Goal: Task Accomplishment & Management: Contribute content

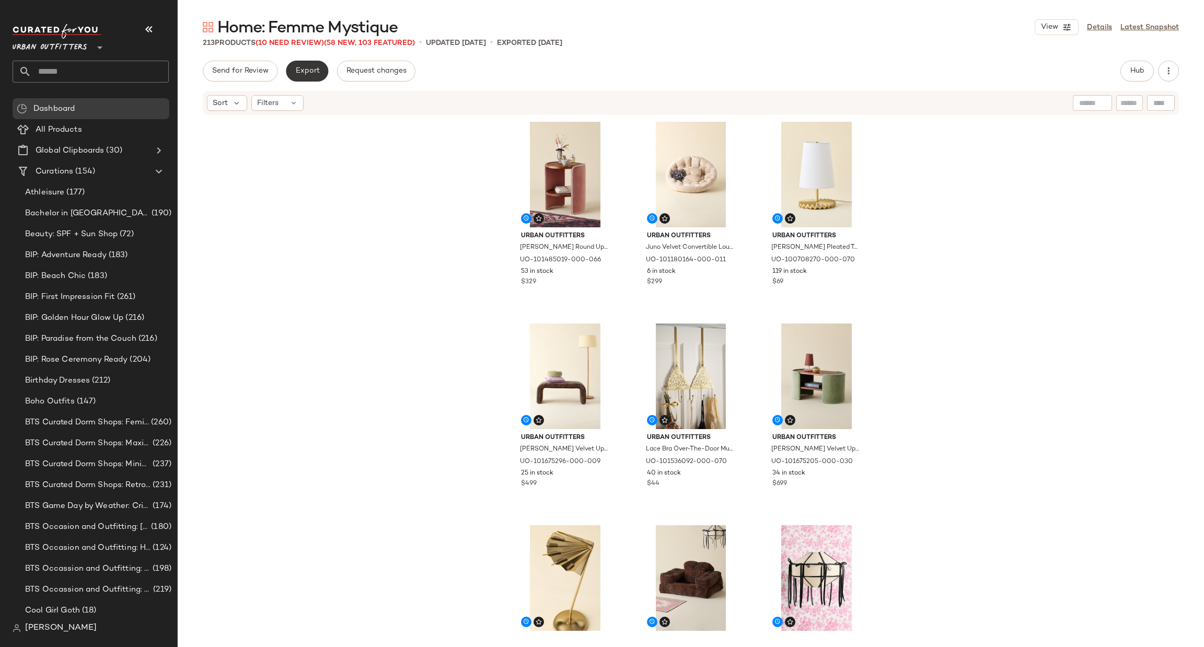
click at [319, 66] on button "Export" at bounding box center [307, 71] width 42 height 21
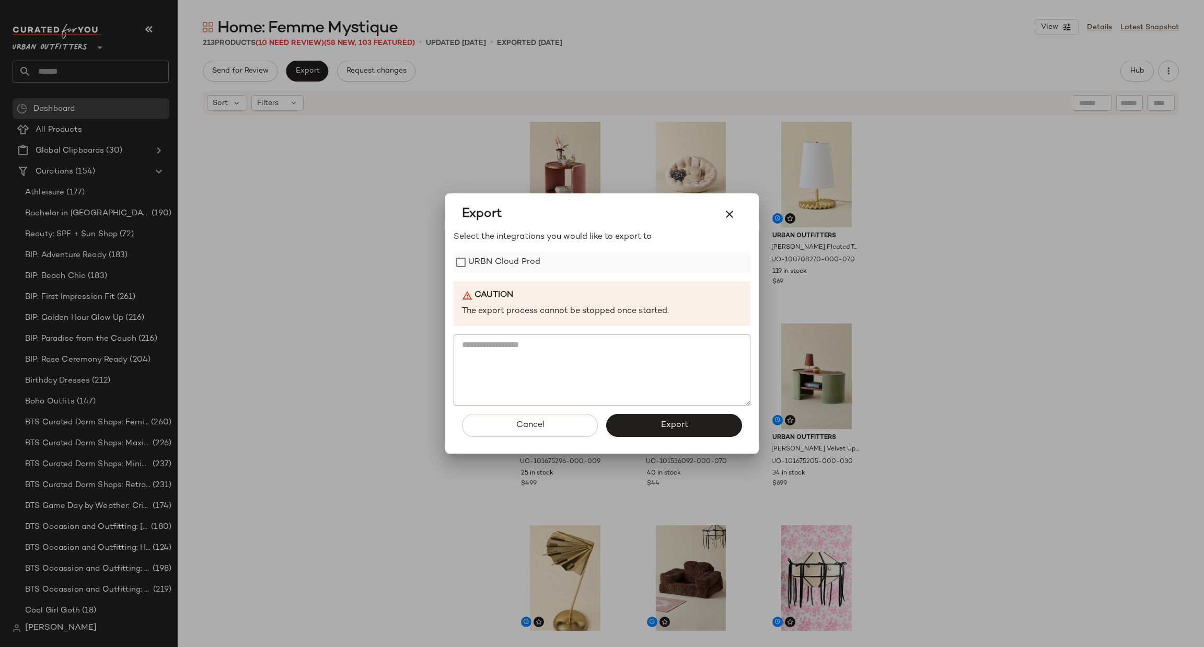
click at [538, 260] on label "URBN Cloud Prod" at bounding box center [504, 262] width 72 height 21
click at [666, 440] on div "Cancel Export" at bounding box center [601, 429] width 297 height 48
click at [679, 409] on div "Cancel Export" at bounding box center [601, 429] width 297 height 48
click at [673, 421] on span "Export" at bounding box center [674, 425] width 28 height 10
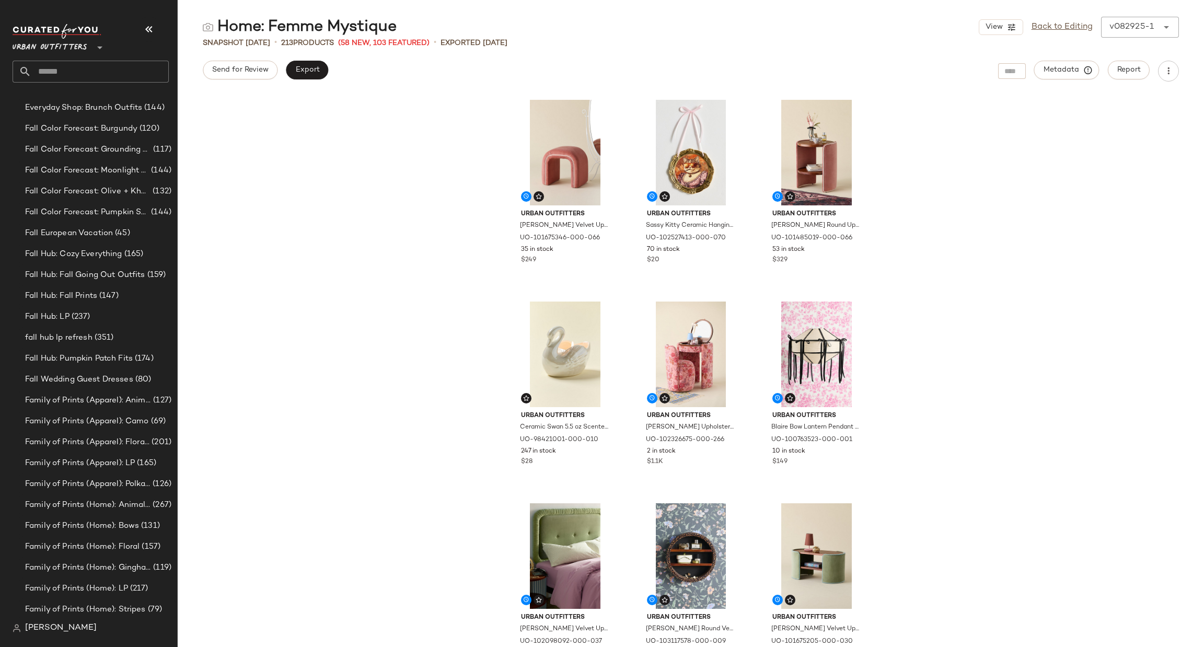
scroll to position [802, 0]
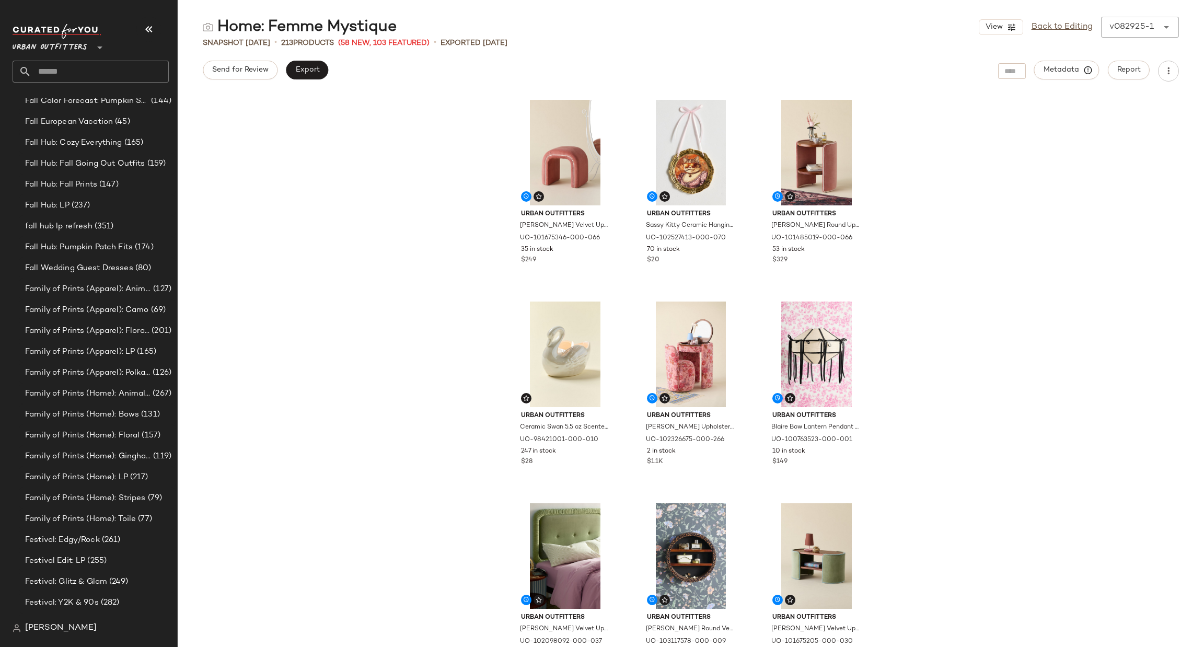
click at [100, 73] on input "text" at bounding box center [99, 72] width 137 height 22
type input "******"
click at [92, 104] on span "Party Dresses" at bounding box center [89, 101] width 49 height 11
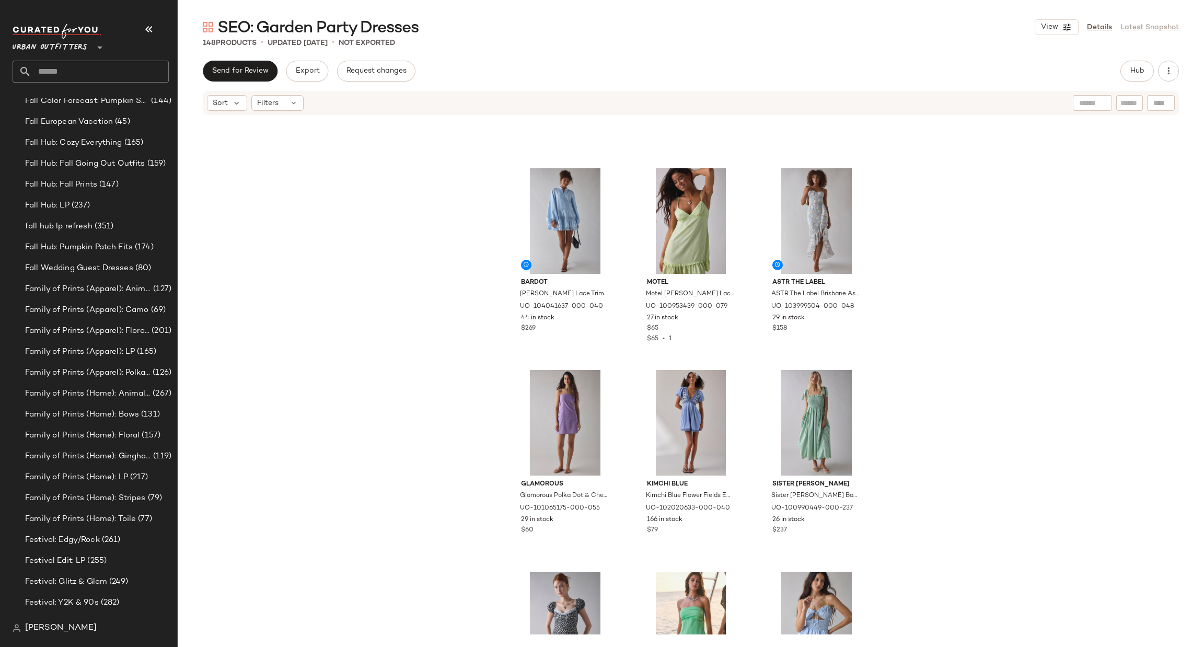
scroll to position [1889, 0]
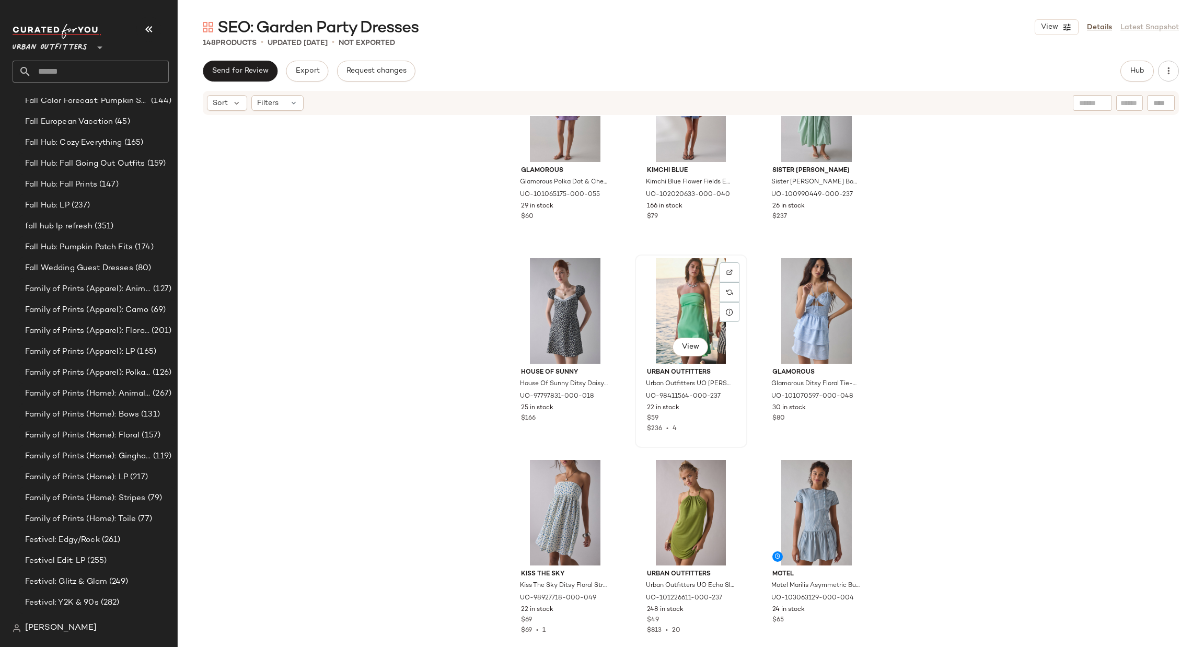
click at [685, 302] on div "View" at bounding box center [690, 311] width 105 height 106
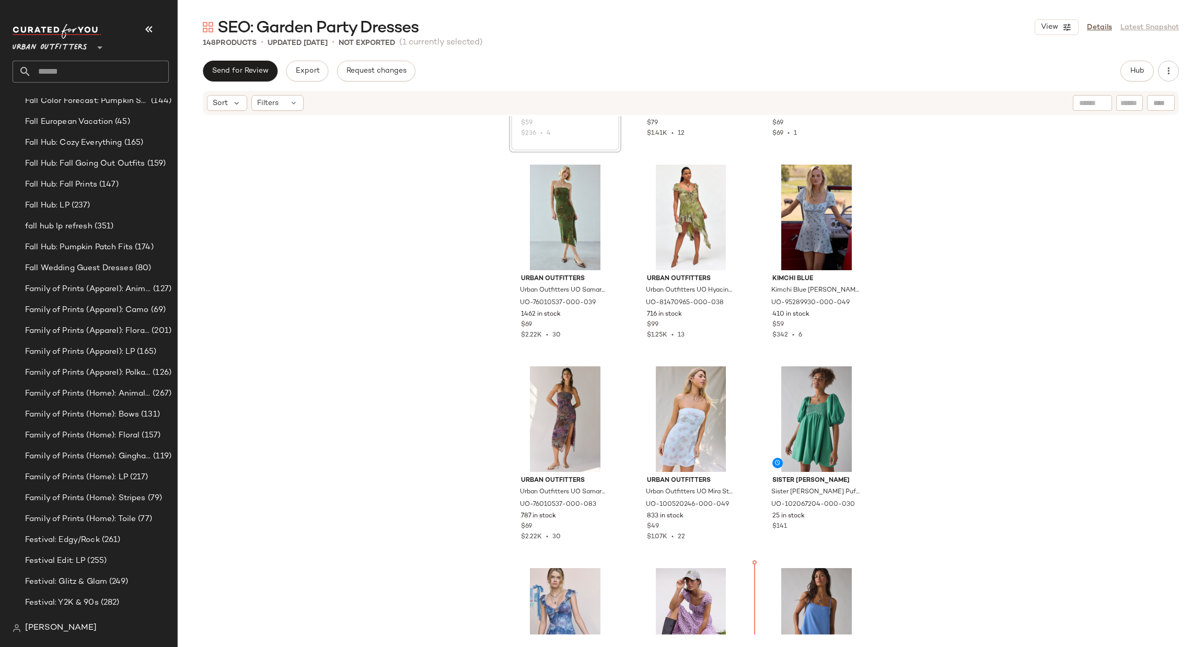
scroll to position [173, 0]
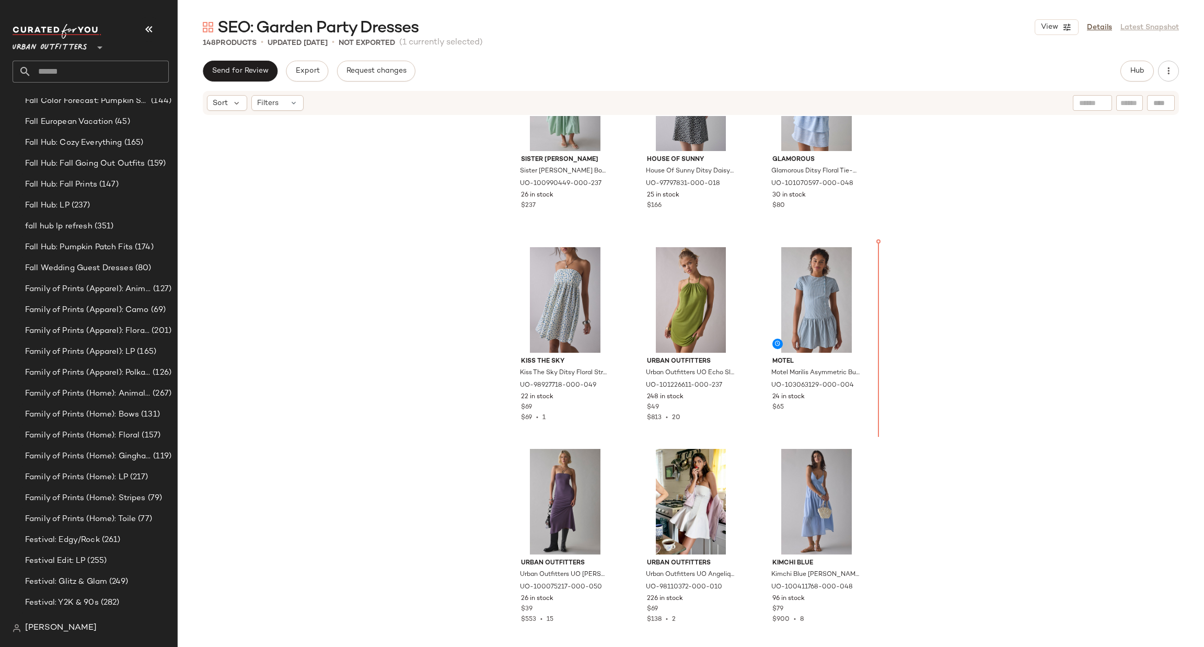
scroll to position [2101, 0]
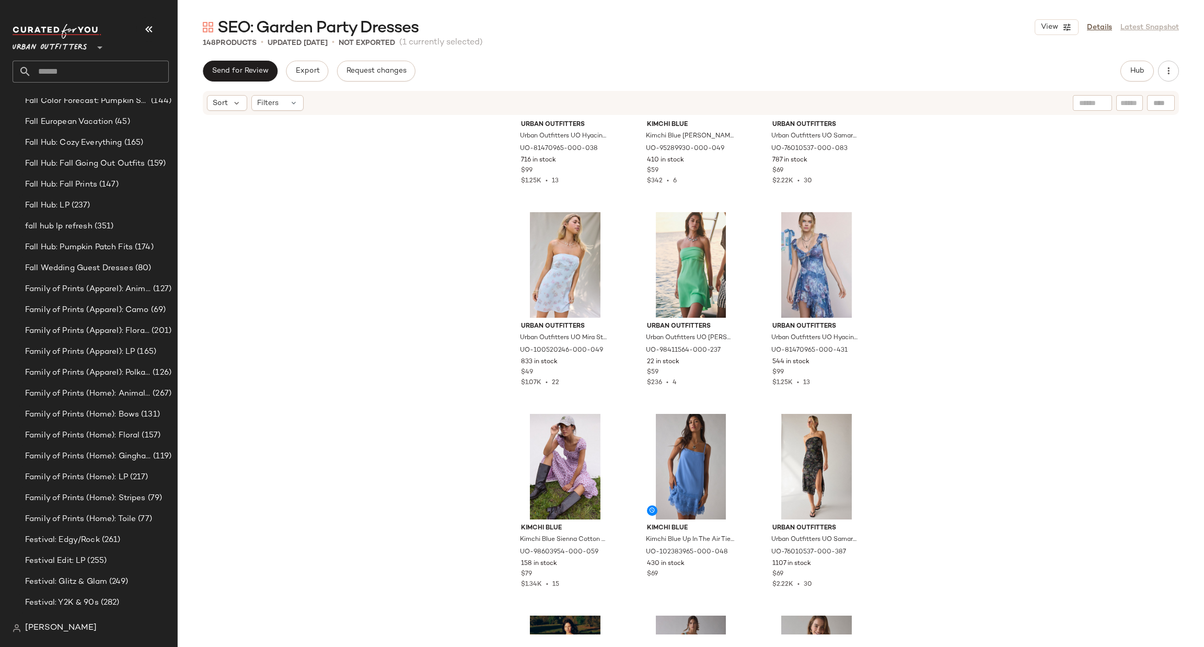
scroll to position [157, 0]
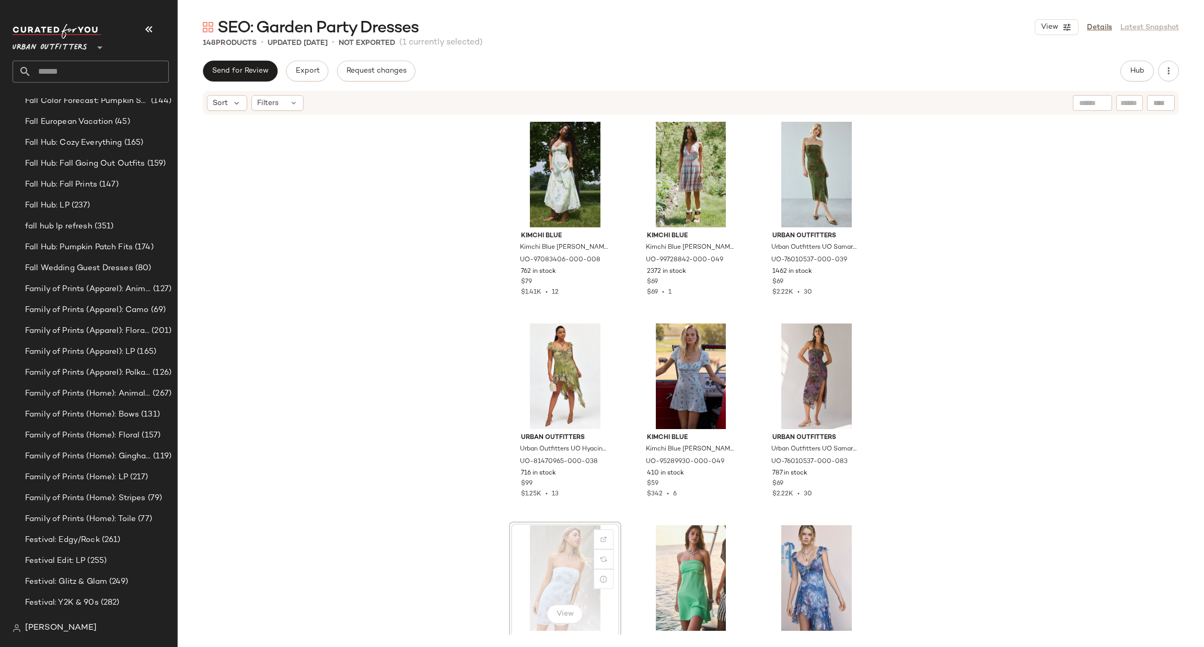
scroll to position [1, 0]
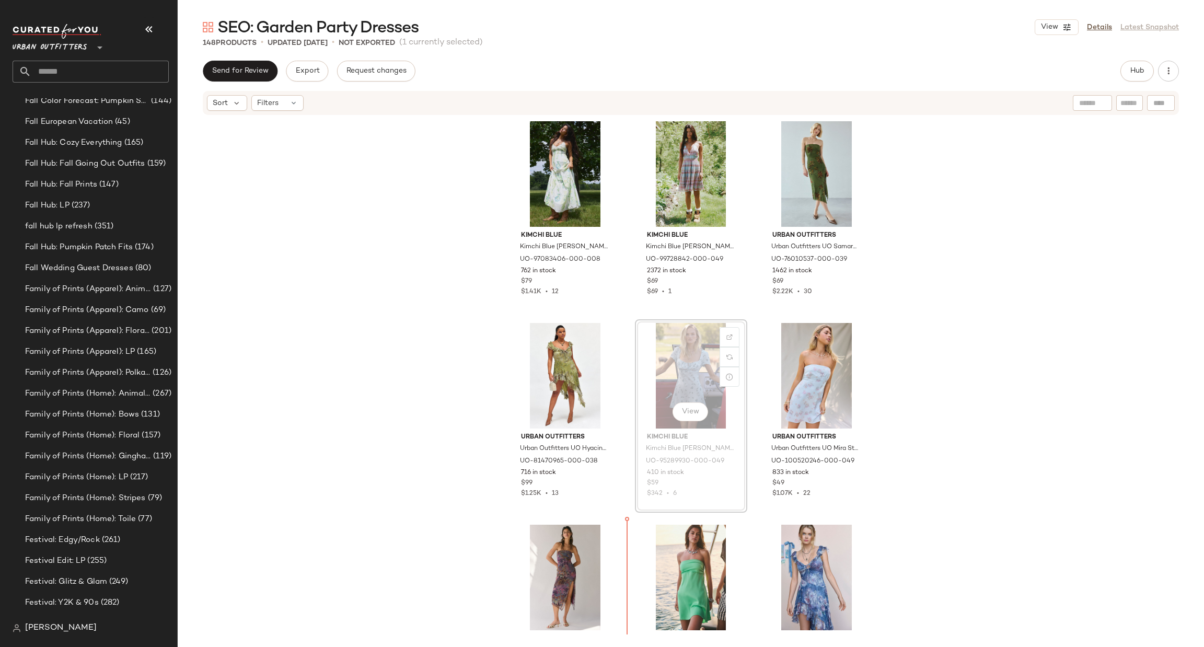
scroll to position [31, 0]
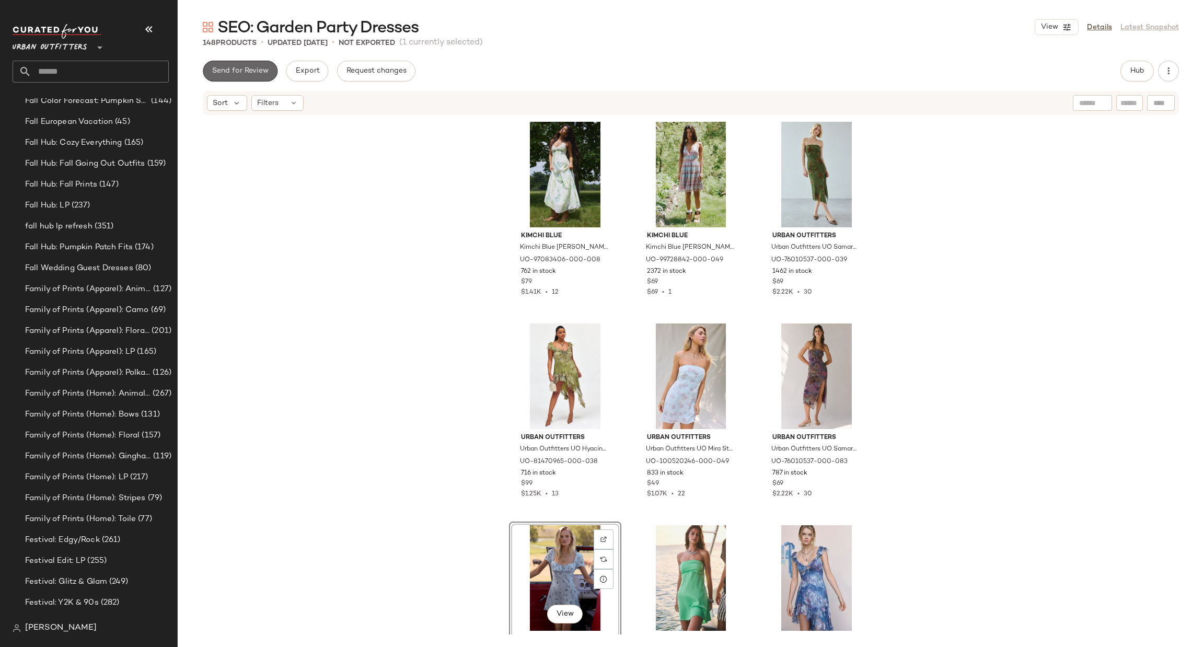
click at [214, 74] on span "Send for Review" at bounding box center [240, 71] width 57 height 8
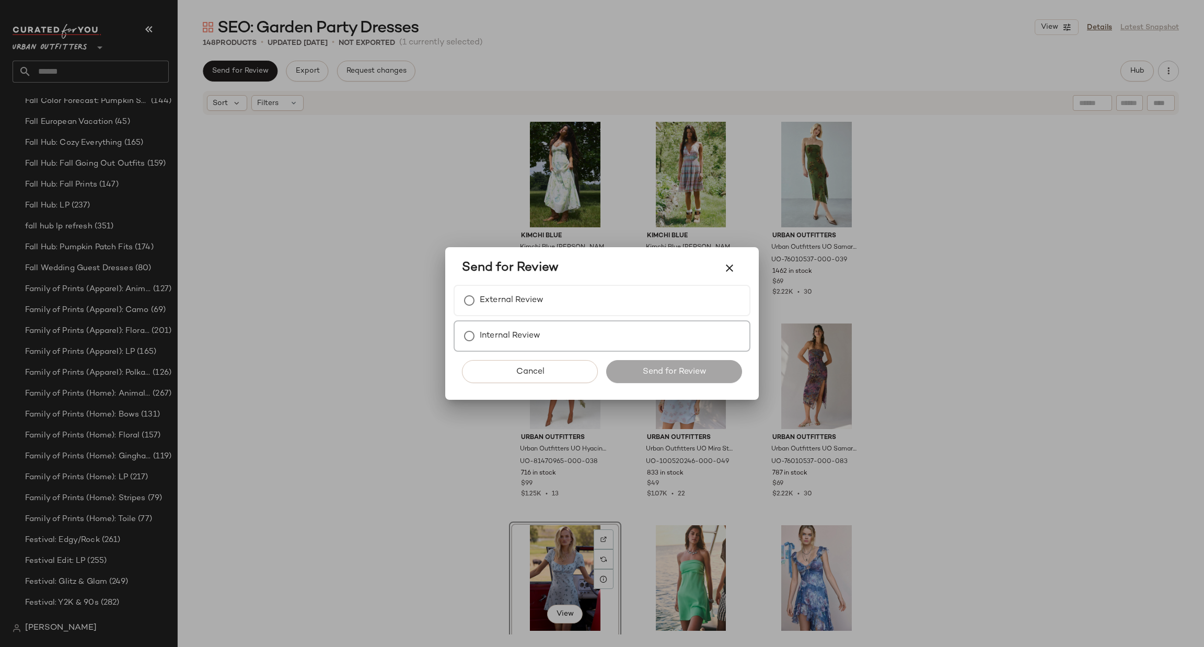
click at [513, 341] on label "Internal Review" at bounding box center [510, 335] width 61 height 21
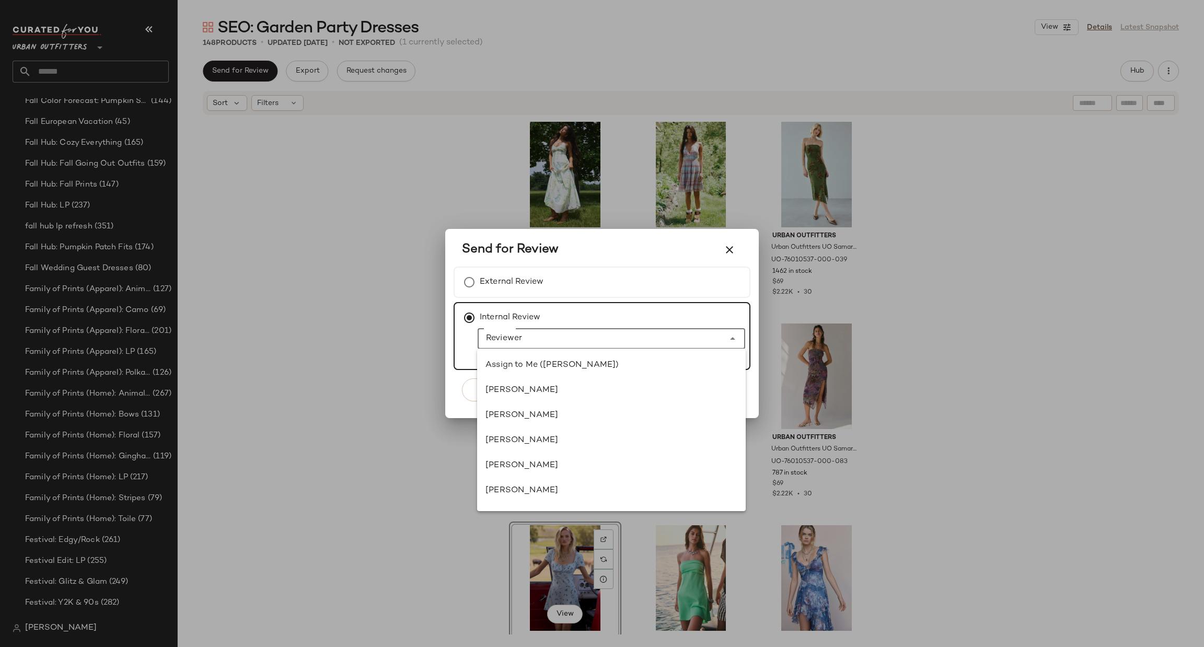
click at [610, 341] on input "Reviewer" at bounding box center [600, 338] width 247 height 13
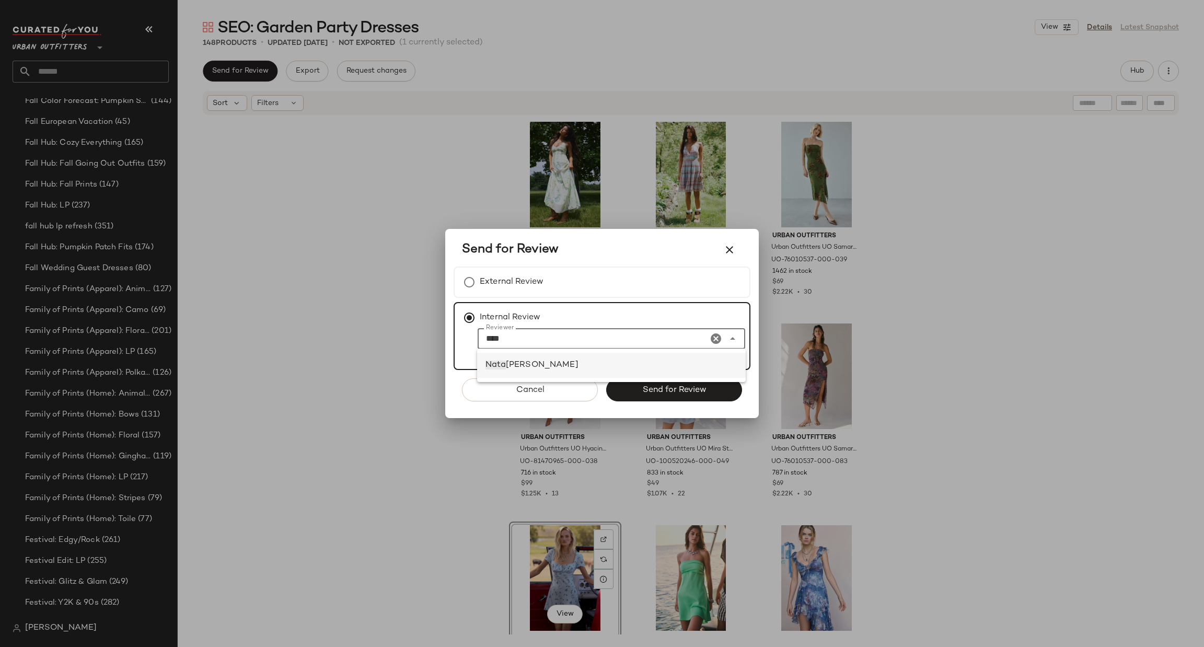
click at [644, 360] on div "Nata sha Burns" at bounding box center [611, 365] width 252 height 13
type input "**********"
click at [666, 379] on button "Send for Review" at bounding box center [674, 389] width 136 height 23
click at [880, 327] on div at bounding box center [602, 323] width 1204 height 647
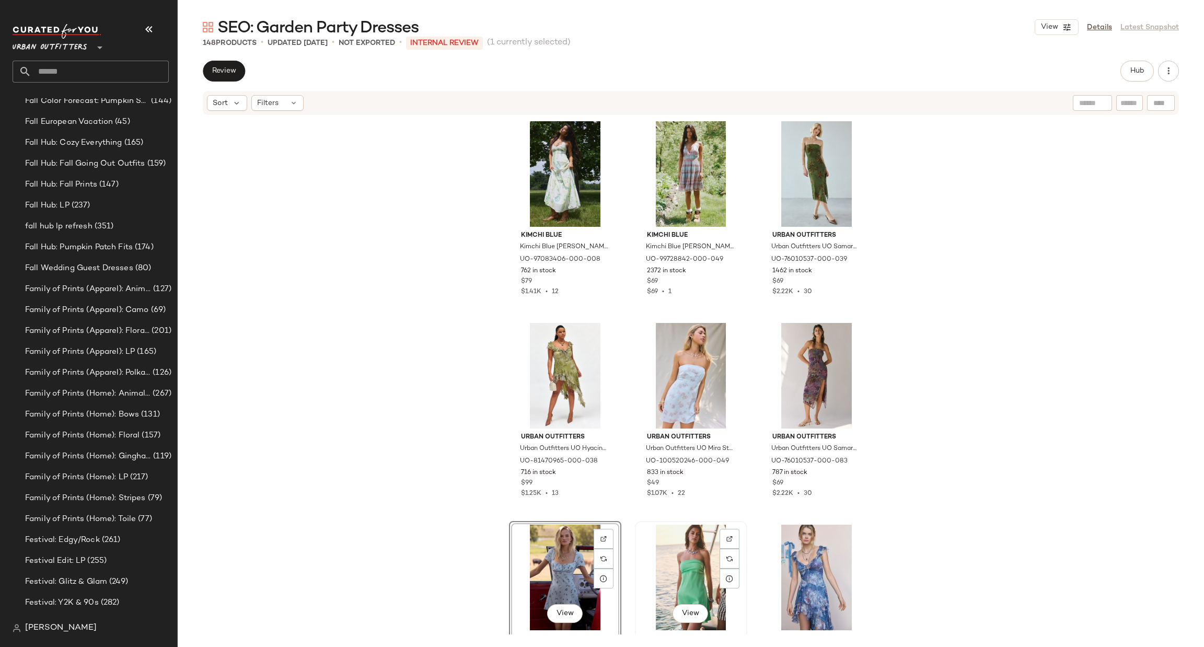
scroll to position [157, 0]
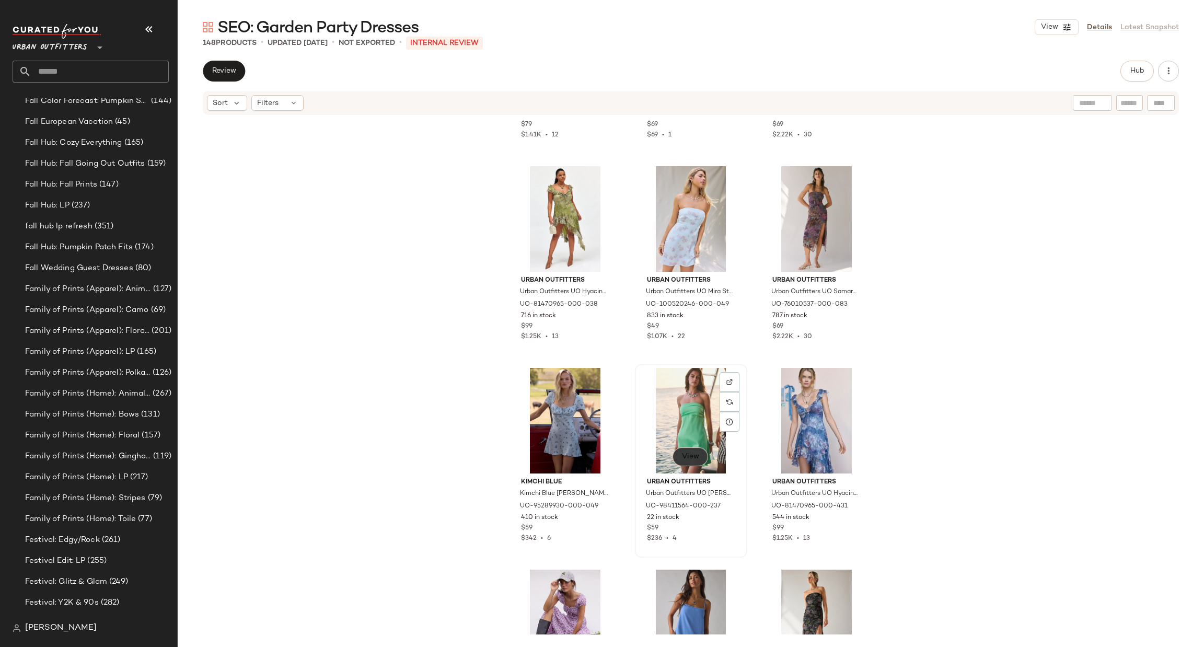
click at [687, 460] on span "View" at bounding box center [690, 456] width 18 height 8
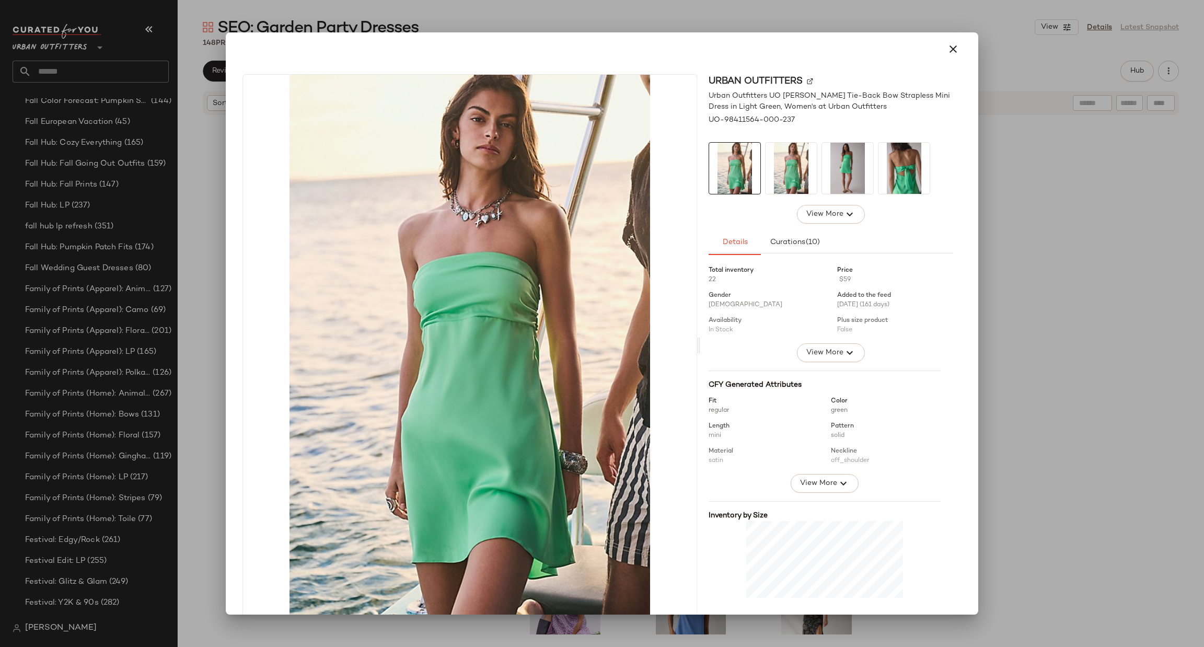
click at [1143, 326] on div at bounding box center [602, 323] width 1204 height 647
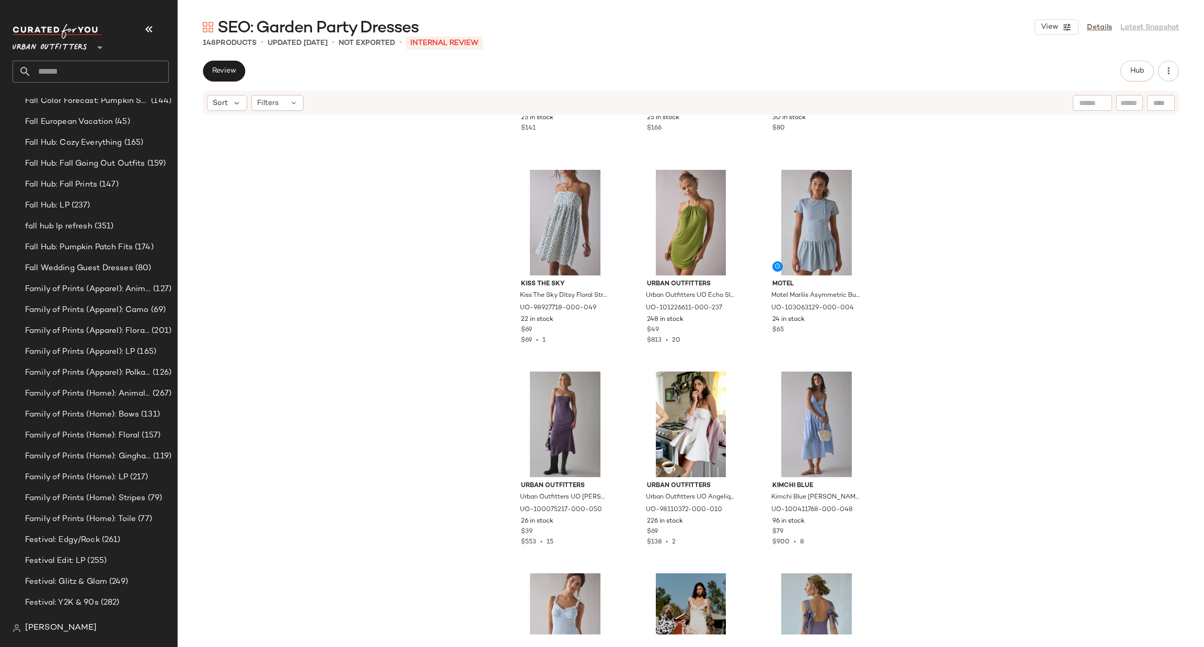
scroll to position [2046, 0]
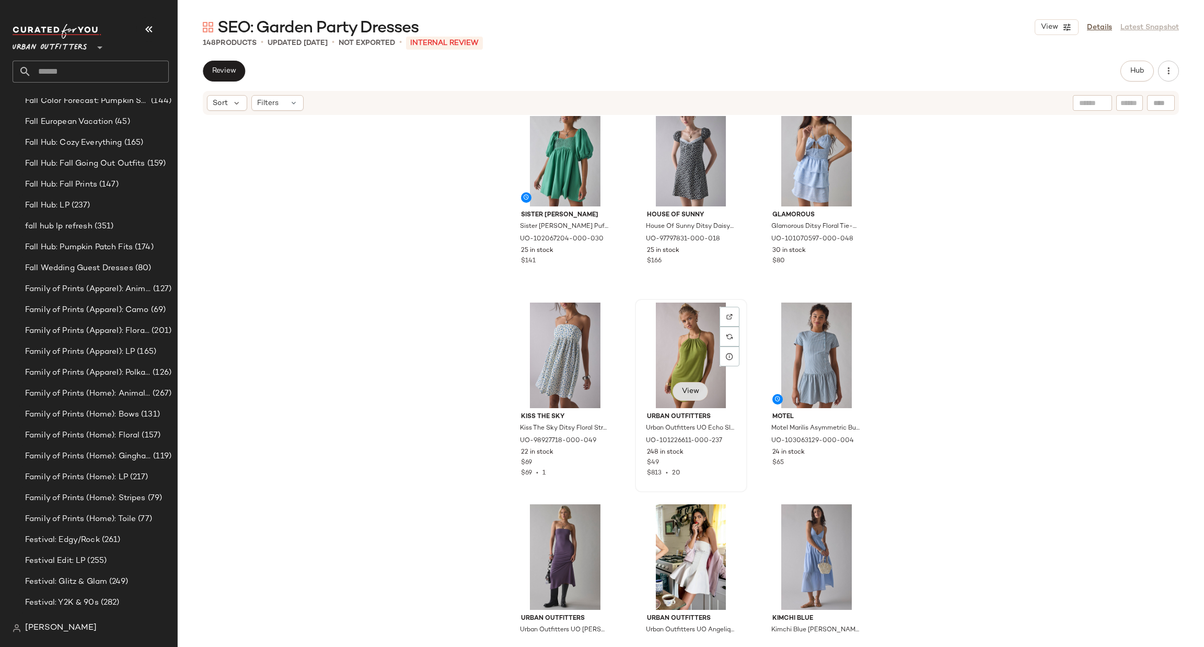
click at [685, 398] on button "View" at bounding box center [690, 391] width 36 height 19
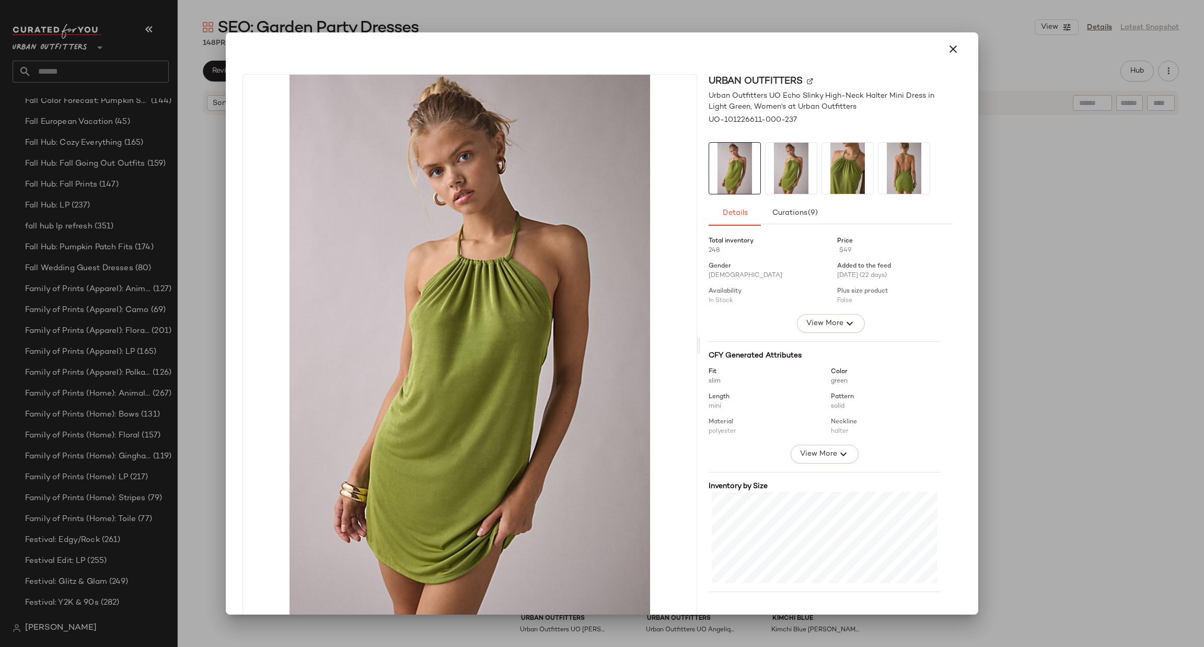
click at [1071, 295] on div at bounding box center [602, 323] width 1204 height 647
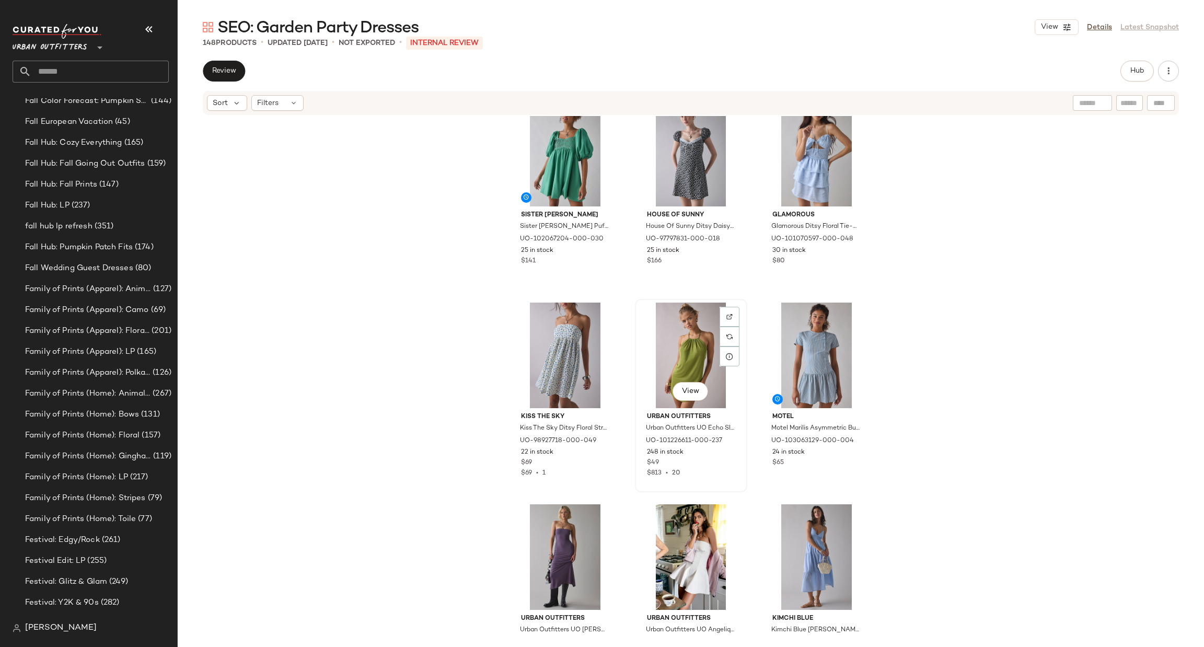
click at [678, 376] on div "View" at bounding box center [690, 355] width 105 height 106
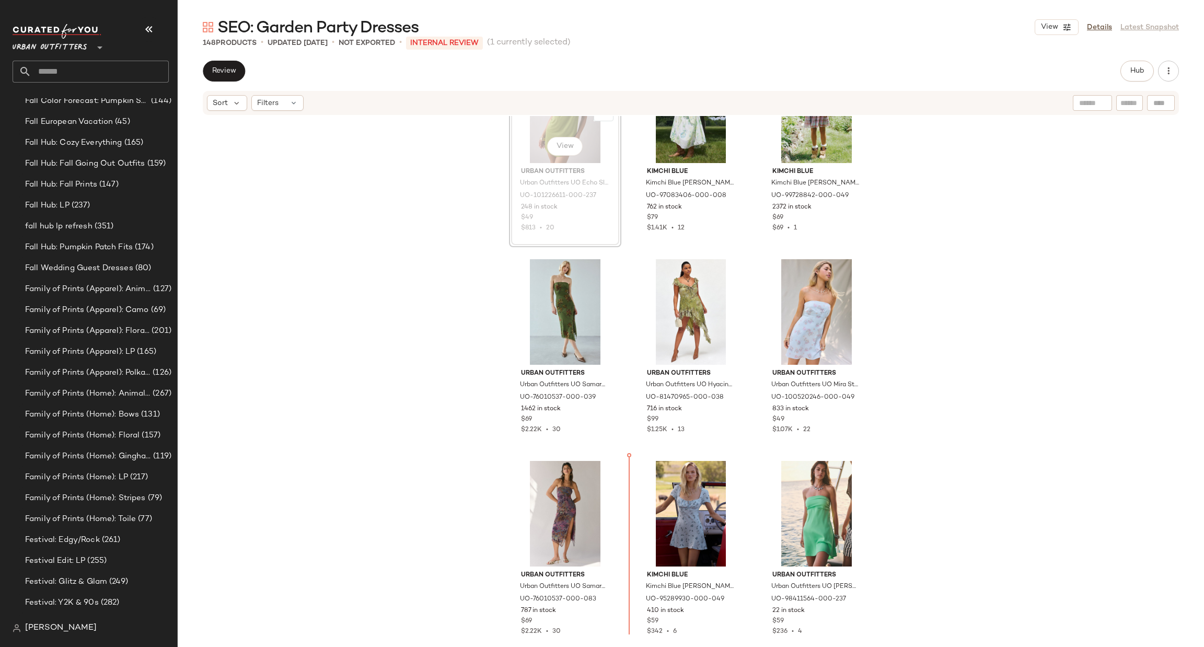
scroll to position [69, 0]
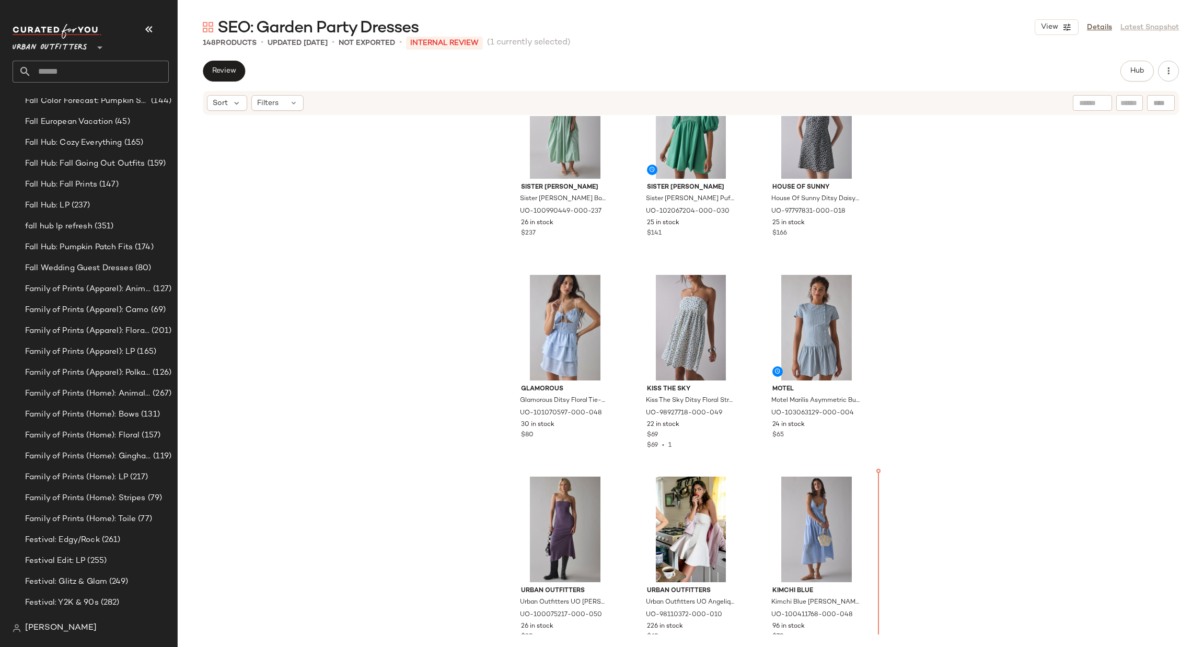
scroll to position [2136, 0]
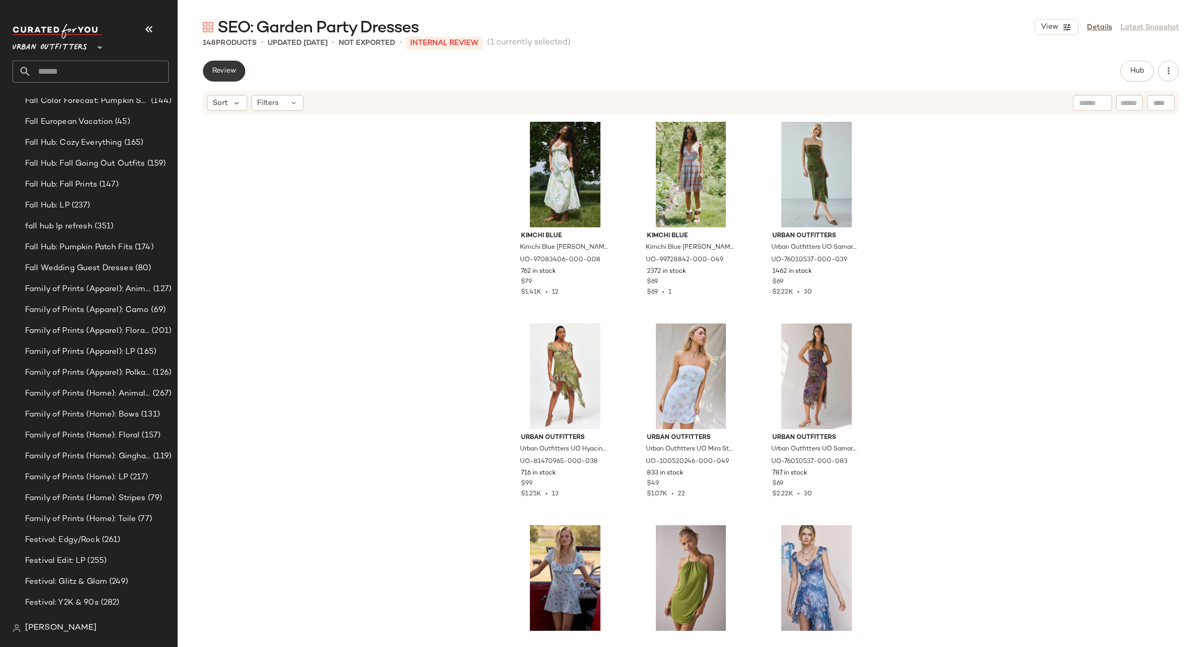
click at [215, 72] on span "Review" at bounding box center [224, 71] width 25 height 8
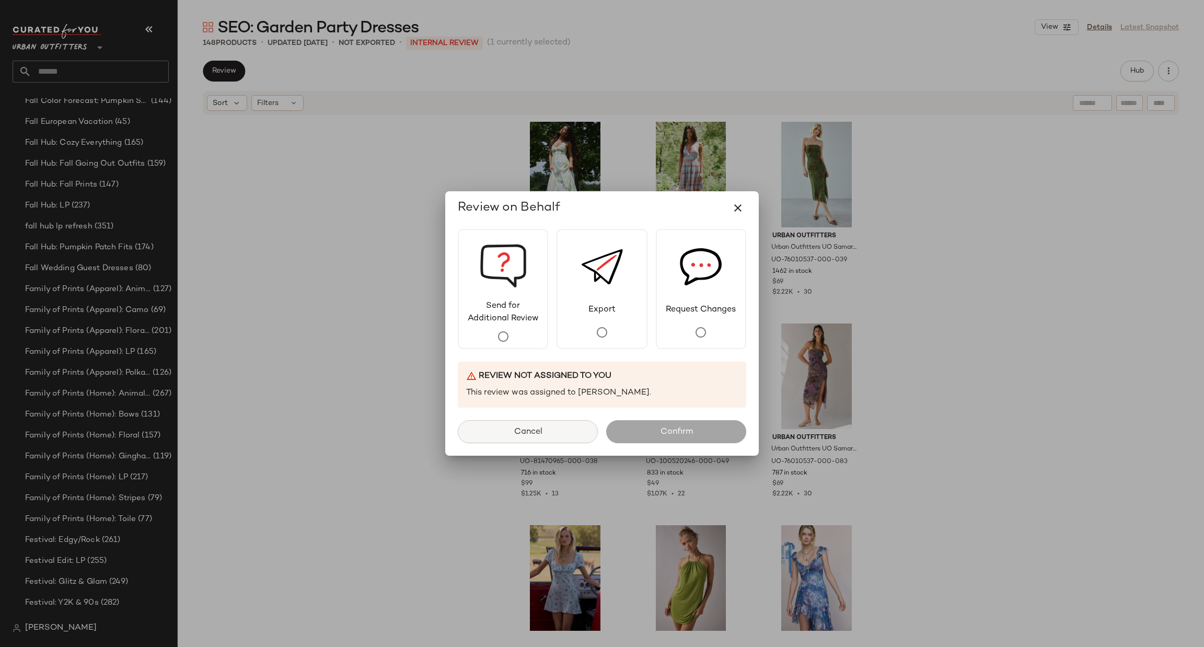
click at [584, 439] on button "Cancel" at bounding box center [528, 431] width 140 height 23
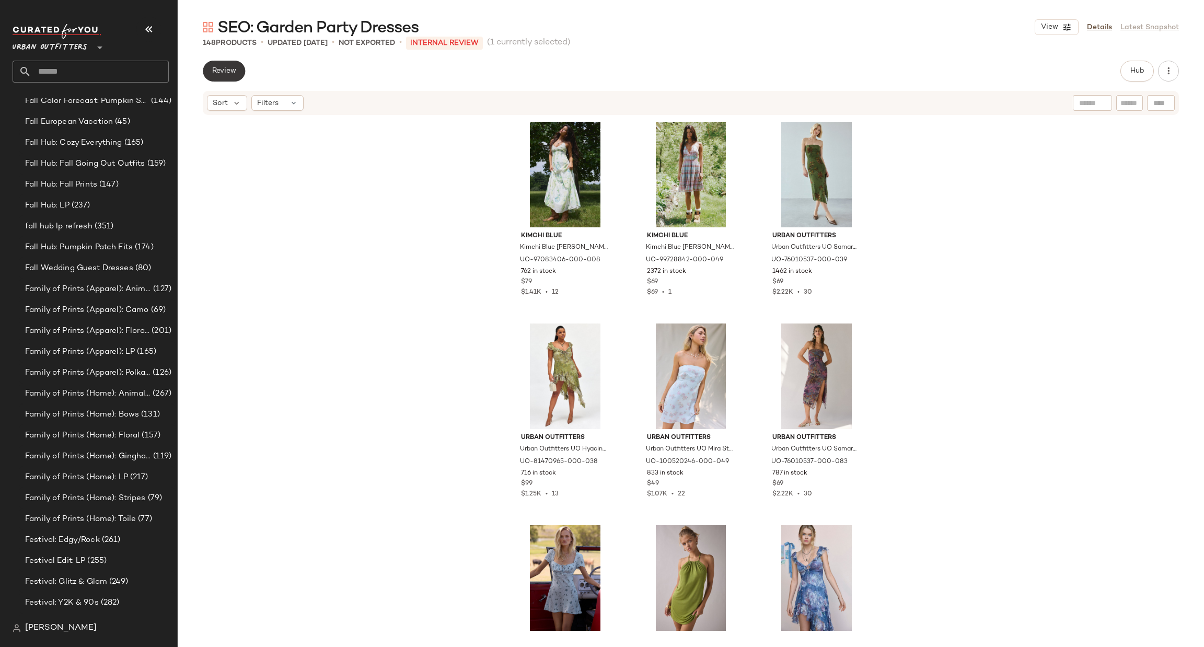
click at [234, 64] on button "Review" at bounding box center [224, 71] width 42 height 21
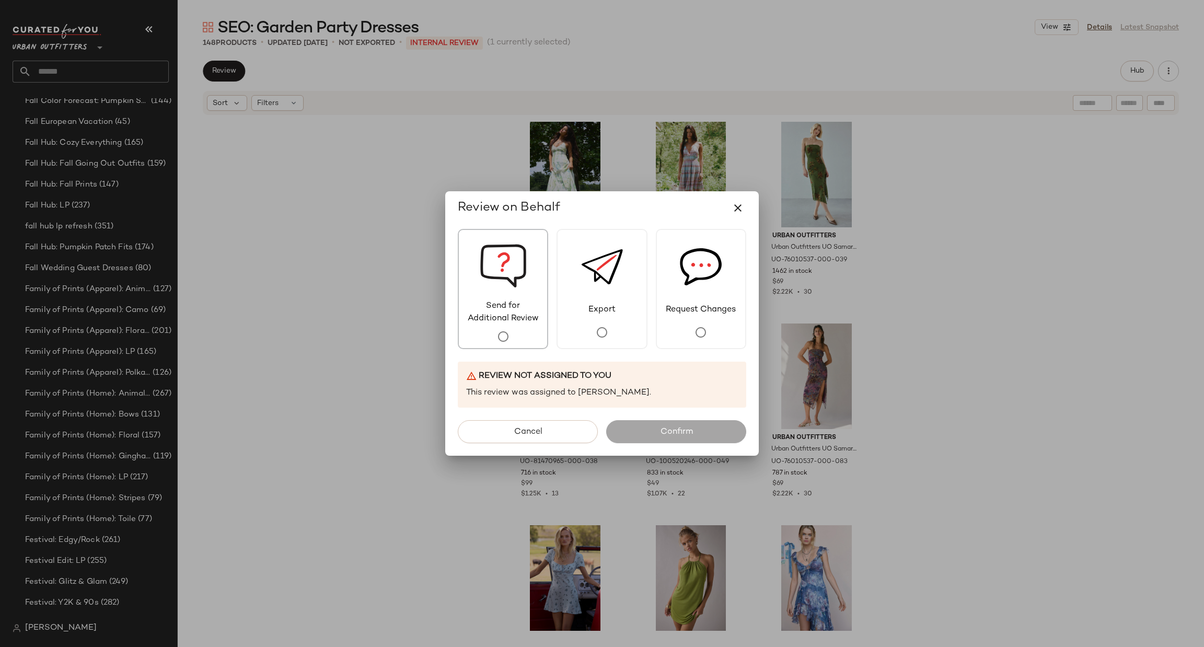
click at [525, 321] on span "Send for Additional Review" at bounding box center [503, 312] width 88 height 25
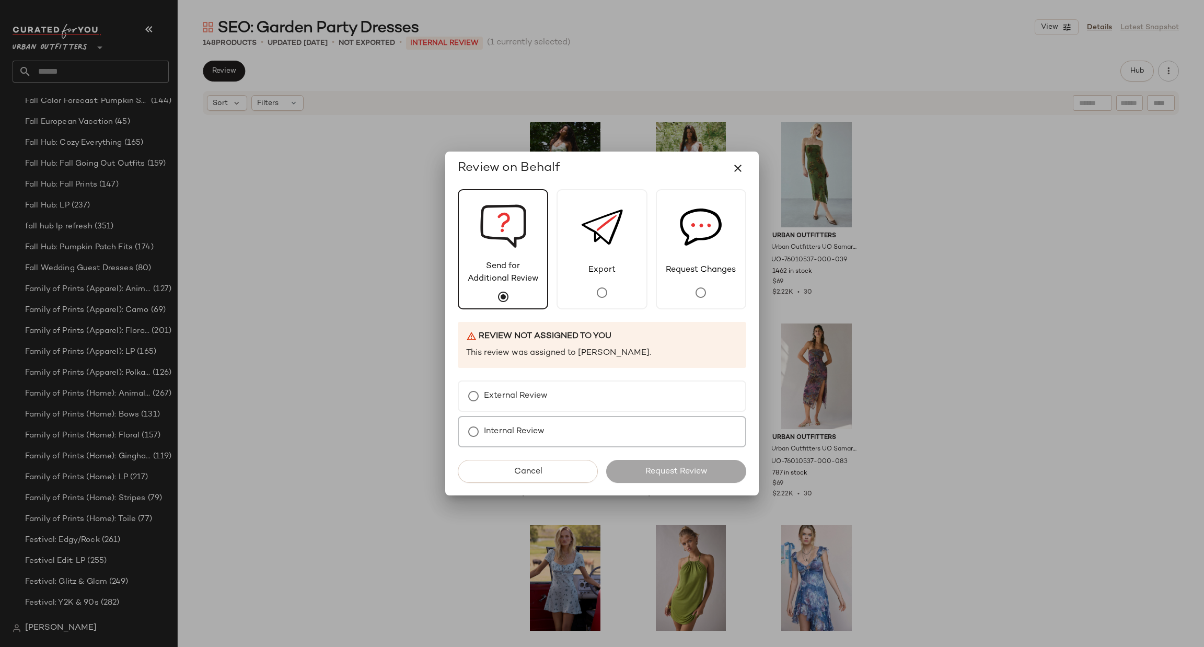
click at [554, 437] on div "Internal Review" at bounding box center [602, 431] width 288 height 31
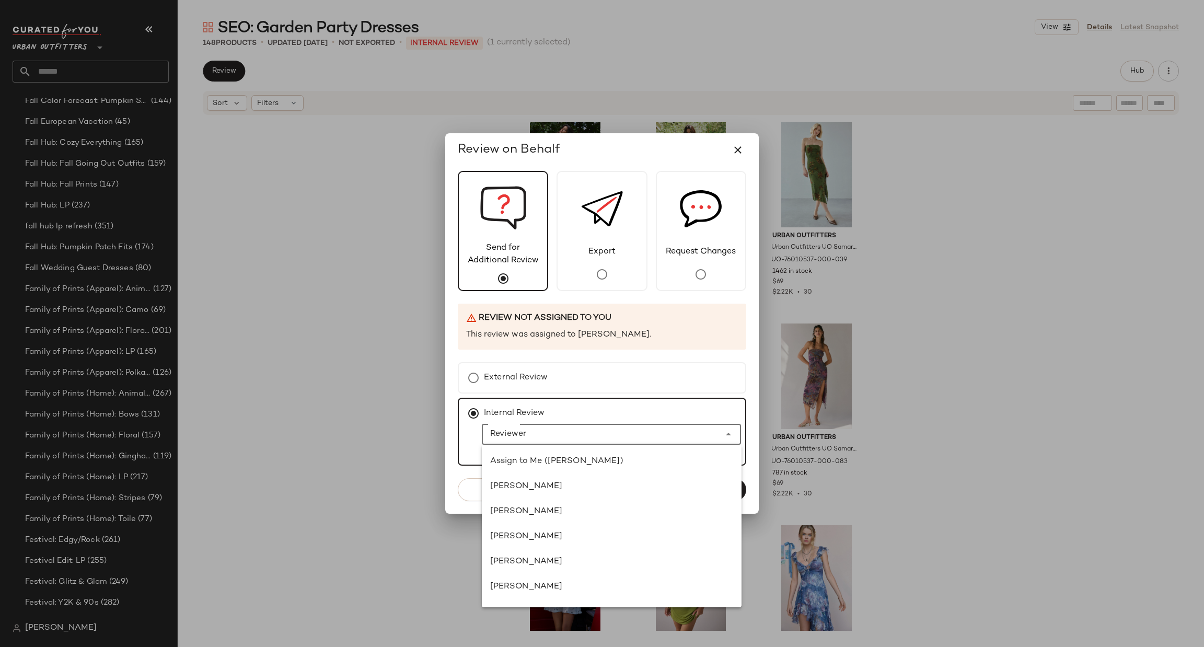
click at [570, 437] on input "Reviewer" at bounding box center [601, 434] width 238 height 13
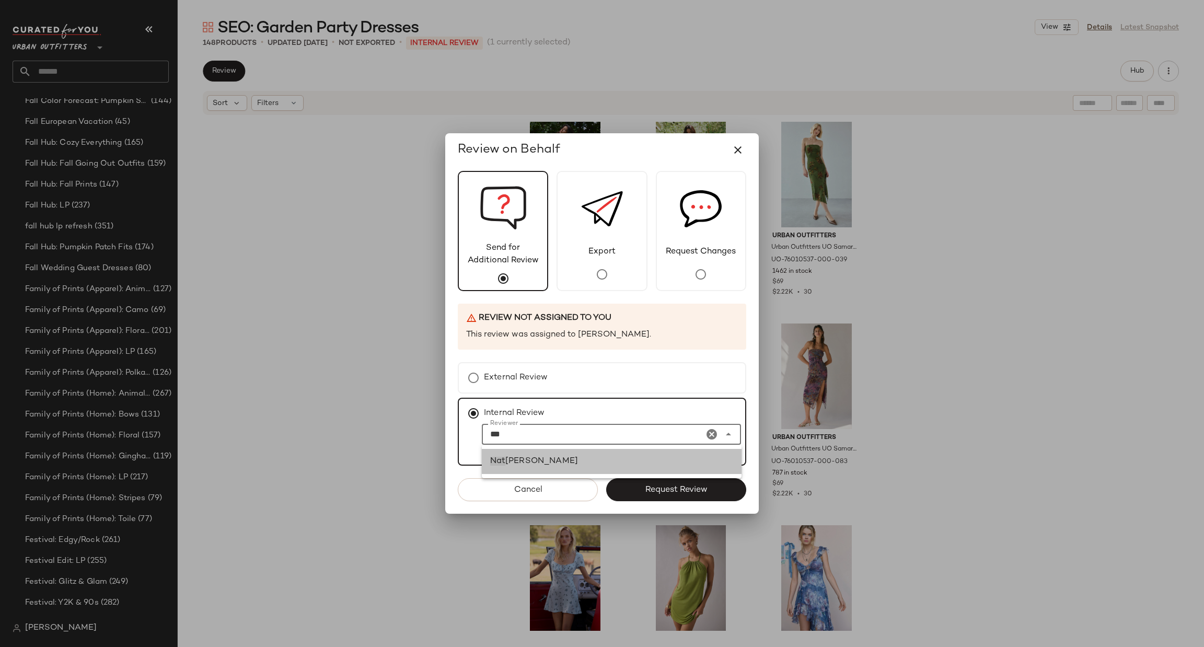
click at [532, 471] on div "Nat asha Burns" at bounding box center [612, 461] width 260 height 25
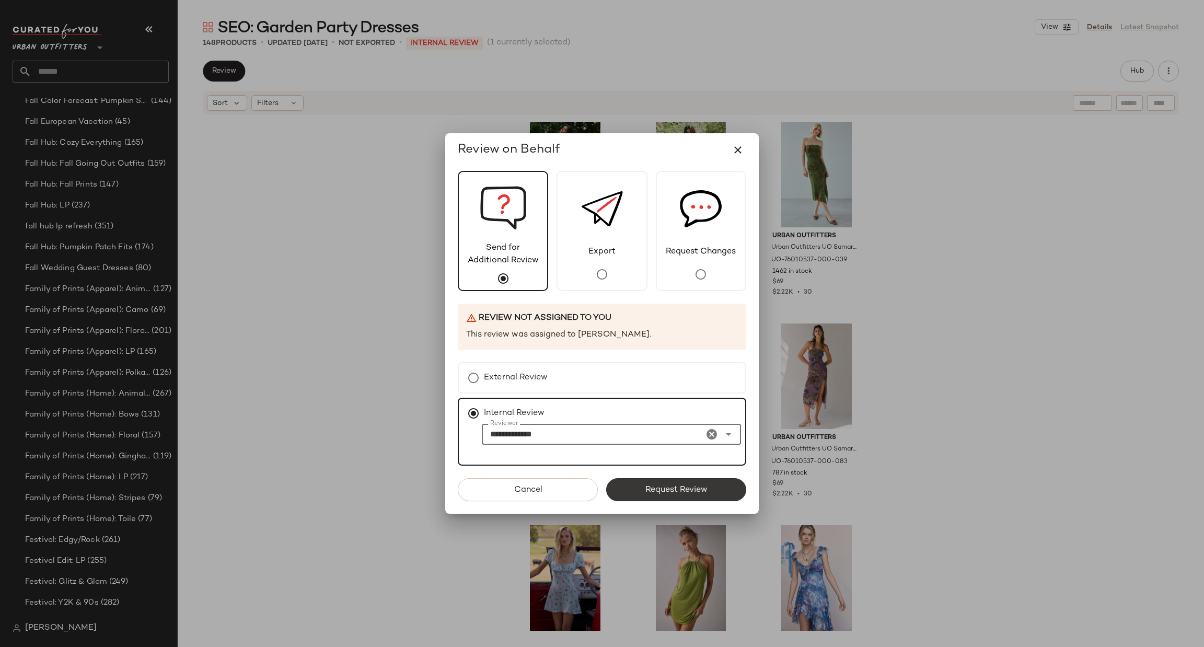
type input "**********"
click at [649, 485] on span "Request Review" at bounding box center [676, 490] width 63 height 10
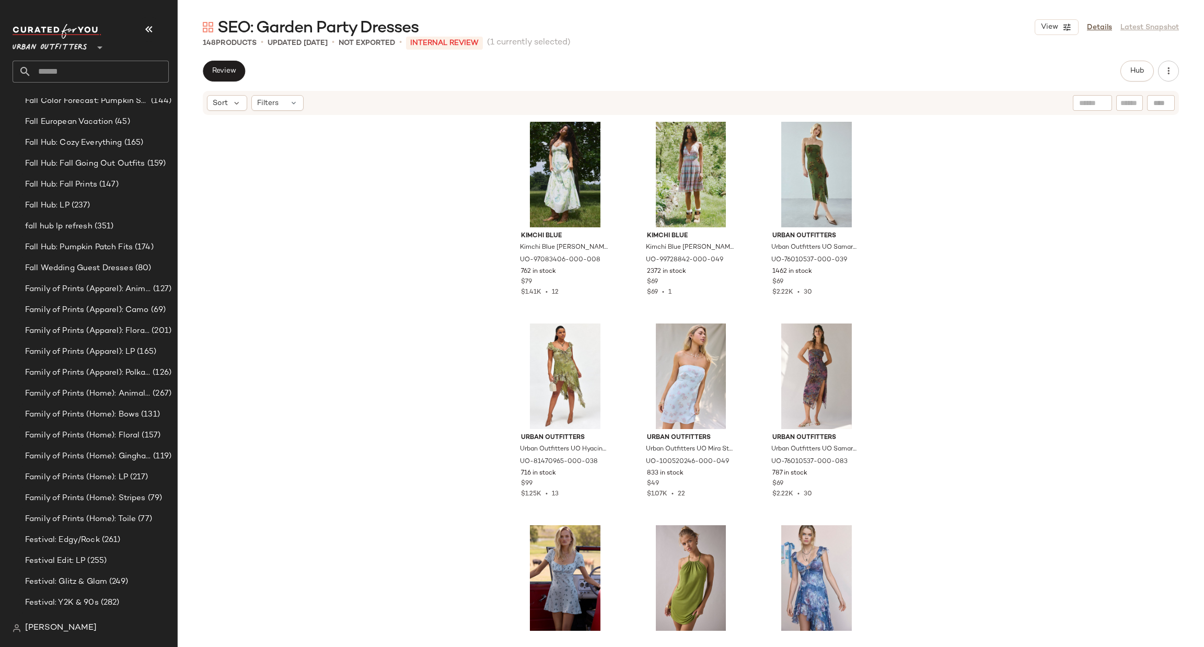
click at [133, 73] on input "text" at bounding box center [99, 72] width 137 height 22
type input "*****"
click at [80, 121] on span "Fall European Vacation" at bounding box center [69, 122] width 88 height 12
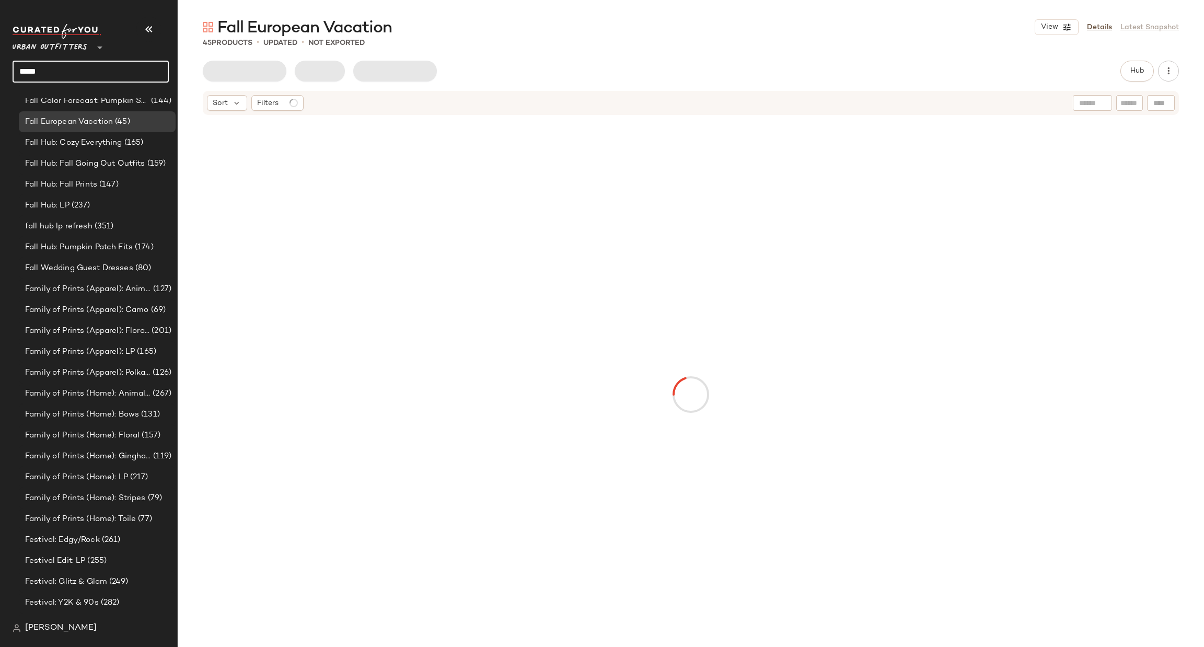
click at [81, 72] on input "*****" at bounding box center [91, 72] width 156 height 22
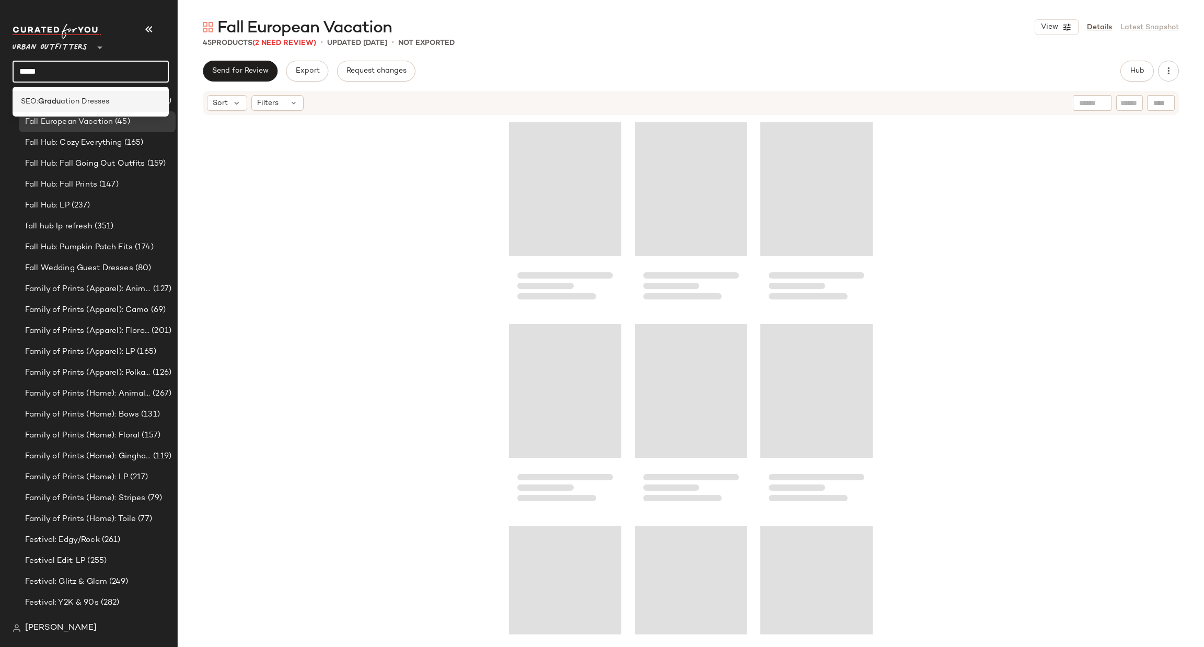
click at [93, 107] on span "ation Dresses" at bounding box center [85, 101] width 49 height 11
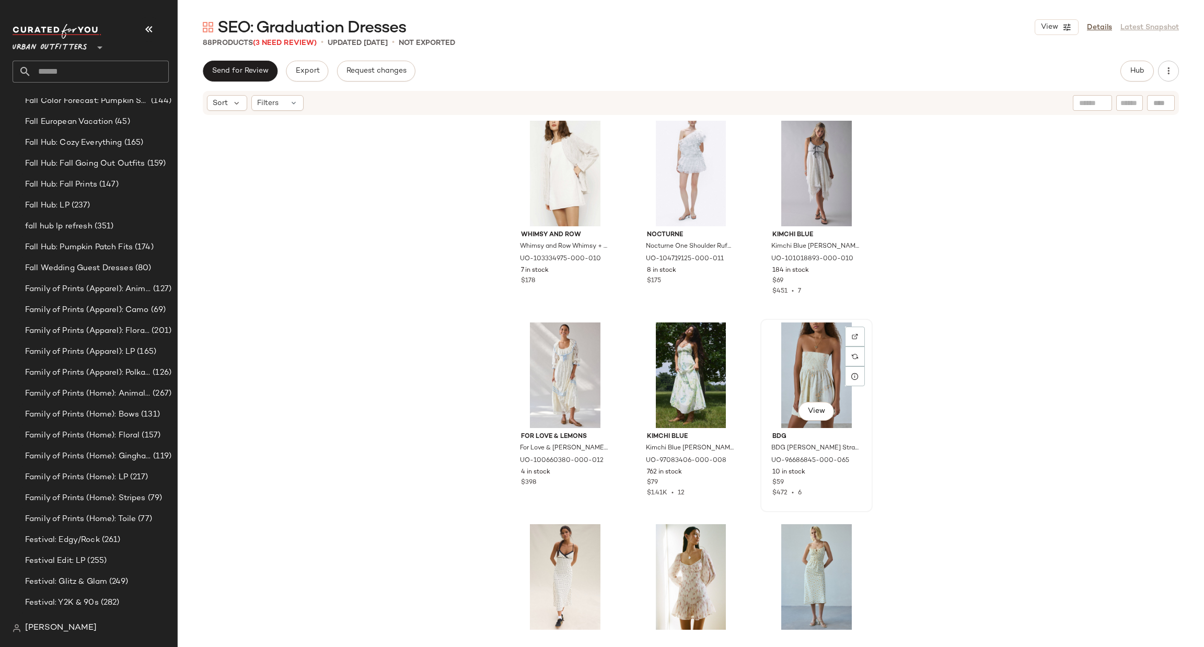
scroll to position [4553, 0]
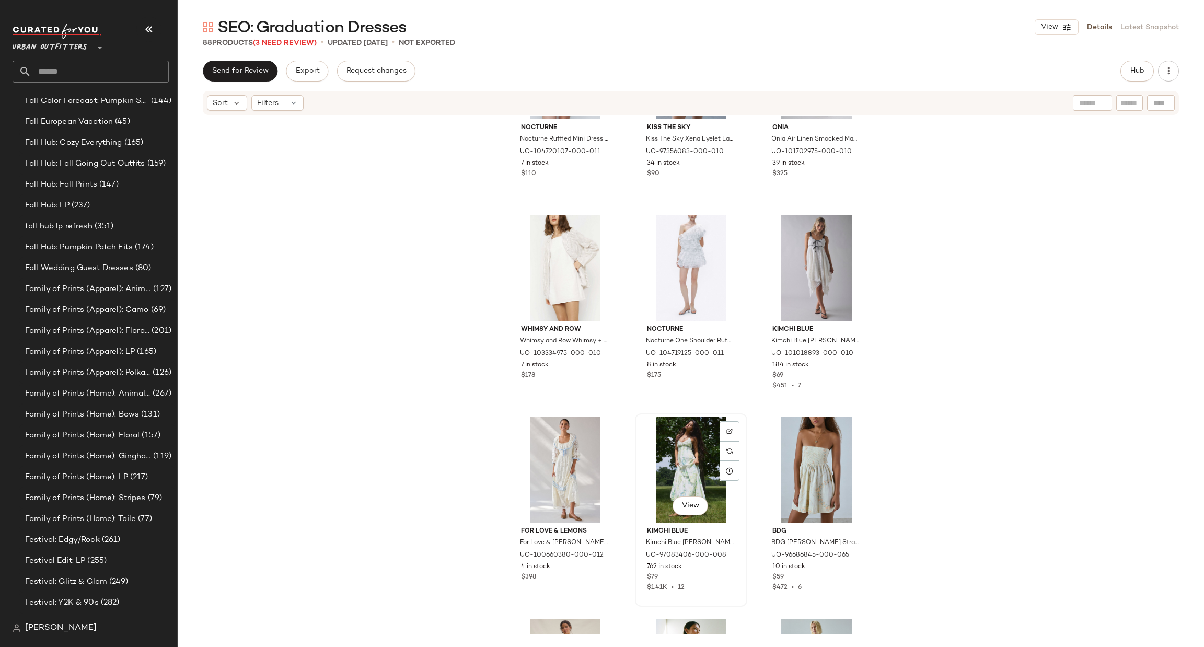
click at [692, 465] on div "View" at bounding box center [690, 470] width 105 height 106
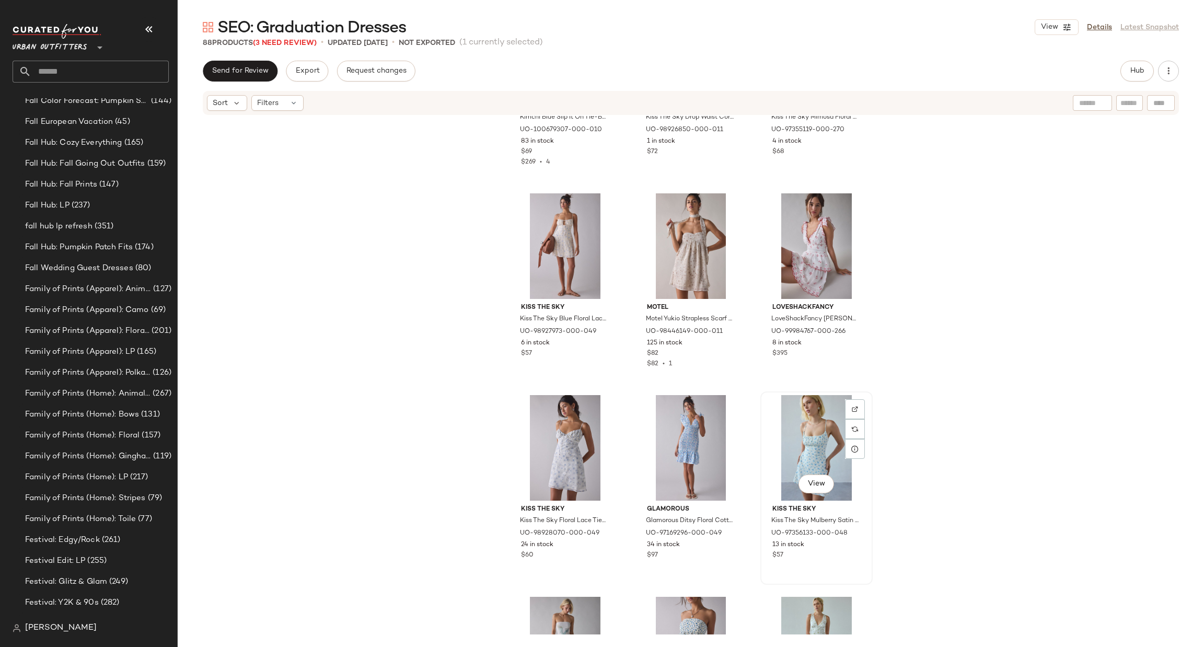
scroll to position [5533, 0]
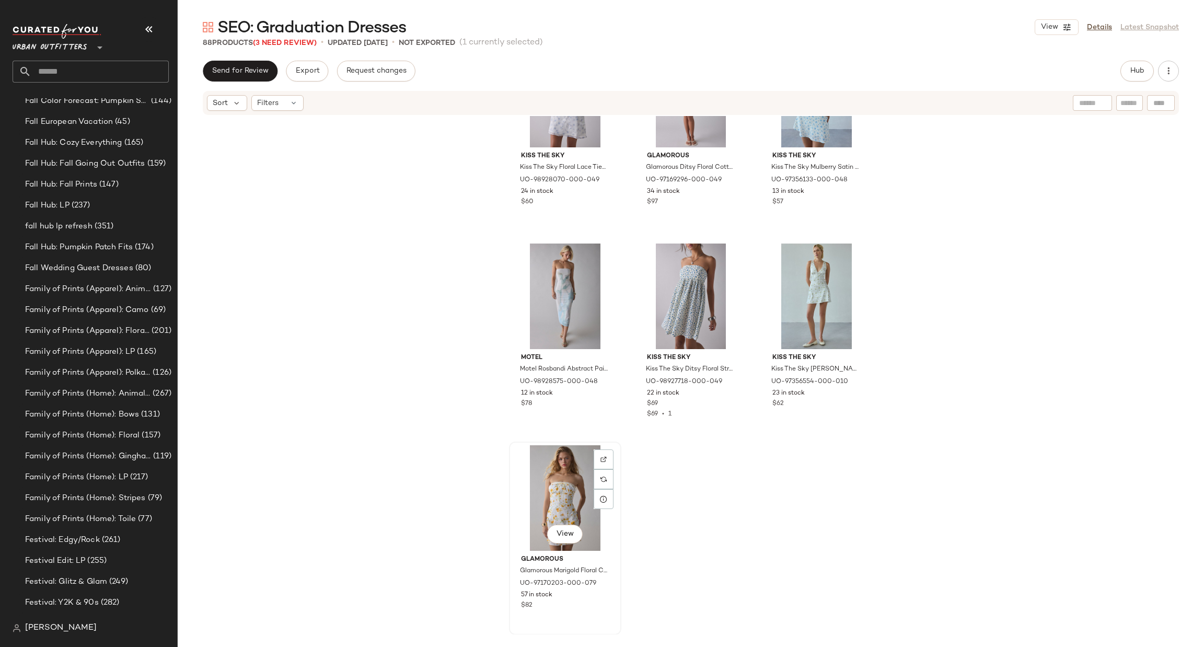
click at [546, 492] on div "View" at bounding box center [564, 498] width 105 height 106
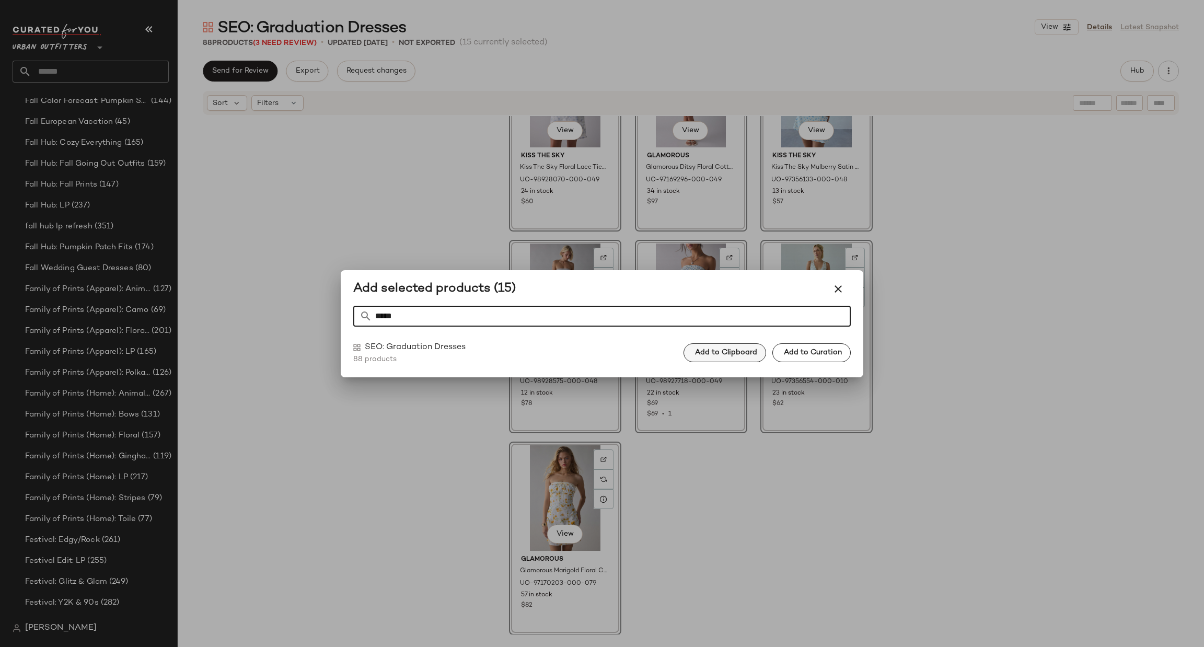
type input "*****"
click at [738, 358] on button "Add to Clipboard" at bounding box center [724, 352] width 83 height 19
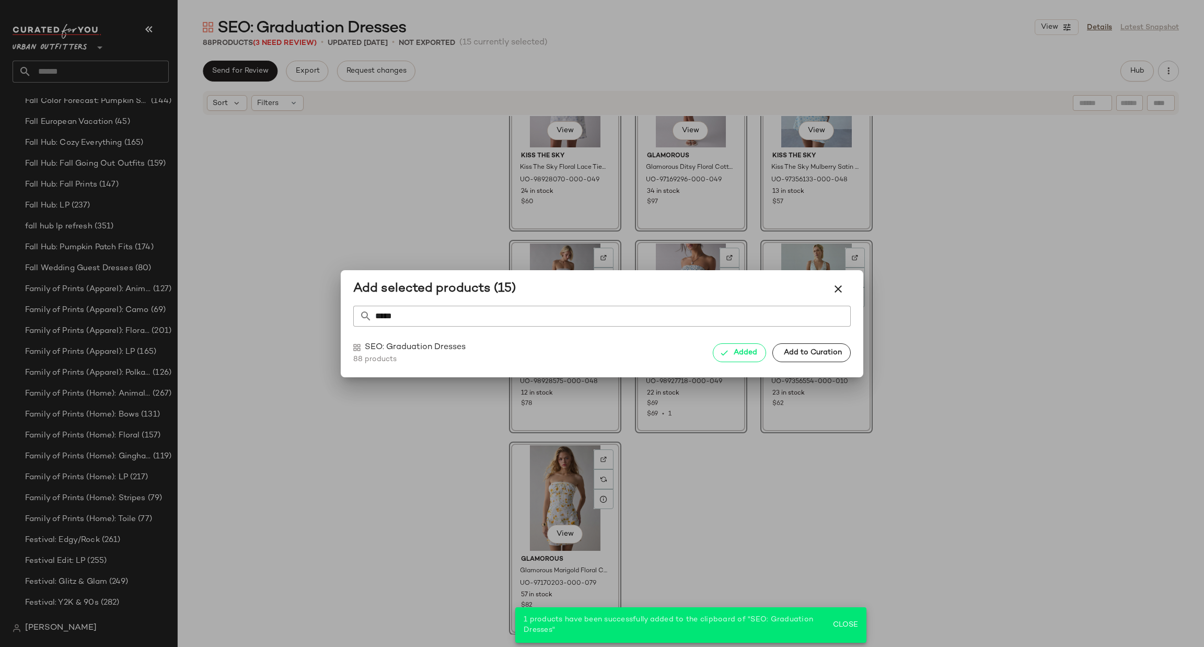
click at [550, 489] on div at bounding box center [602, 323] width 1204 height 647
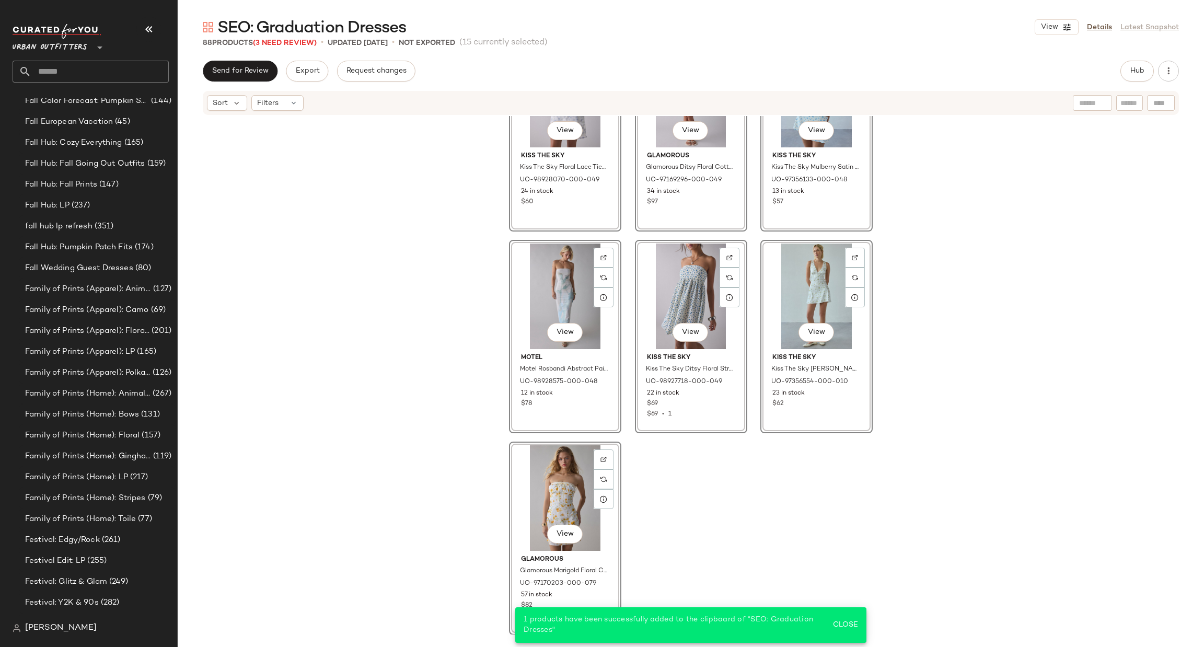
scroll to position [4525, 0]
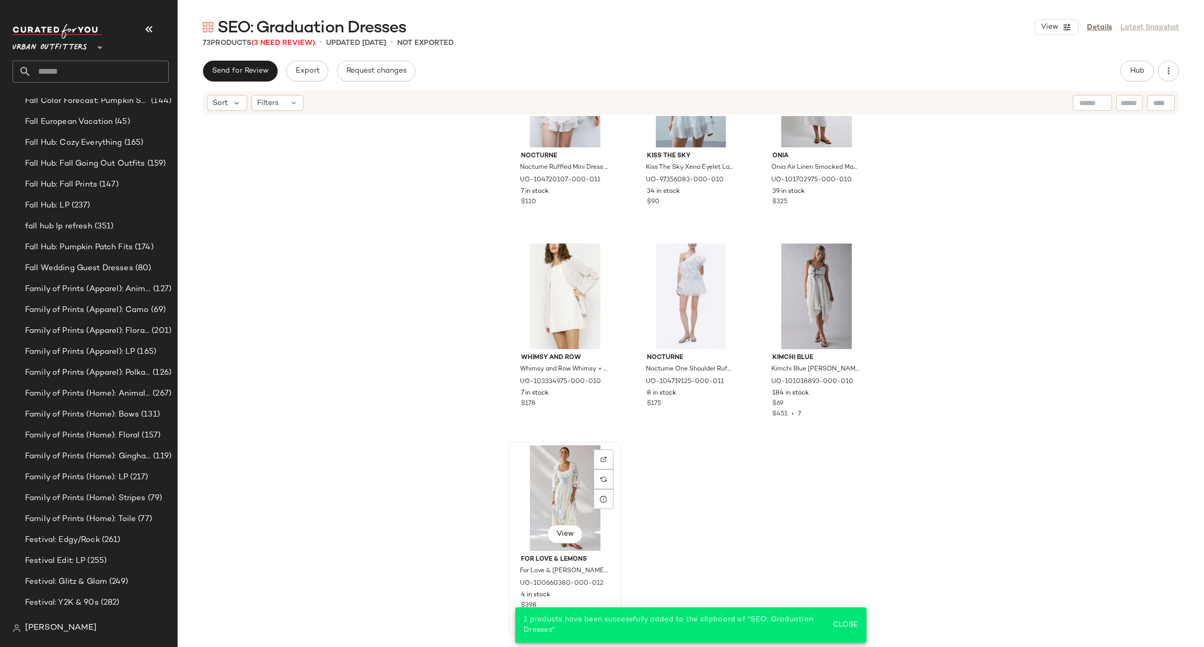
click at [593, 469] on div at bounding box center [603, 479] width 20 height 20
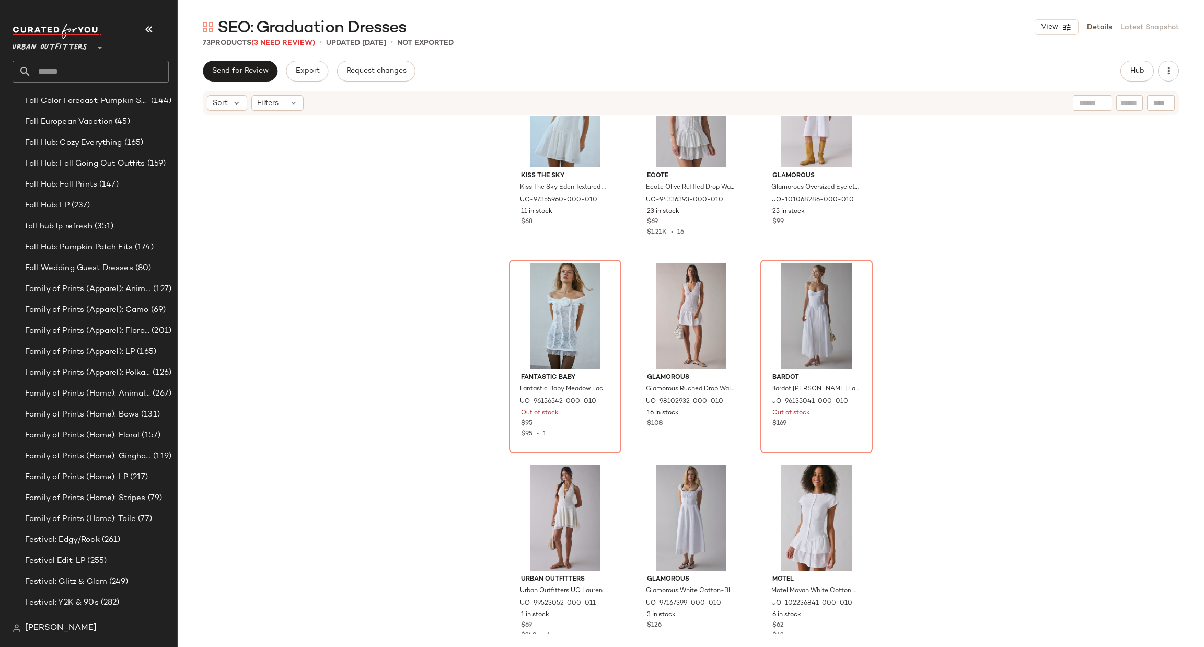
scroll to position [2644, 0]
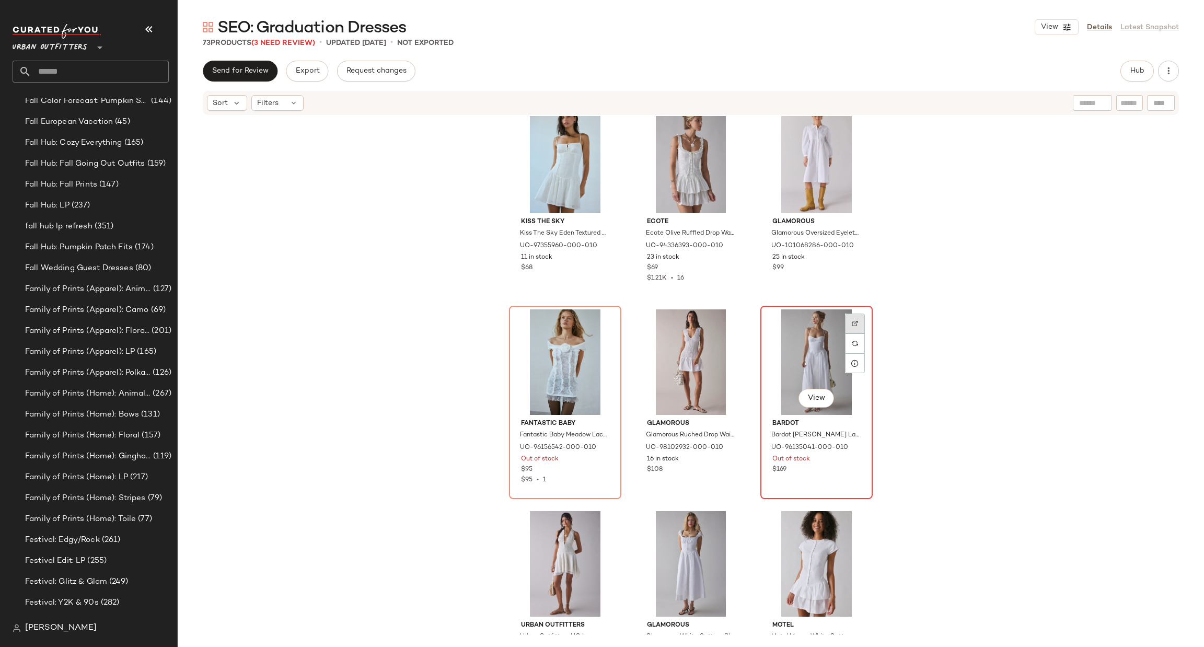
click at [858, 333] on div at bounding box center [855, 343] width 20 height 20
click at [820, 341] on div "View" at bounding box center [816, 362] width 105 height 106
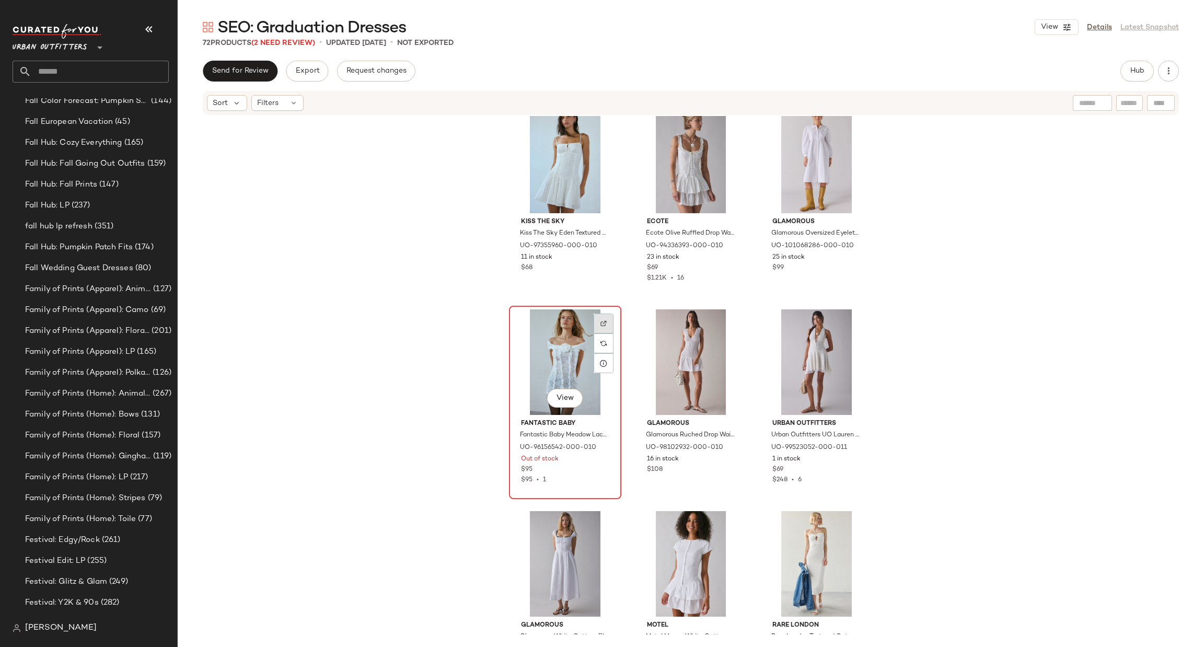
click at [594, 333] on div at bounding box center [603, 343] width 20 height 20
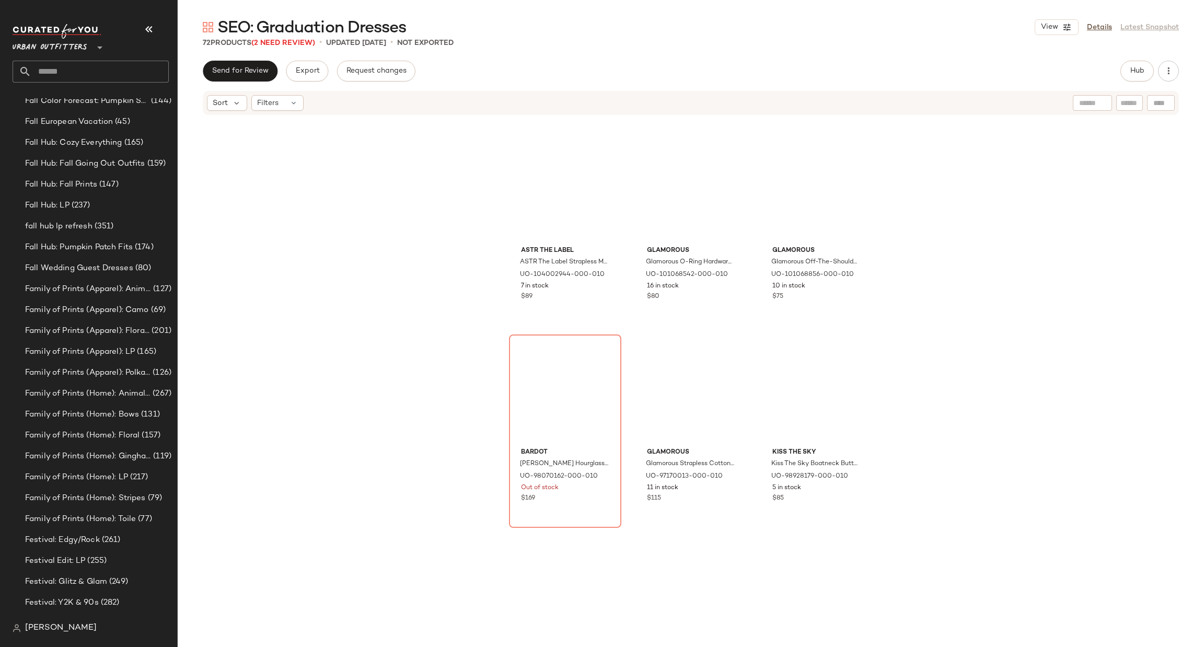
scroll to position [3428, 0]
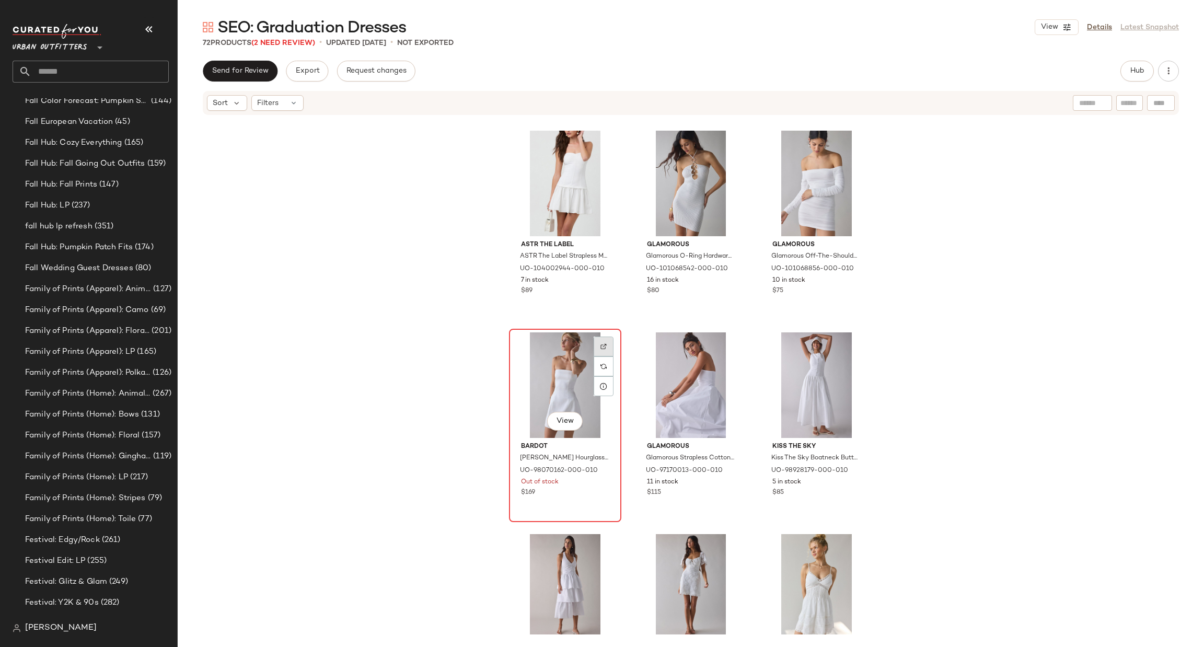
click at [601, 347] on img at bounding box center [603, 346] width 6 height 6
click at [569, 390] on div "View" at bounding box center [564, 385] width 105 height 106
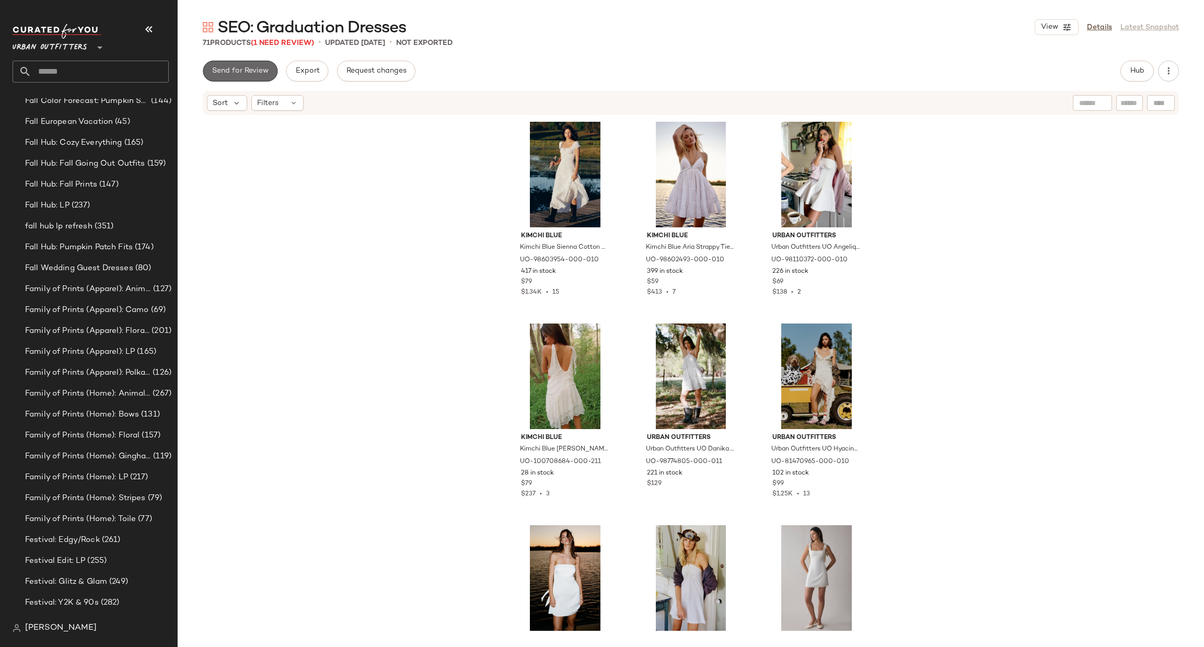
click at [265, 65] on button "Send for Review" at bounding box center [240, 71] width 75 height 21
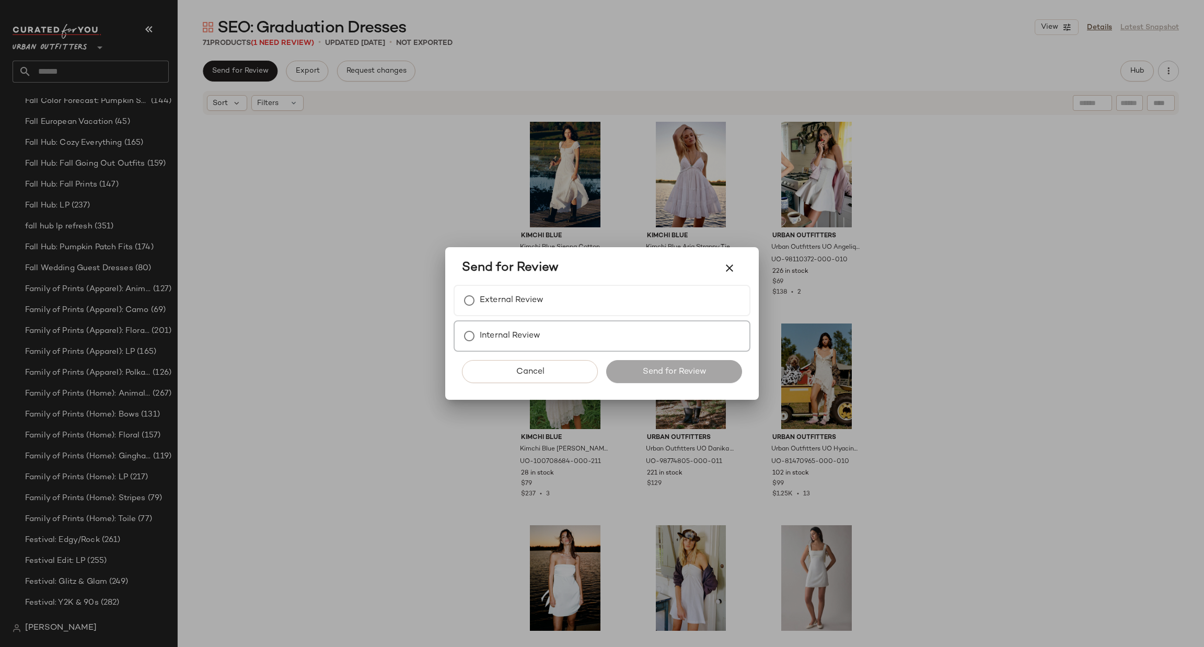
click at [504, 331] on label "Internal Review" at bounding box center [510, 335] width 61 height 21
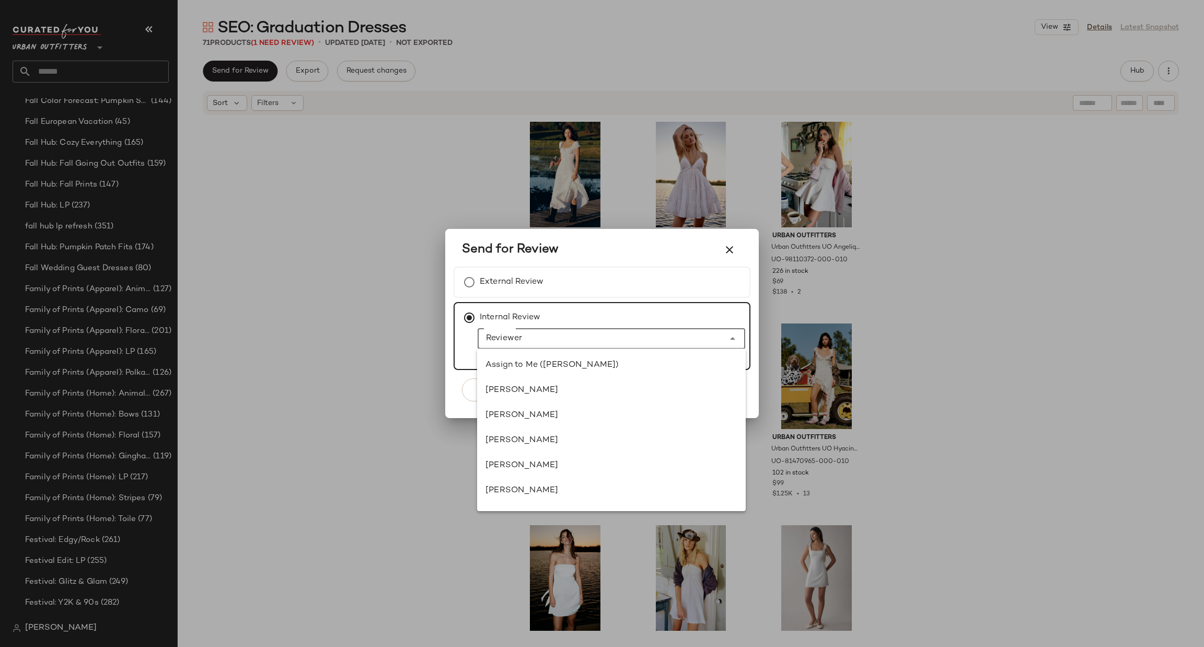
click at [532, 342] on input "Reviewer" at bounding box center [600, 338] width 247 height 13
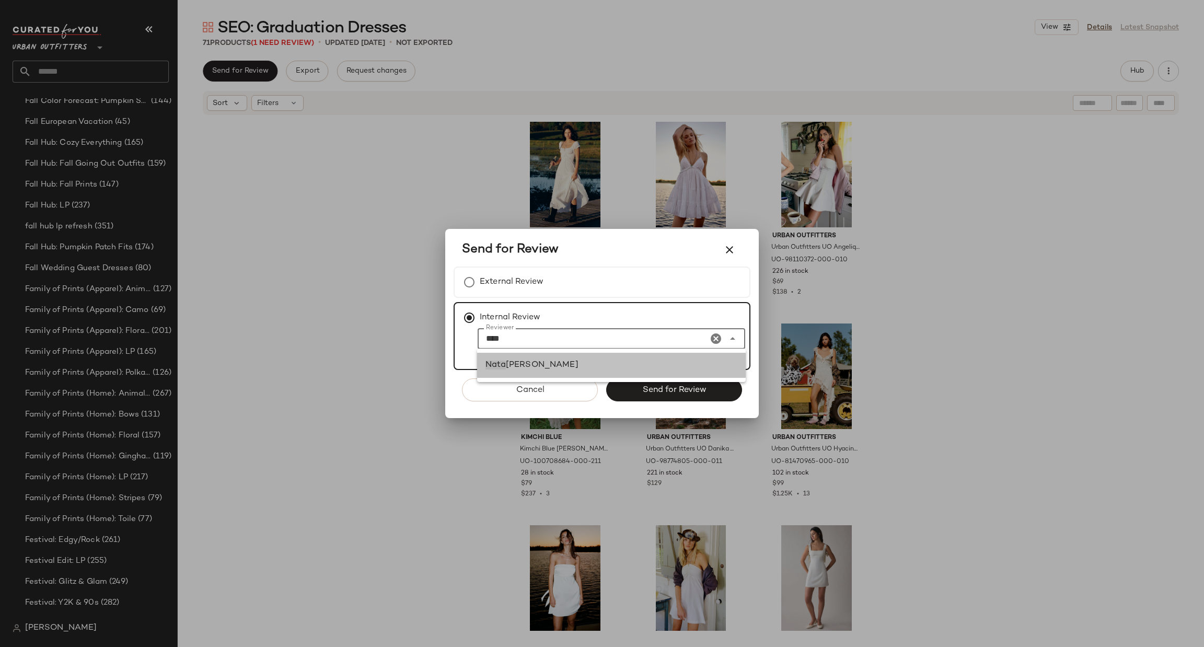
click at [563, 362] on div "Nata sha Burns" at bounding box center [611, 365] width 252 height 13
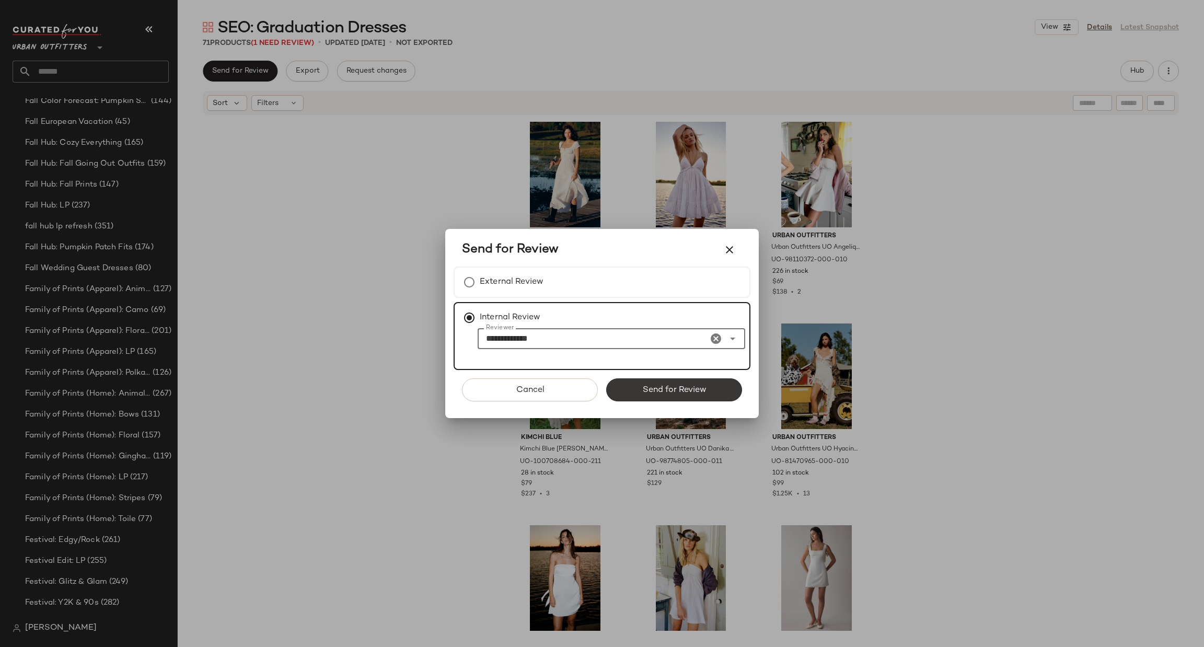
type input "**********"
click at [683, 385] on span "Send for Review" at bounding box center [674, 390] width 64 height 10
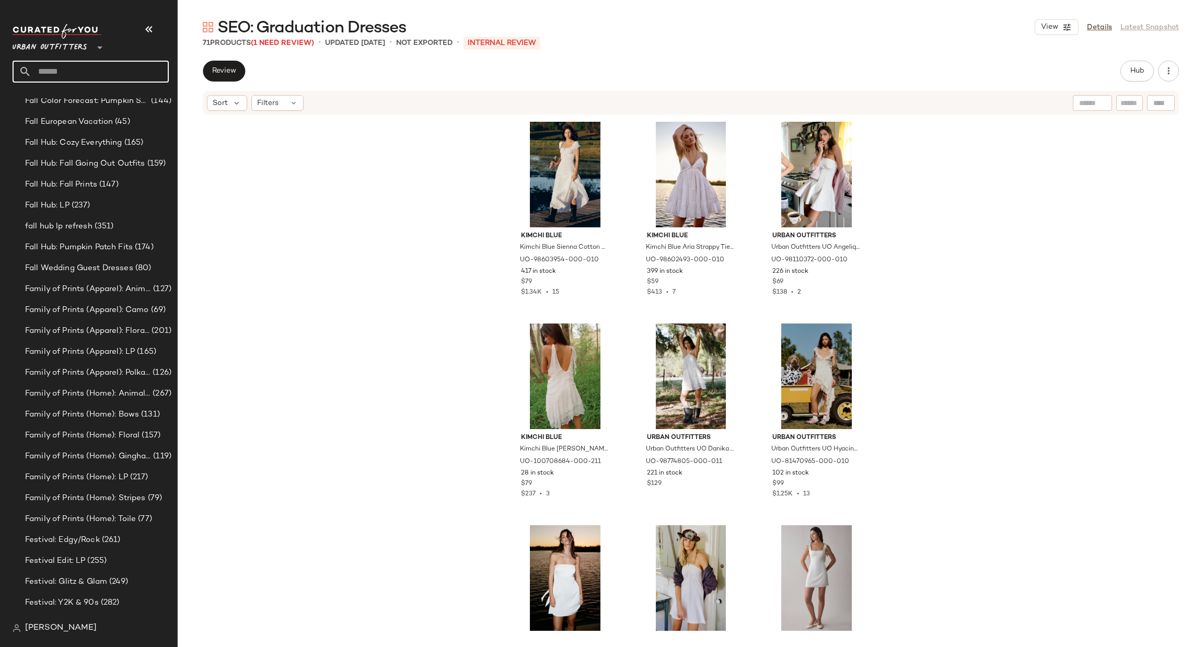
click at [98, 72] on input "text" at bounding box center [99, 72] width 137 height 22
type input "*****"
click at [120, 102] on span "on Denim Outfits" at bounding box center [91, 101] width 61 height 11
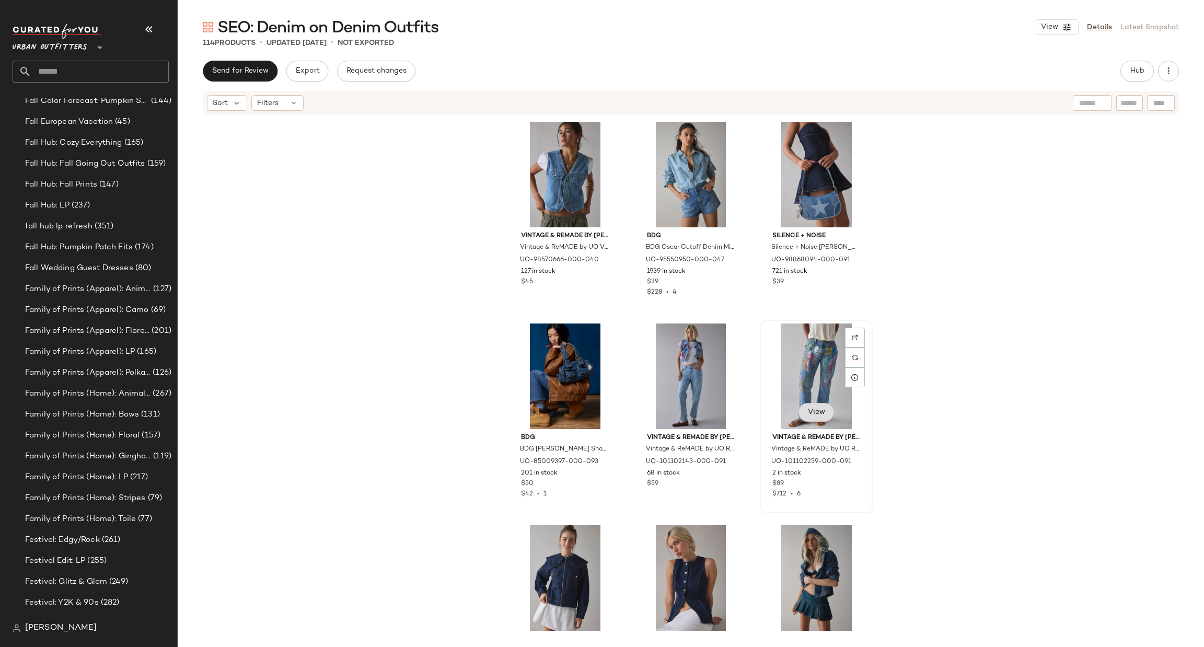
click at [826, 405] on button "View" at bounding box center [816, 412] width 36 height 19
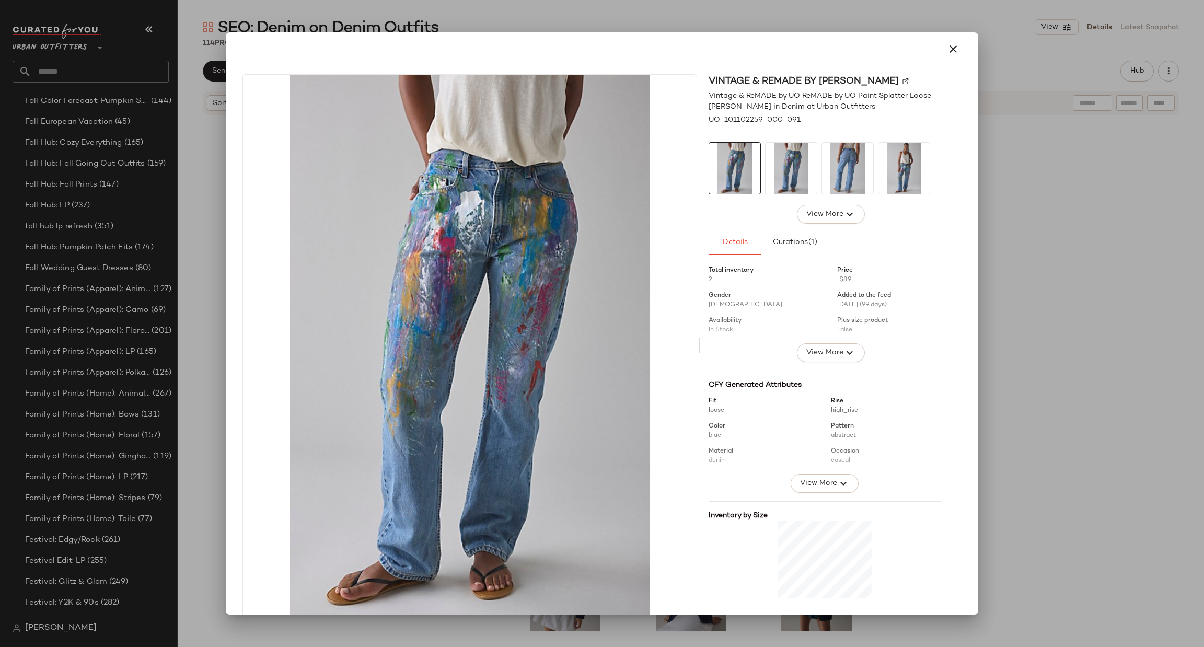
click at [1049, 346] on div at bounding box center [602, 323] width 1204 height 647
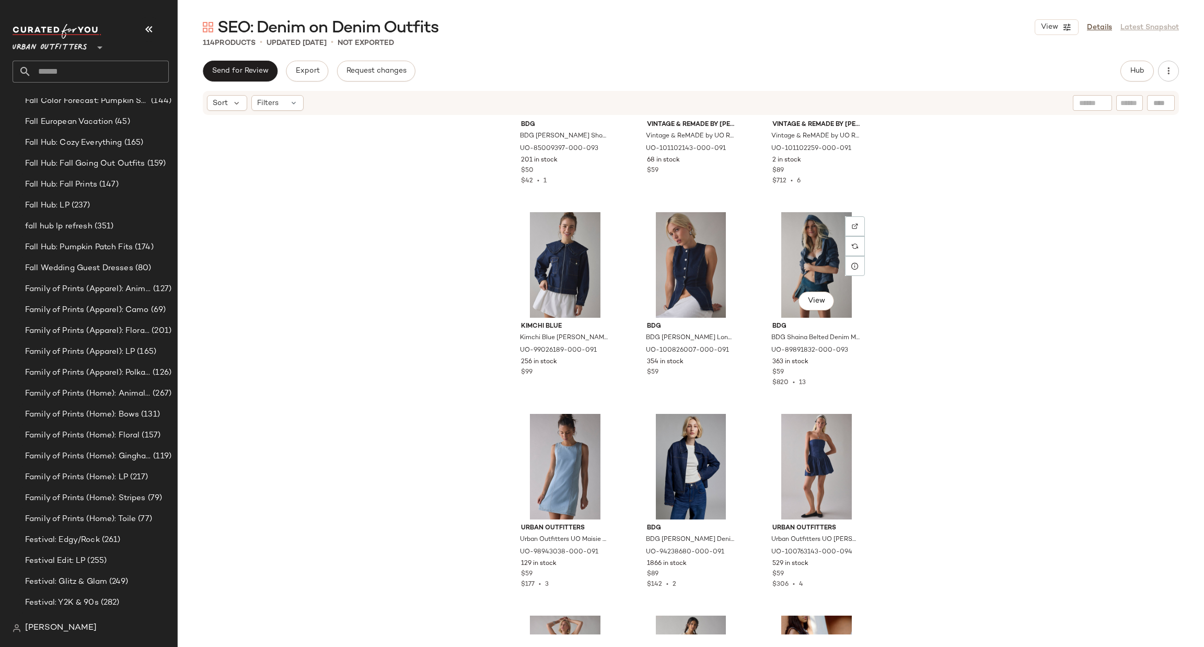
scroll to position [478, 0]
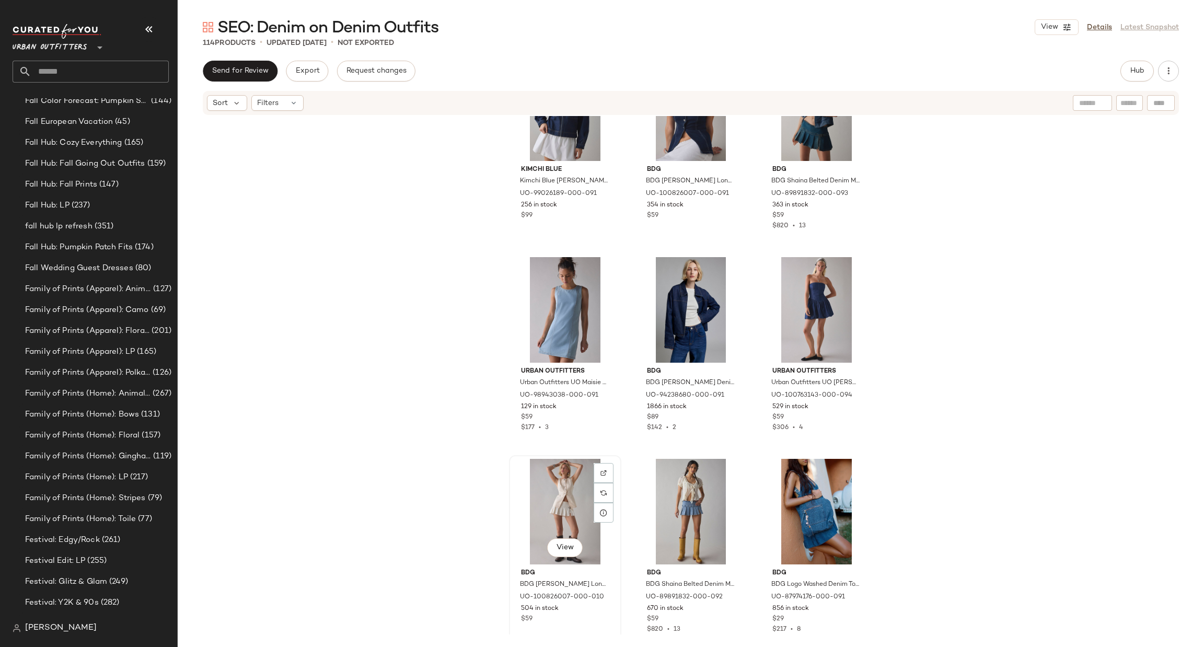
click at [553, 486] on div "View" at bounding box center [564, 512] width 105 height 106
click at [710, 486] on div "View" at bounding box center [690, 512] width 105 height 106
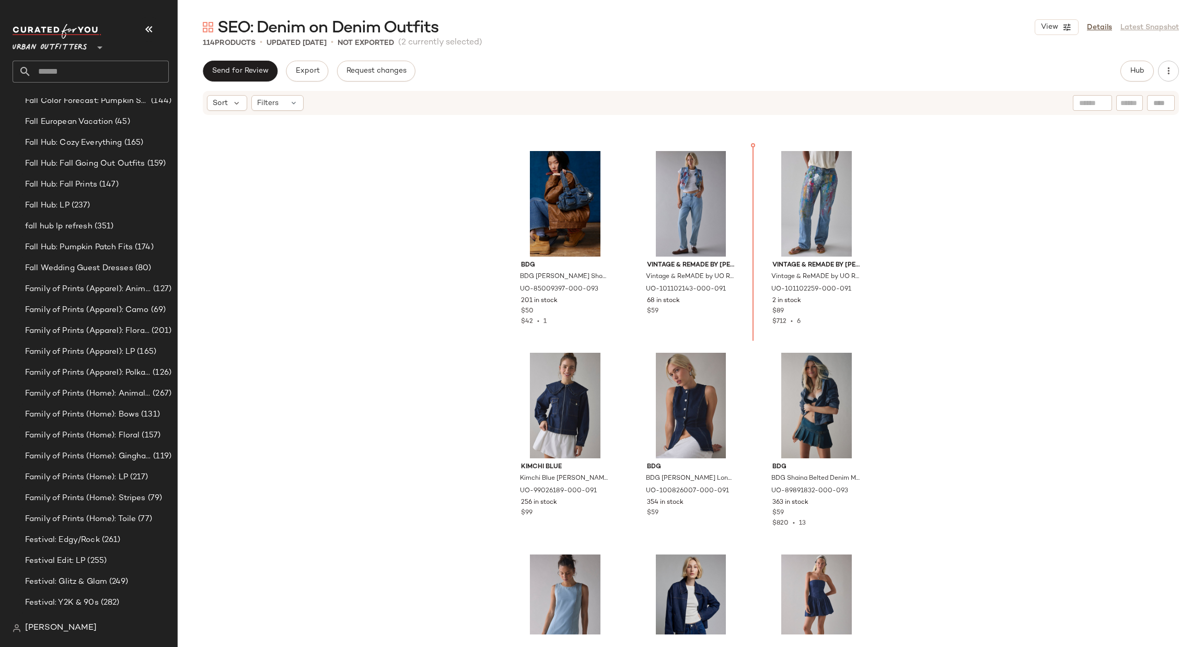
scroll to position [171, 0]
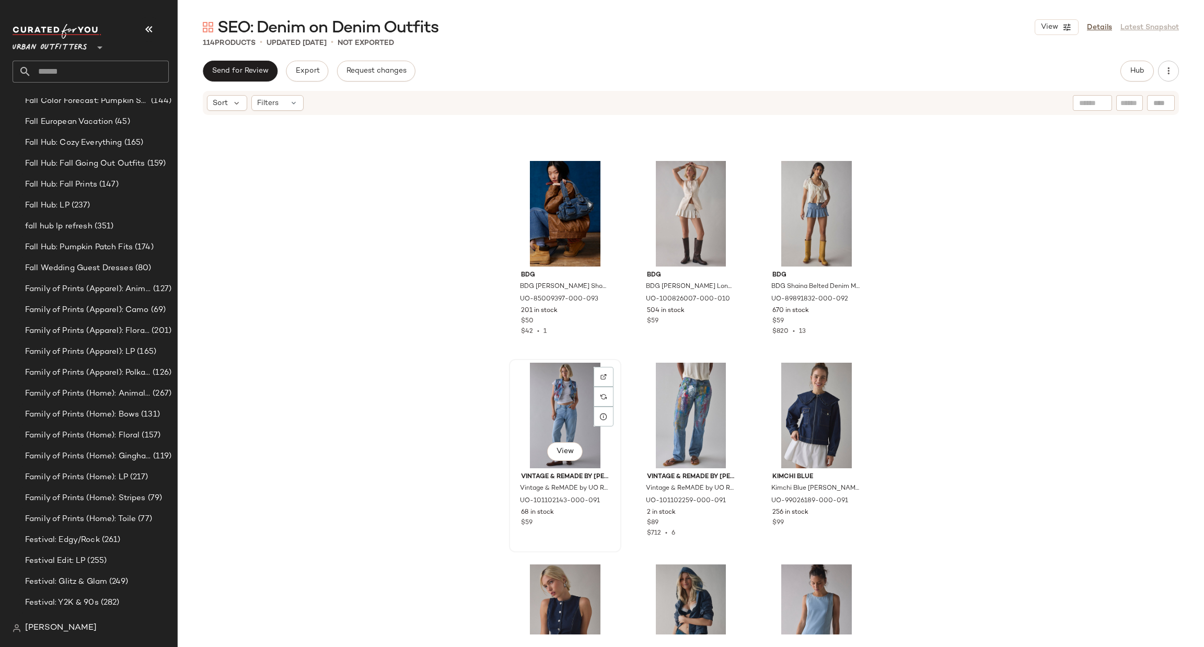
click at [546, 389] on div "View" at bounding box center [564, 416] width 105 height 106
click at [669, 414] on div "View" at bounding box center [690, 416] width 105 height 106
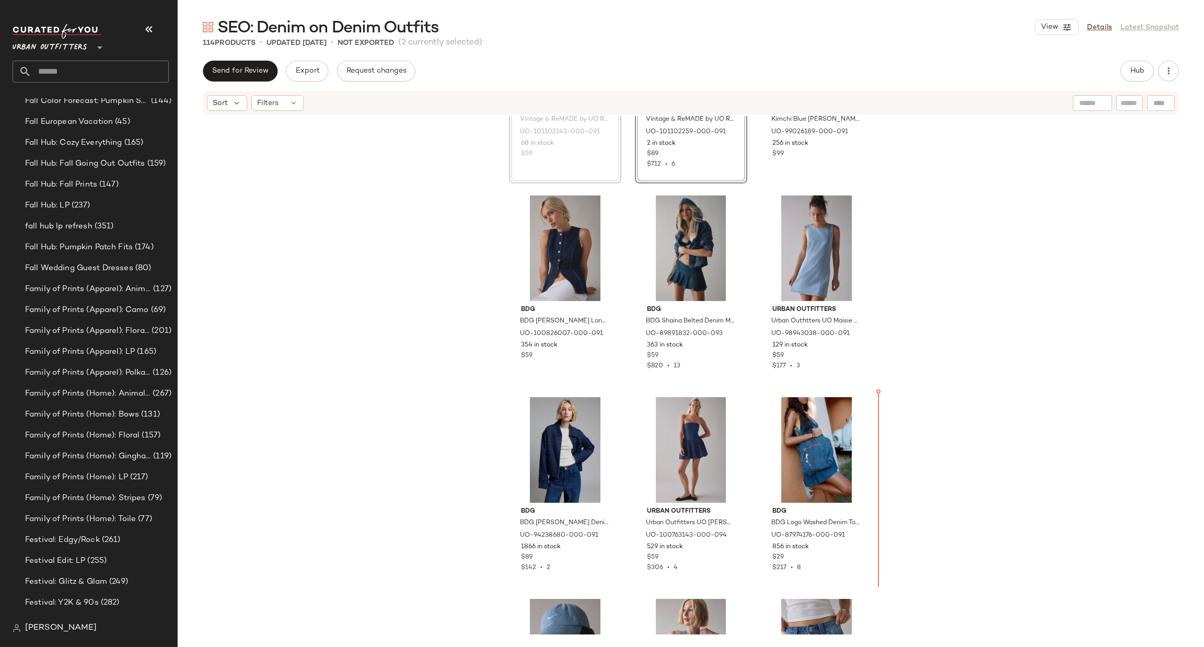
scroll to position [552, 0]
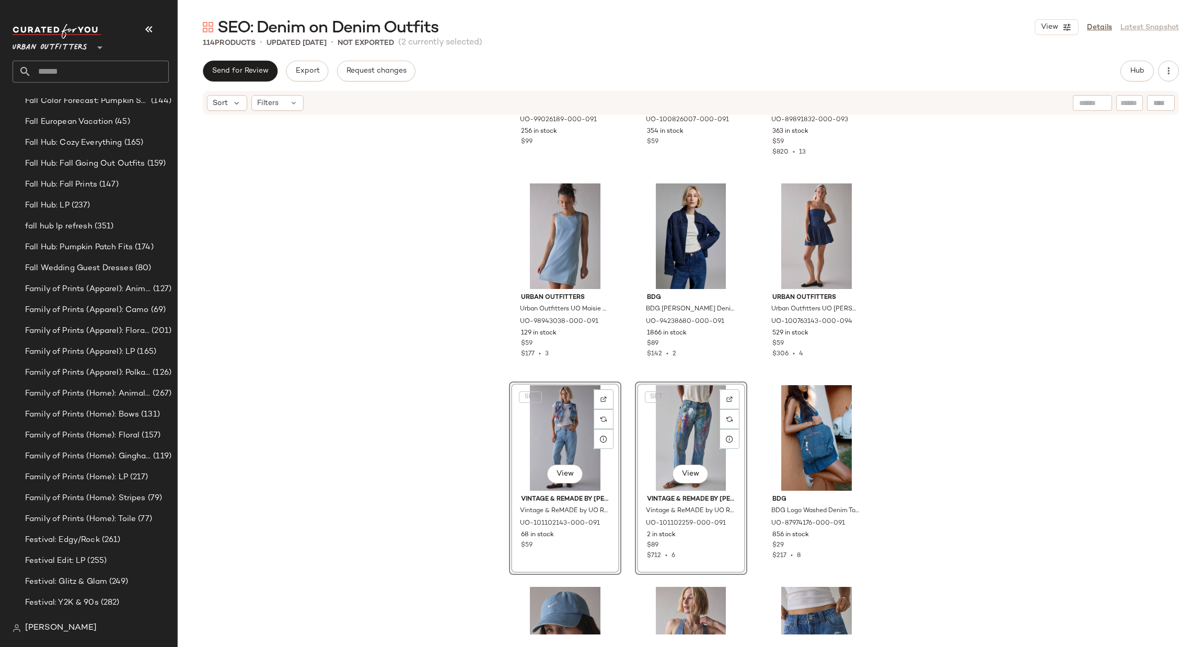
click at [924, 476] on div "Kimchi Blue Kimchi Blue Freddie Ruffle Collar Denim Jacket in Indigo, Women's a…" at bounding box center [691, 375] width 1026 height 518
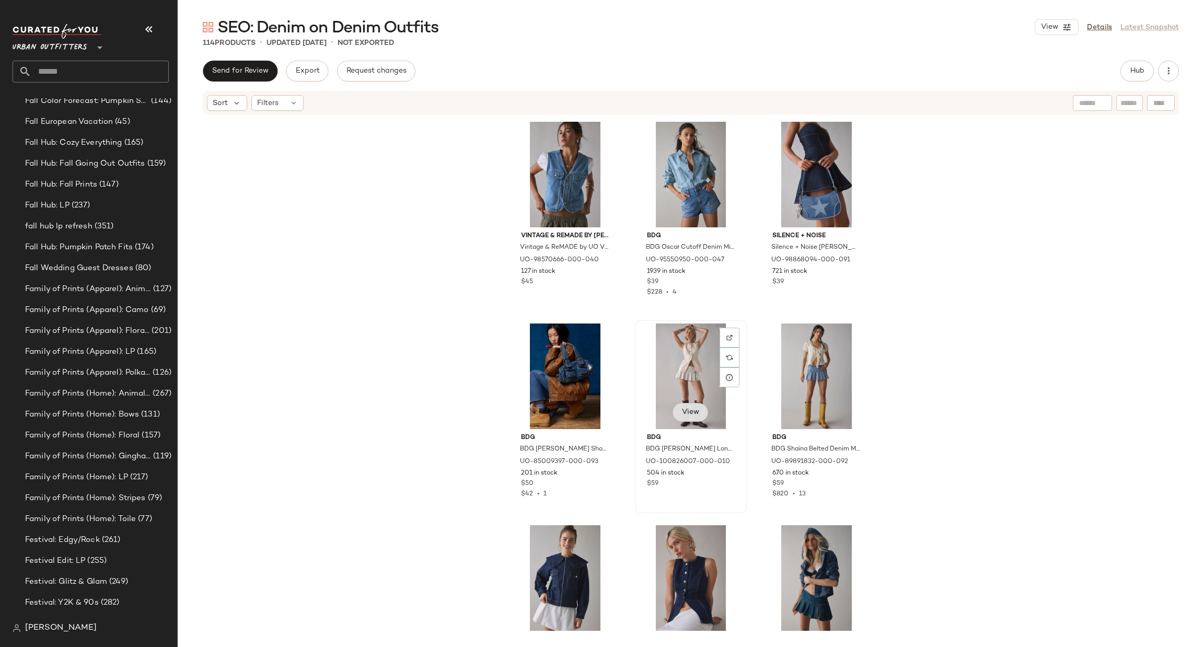
click at [689, 409] on span "View" at bounding box center [690, 412] width 18 height 8
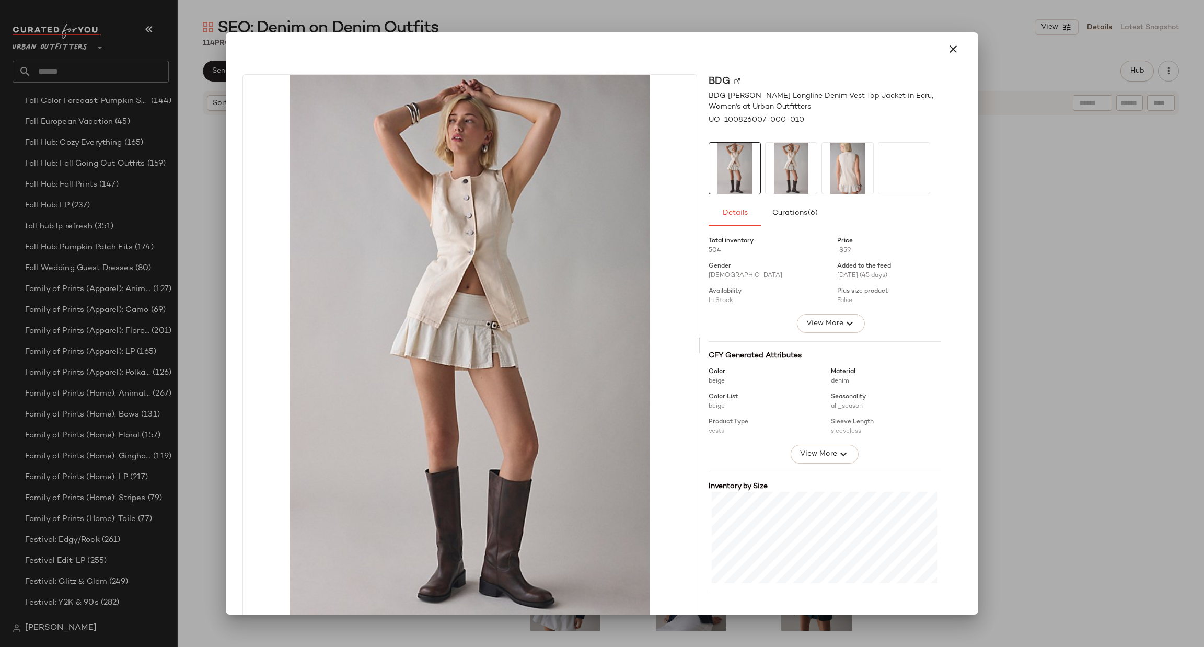
click at [1069, 342] on div at bounding box center [602, 323] width 1204 height 647
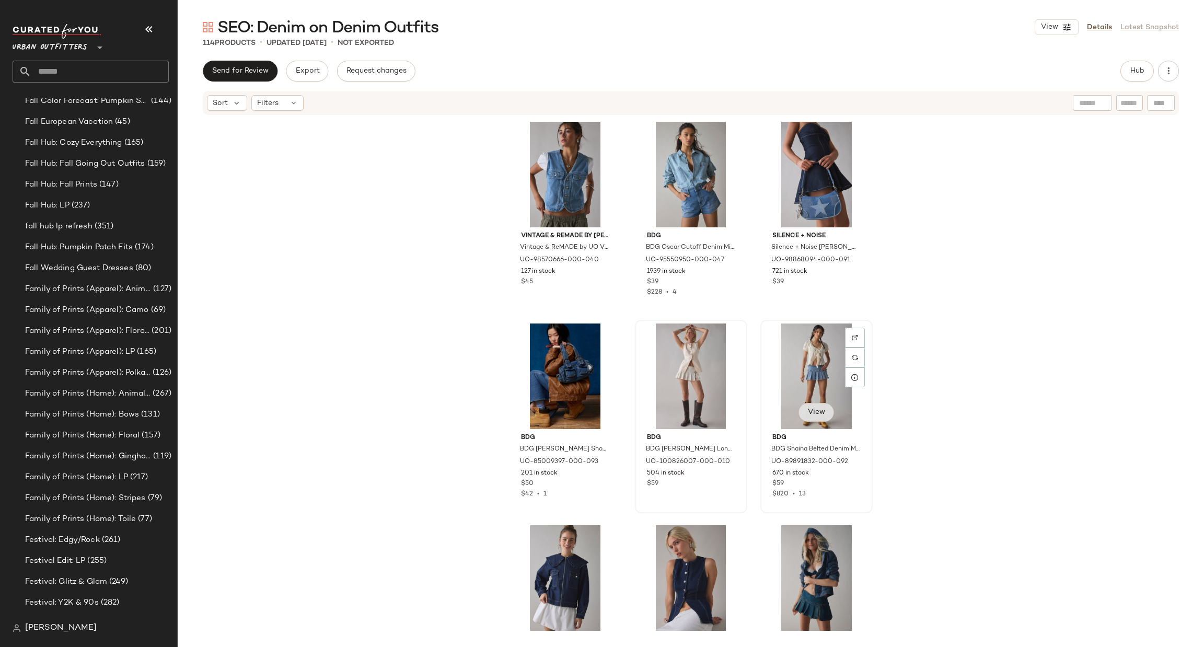
click at [820, 415] on span "View" at bounding box center [816, 412] width 18 height 8
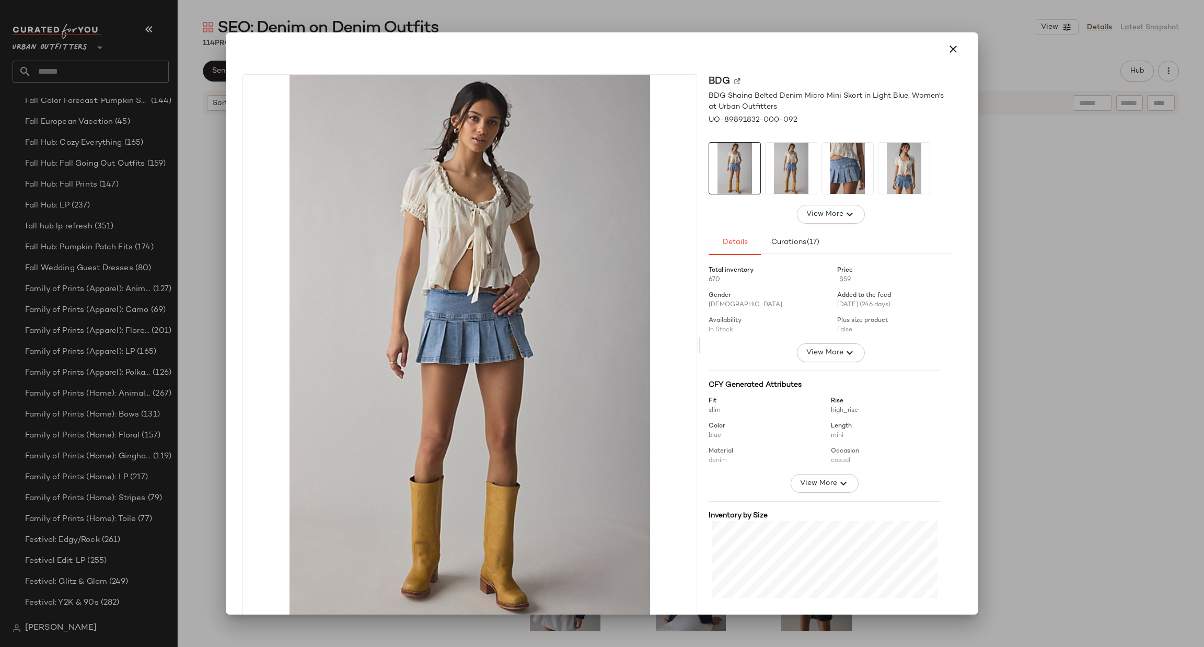
click at [982, 360] on div at bounding box center [602, 323] width 1204 height 647
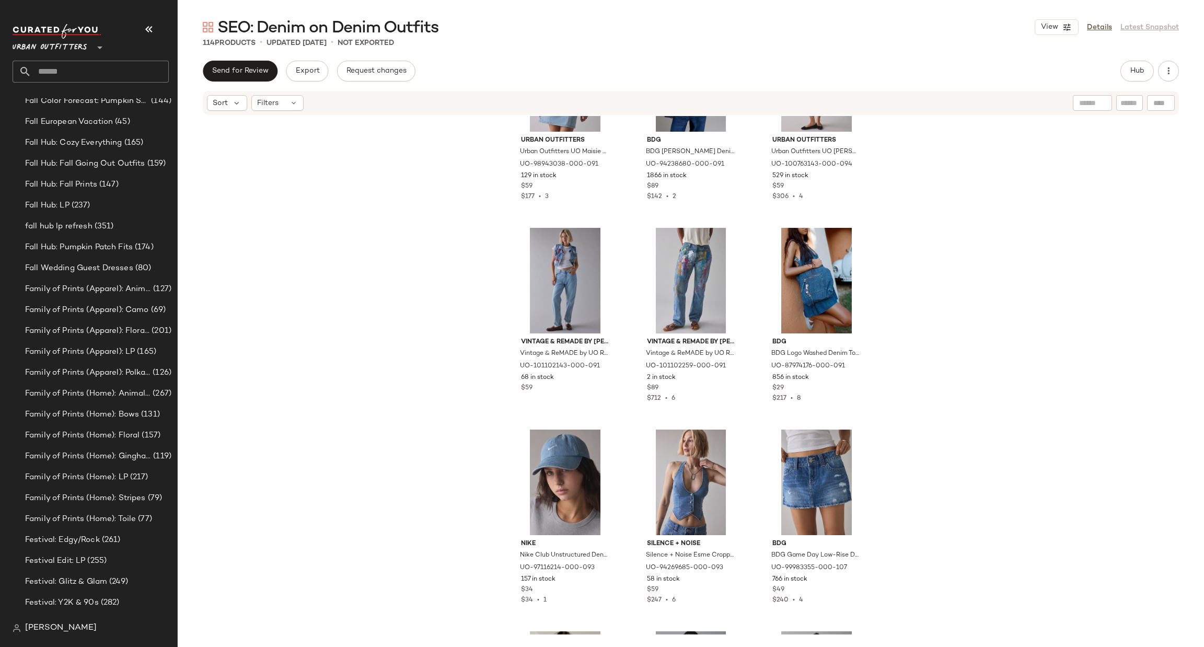
scroll to position [635, 0]
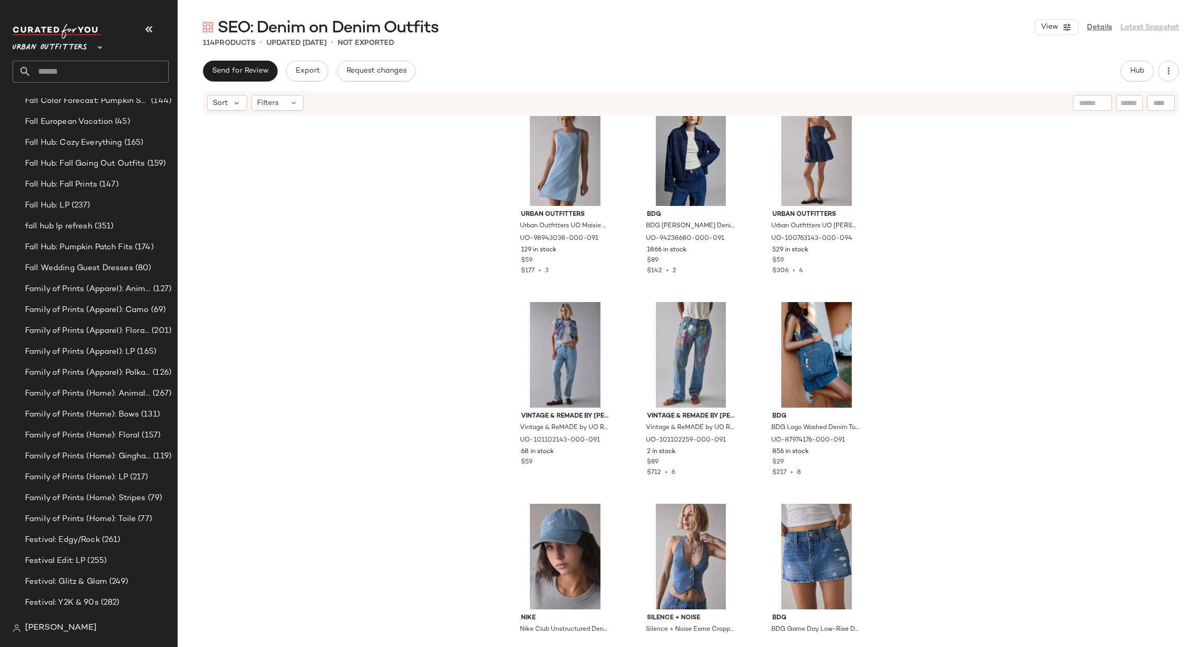
click at [1134, 81] on div "Send for Review Export Request changes Hub Sort Filters Urban Outfitters Urban …" at bounding box center [691, 354] width 1026 height 586
click at [1129, 61] on button "Hub" at bounding box center [1136, 71] width 33 height 21
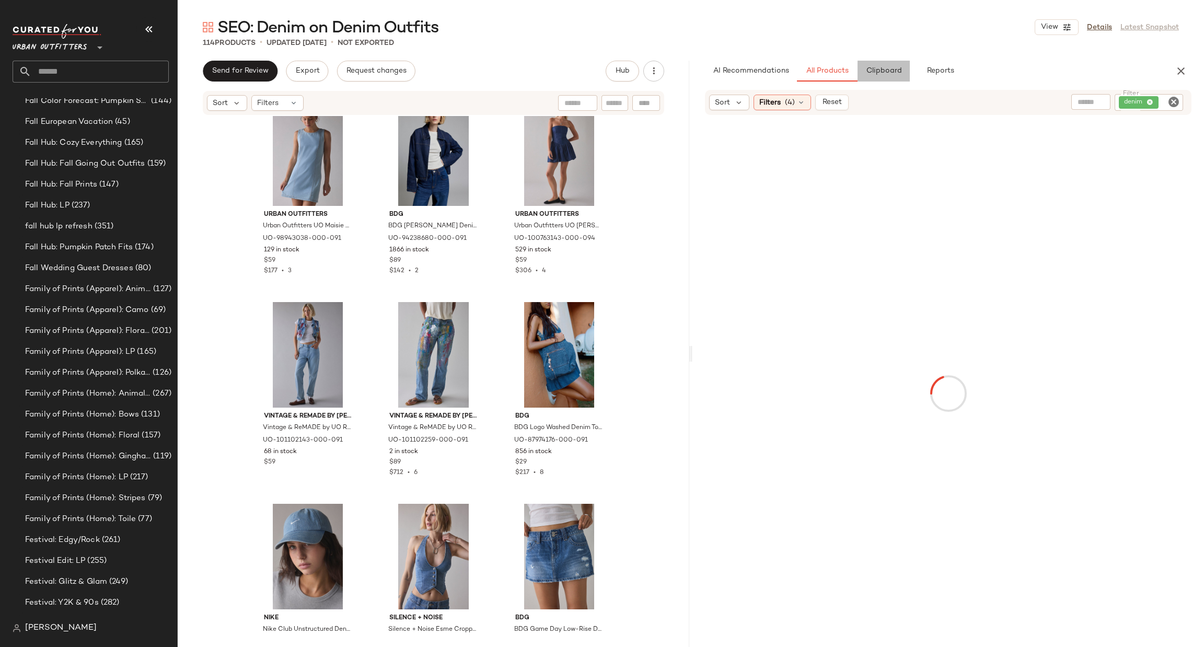
click at [897, 64] on button "Clipboard" at bounding box center [883, 71] width 52 height 21
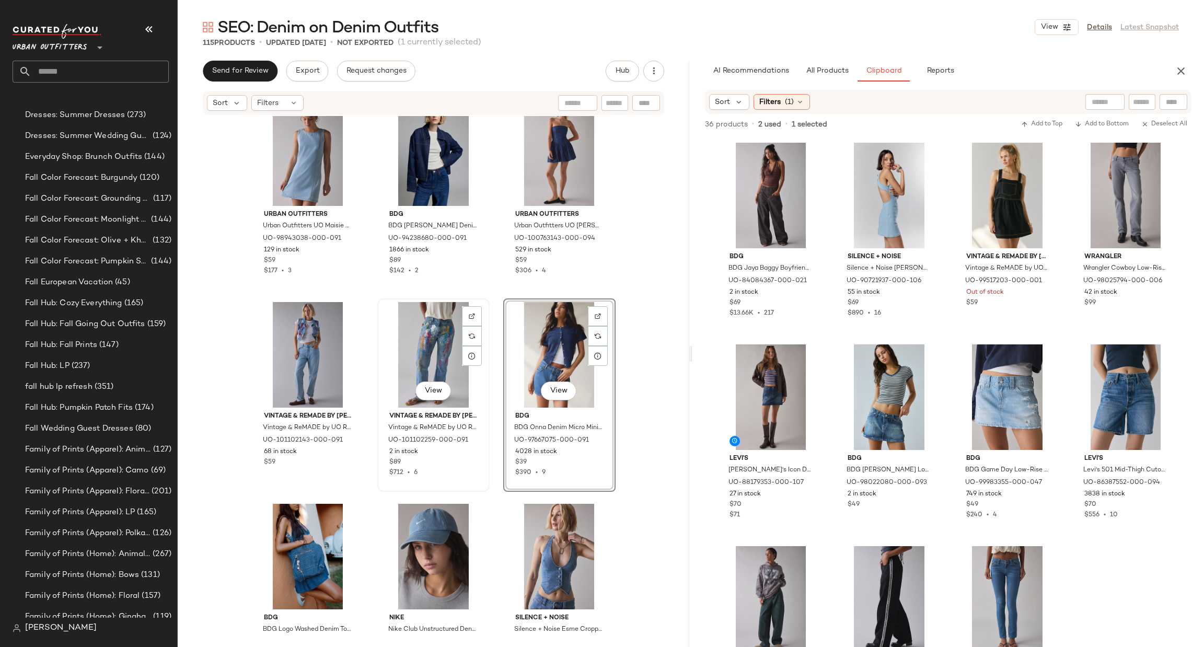
click at [442, 351] on div "View" at bounding box center [433, 355] width 105 height 106
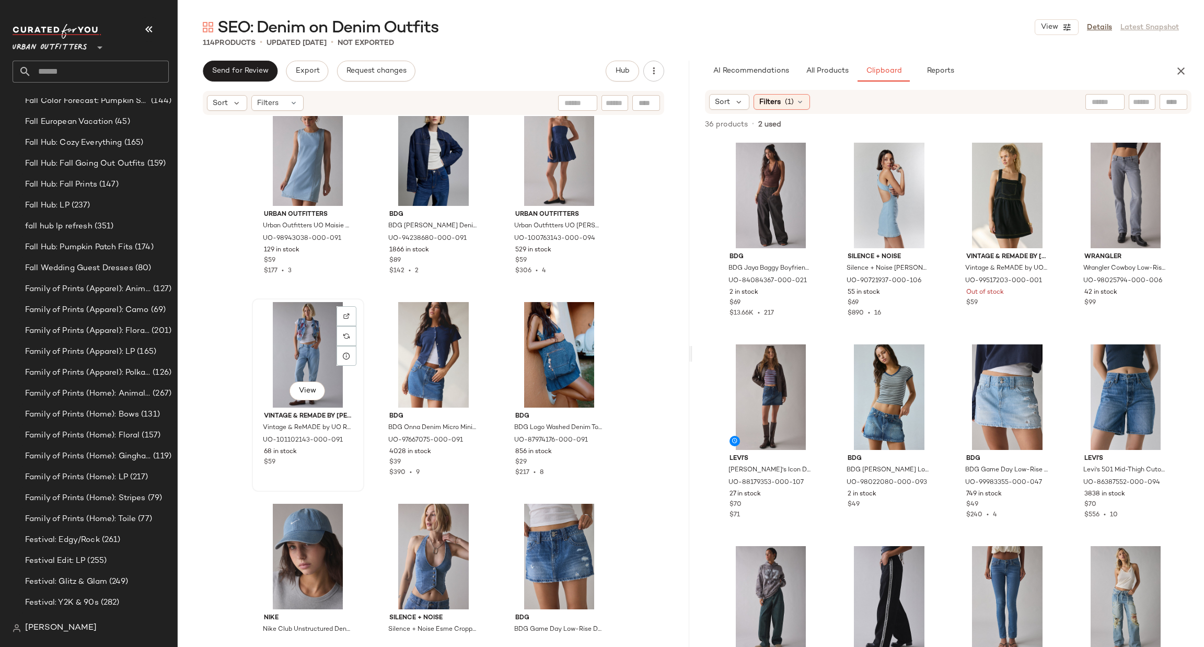
click at [289, 402] on div "View" at bounding box center [307, 355] width 105 height 106
click at [289, 395] on div "View" at bounding box center [307, 391] width 36 height 21
click at [294, 393] on button "View" at bounding box center [307, 390] width 36 height 19
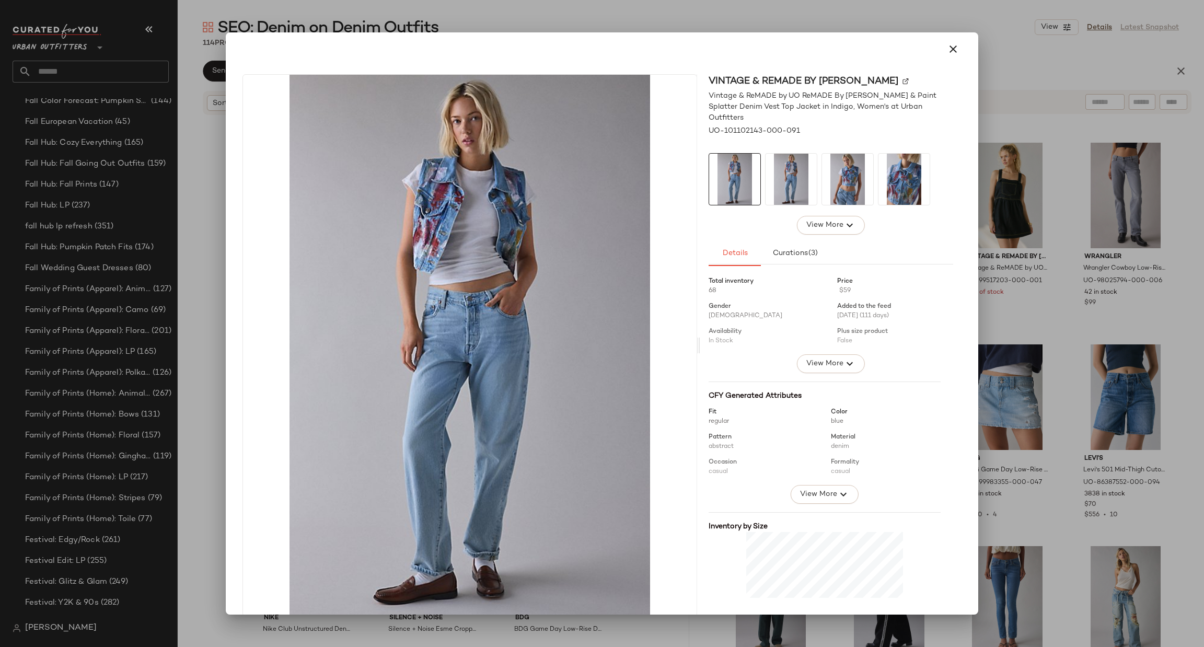
click at [1123, 374] on div at bounding box center [602, 323] width 1204 height 647
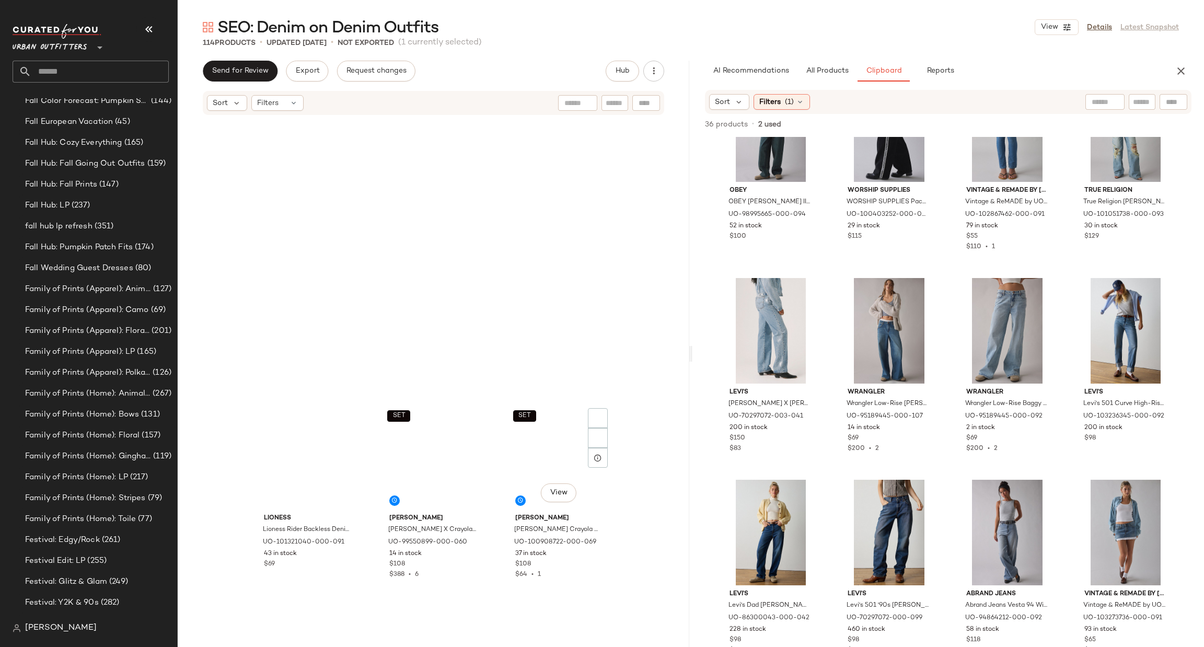
scroll to position [4866, 0]
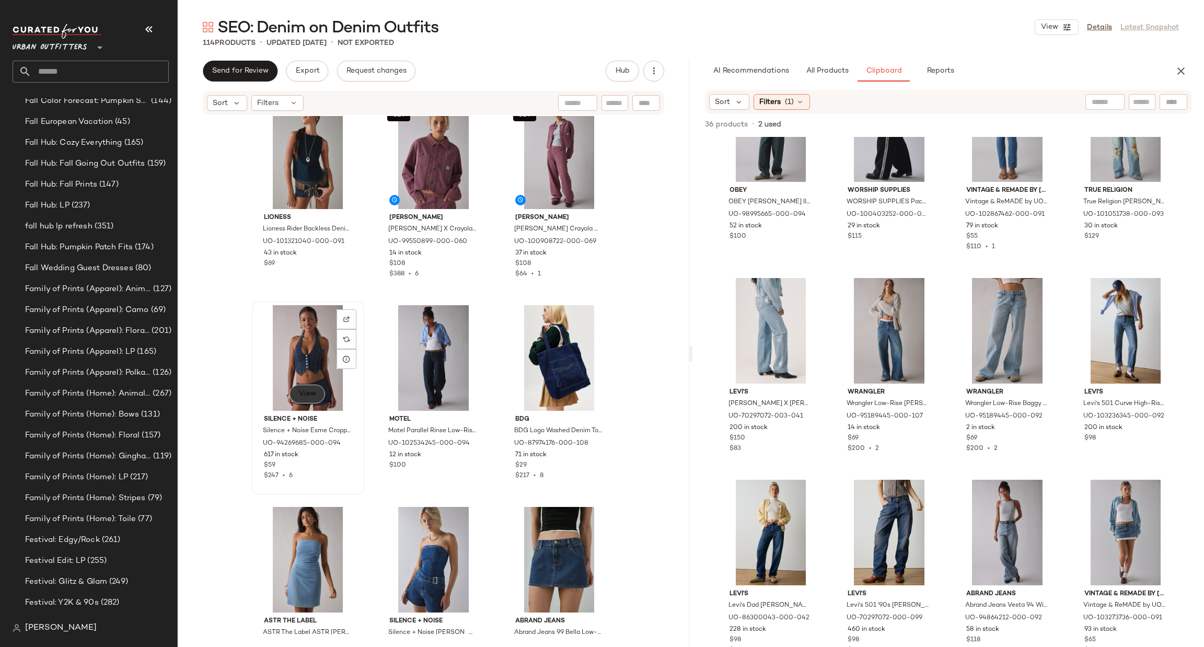
click at [299, 395] on span "View" at bounding box center [307, 394] width 18 height 8
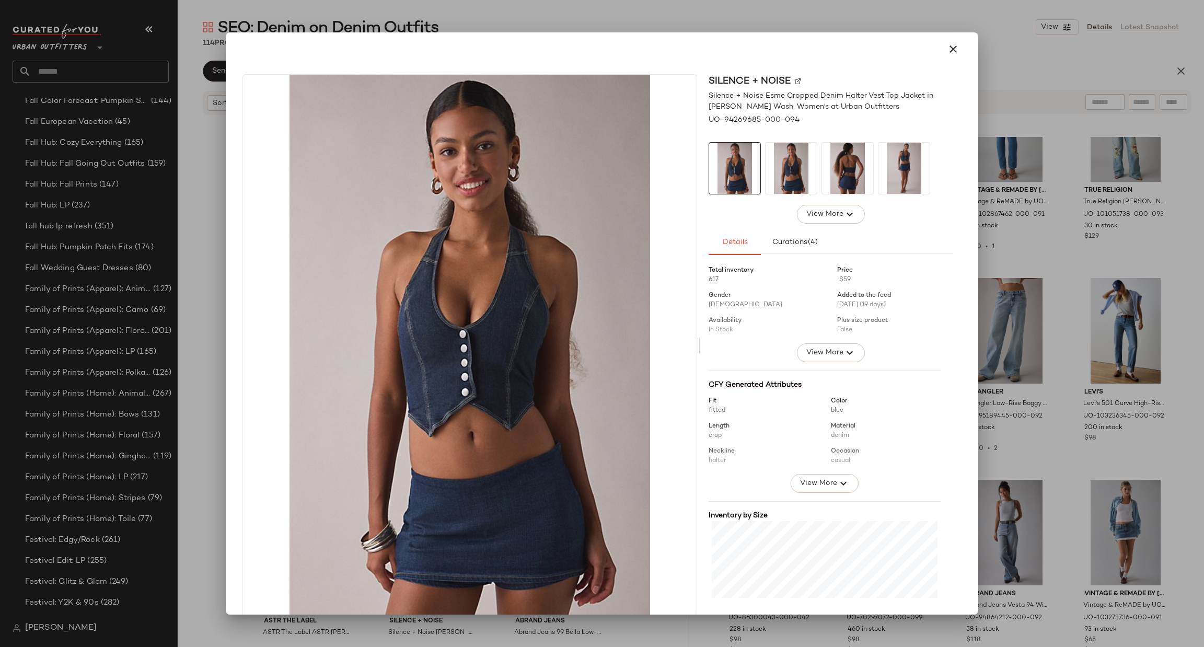
click at [963, 237] on div "Silence + Noise Silence + Noise Esme Cropped Denim Halter Vest Top Jacket in Ke…" at bounding box center [602, 347] width 744 height 563
click at [1015, 239] on div at bounding box center [602, 323] width 1204 height 647
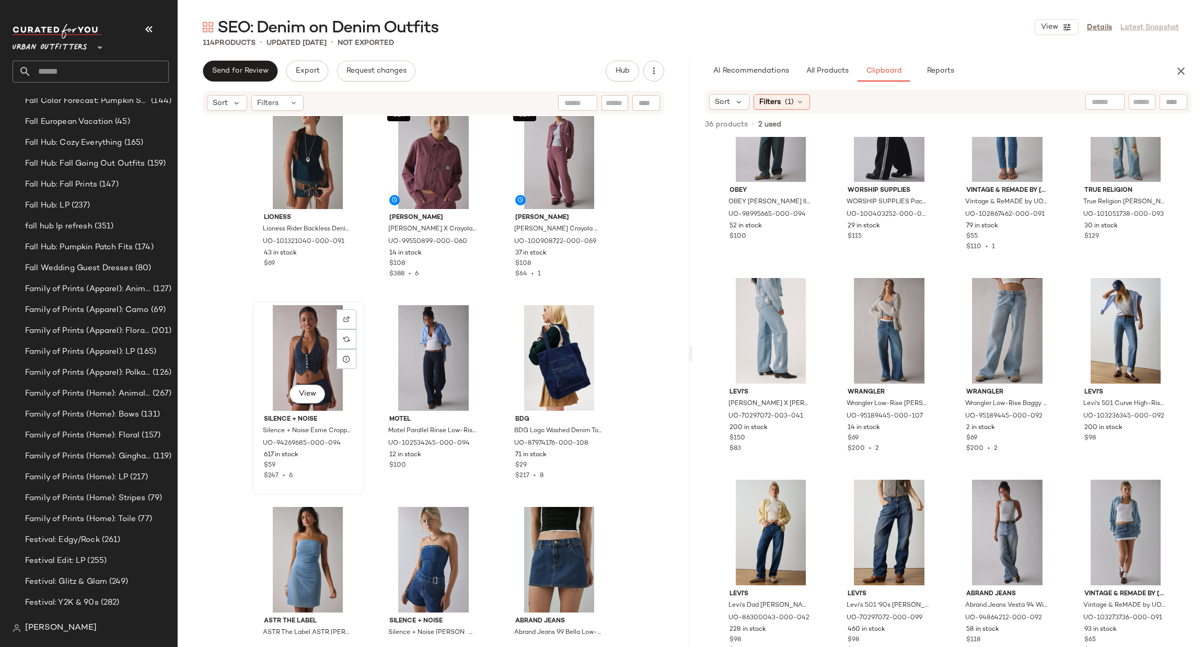
click at [308, 346] on div "View" at bounding box center [307, 358] width 105 height 106
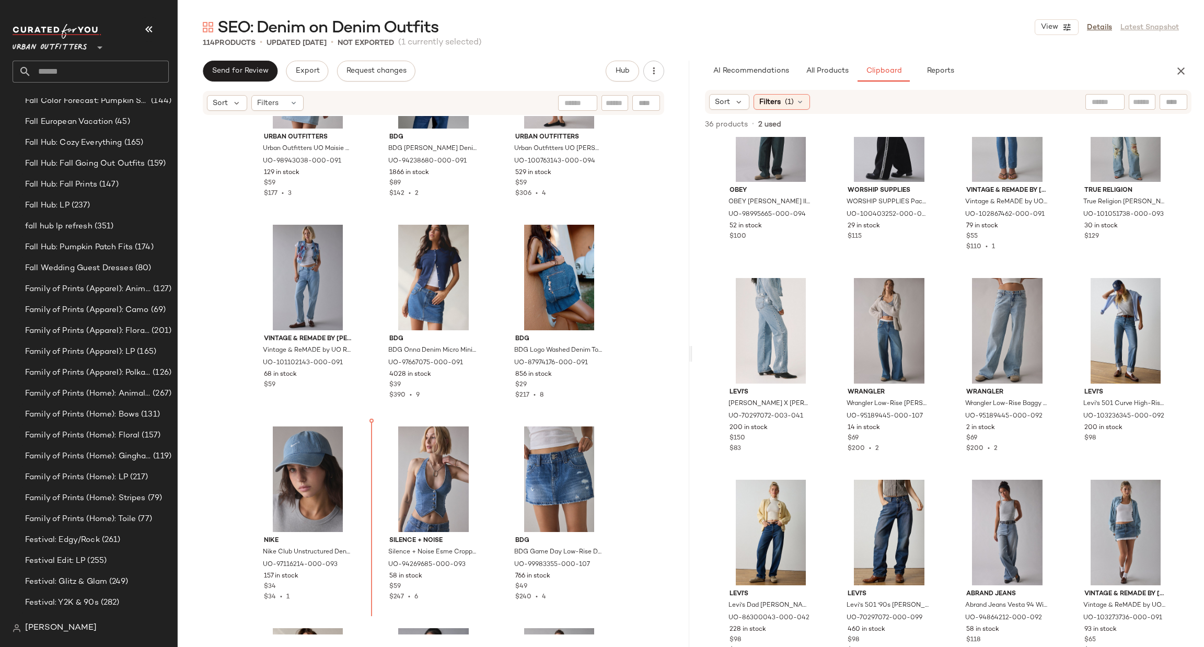
scroll to position [712, 0]
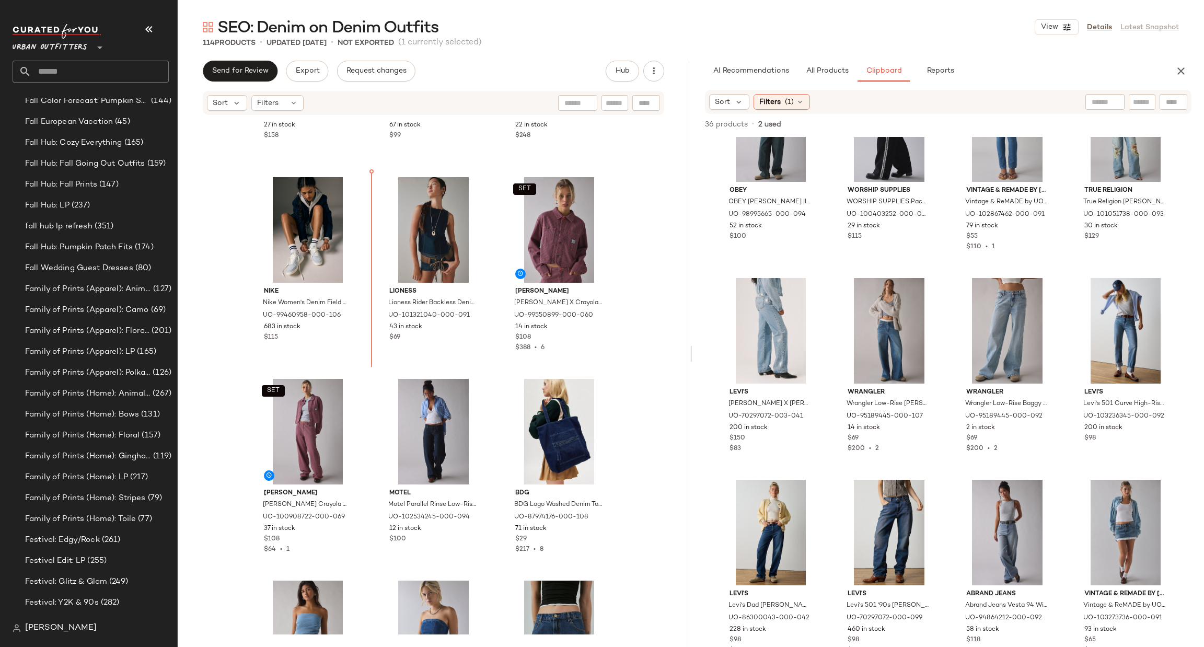
scroll to position [4804, 0]
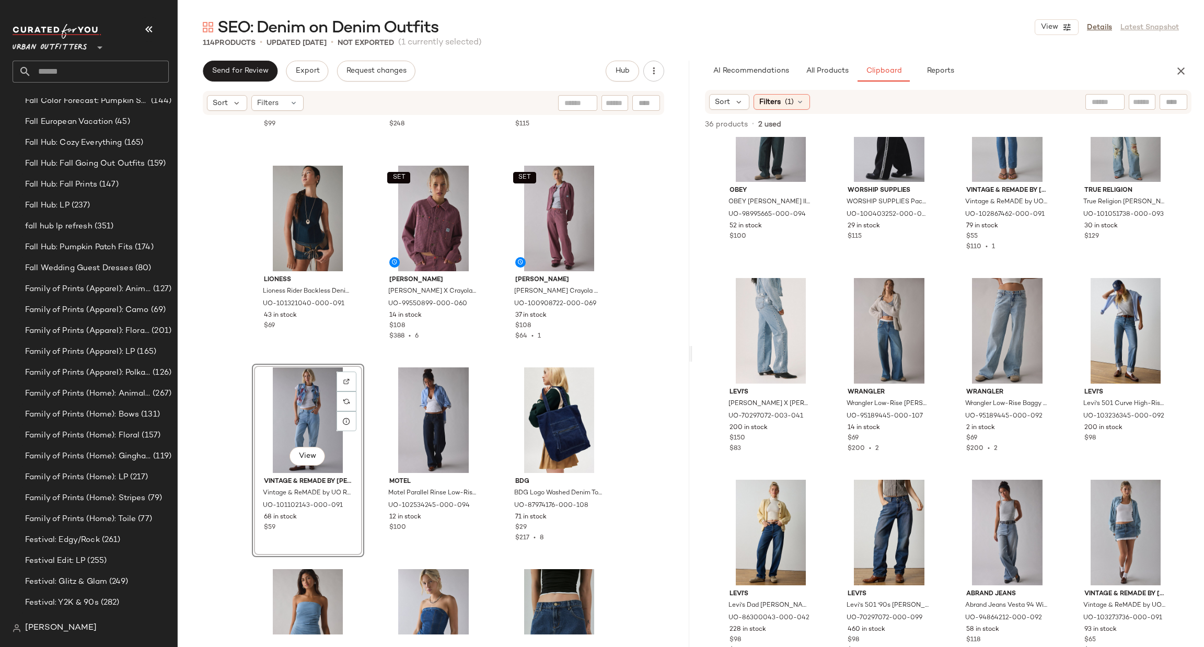
click at [487, 554] on div "Wrangler Wrangler Mid-Rise Wide Leg Jean in Drifters Dream, Women's at Urban Ou…" at bounding box center [433, 375] width 511 height 518
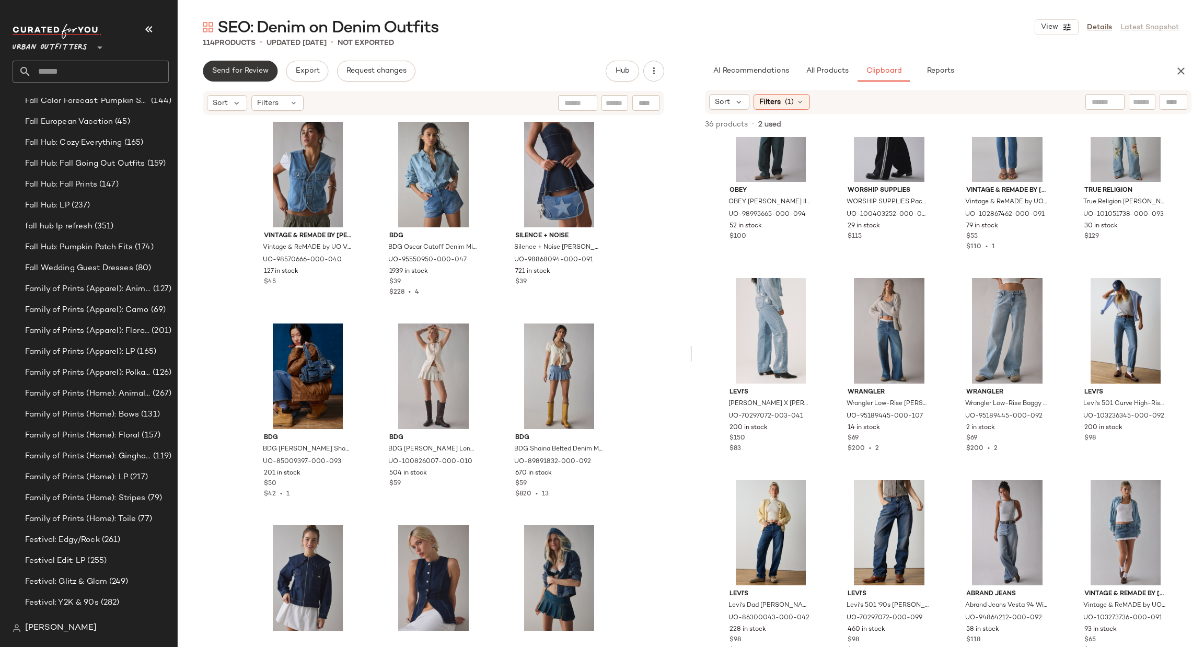
click at [226, 67] on span "Send for Review" at bounding box center [240, 71] width 57 height 8
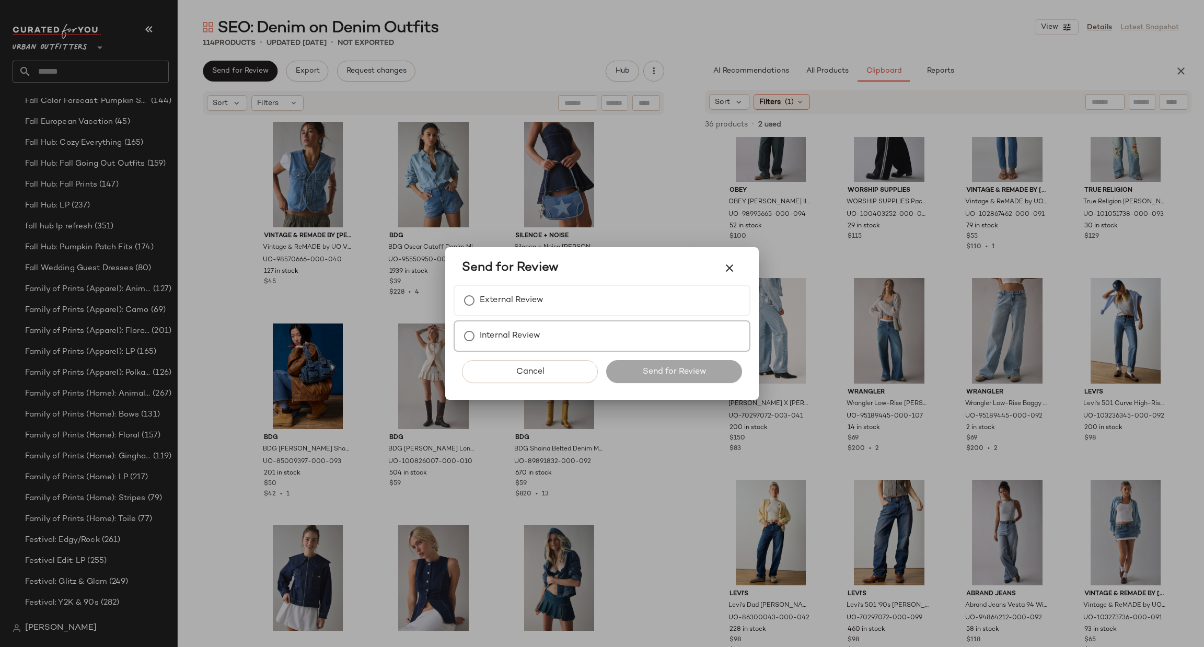
click at [523, 334] on label "Internal Review" at bounding box center [510, 335] width 61 height 21
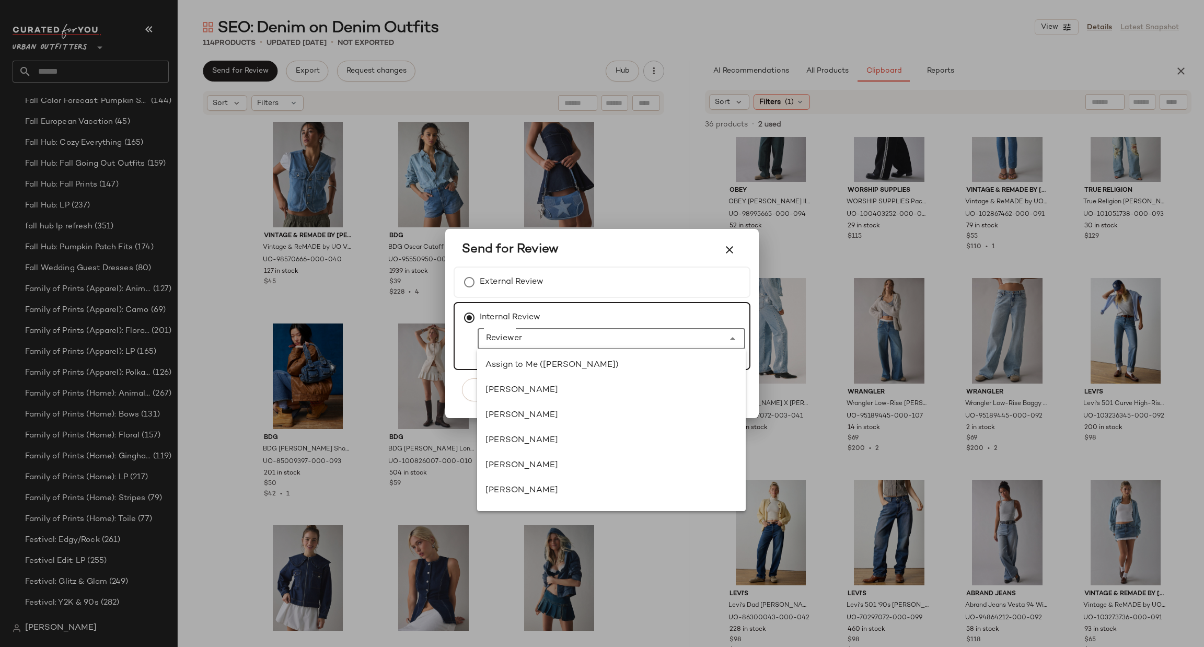
click at [522, 334] on input "Reviewer" at bounding box center [600, 338] width 247 height 13
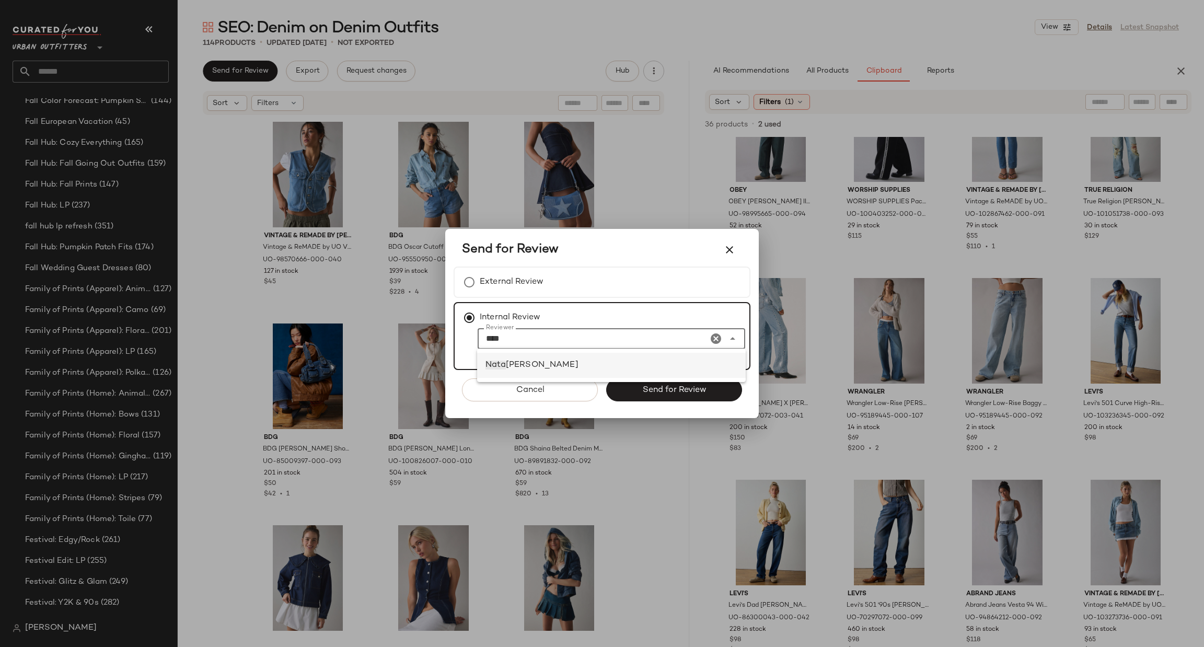
click at [500, 365] on span "Nata" at bounding box center [495, 364] width 20 height 9
type input "**********"
drag, startPoint x: 667, startPoint y: 385, endPoint x: 700, endPoint y: 407, distance: 39.1
click at [667, 385] on span "Send for Review" at bounding box center [674, 390] width 64 height 10
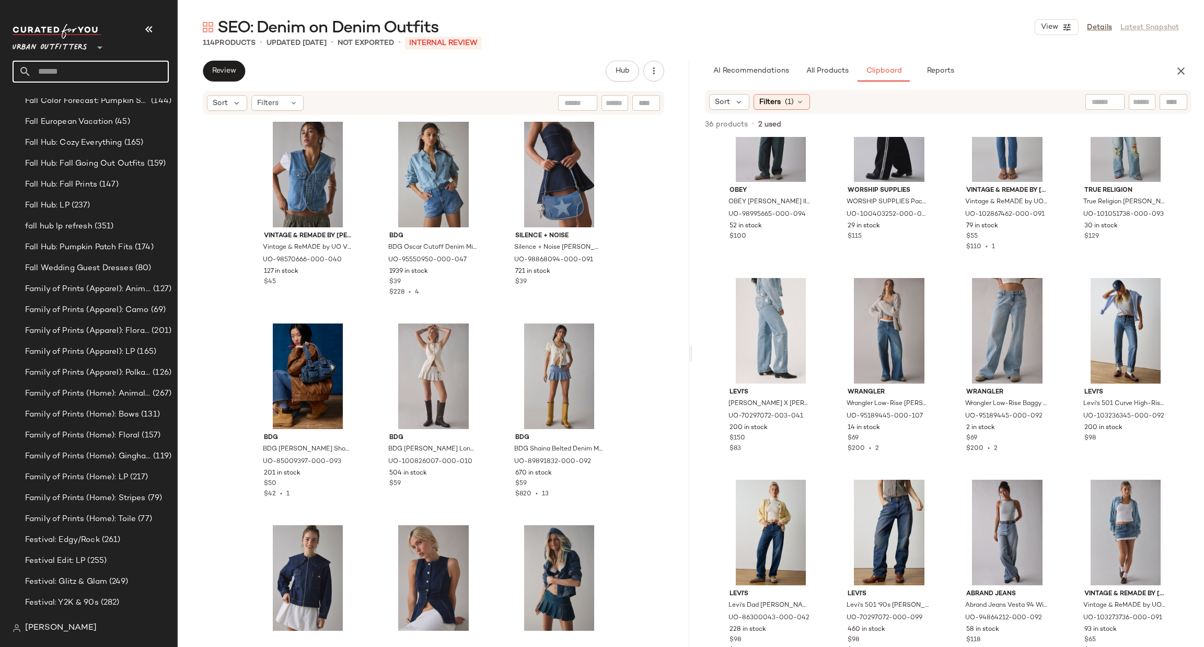
click at [71, 66] on input "text" at bounding box center [99, 72] width 137 height 22
type input "*****"
click at [119, 103] on div "SEO: Clubb ing Outfits" at bounding box center [90, 101] width 139 height 11
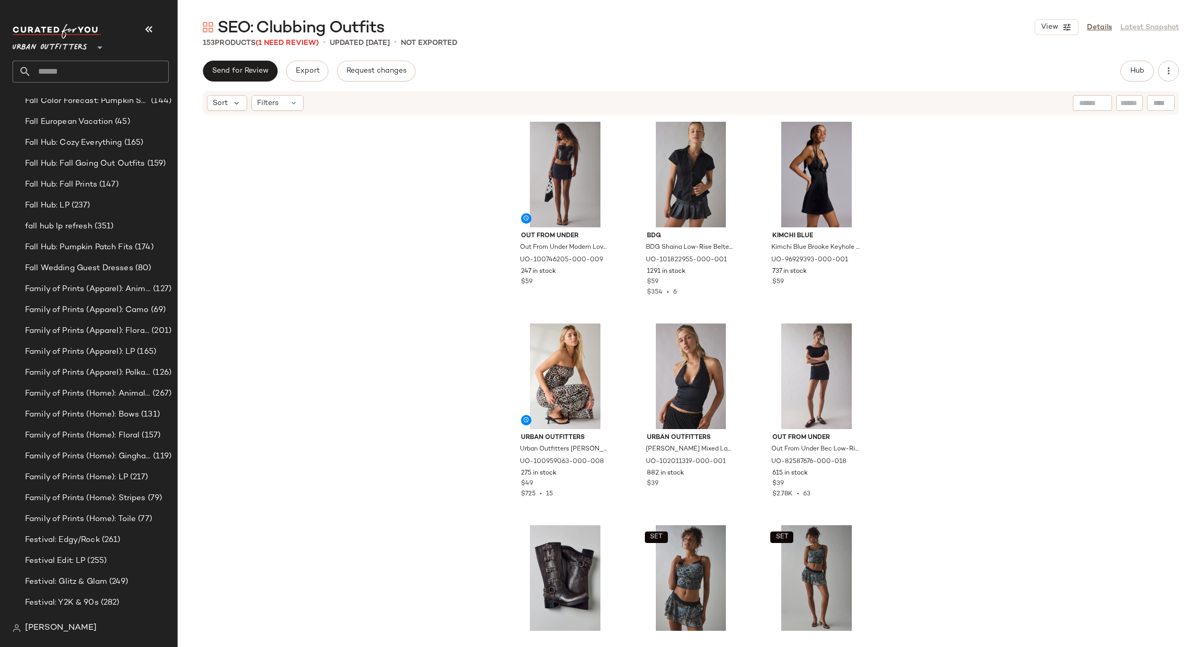
click at [1122, 81] on div "Hub" at bounding box center [1136, 71] width 33 height 21
click at [1131, 71] on span "Hub" at bounding box center [1136, 71] width 15 height 8
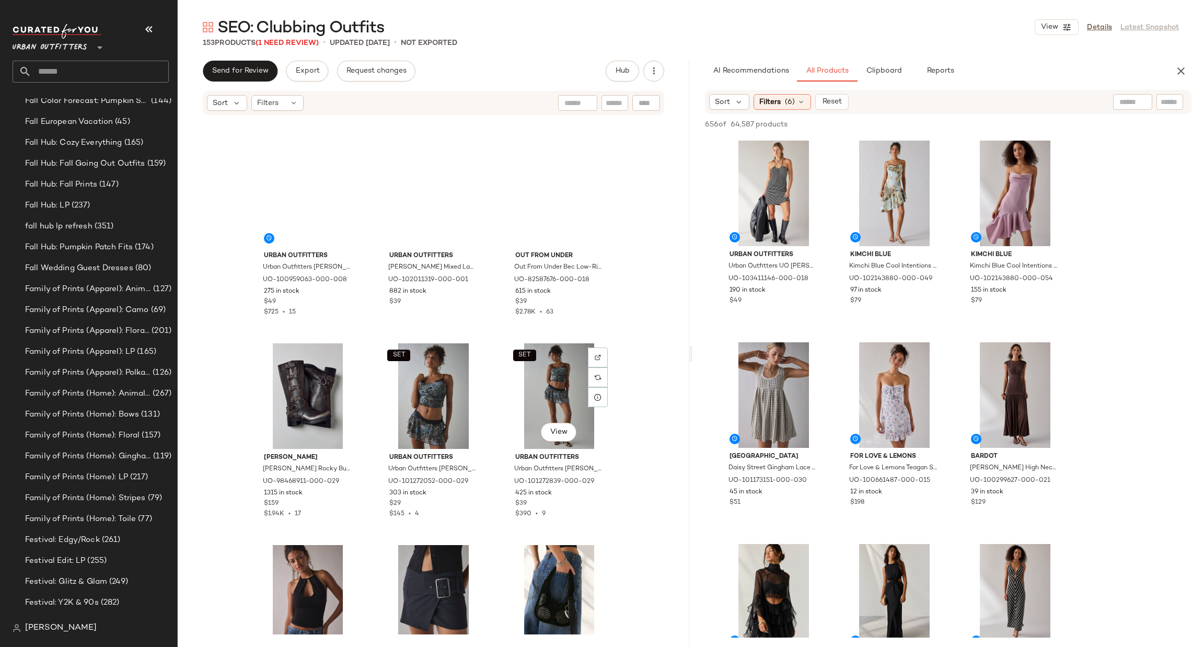
scroll to position [165, 0]
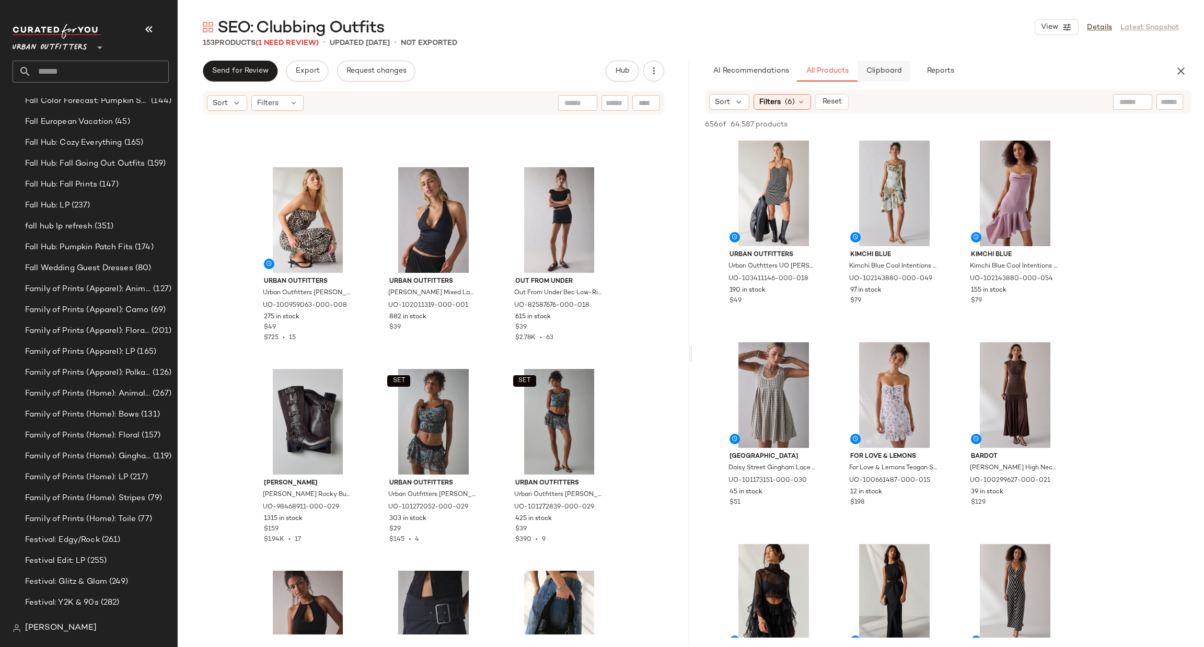
click at [896, 70] on span "Clipboard" at bounding box center [883, 71] width 36 height 8
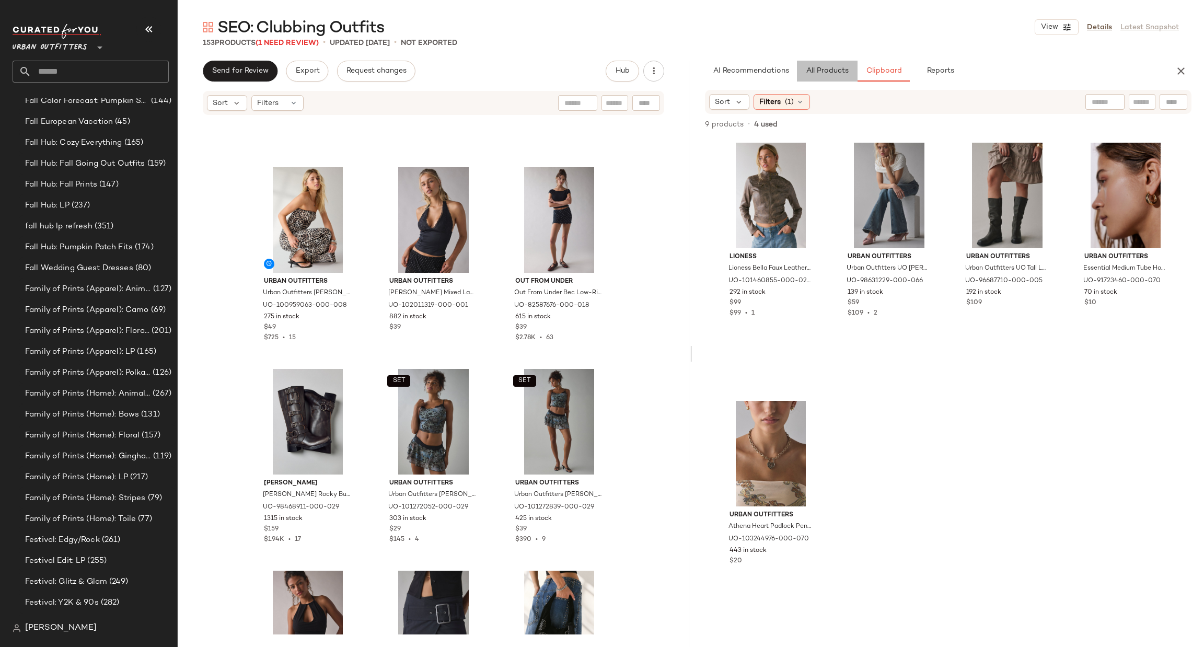
click at [841, 74] on span "All Products" at bounding box center [827, 71] width 43 height 8
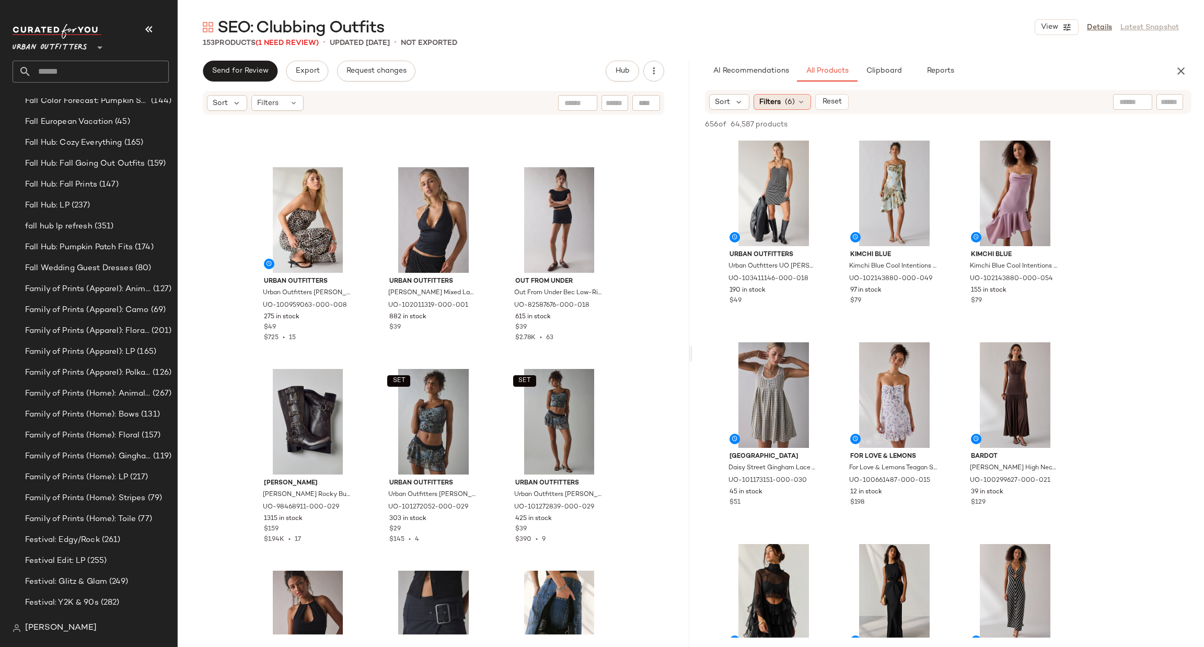
click at [794, 97] on span "(6)" at bounding box center [790, 102] width 10 height 11
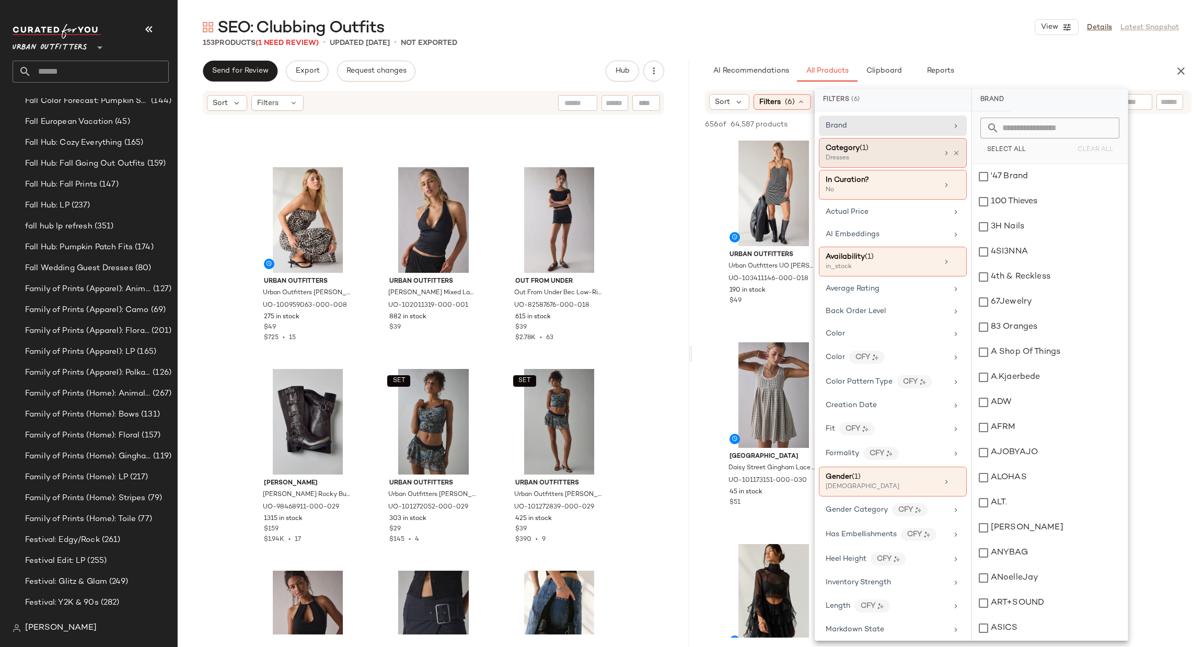
click at [958, 170] on div "Category (1) Dresses" at bounding box center [893, 185] width 148 height 30
click at [942, 153] on icon at bounding box center [946, 153] width 8 height 8
click at [952, 153] on icon at bounding box center [955, 152] width 7 height 7
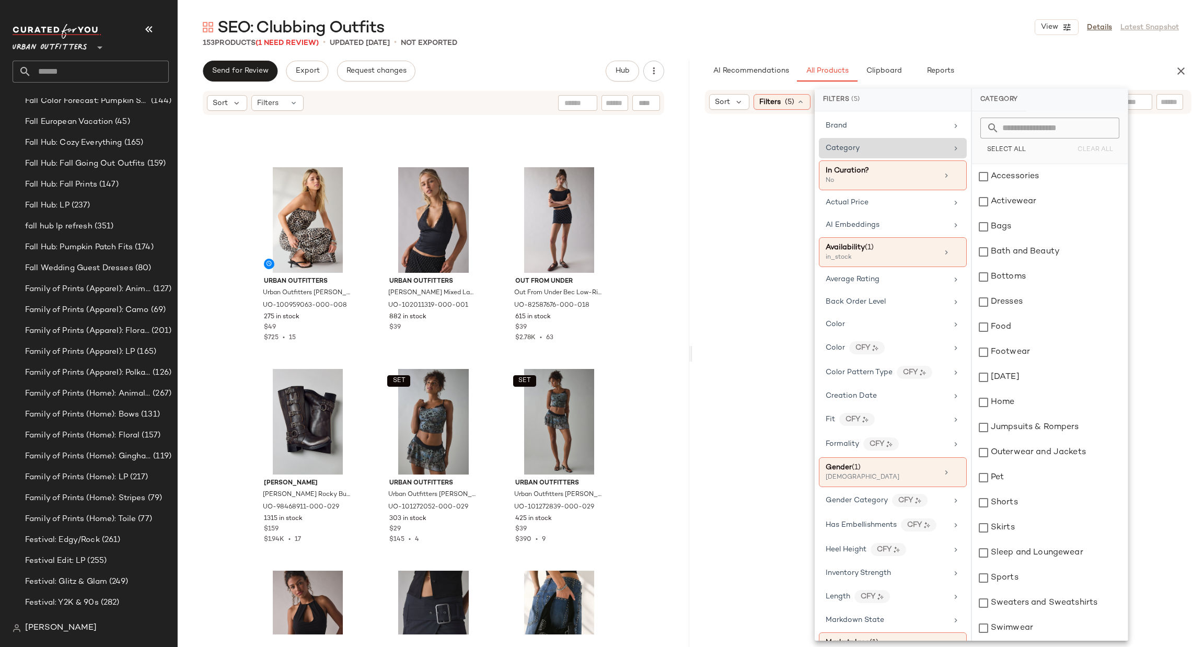
click at [946, 147] on div "Category" at bounding box center [893, 148] width 148 height 20
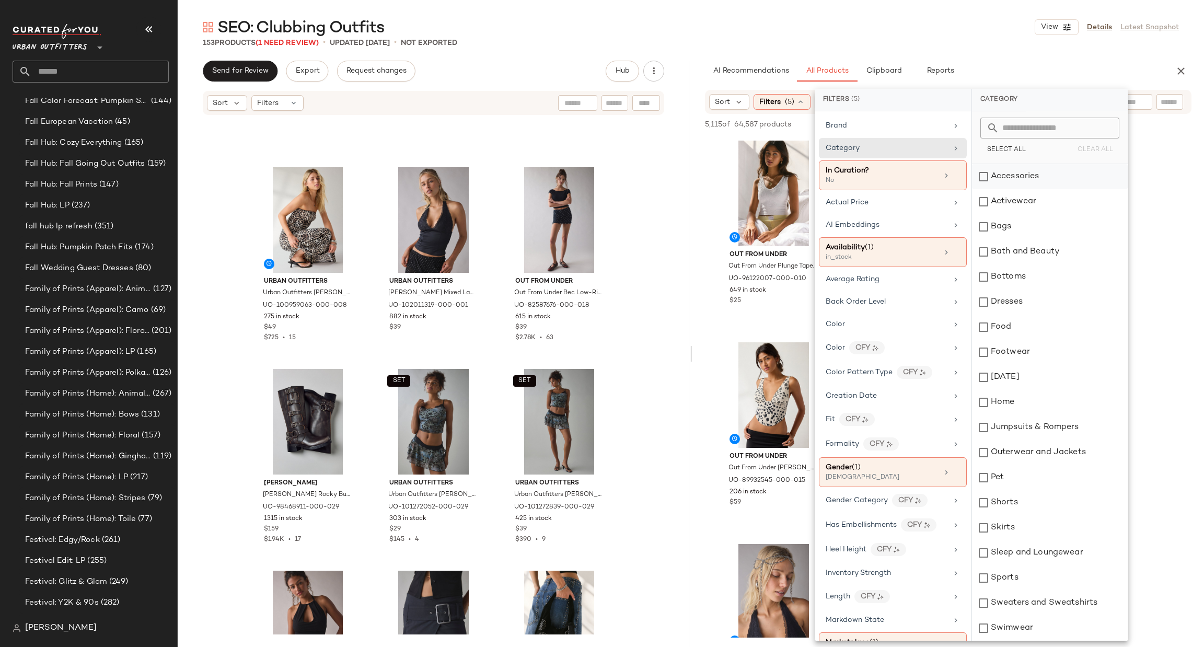
click at [1030, 173] on div "Accessories" at bounding box center [1050, 176] width 156 height 25
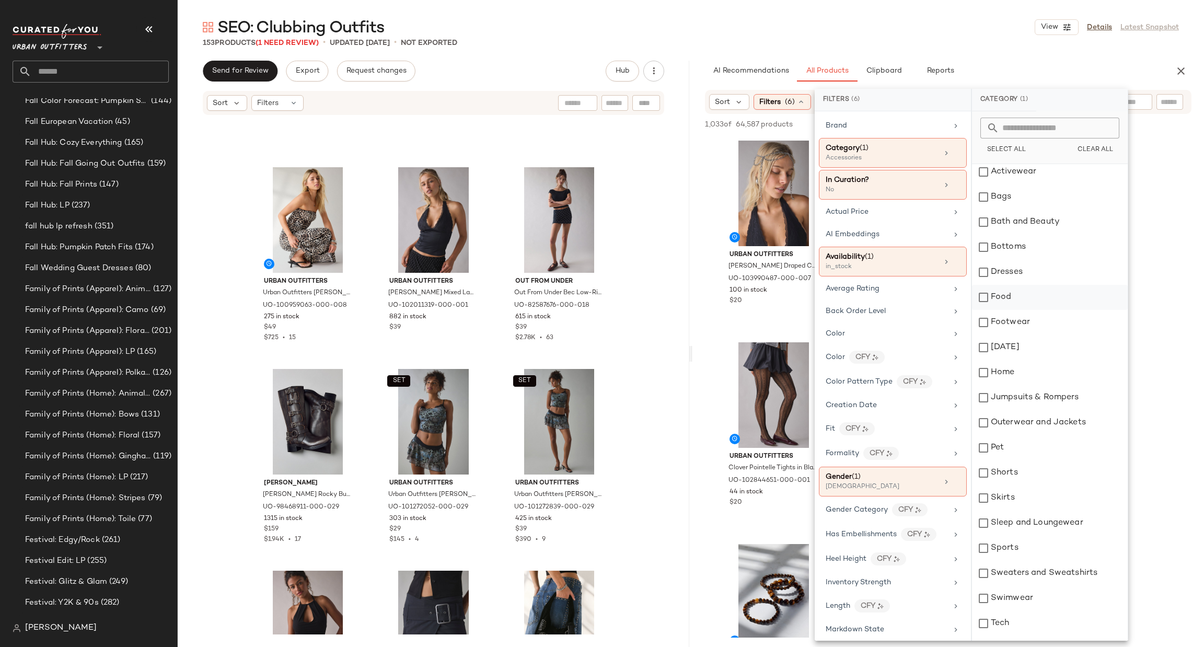
scroll to position [0, 0]
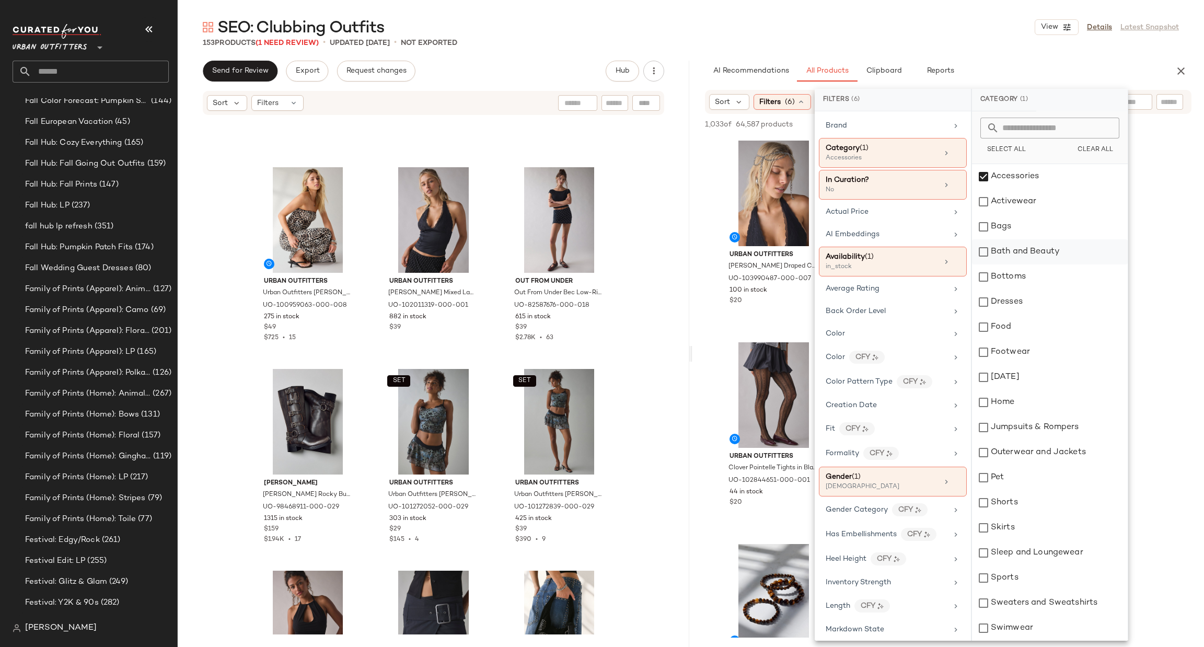
click at [1026, 254] on div "Bath and Beauty" at bounding box center [1050, 251] width 156 height 25
click at [1031, 253] on div "Bath and Beauty" at bounding box center [1050, 251] width 156 height 25
click at [1031, 346] on div "Footwear" at bounding box center [1050, 352] width 156 height 25
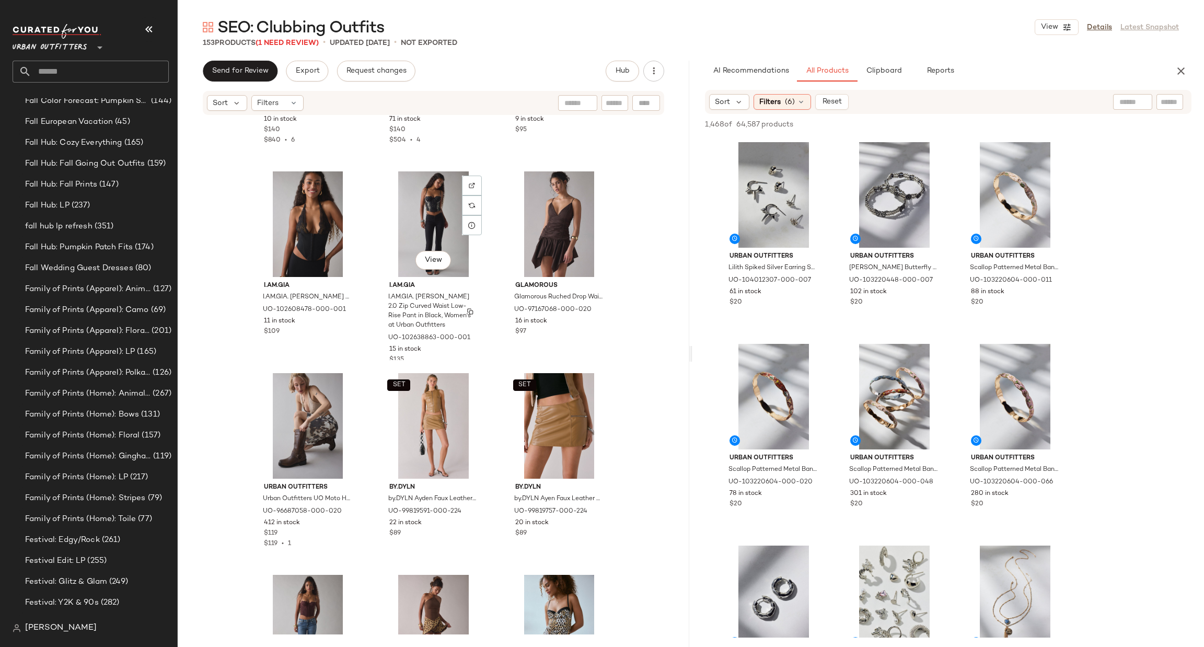
scroll to position [5493, 0]
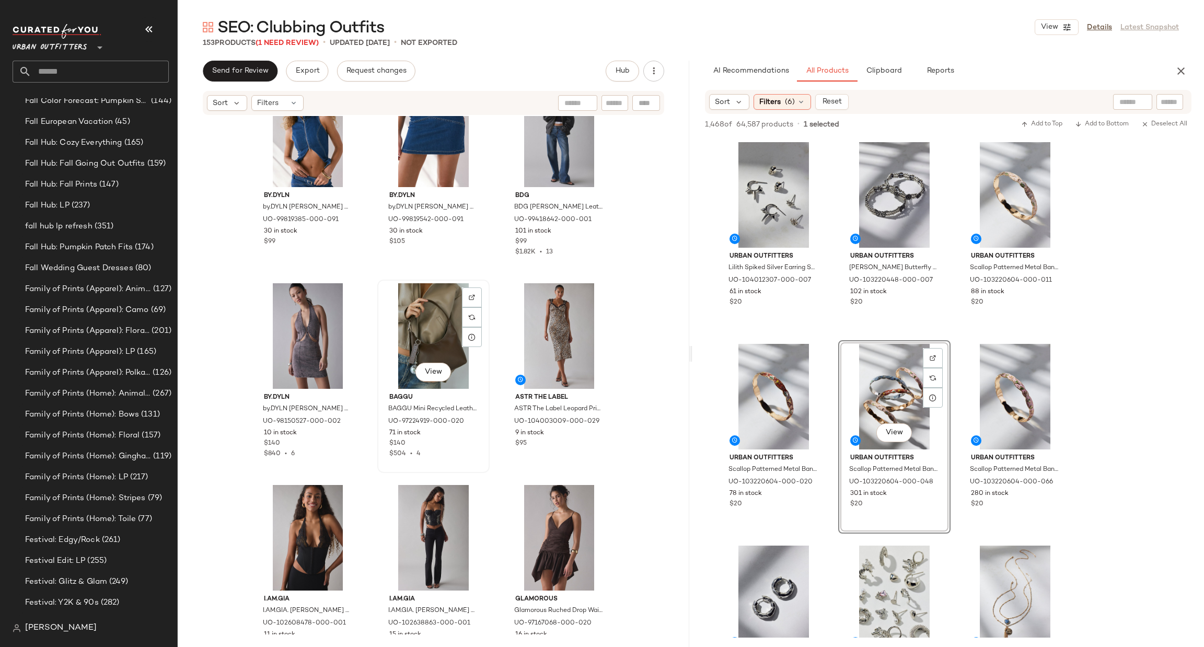
click at [435, 330] on div "View" at bounding box center [433, 336] width 105 height 106
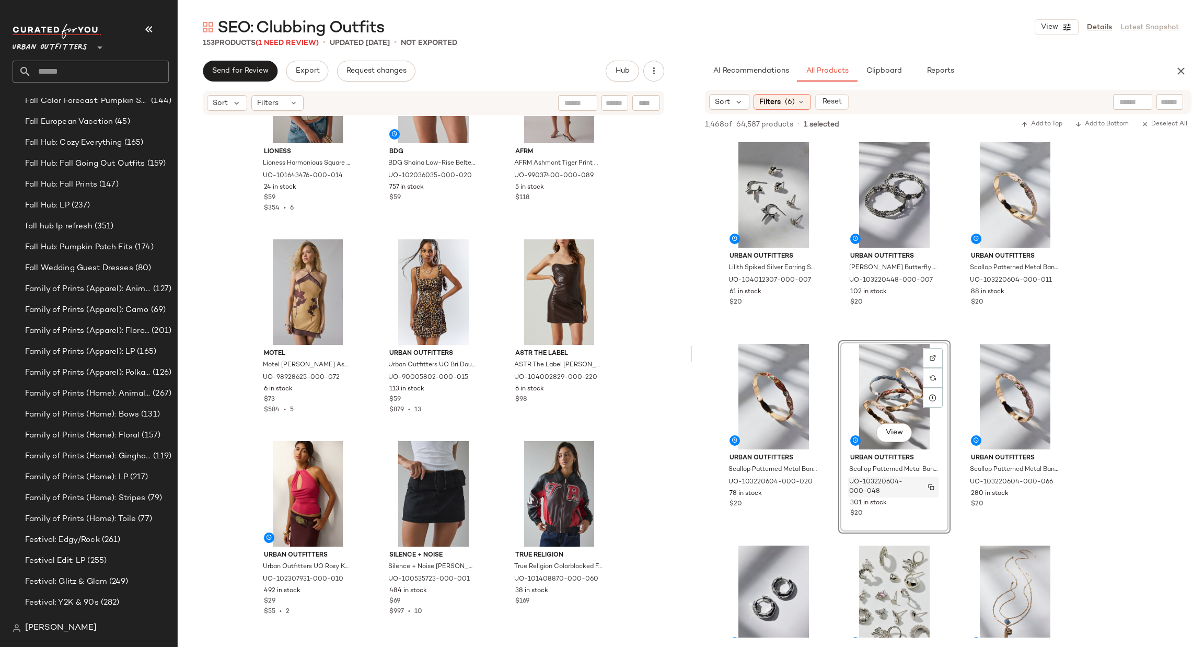
scroll to position [1254, 0]
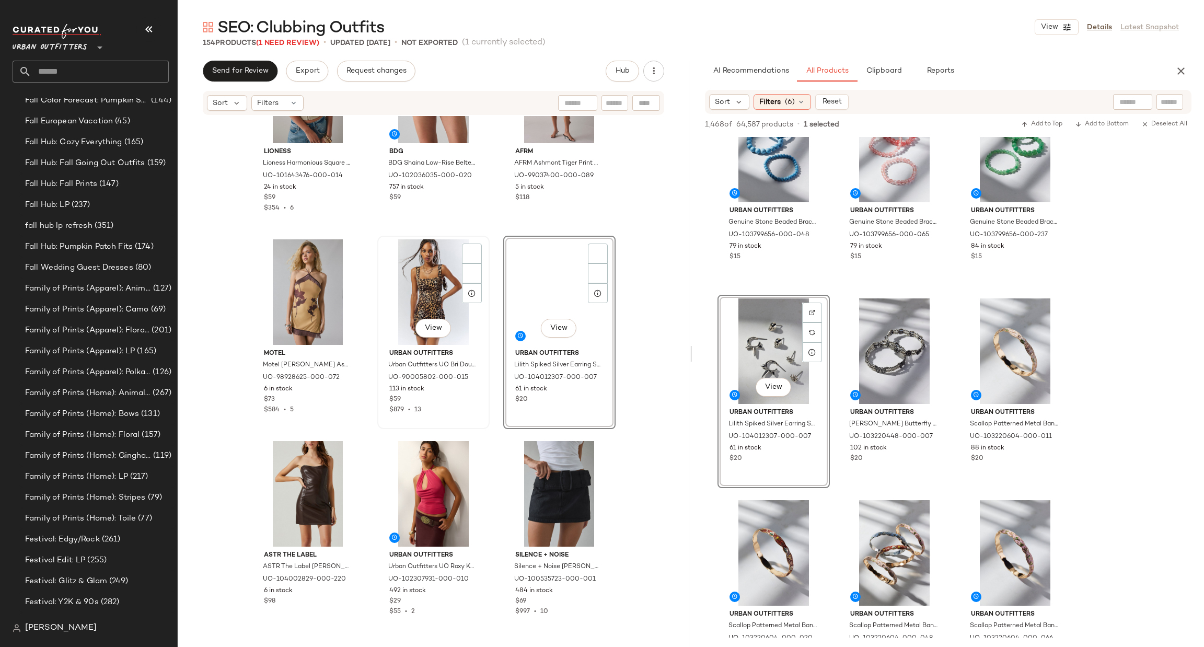
click at [400, 288] on div "View" at bounding box center [433, 292] width 105 height 106
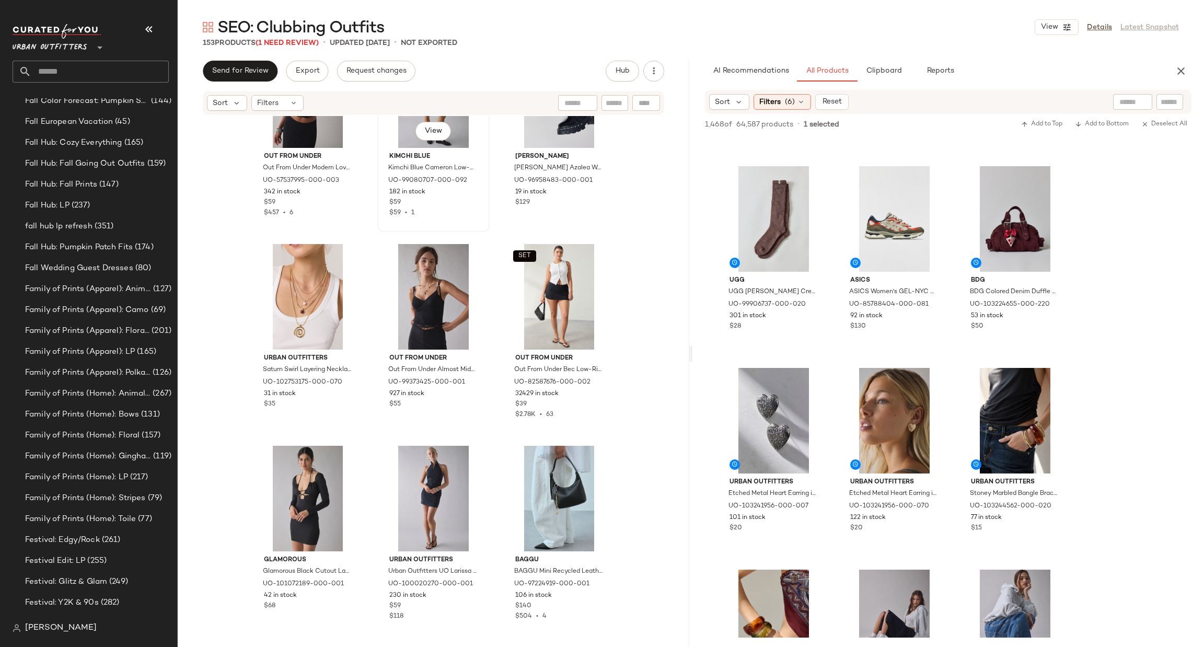
scroll to position [9768, 0]
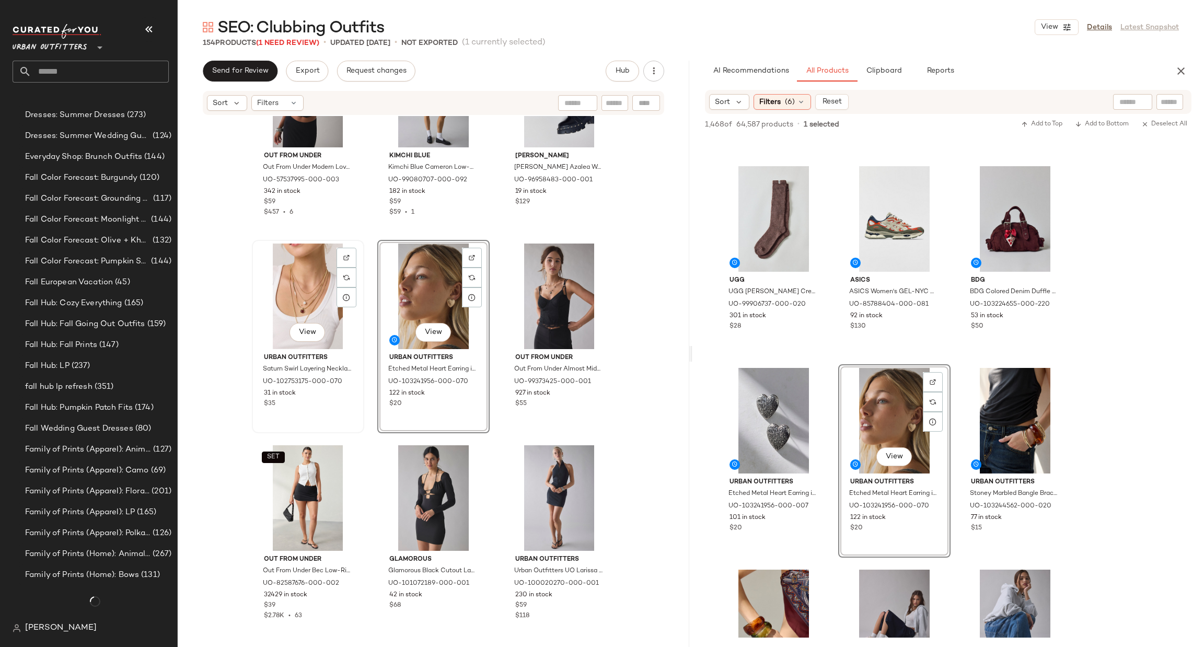
click at [297, 309] on div "View" at bounding box center [307, 296] width 105 height 106
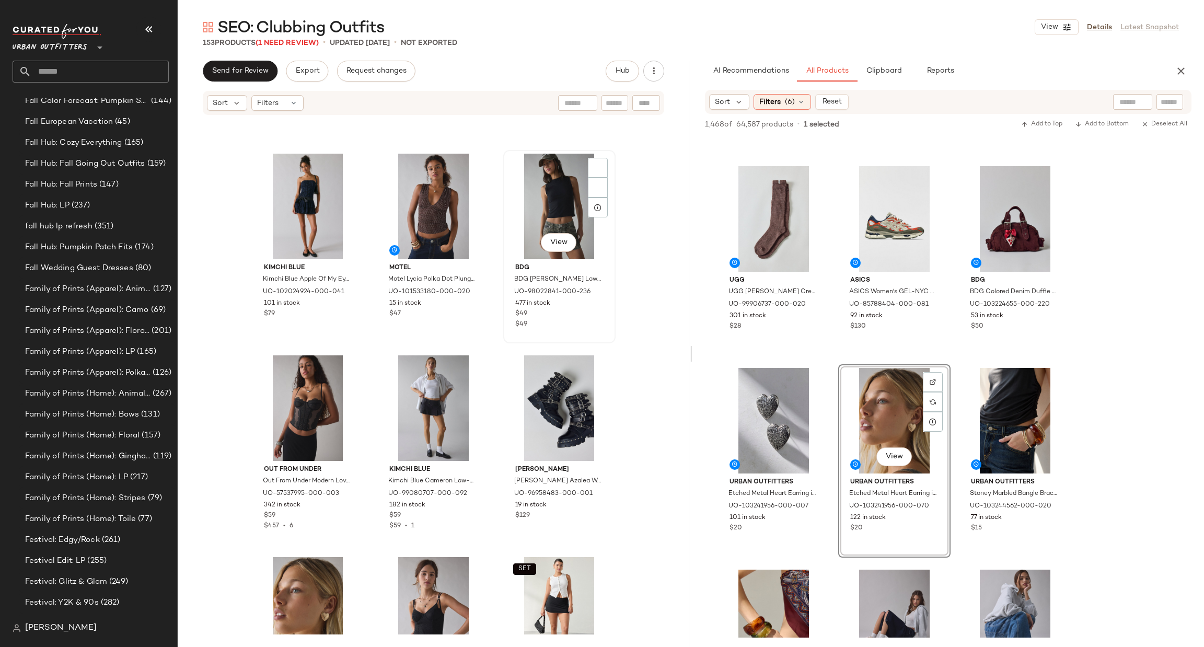
scroll to position [9141, 0]
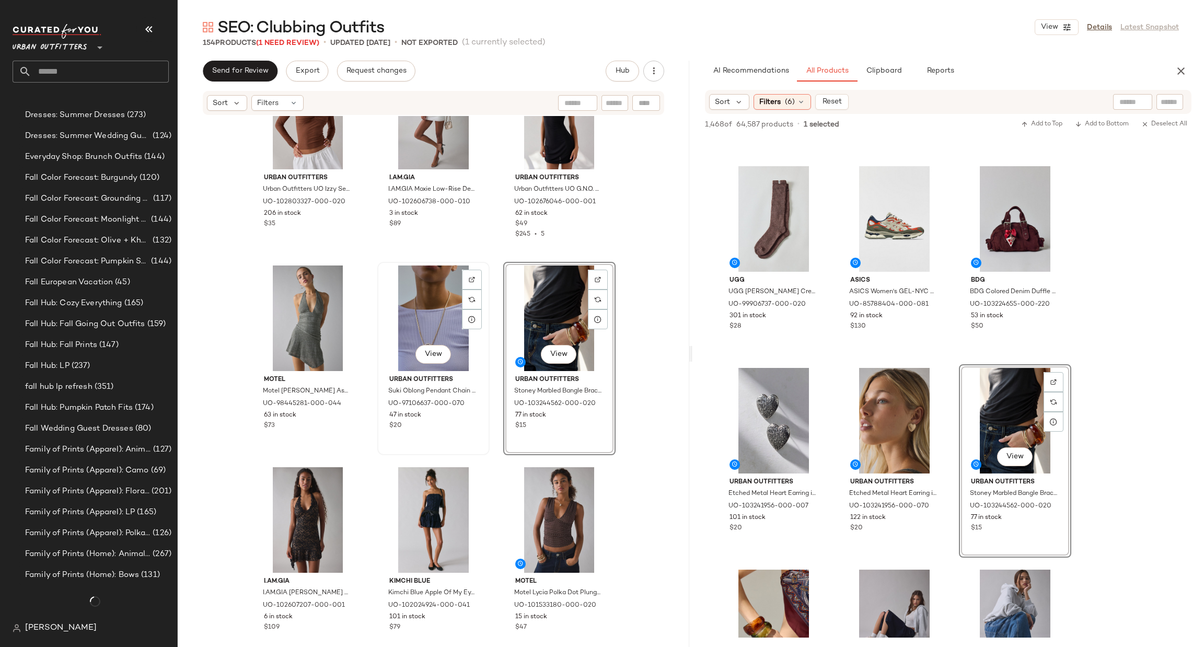
click at [432, 308] on div "View" at bounding box center [433, 318] width 105 height 106
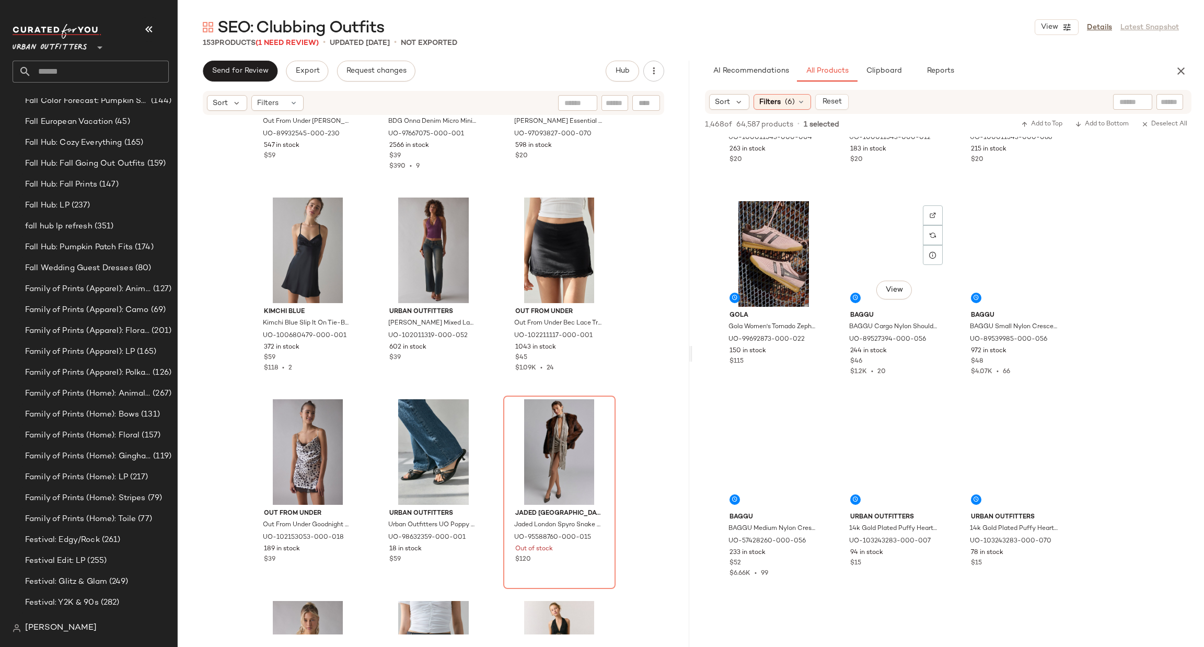
scroll to position [5015, 0]
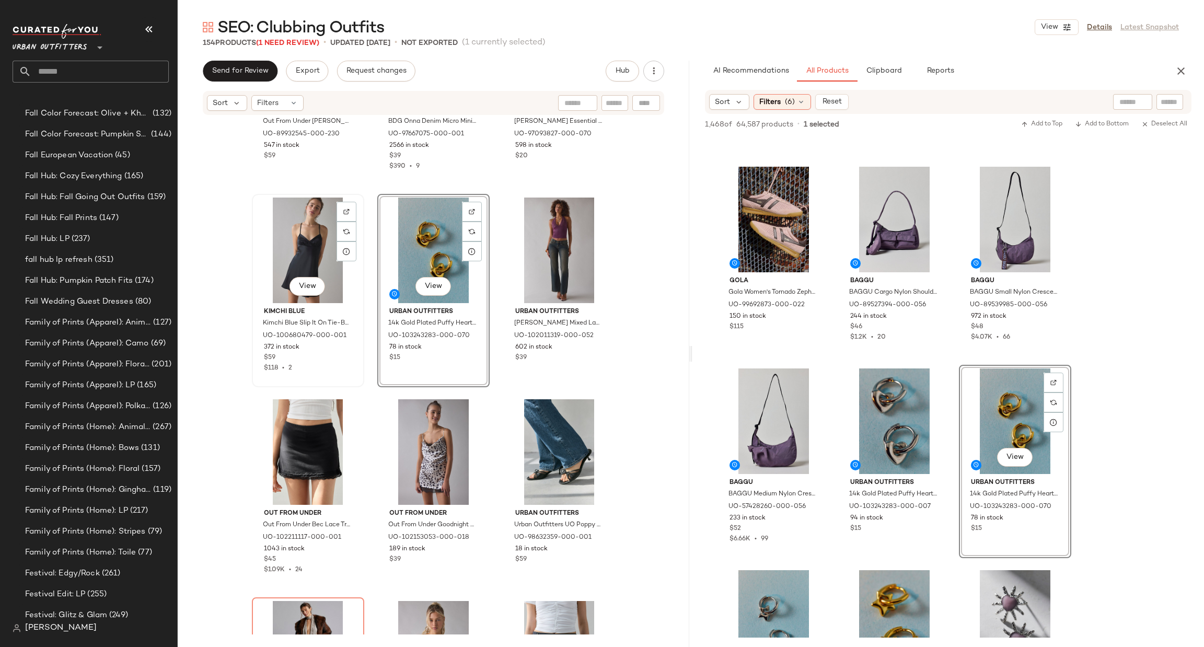
click at [293, 258] on div "View" at bounding box center [307, 250] width 105 height 106
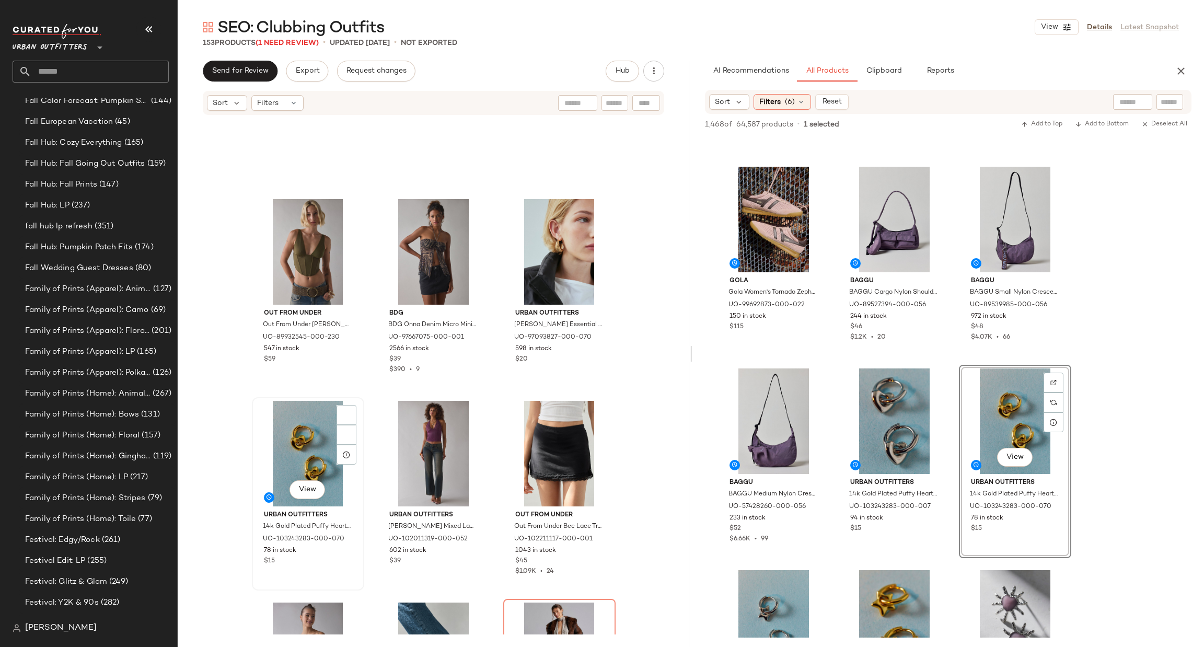
scroll to position [8200, 0]
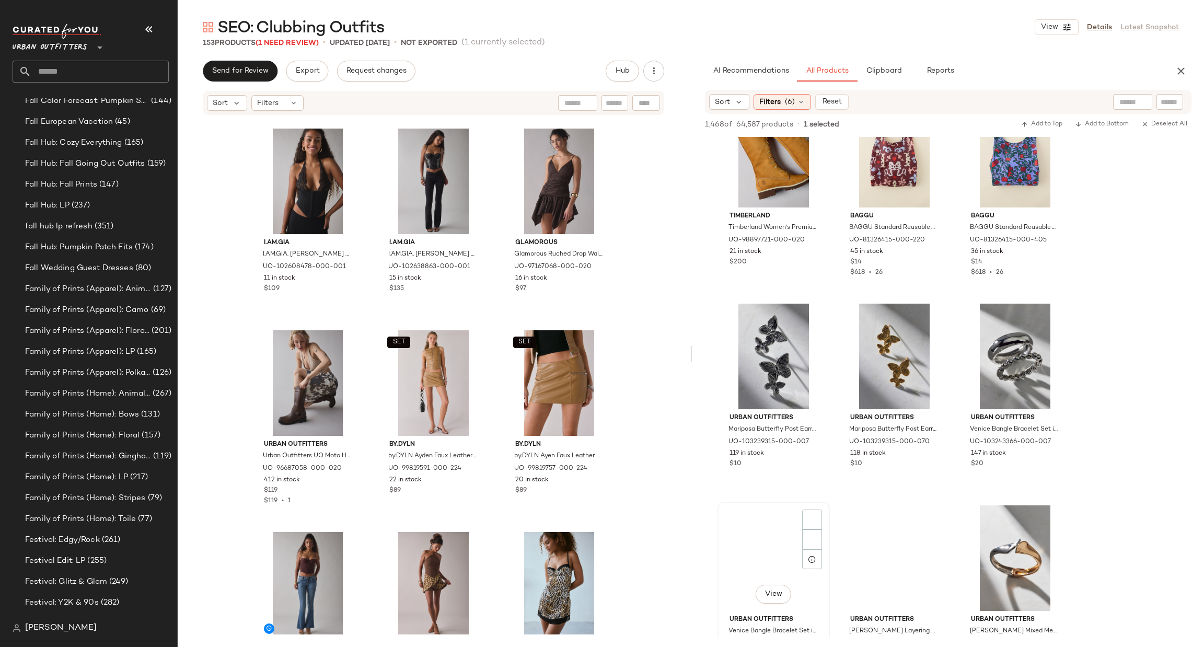
scroll to position [6269, 0]
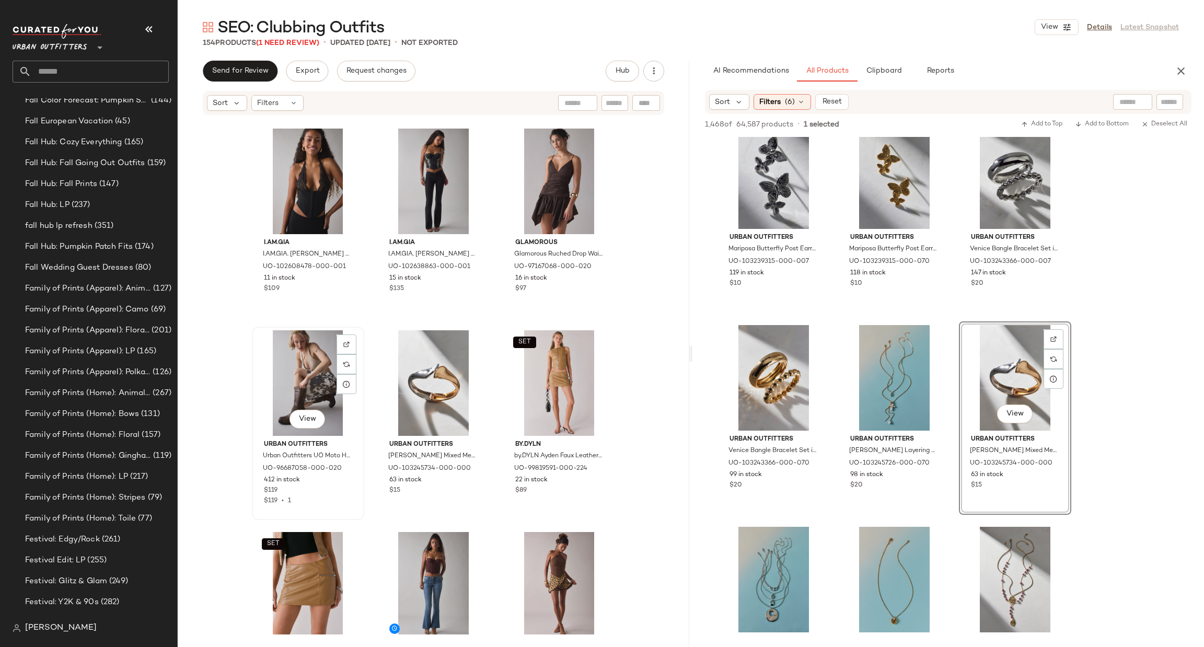
click at [310, 369] on div "View" at bounding box center [307, 383] width 105 height 106
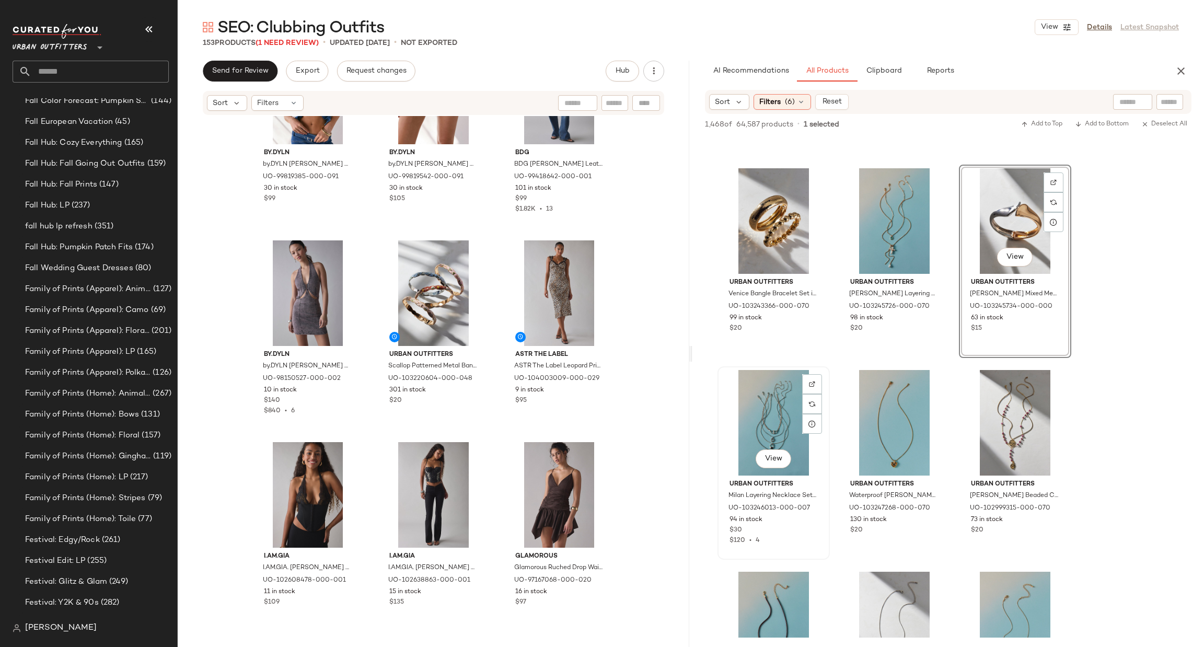
scroll to position [6582, 0]
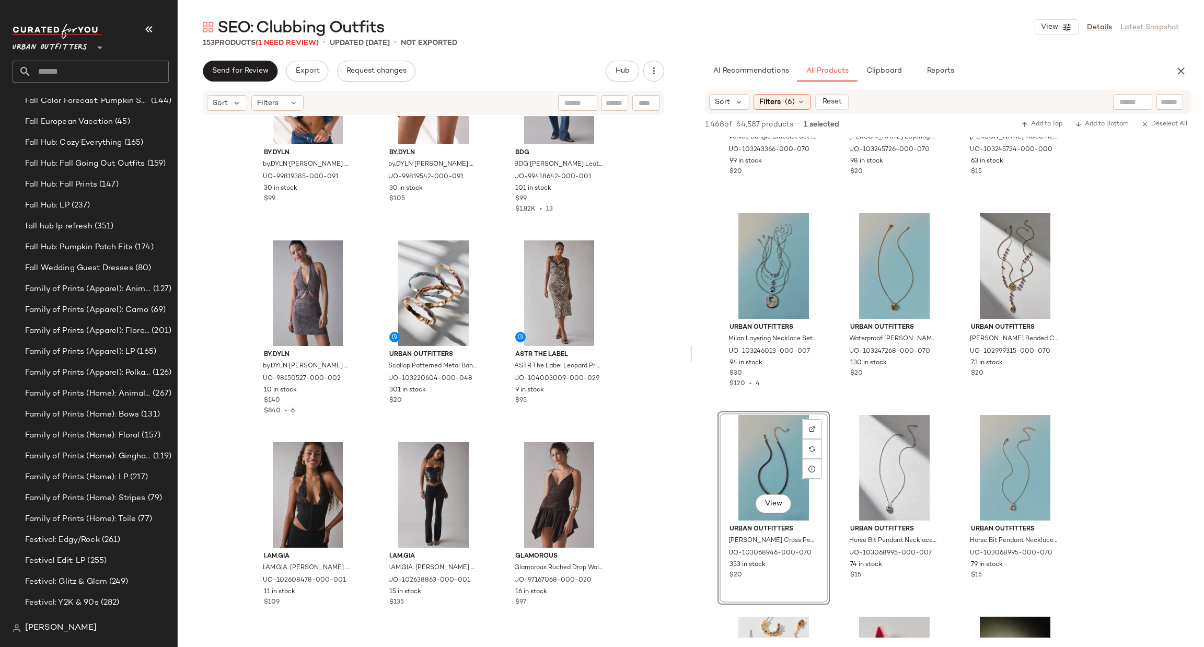
drag, startPoint x: 776, startPoint y: 461, endPoint x: 645, endPoint y: 404, distance: 142.5
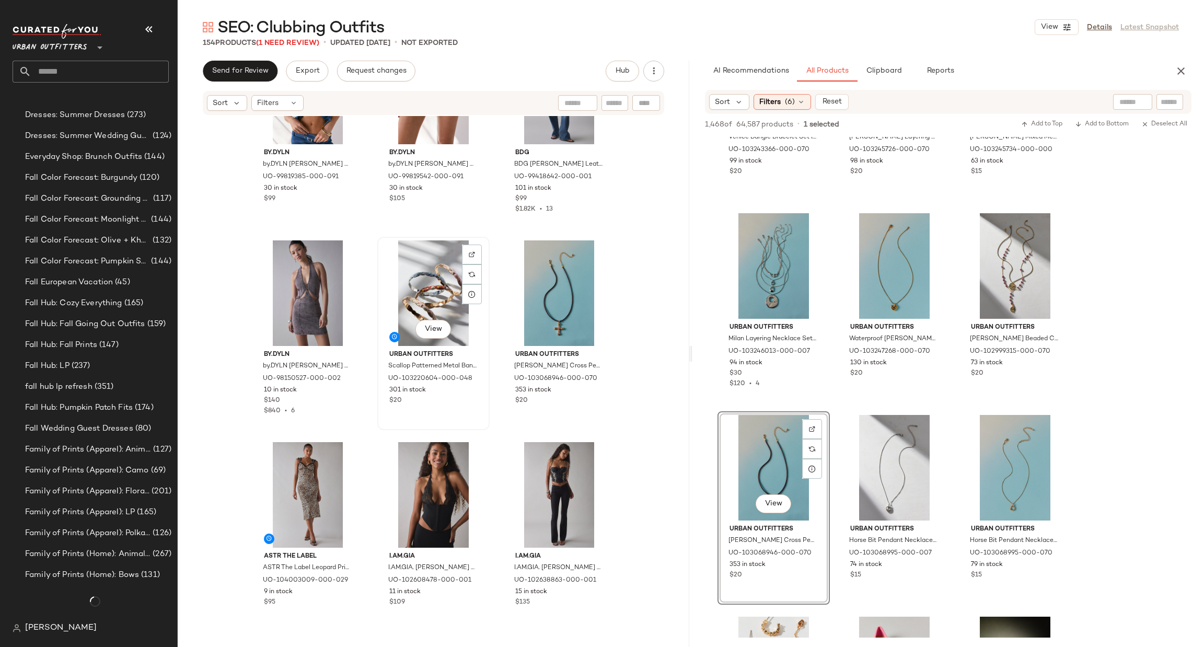
click at [434, 273] on div "View" at bounding box center [433, 293] width 105 height 106
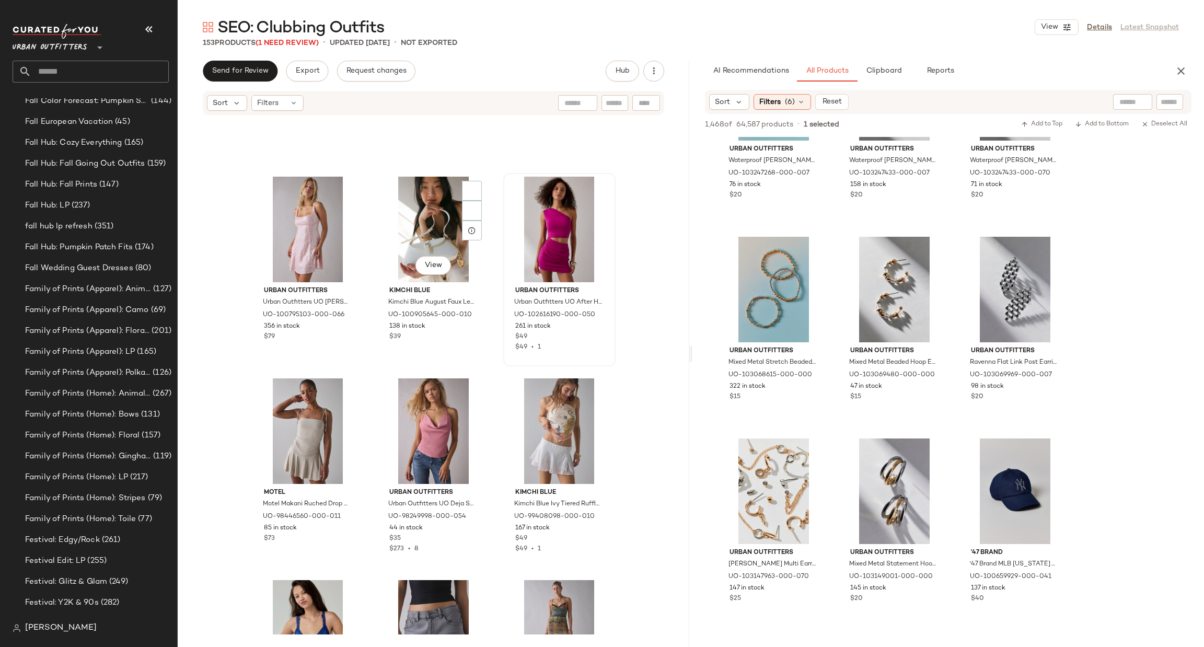
scroll to position [3969, 0]
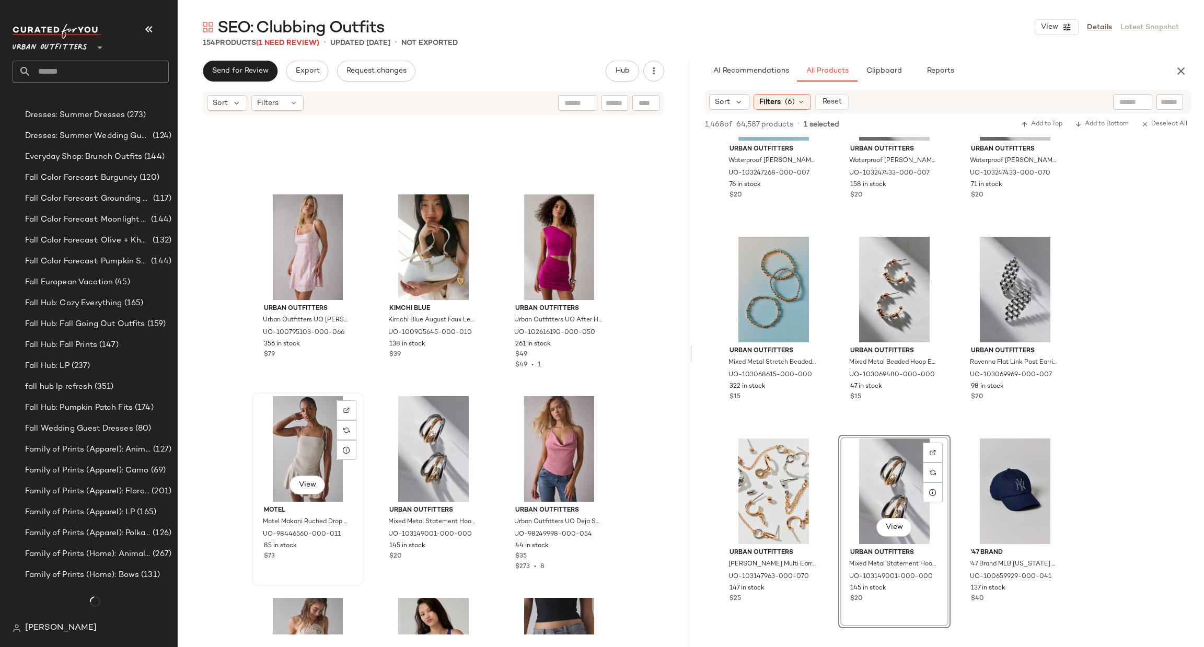
click at [297, 435] on div "View" at bounding box center [307, 449] width 105 height 106
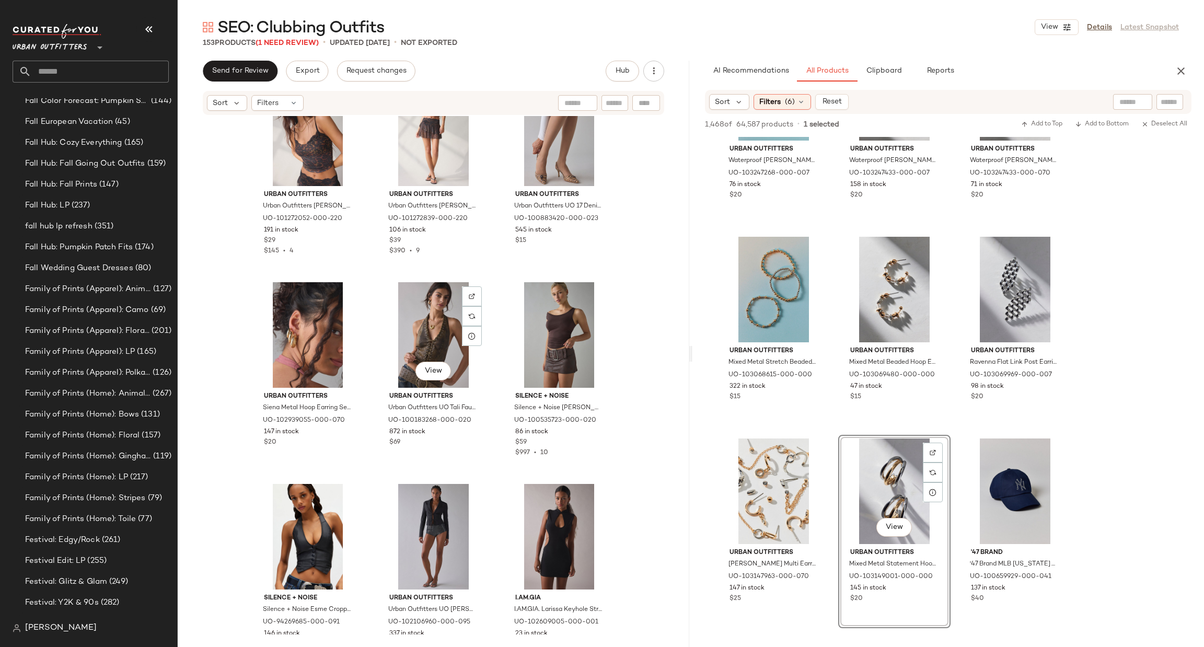
scroll to position [1618, 0]
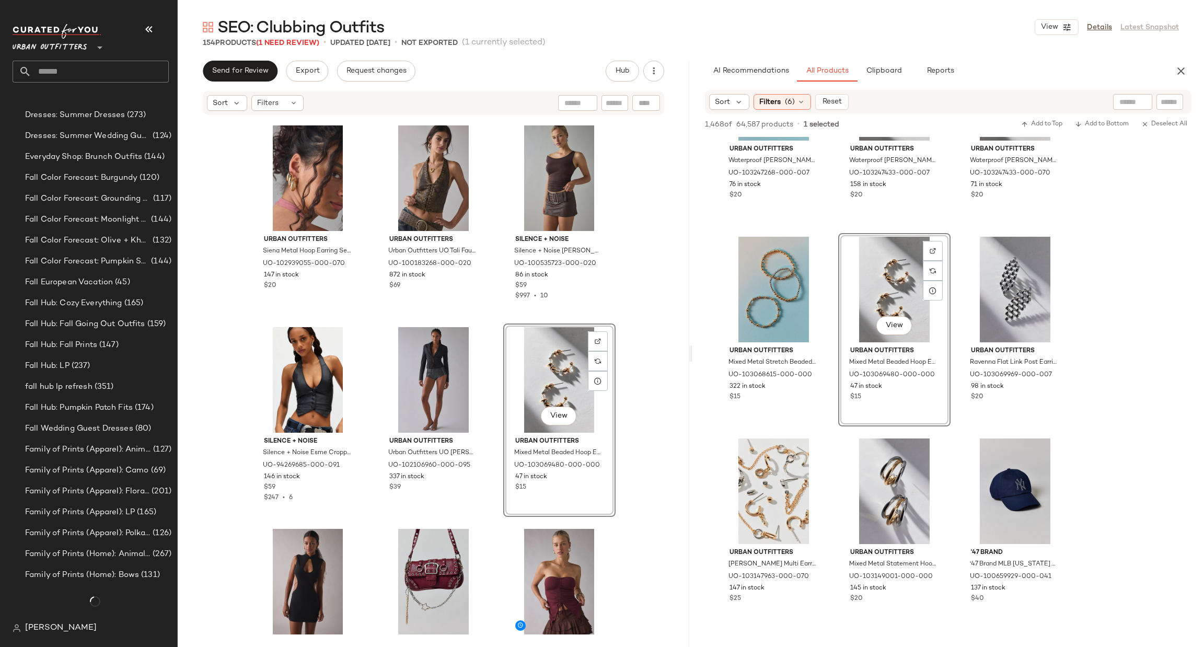
scroll to position [802, 0]
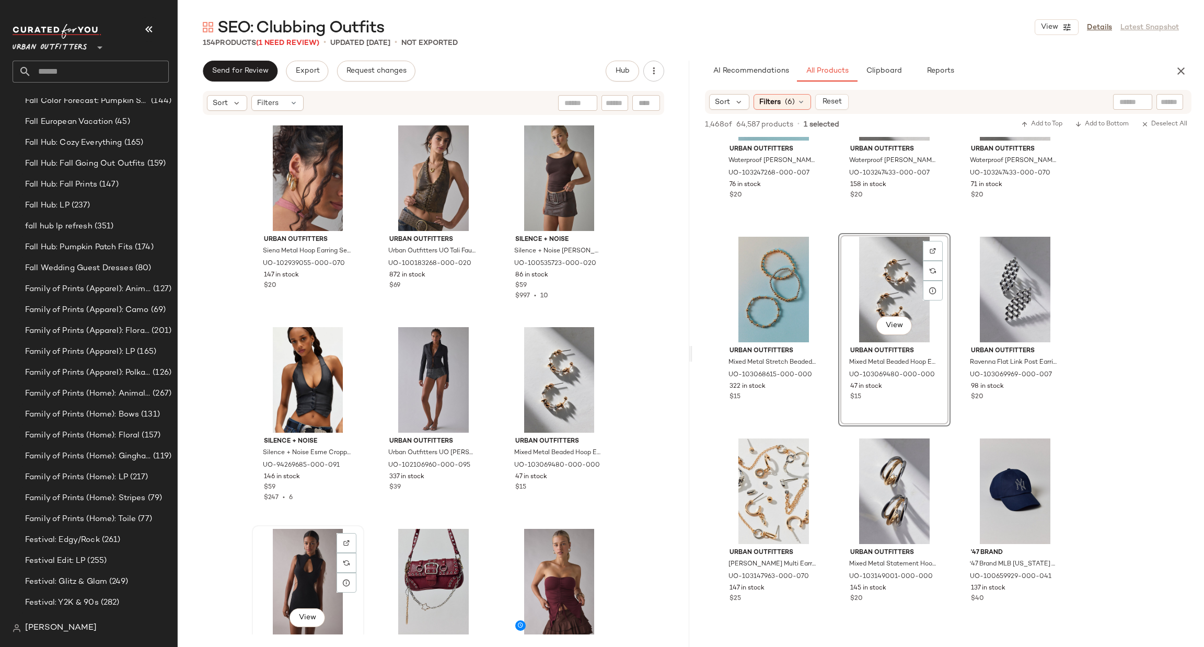
click at [296, 539] on div "View" at bounding box center [307, 582] width 105 height 106
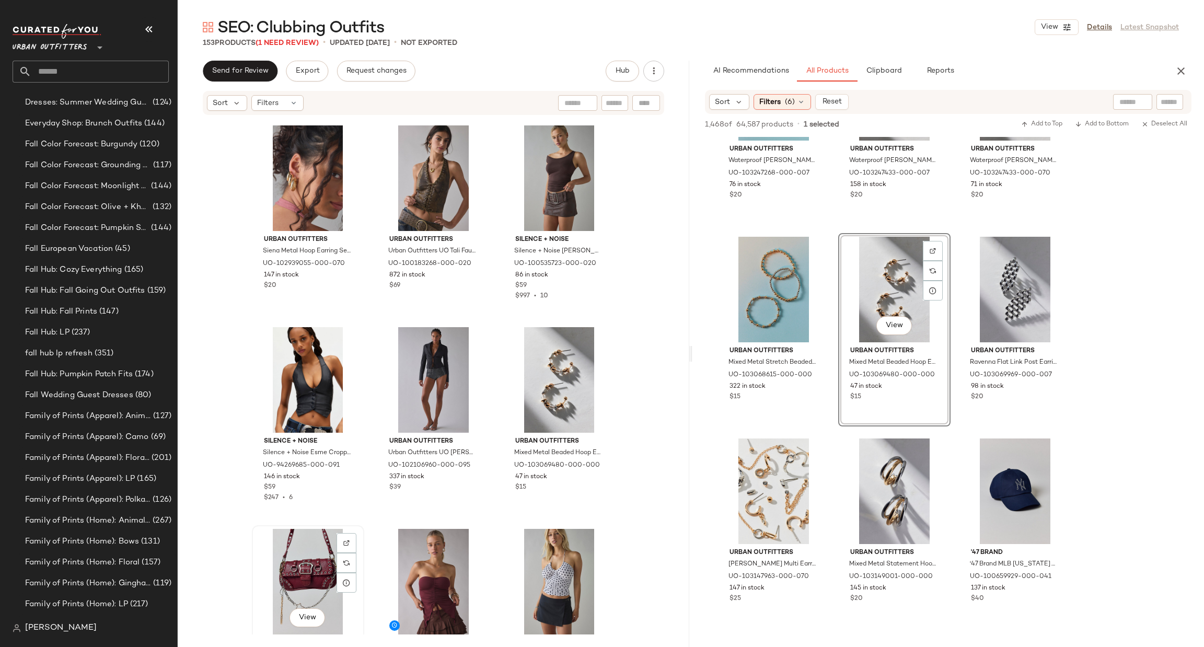
scroll to position [802, 0]
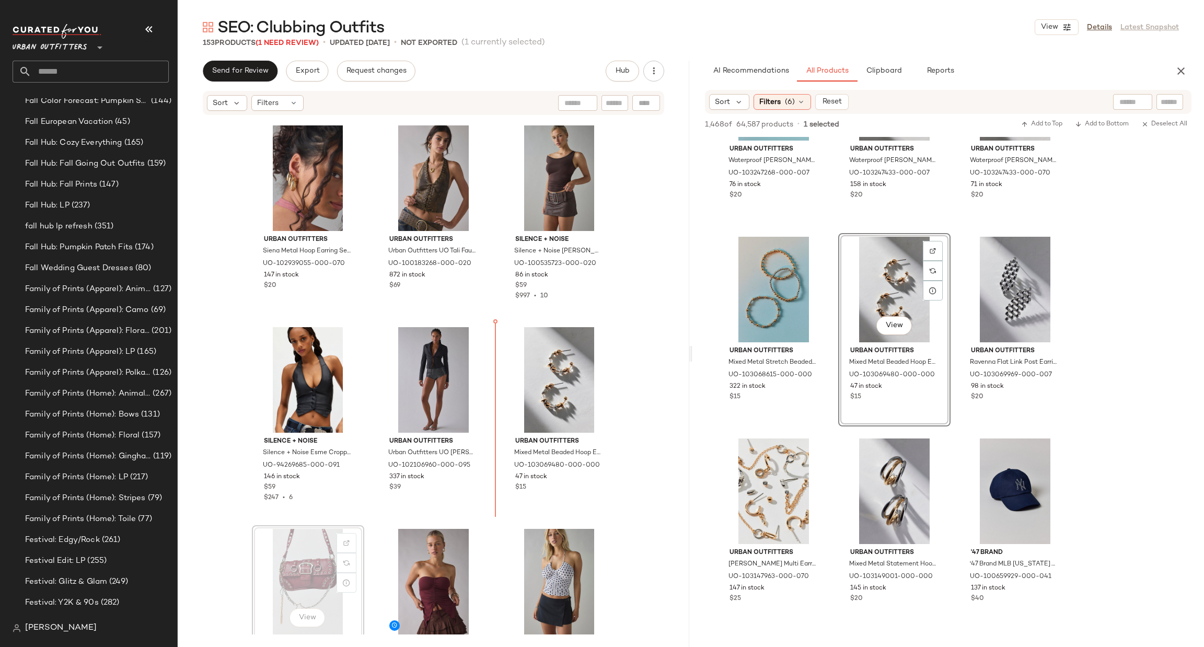
scroll to position [1620, 0]
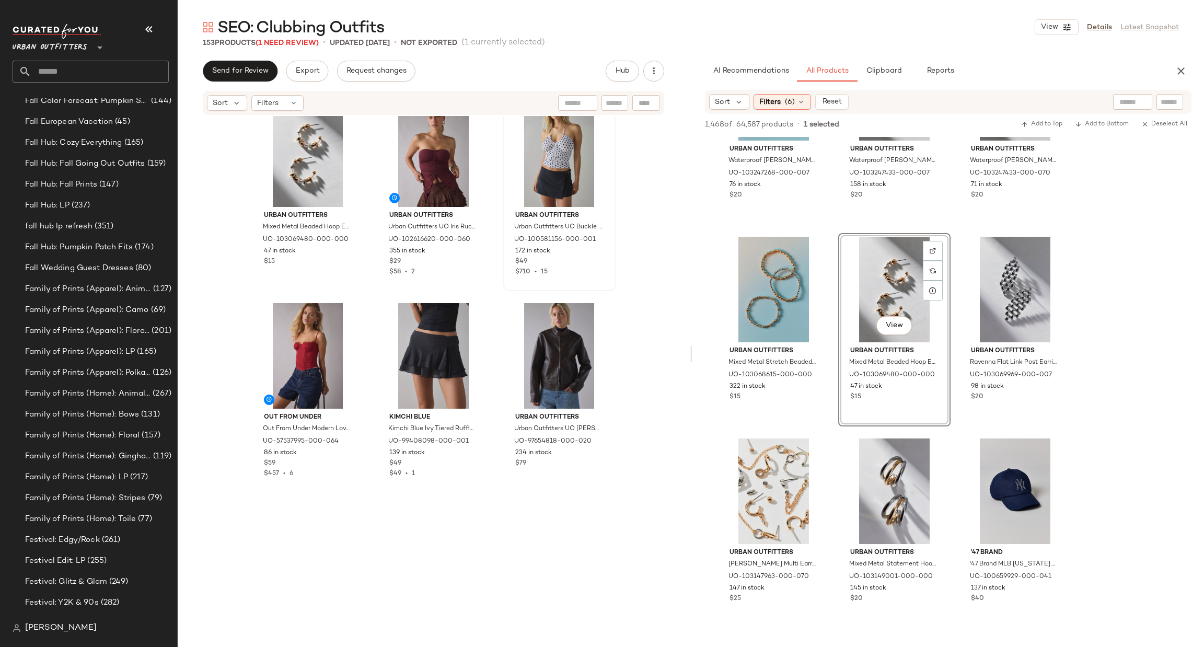
scroll to position [1418, 0]
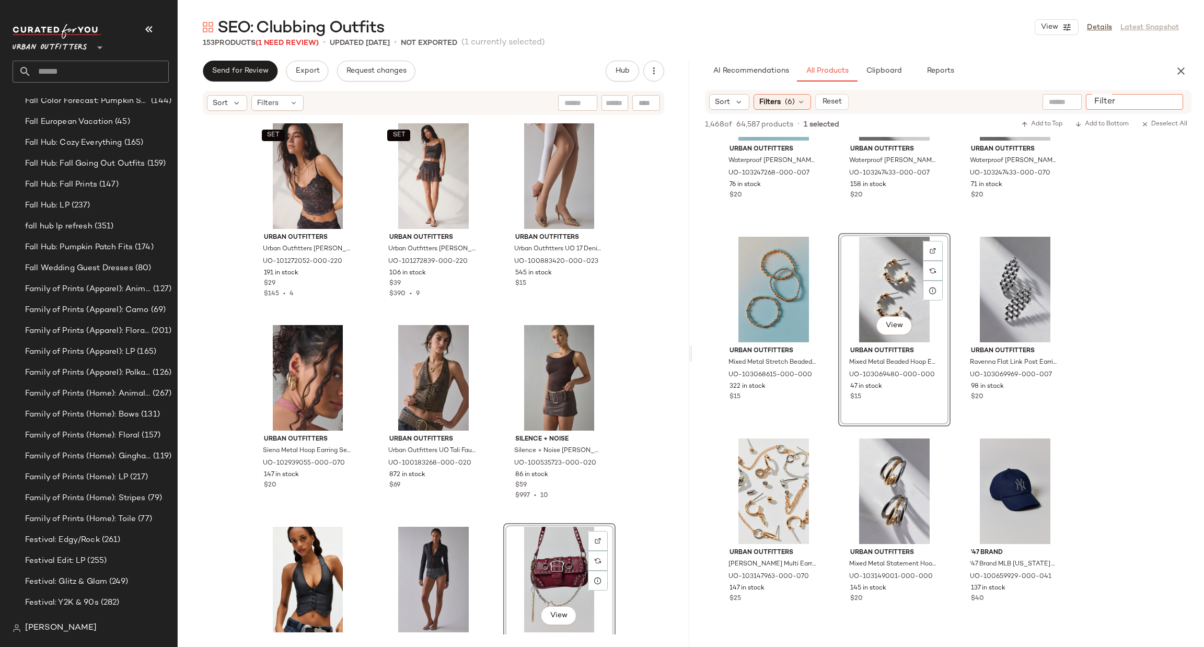
click at [1170, 101] on input "Filter" at bounding box center [1134, 102] width 89 height 11
type input "****"
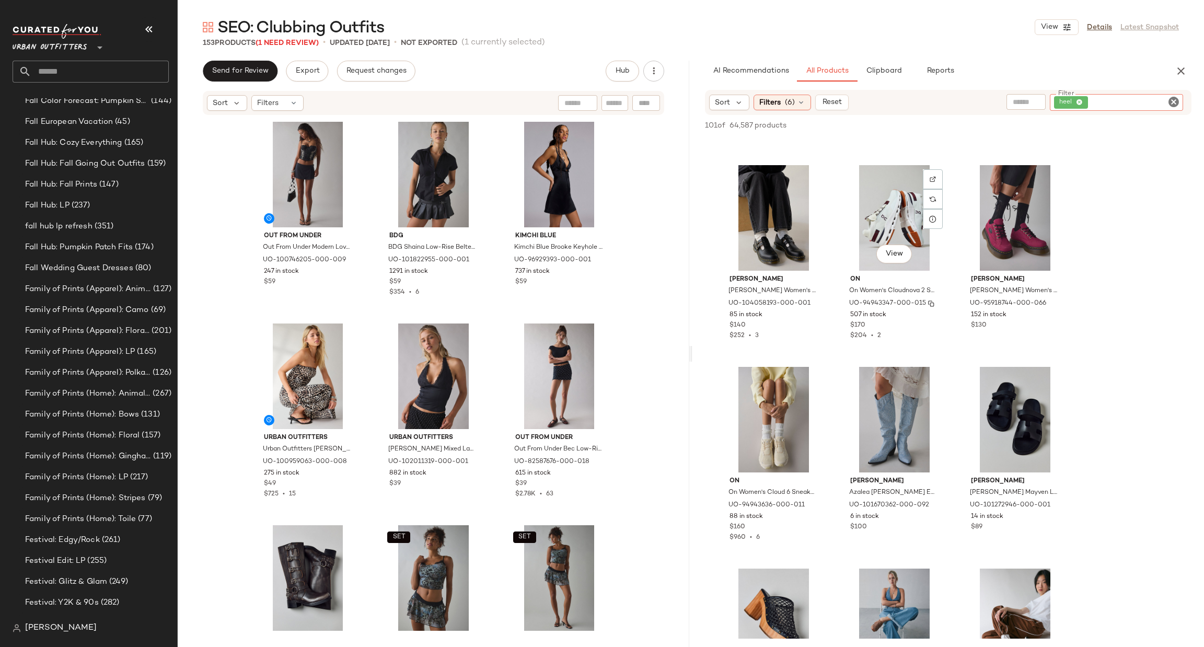
scroll to position [940, 0]
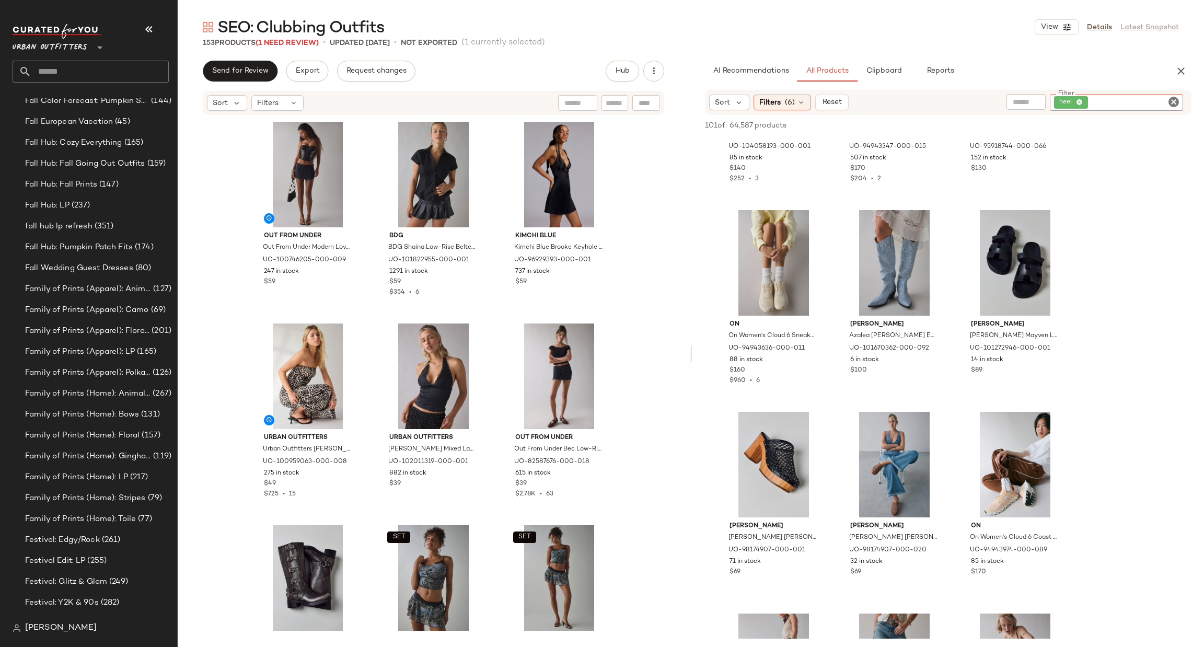
click at [1171, 100] on icon "Clear Filter" at bounding box center [1173, 102] width 13 height 13
click at [1047, 101] on div at bounding box center [1061, 102] width 39 height 16
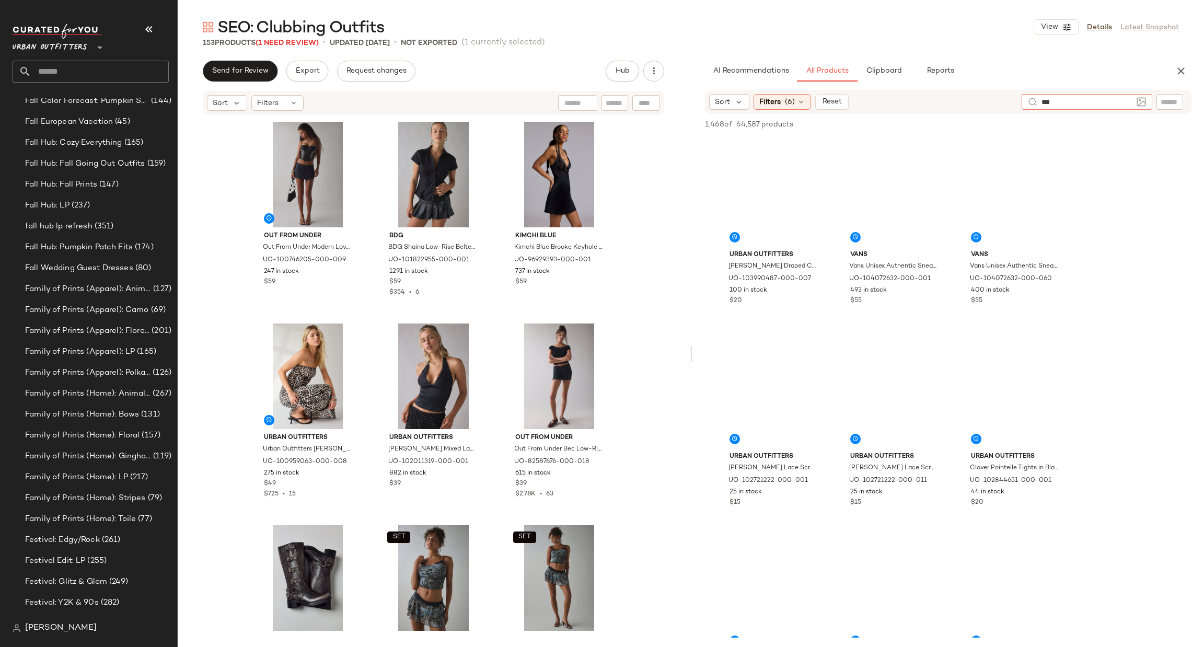
type input "****"
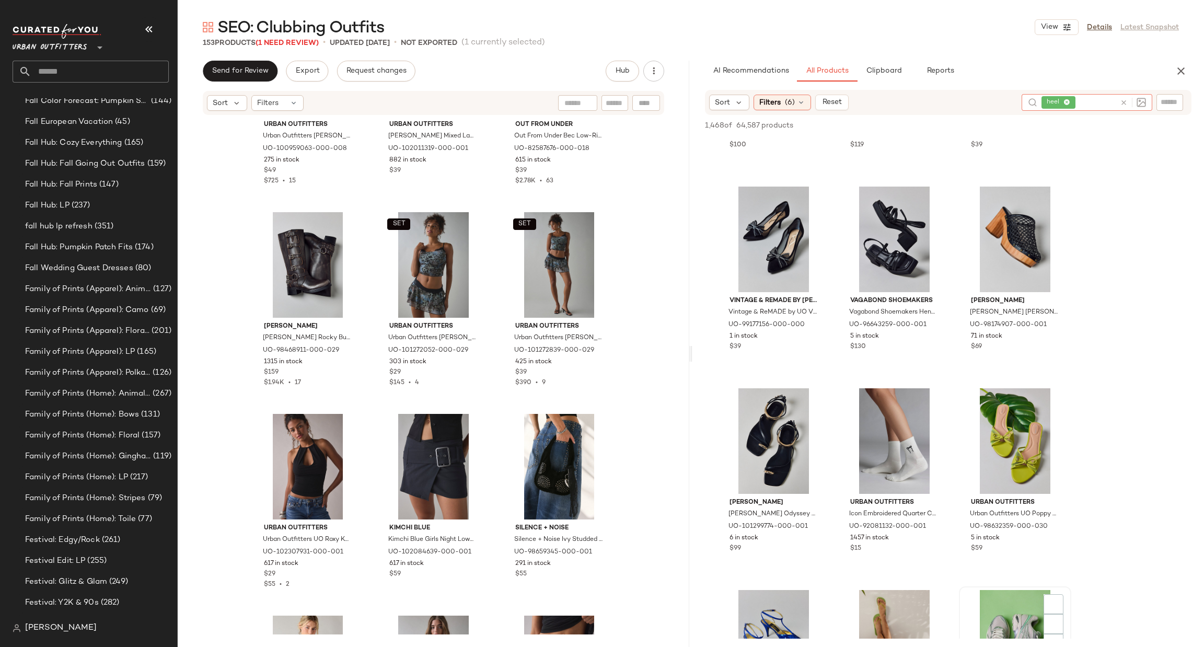
scroll to position [470, 0]
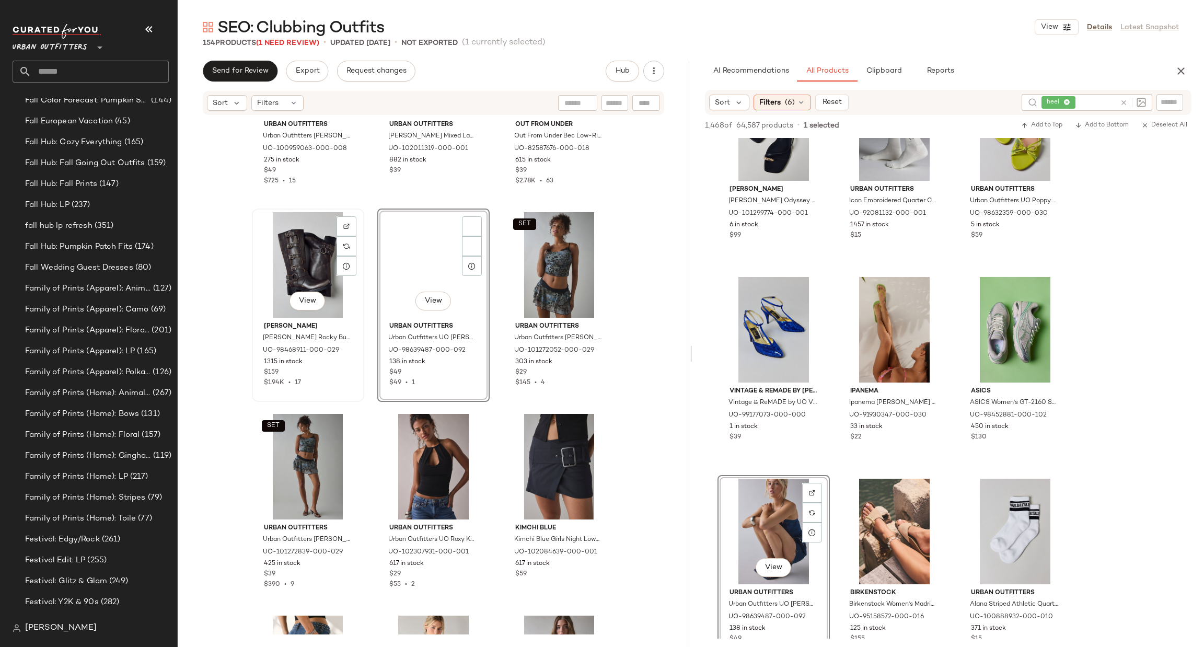
click at [297, 257] on div "View" at bounding box center [307, 265] width 105 height 106
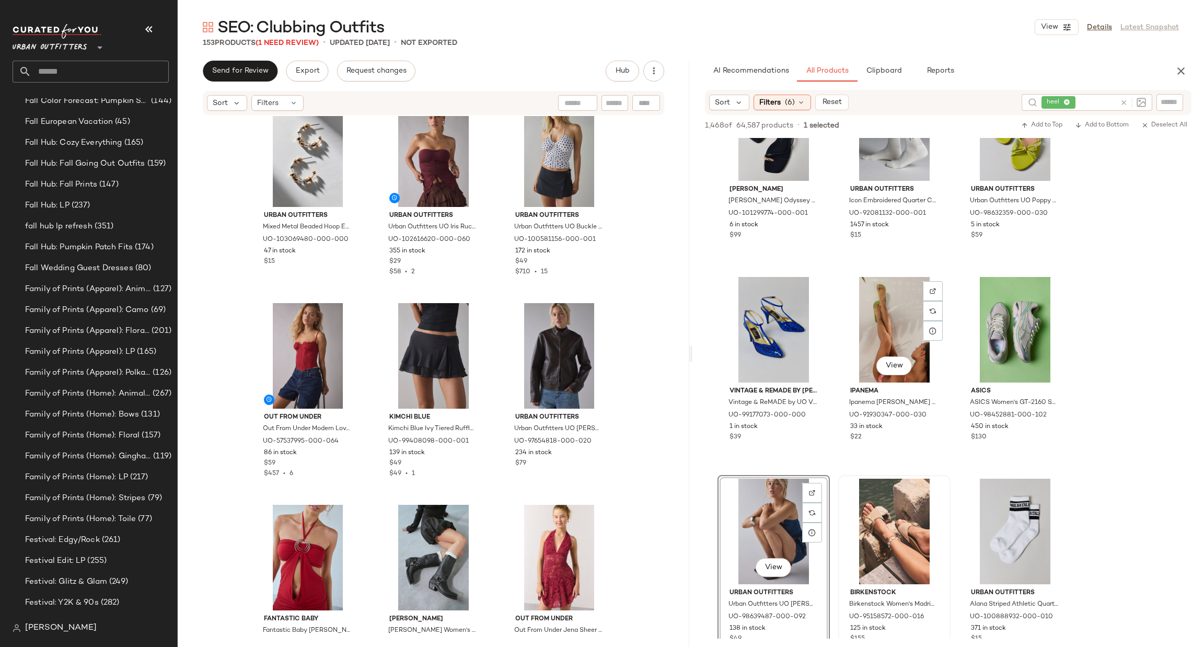
scroll to position [783, 0]
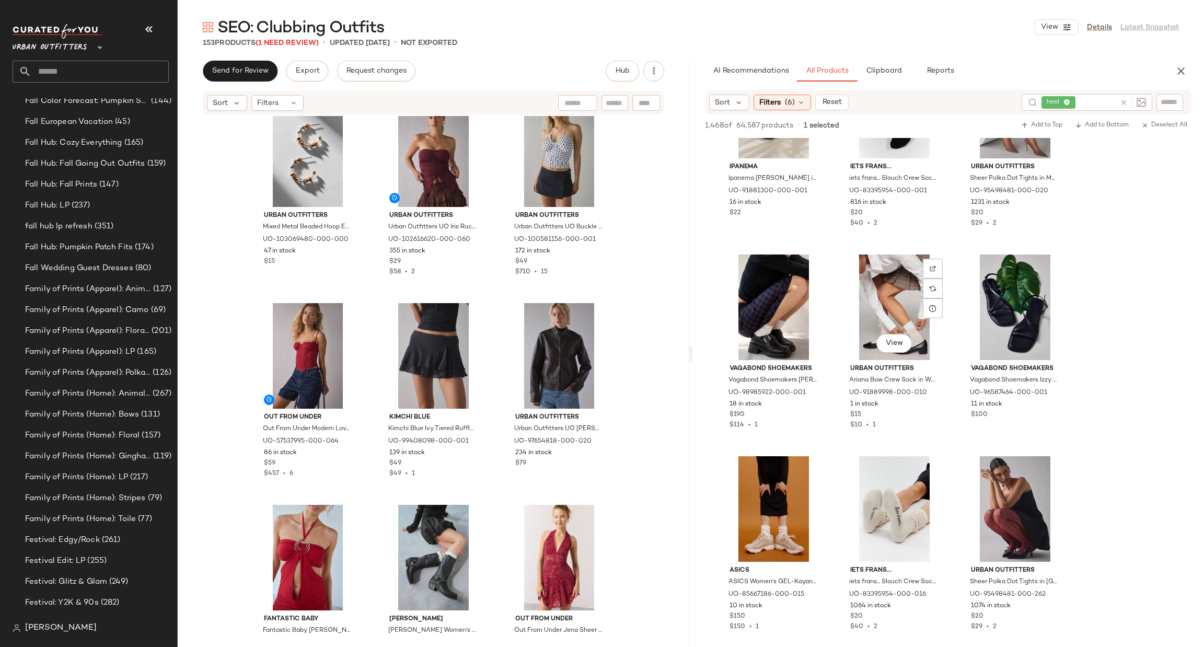
scroll to position [1254, 0]
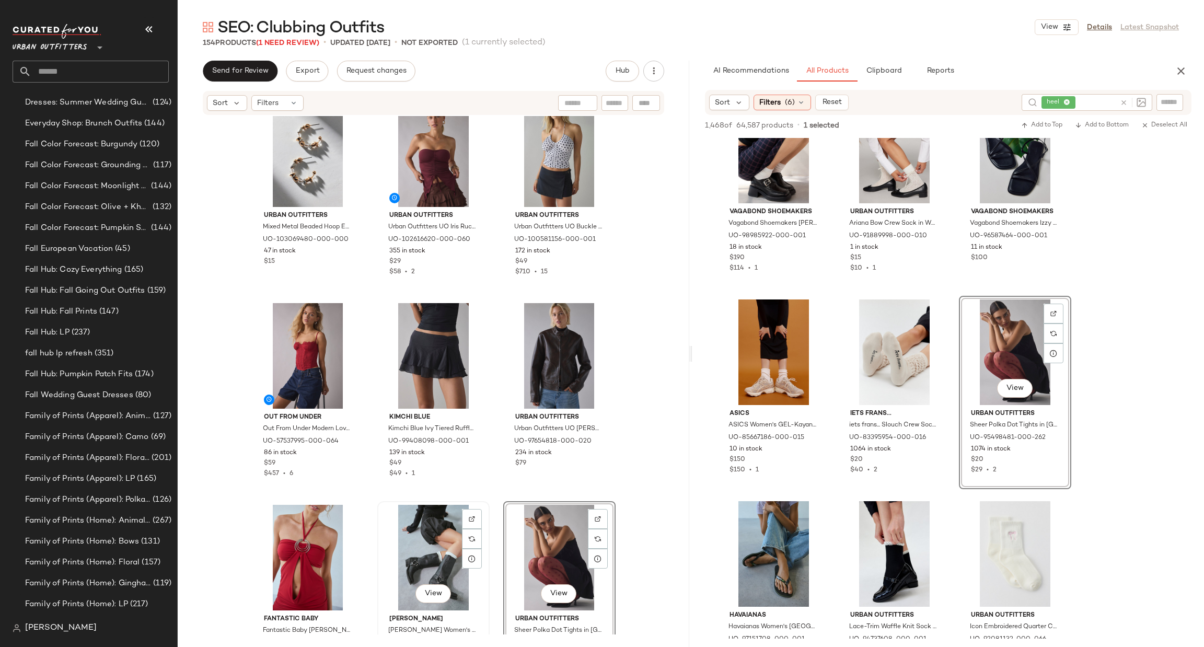
scroll to position [802, 0]
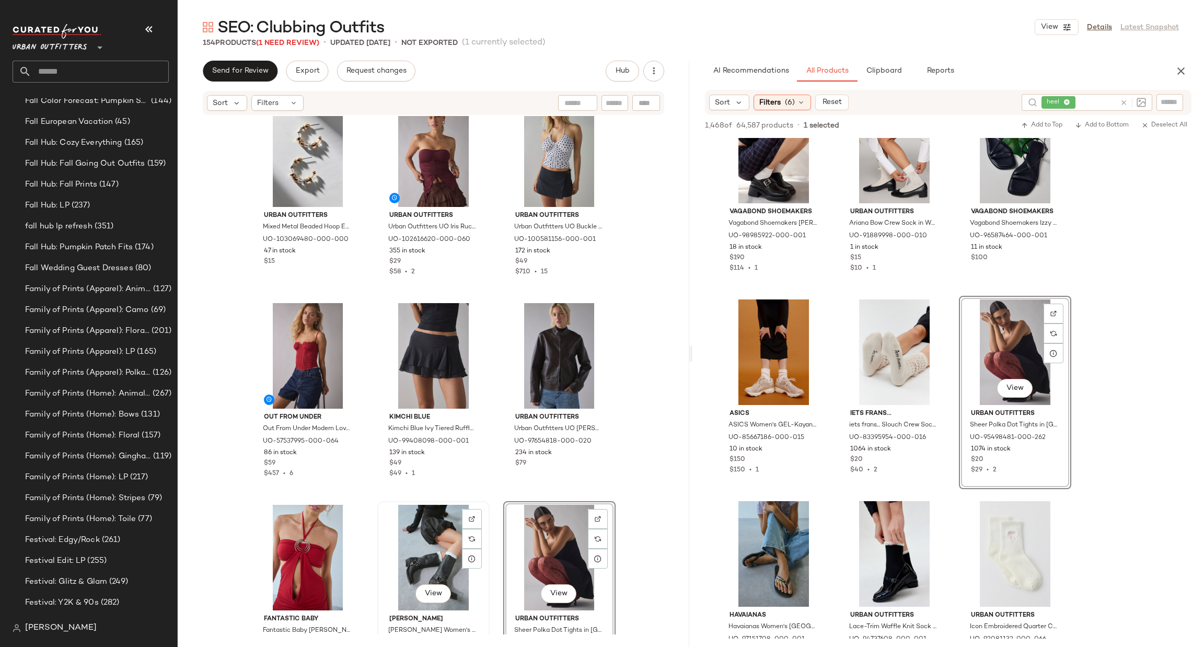
click at [427, 537] on div "View" at bounding box center [433, 558] width 105 height 106
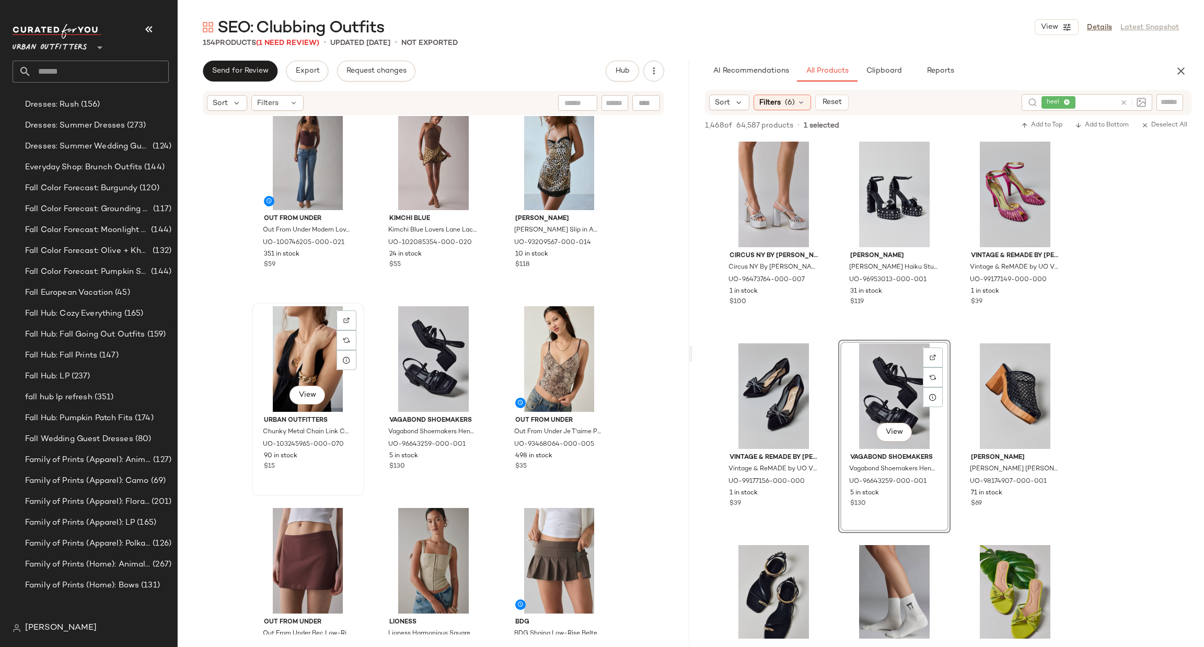
click at [310, 365] on div "View" at bounding box center [307, 359] width 105 height 106
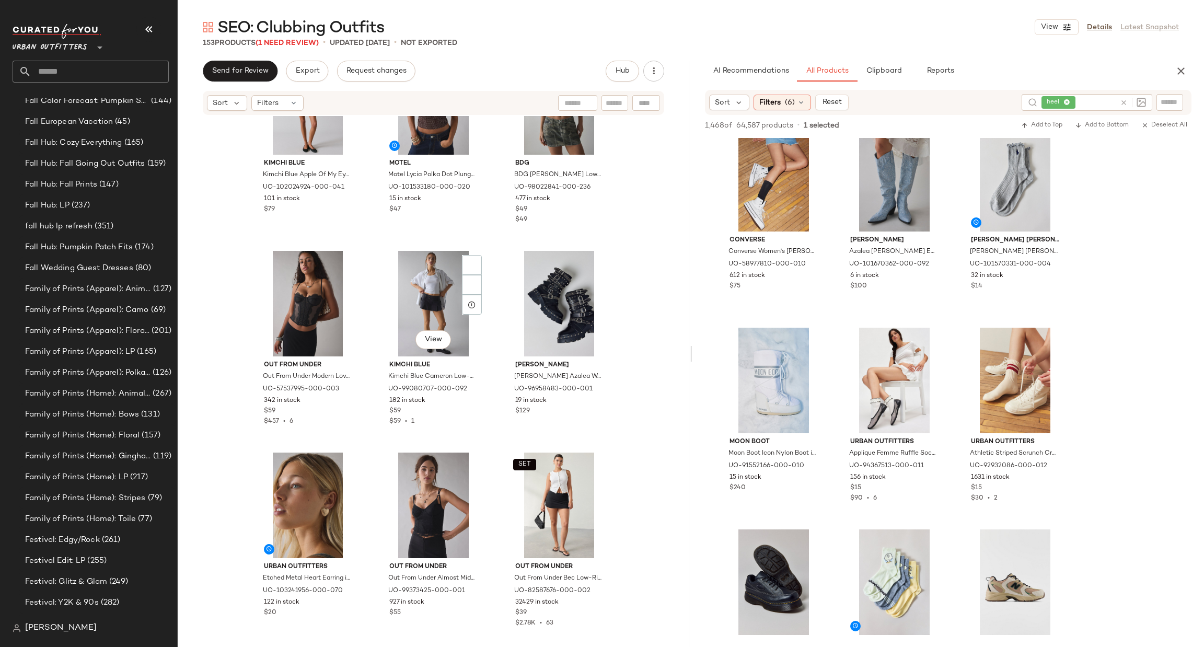
scroll to position [9568, 0]
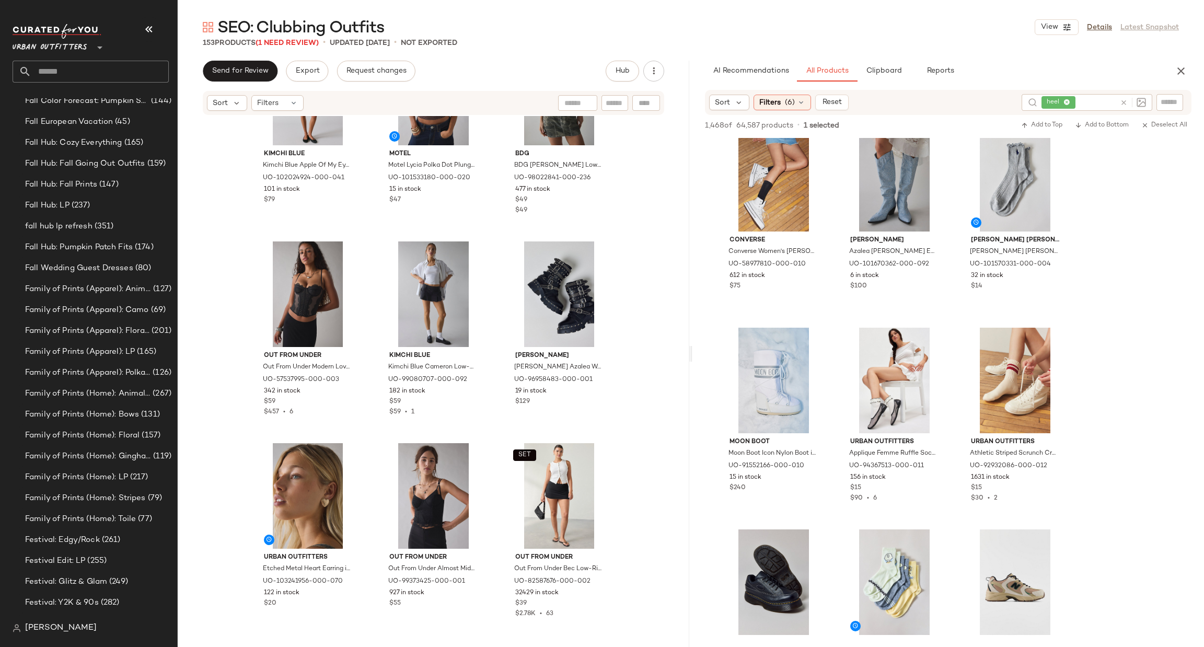
click at [1126, 103] on icon at bounding box center [1124, 103] width 8 height 8
click at [1178, 103] on input "text" at bounding box center [1169, 102] width 18 height 11
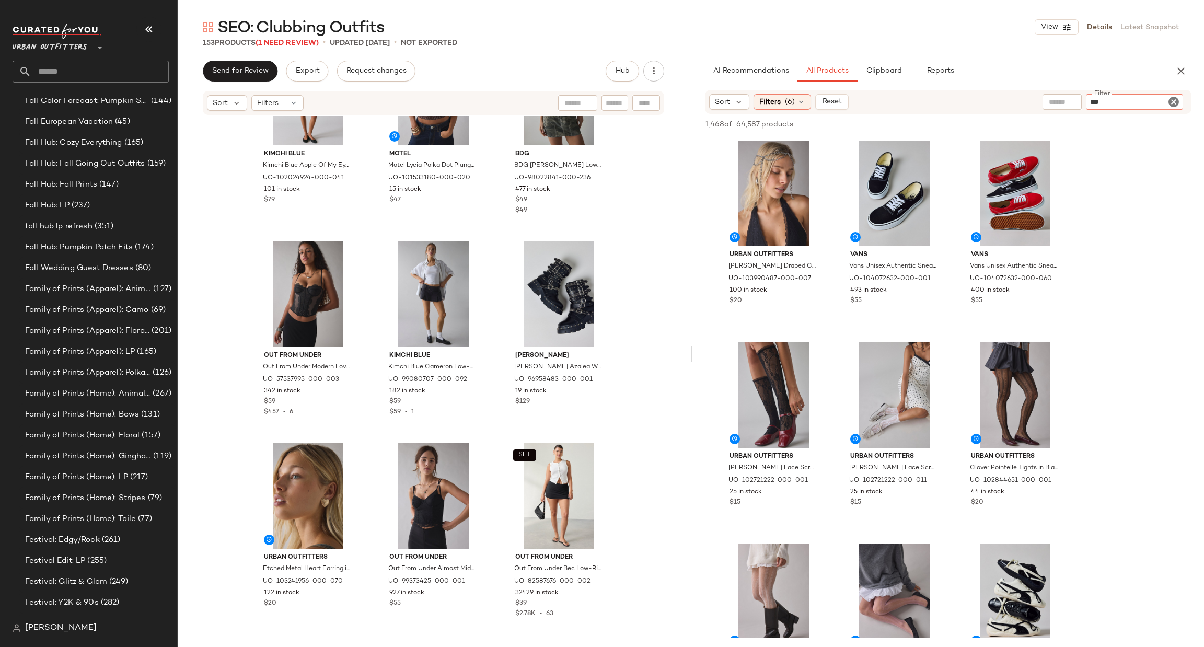
type input "****"
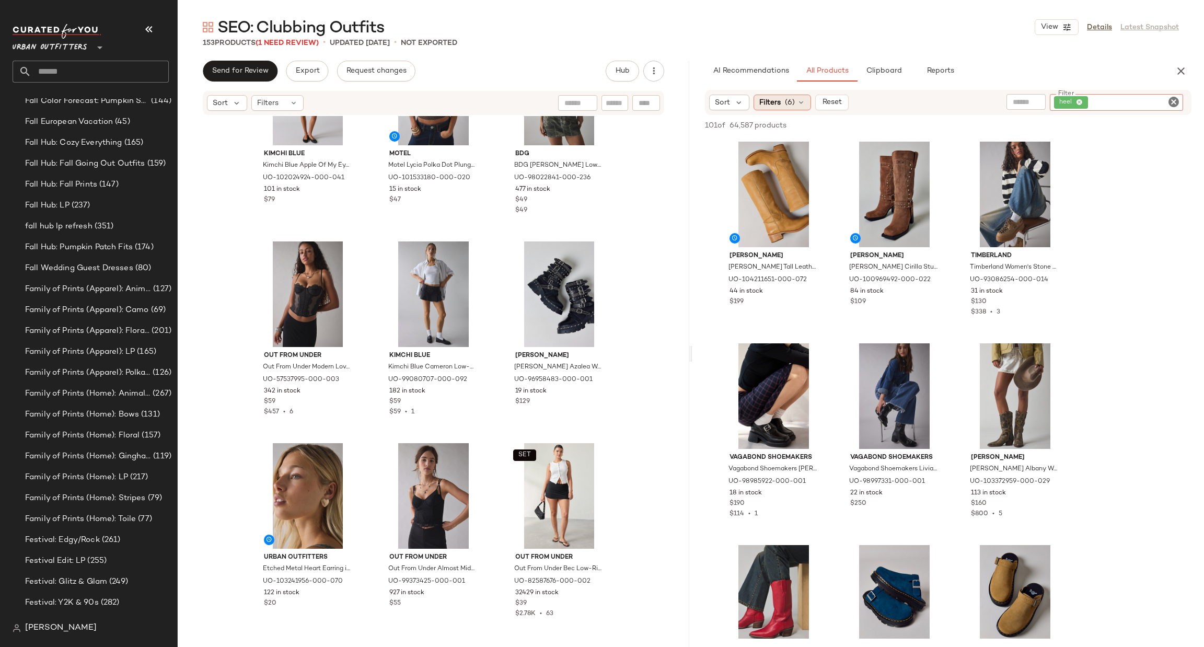
click at [776, 108] on div "Filters (6)" at bounding box center [781, 103] width 57 height 16
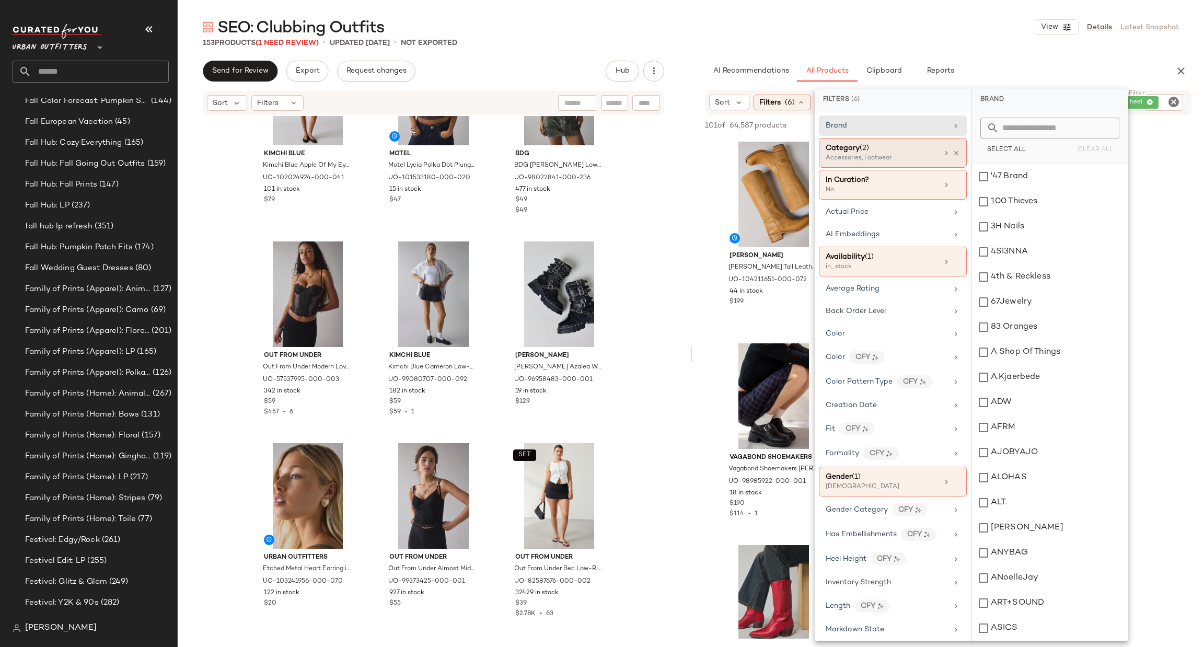
click at [943, 154] on icon at bounding box center [946, 153] width 8 height 8
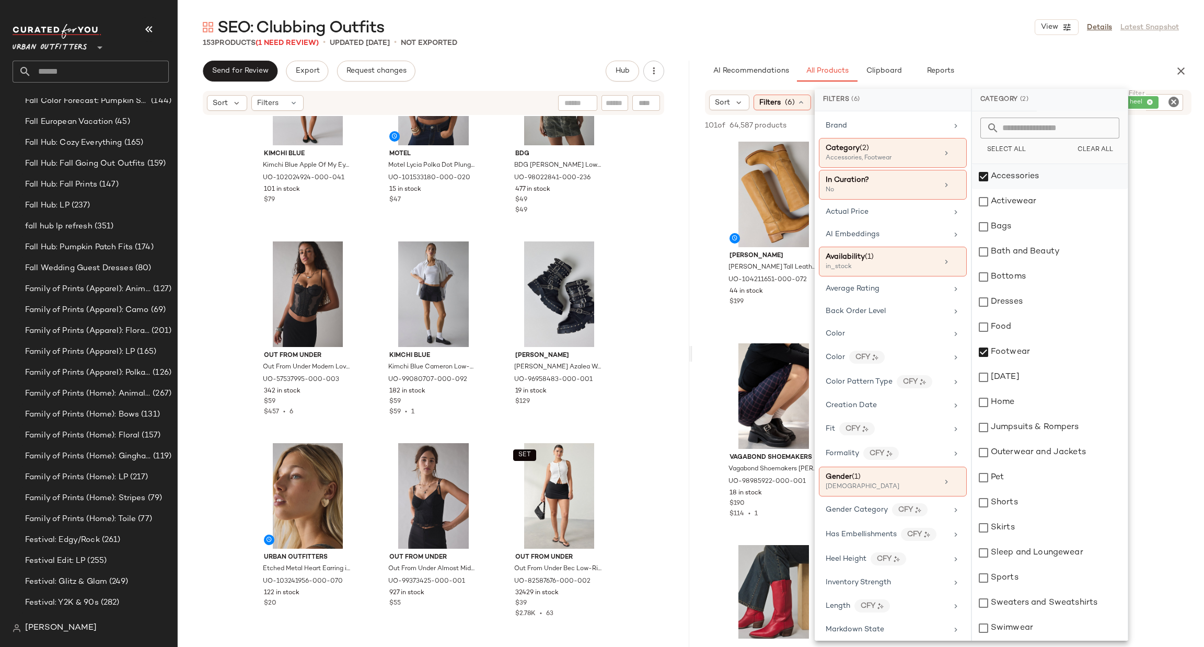
click at [991, 176] on div "Accessories" at bounding box center [1050, 176] width 156 height 25
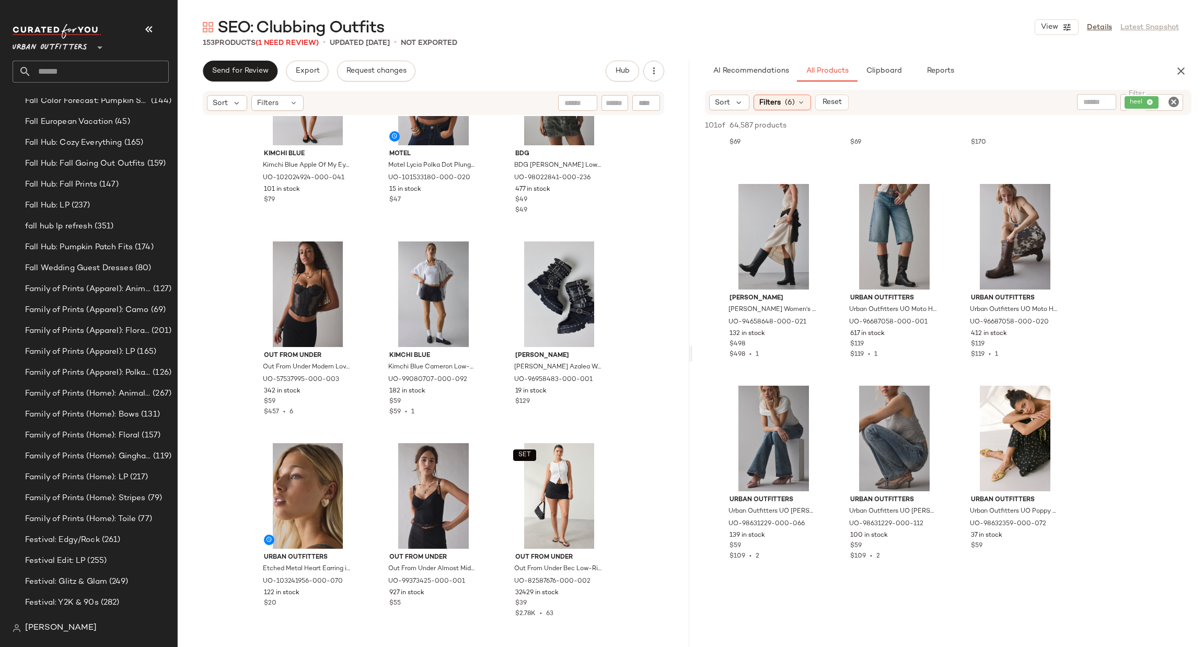
scroll to position [1567, 0]
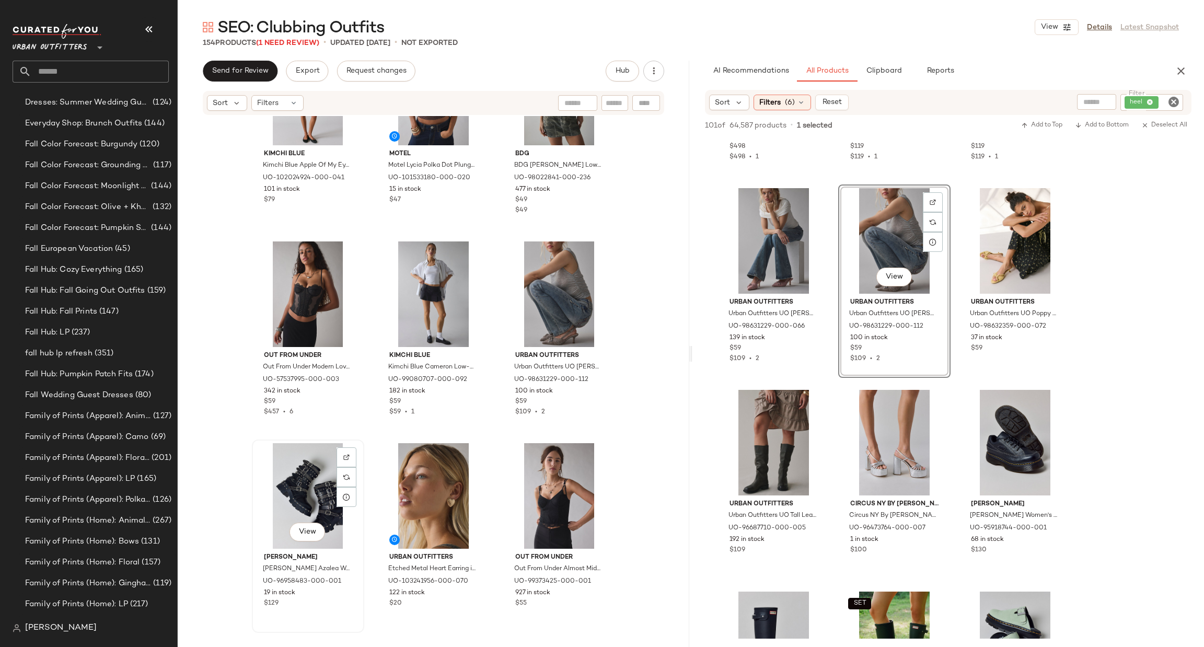
click at [278, 481] on div "View" at bounding box center [307, 496] width 105 height 106
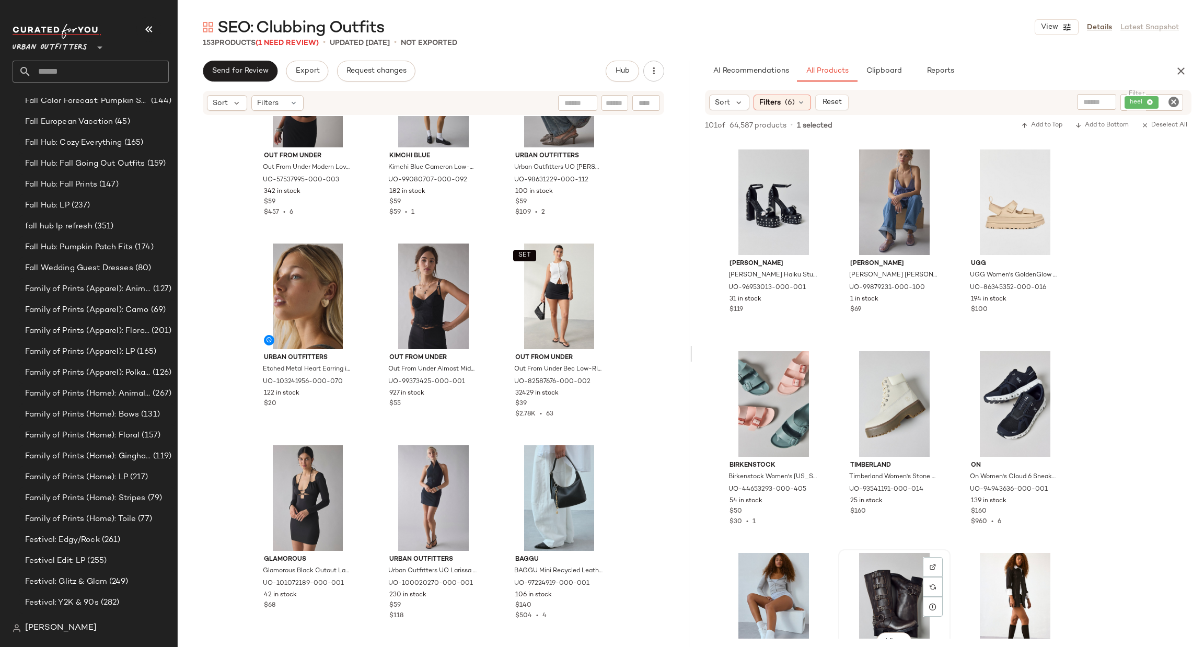
scroll to position [3604, 0]
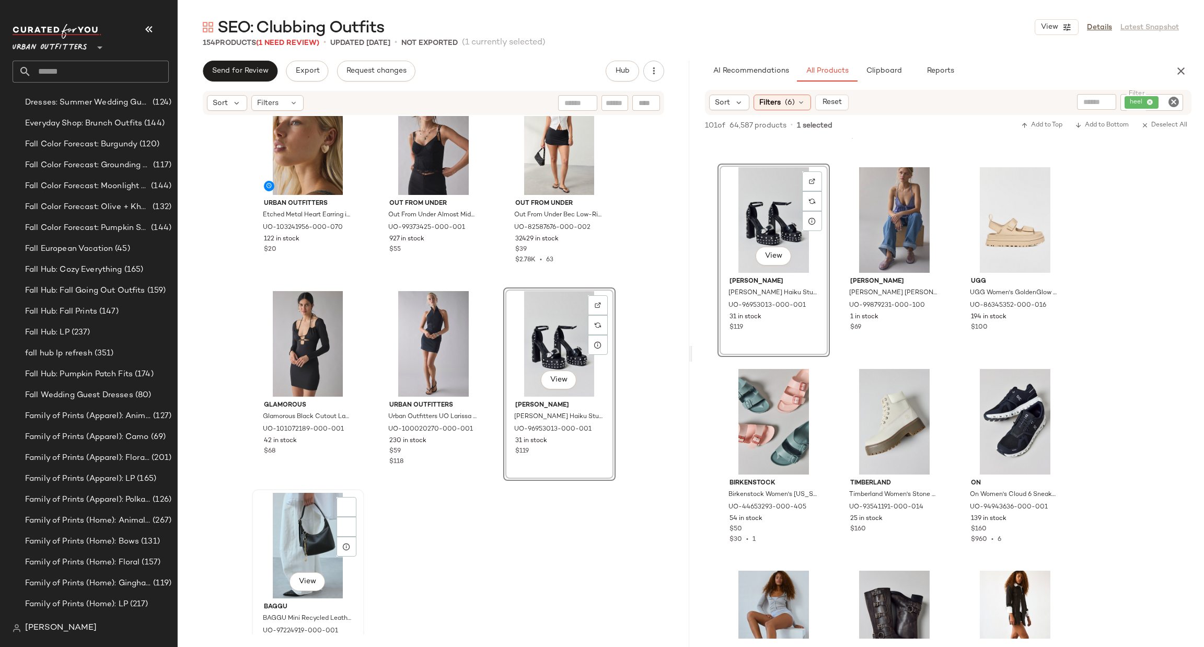
scroll to position [802, 0]
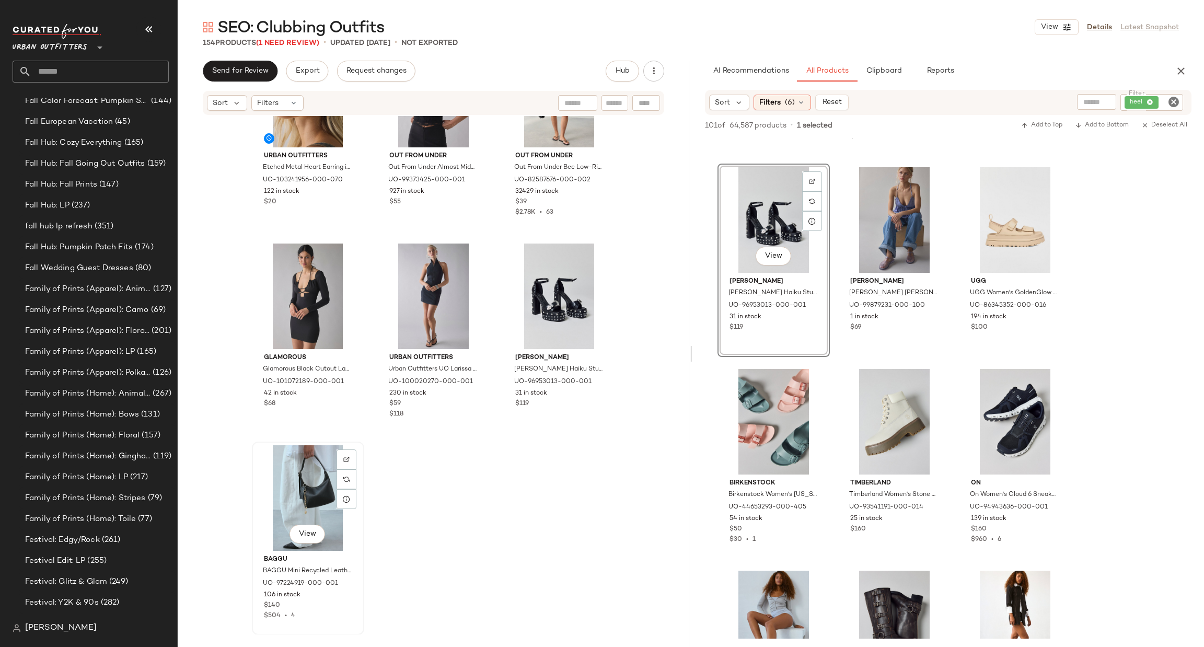
click at [316, 523] on div "View" at bounding box center [307, 498] width 105 height 106
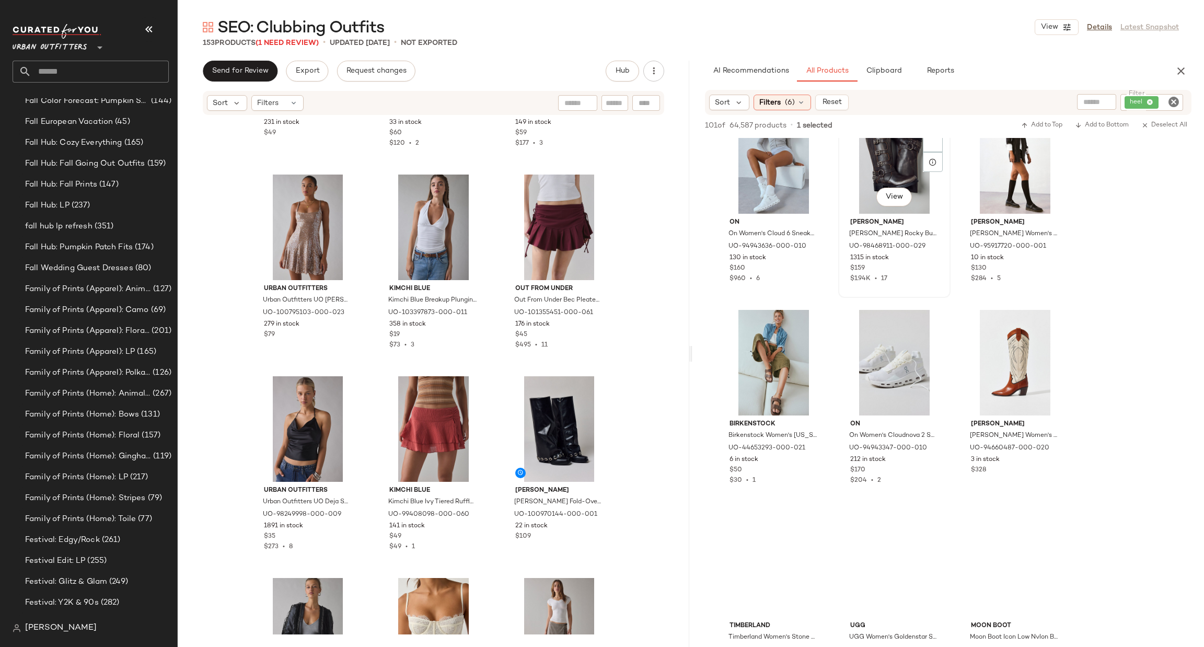
scroll to position [4074, 0]
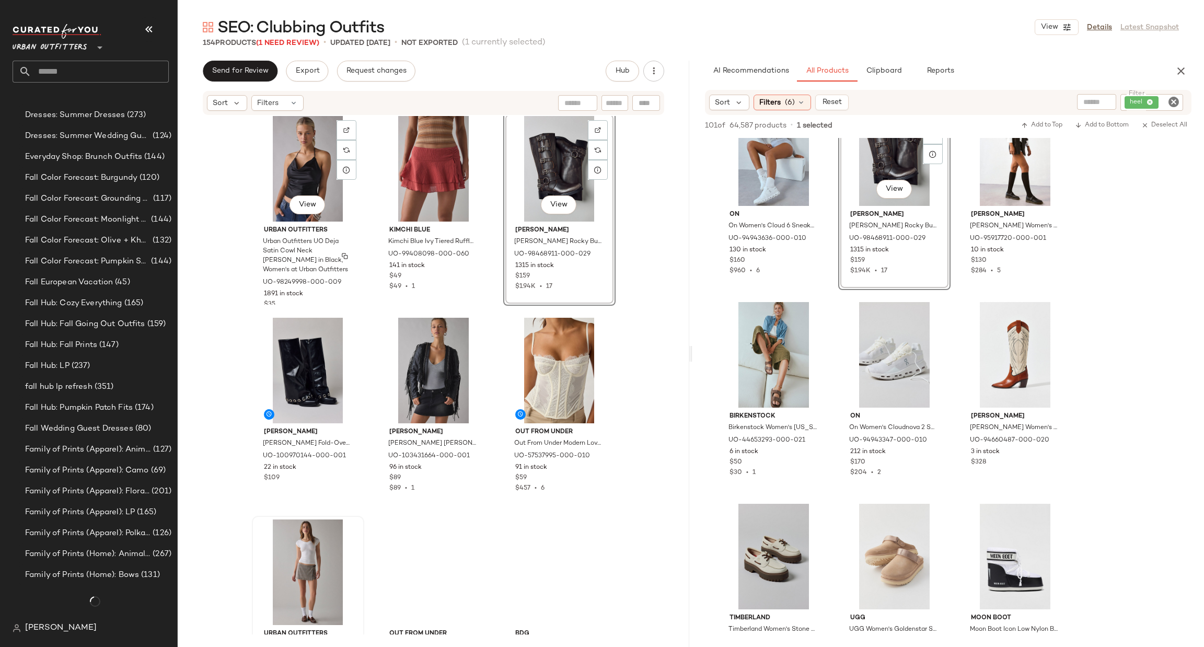
scroll to position [802, 0]
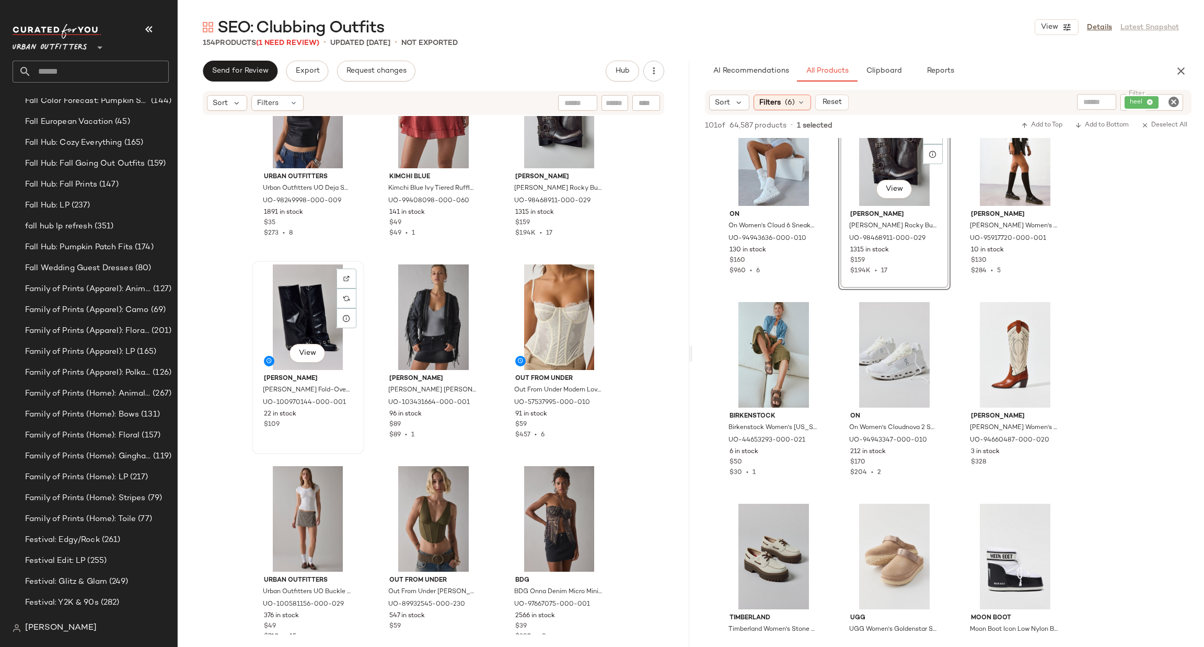
click at [319, 301] on div "View" at bounding box center [307, 317] width 105 height 106
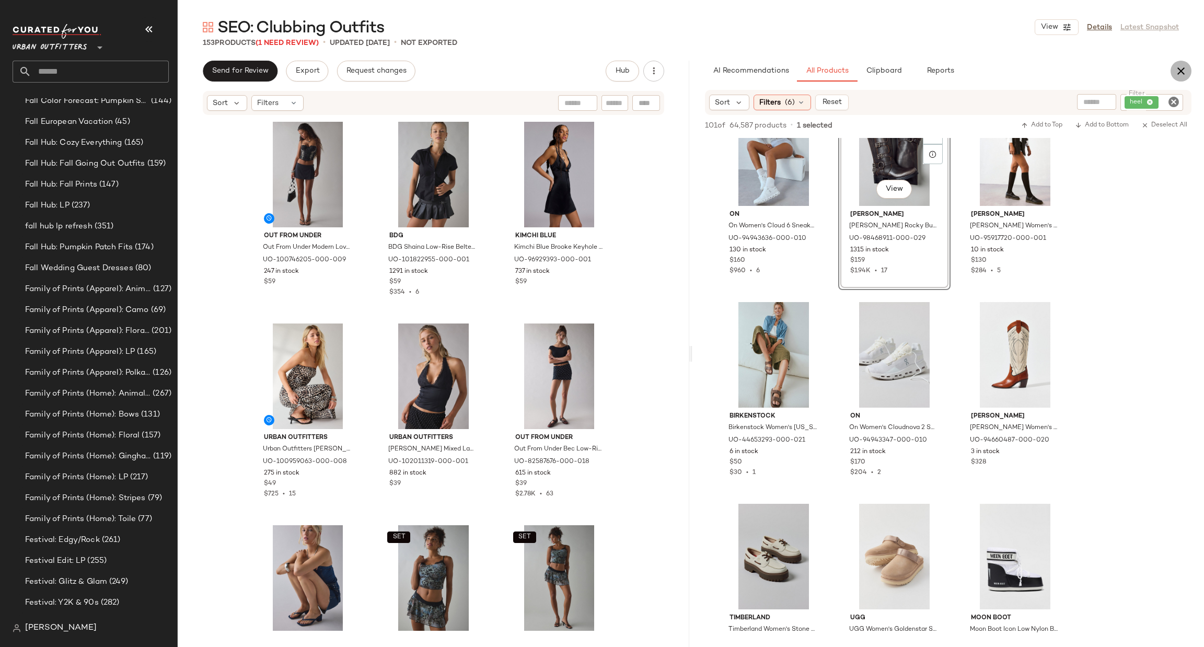
click at [1189, 66] on button "button" at bounding box center [1180, 71] width 21 height 21
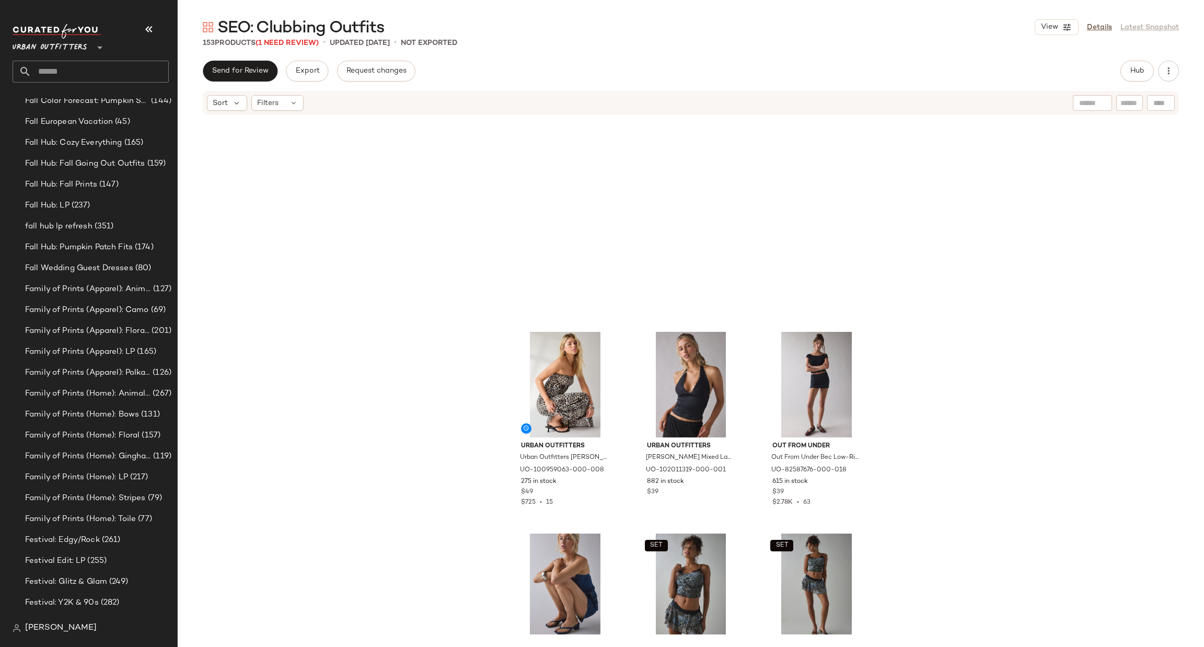
scroll to position [635, 0]
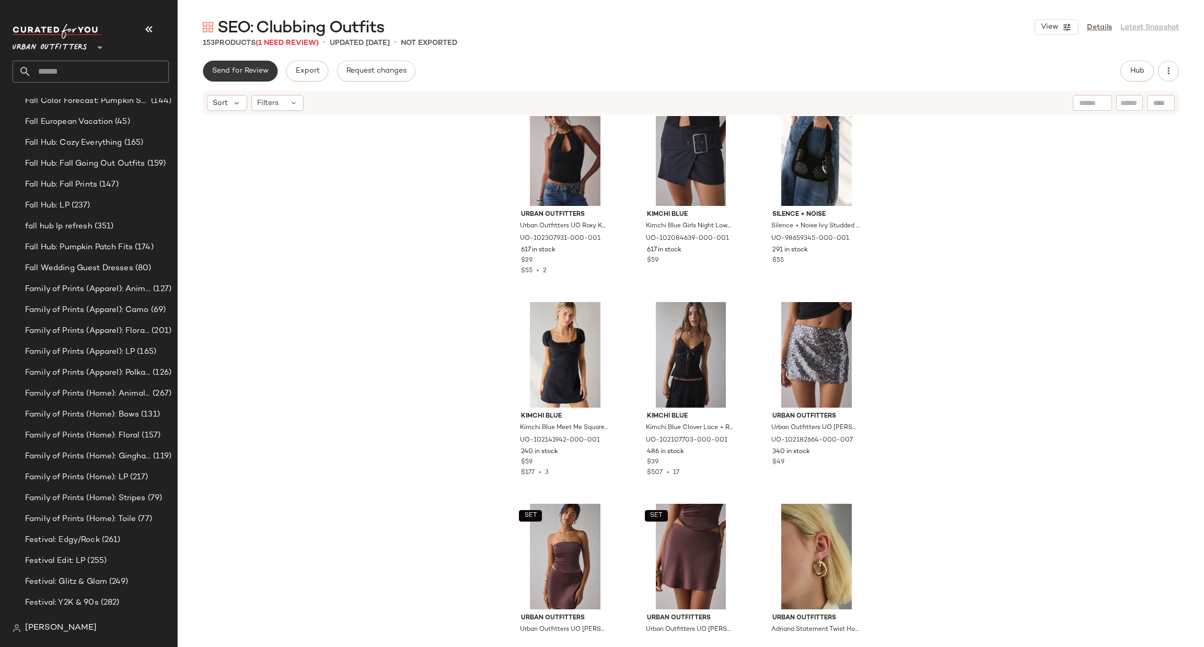
click at [273, 73] on button "Send for Review" at bounding box center [240, 71] width 75 height 21
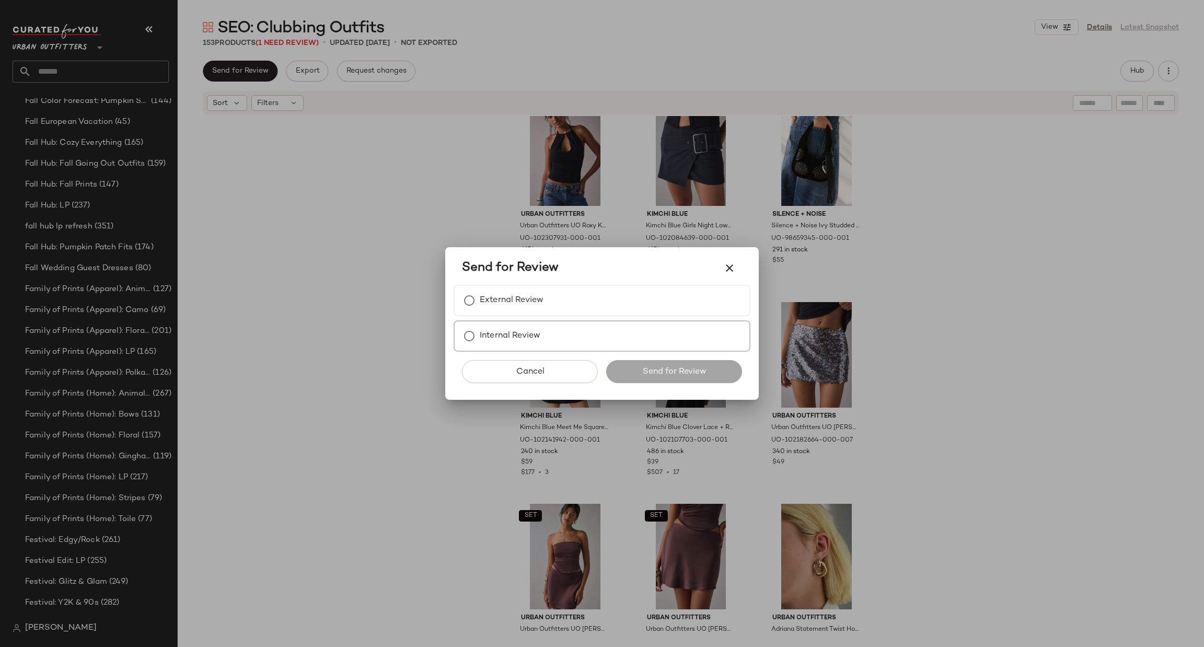
click at [496, 345] on label "Internal Review" at bounding box center [510, 335] width 61 height 21
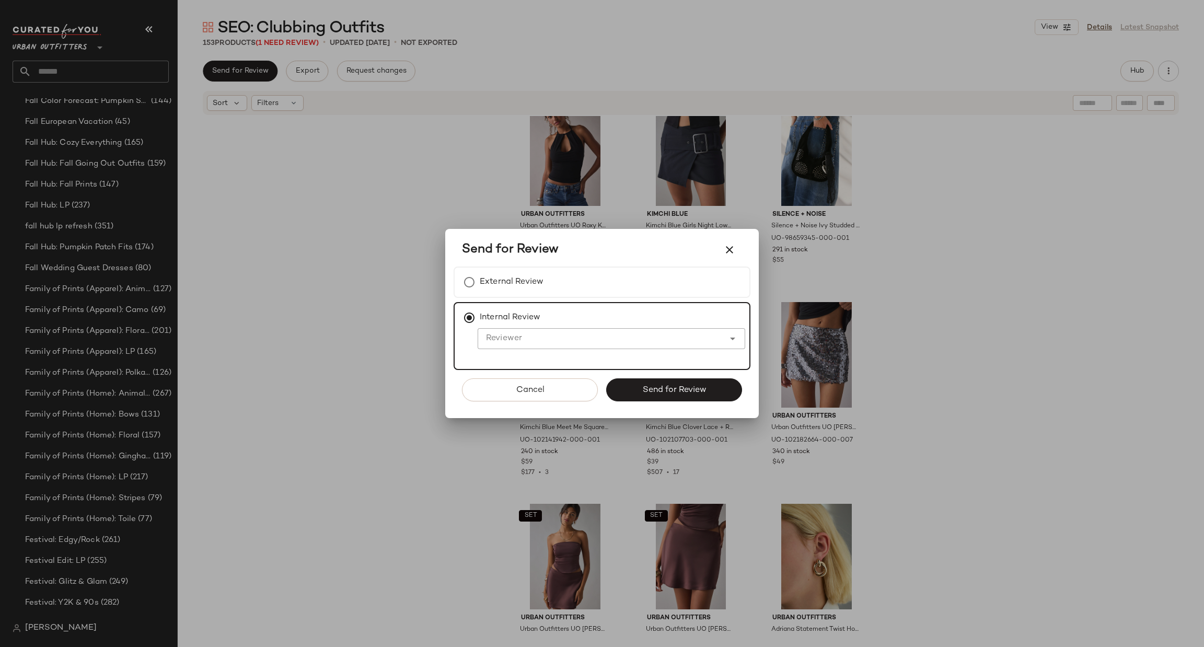
click at [562, 335] on input "Reviewer" at bounding box center [600, 338] width 247 height 13
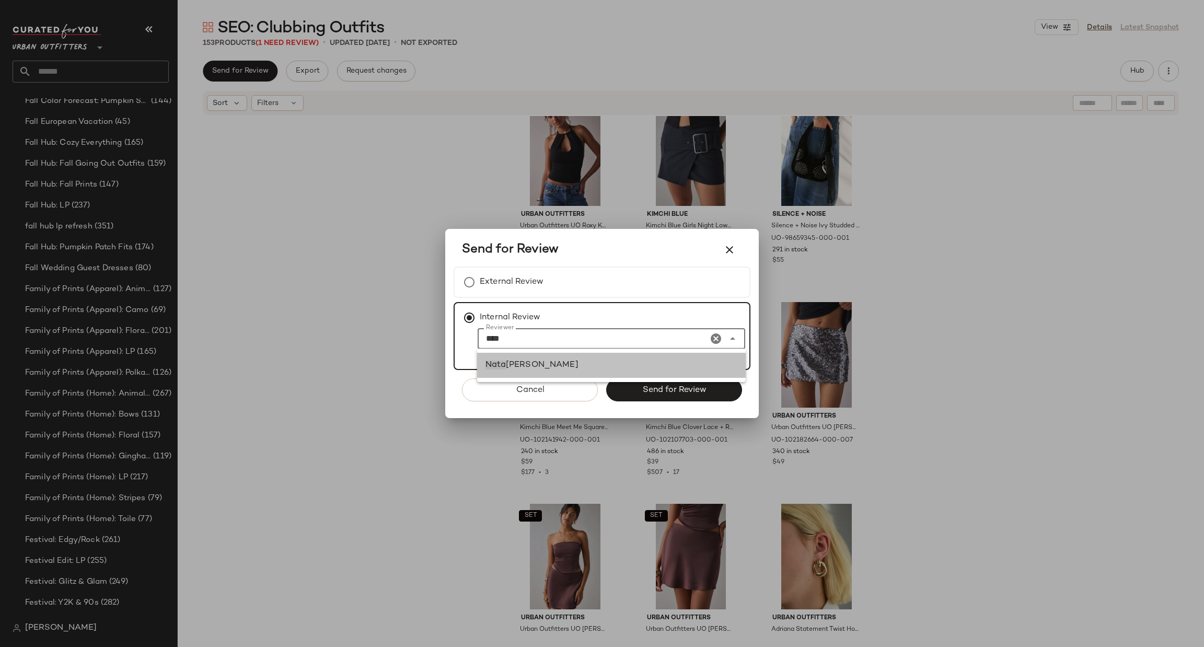
drag, startPoint x: 602, startPoint y: 355, endPoint x: 614, endPoint y: 377, distance: 25.2
click at [602, 355] on div "Nata sha Burns" at bounding box center [611, 365] width 269 height 25
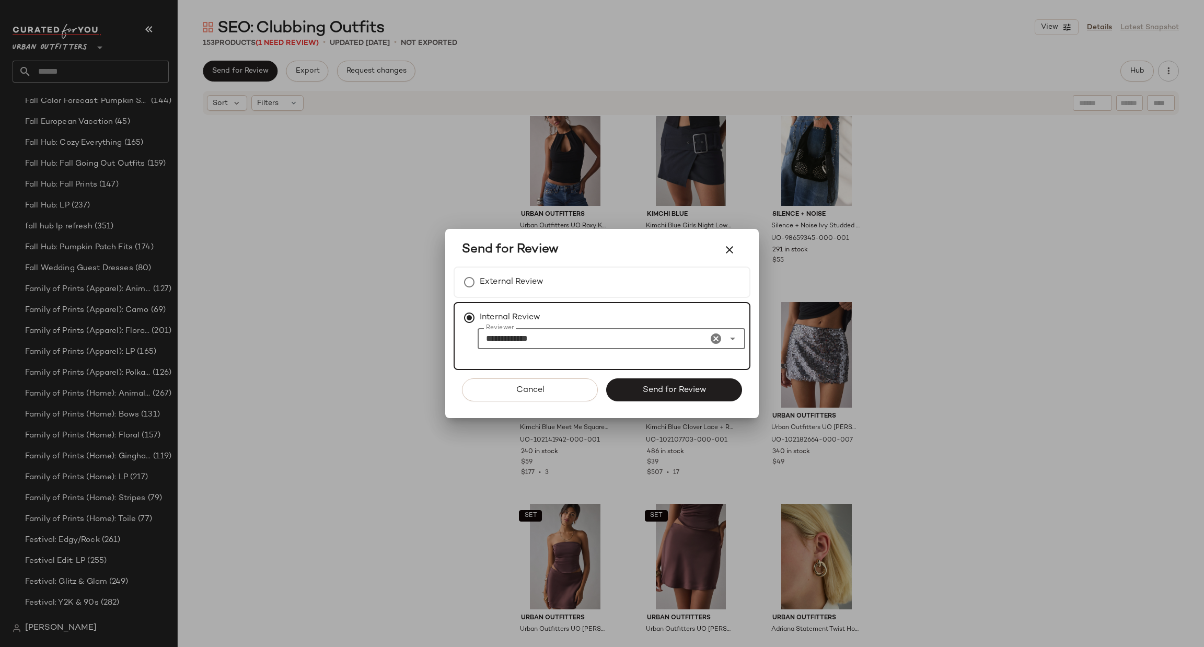
type input "**********"
click at [638, 390] on button "Send for Review" at bounding box center [674, 389] width 136 height 23
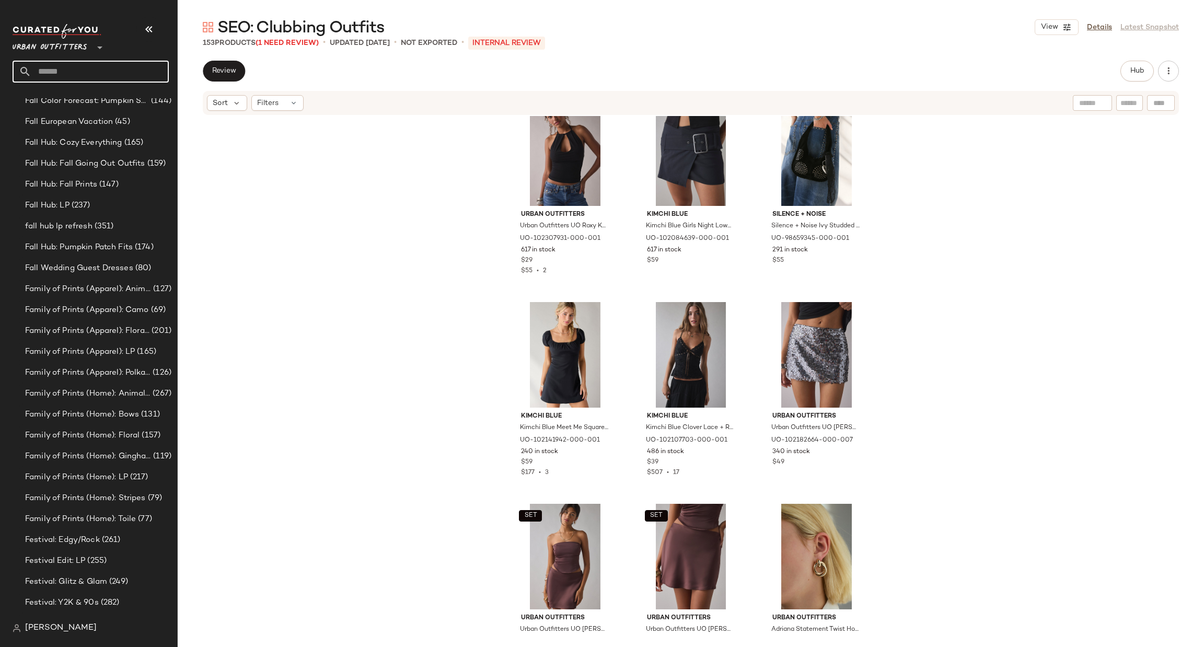
click at [46, 69] on input "text" at bounding box center [99, 72] width 137 height 22
type input "****"
click at [69, 101] on b "PJ S" at bounding box center [84, 101] width 63 height 11
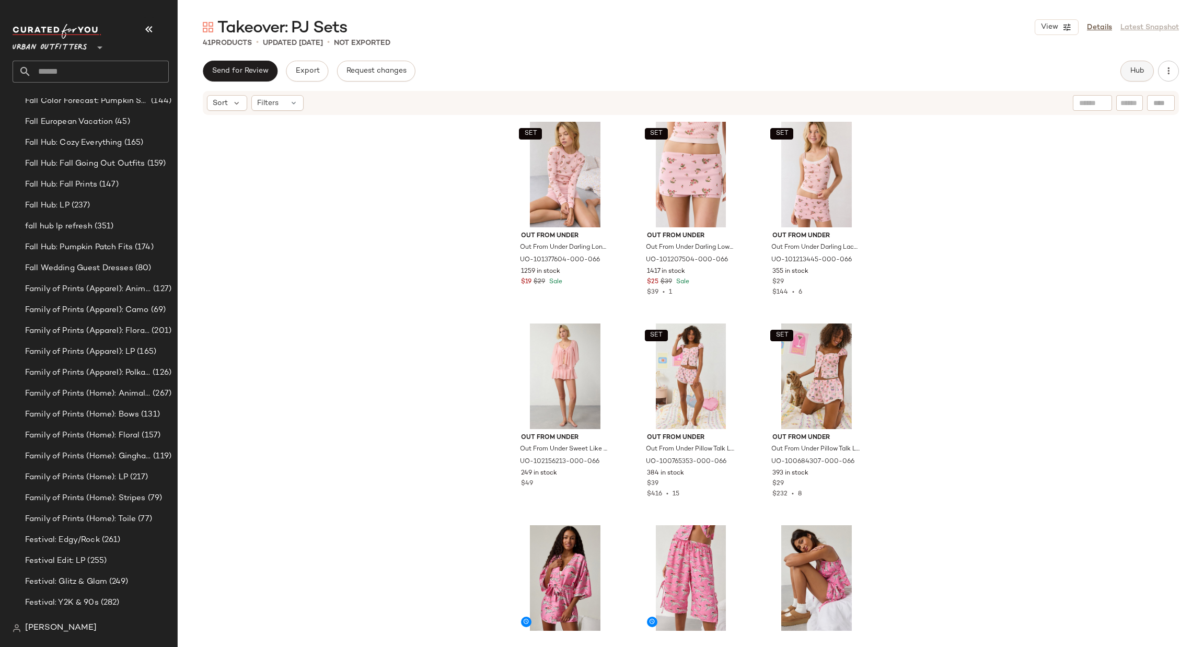
click at [1134, 70] on span "Hub" at bounding box center [1136, 71] width 15 height 8
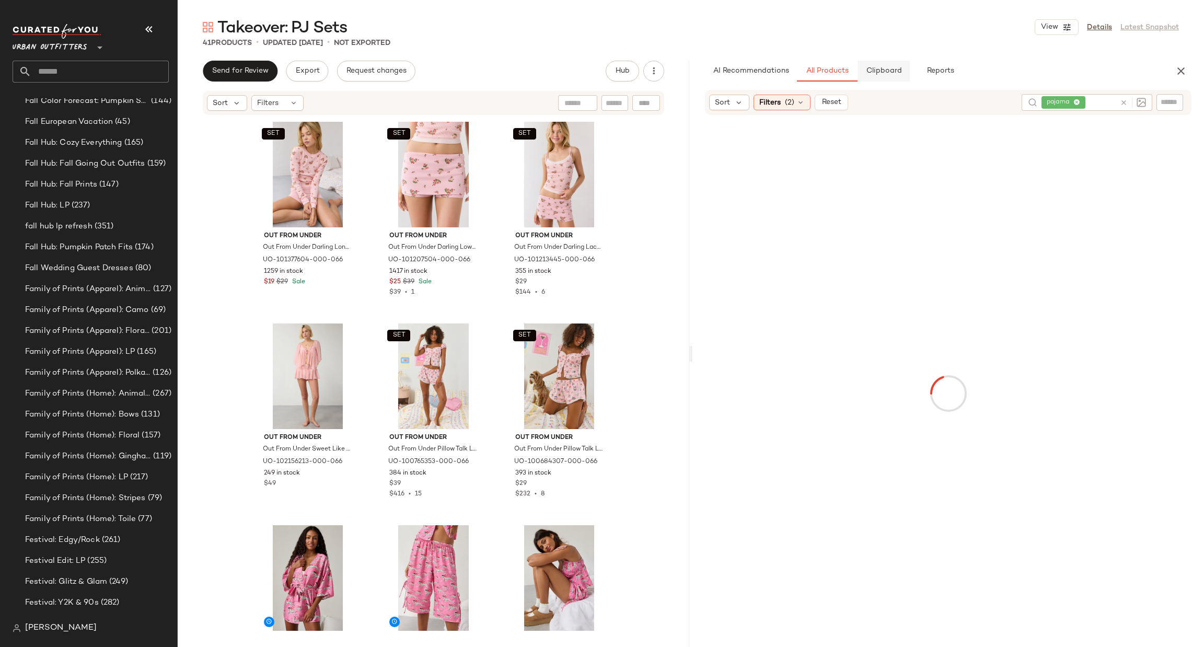
click at [898, 75] on span "Clipboard" at bounding box center [883, 71] width 36 height 8
click at [836, 64] on button "All Products" at bounding box center [827, 71] width 61 height 21
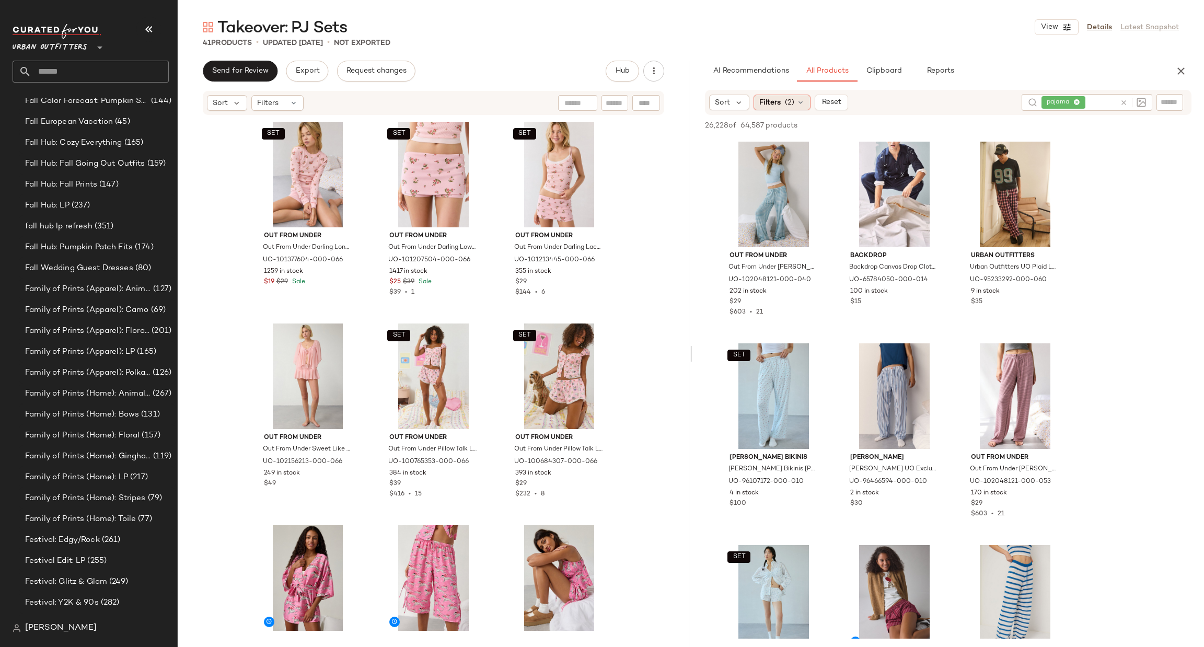
click at [791, 101] on span "(2)" at bounding box center [789, 102] width 9 height 11
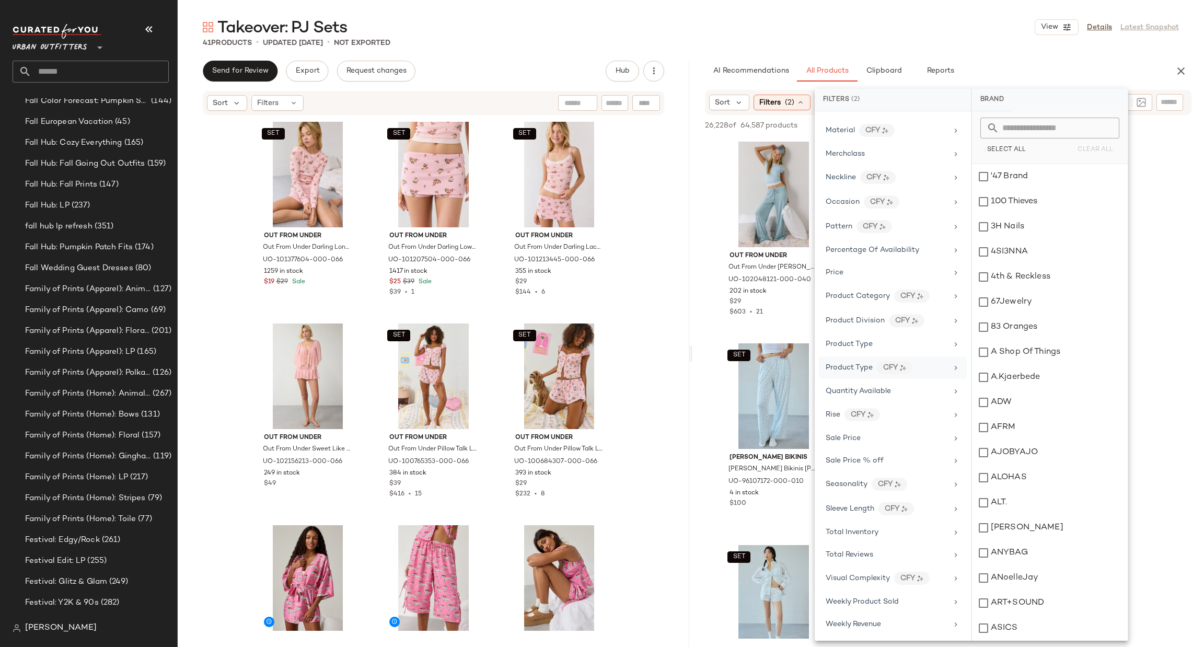
scroll to position [400, 0]
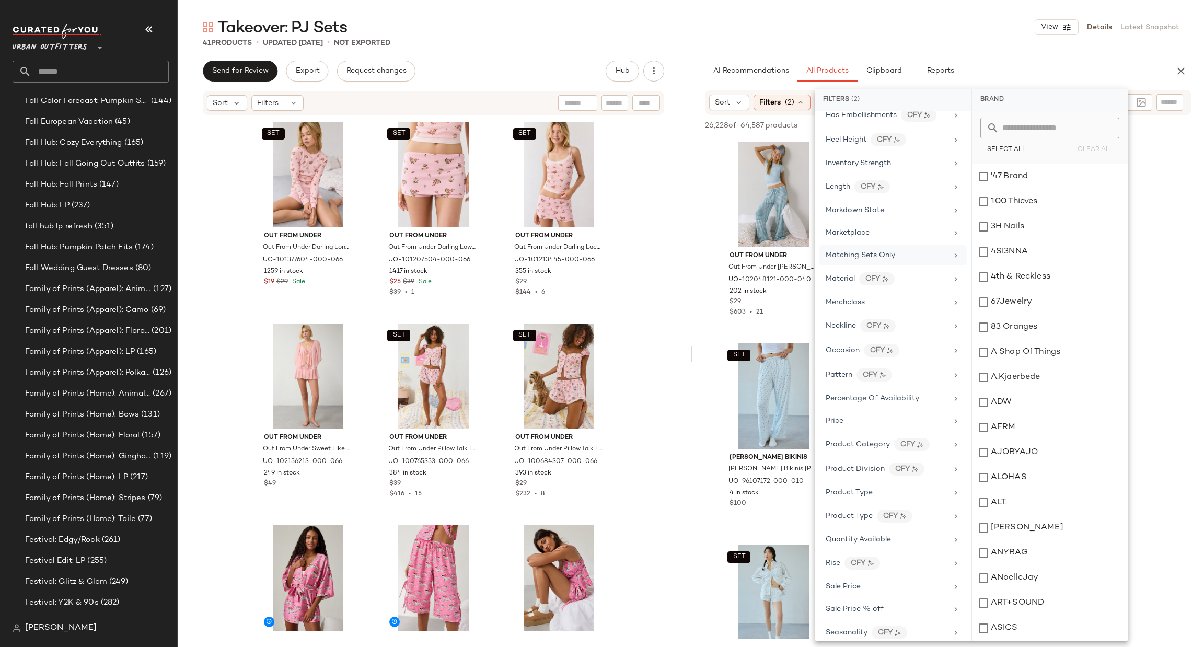
click at [882, 258] on span "Matching Sets Only" at bounding box center [859, 255] width 69 height 8
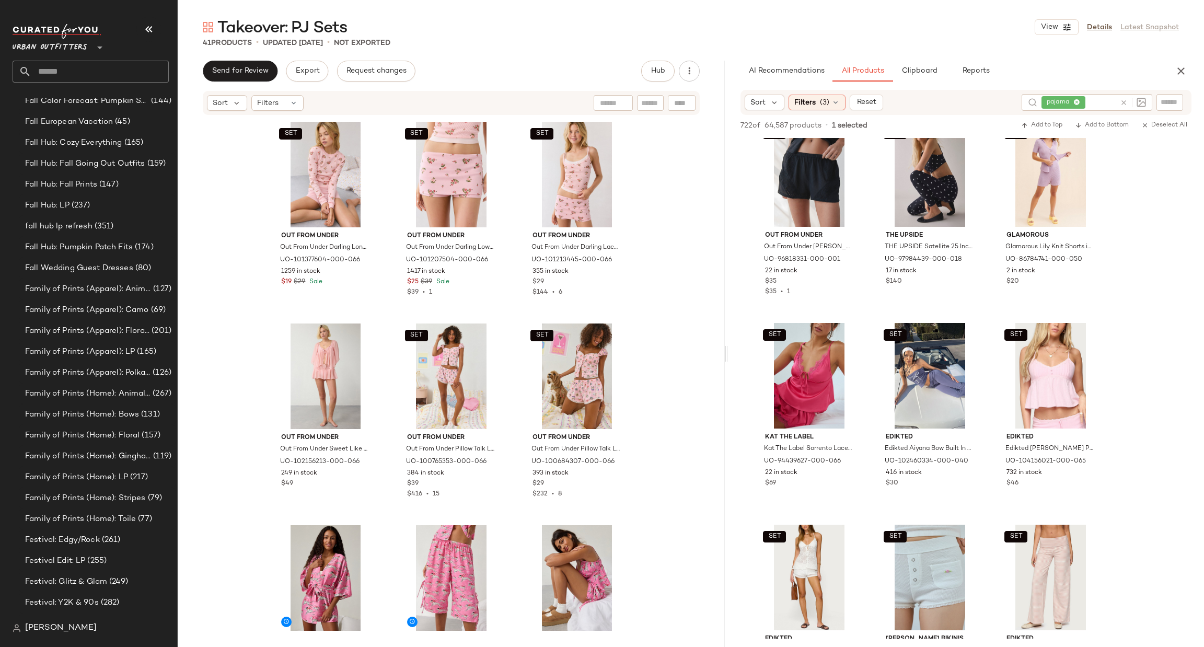
scroll to position [2037, 0]
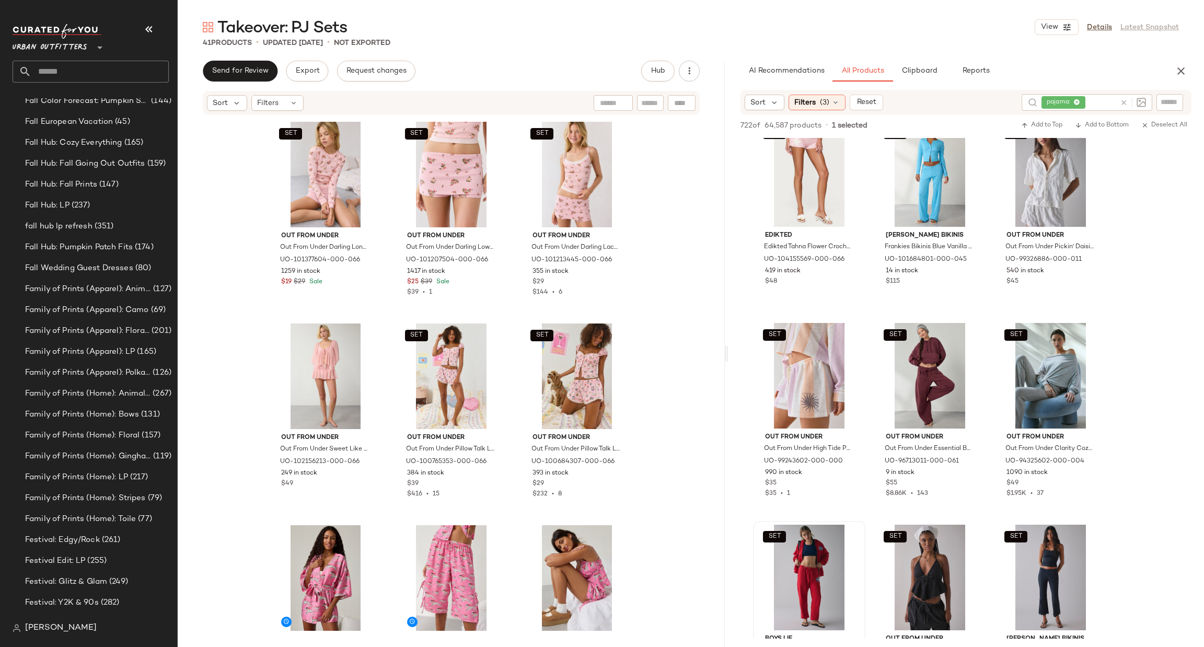
drag, startPoint x: 690, startPoint y: 349, endPoint x: 727, endPoint y: 378, distance: 46.5
click at [727, 378] on div "Takeover: PJ Sets View Details Latest Snapshot 41 Products • updated Aug 29th •…" at bounding box center [691, 332] width 1026 height 630
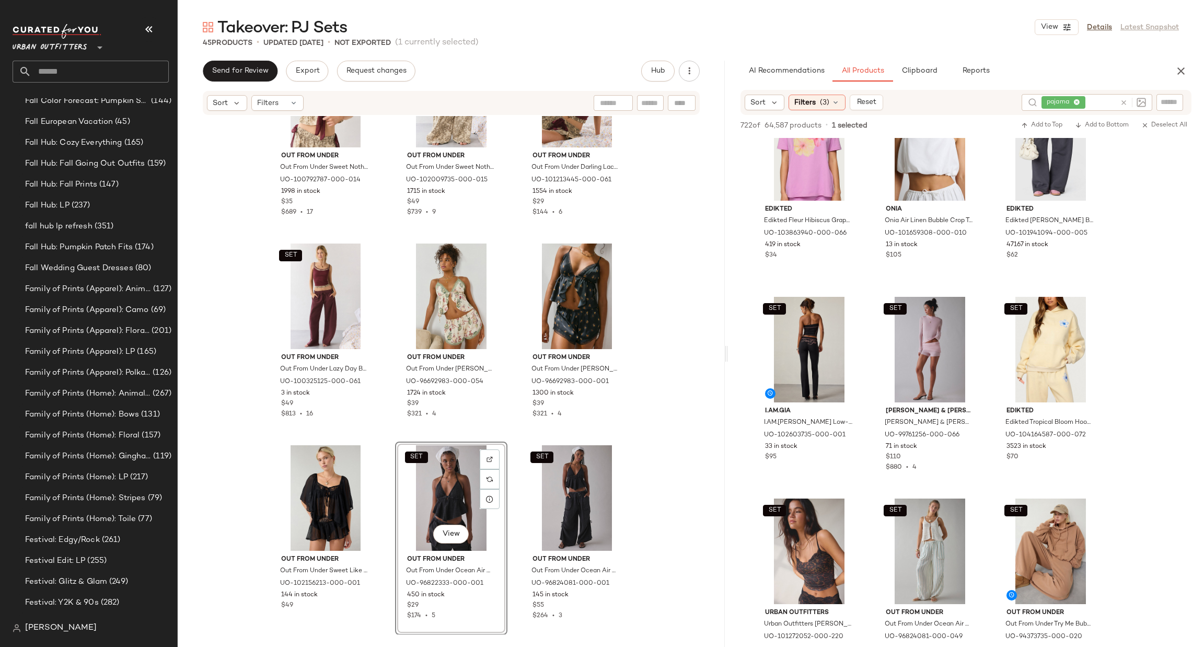
scroll to position [7171, 0]
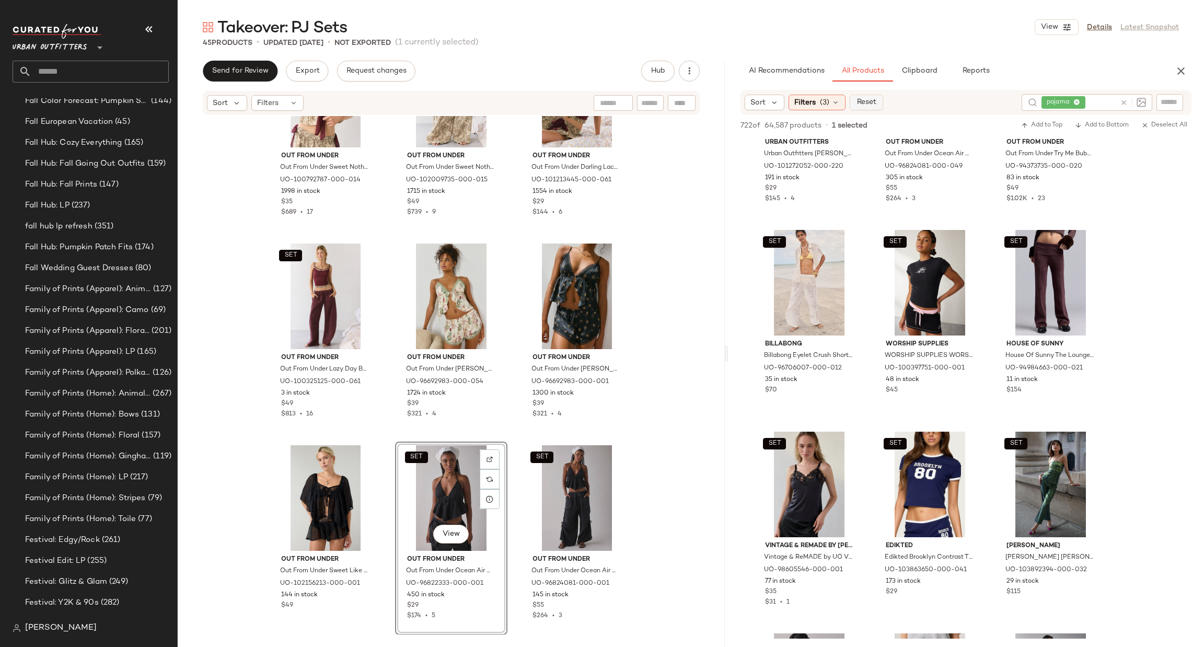
click at [866, 104] on span "Reset" at bounding box center [866, 102] width 20 height 8
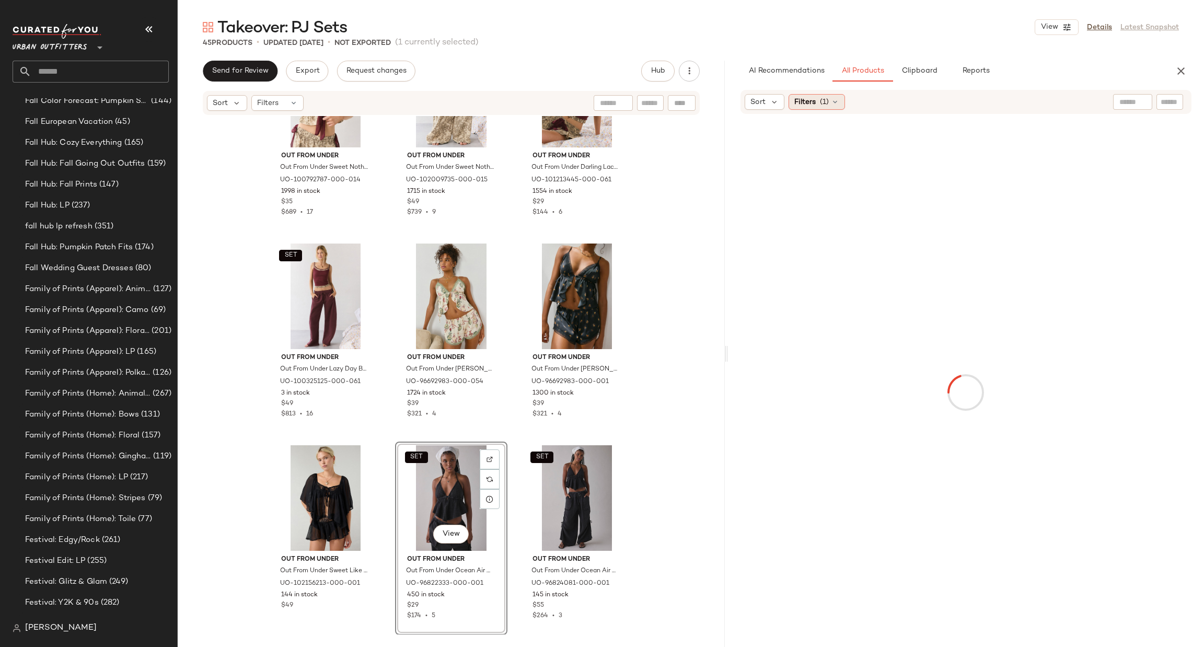
click at [829, 101] on span "(1)" at bounding box center [824, 102] width 9 height 11
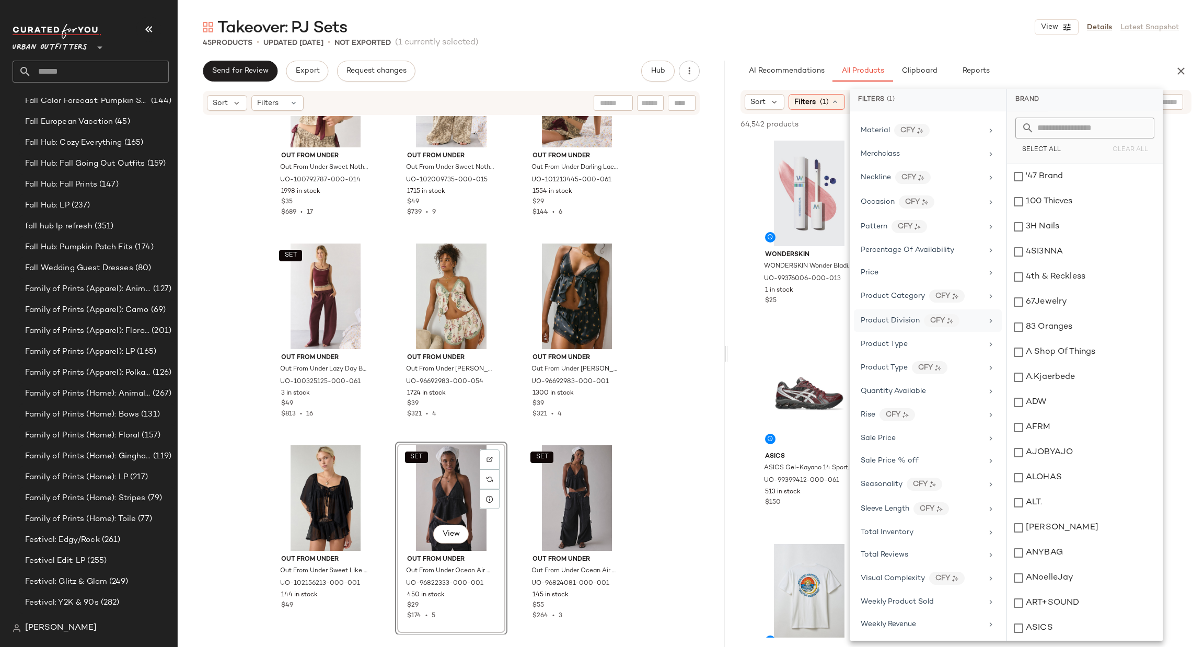
scroll to position [391, 0]
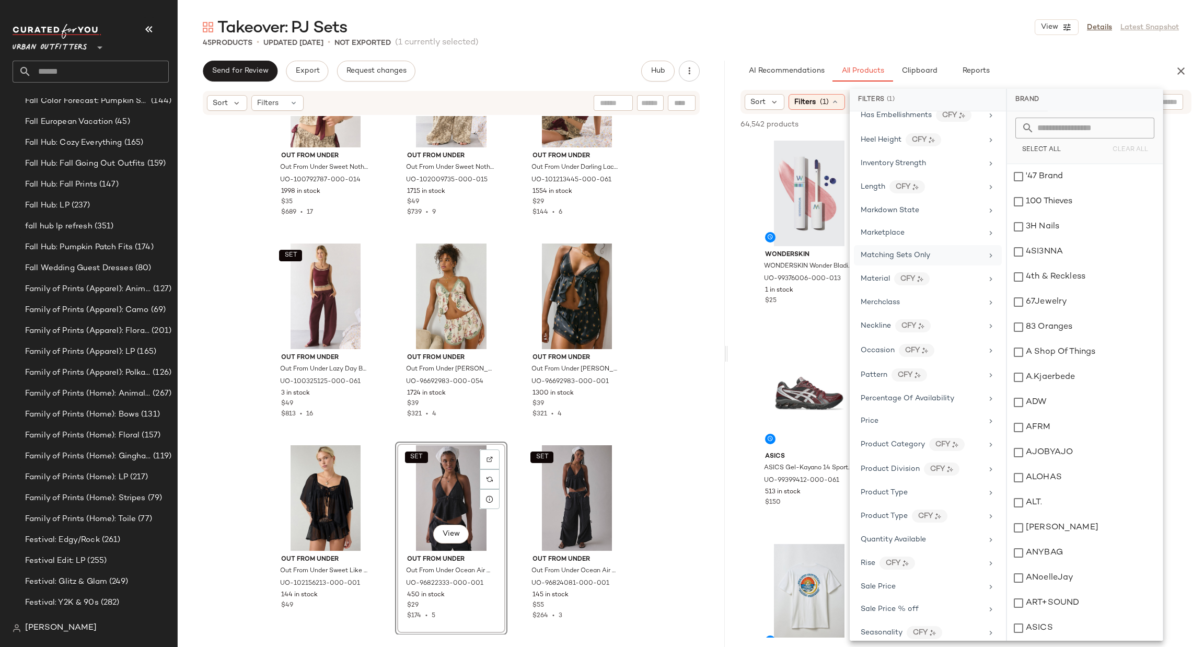
click at [966, 258] on div "Matching Sets Only" at bounding box center [921, 255] width 122 height 11
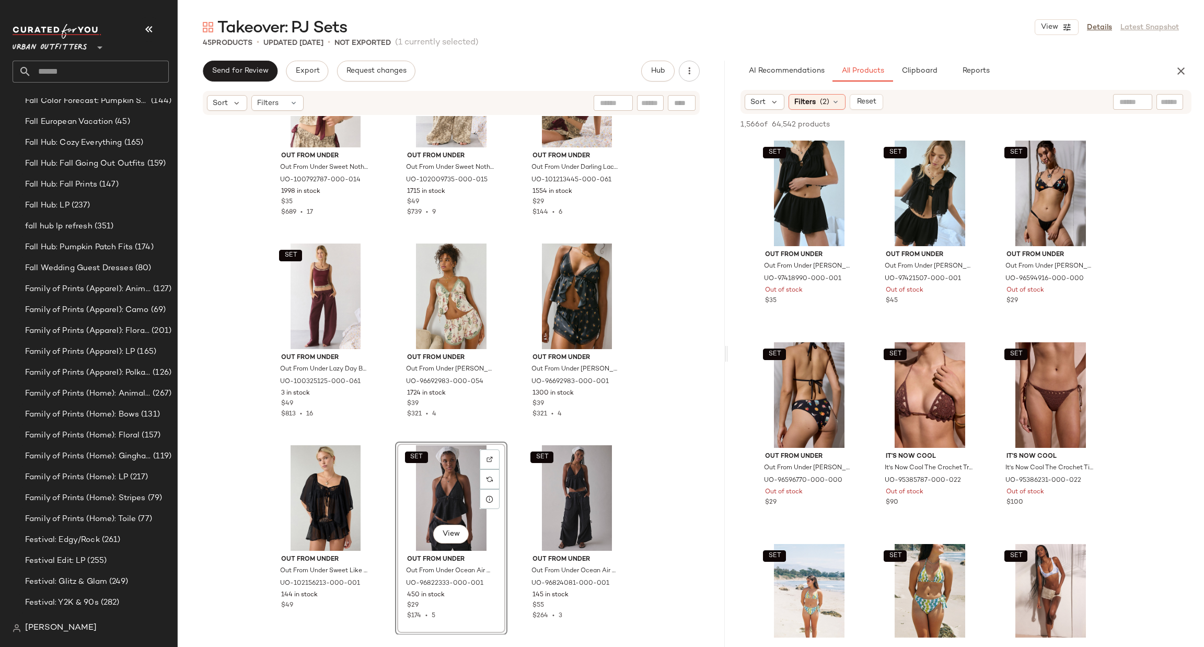
drag, startPoint x: 813, startPoint y: 105, endPoint x: 930, endPoint y: 383, distance: 301.6
click at [813, 105] on span "Filters" at bounding box center [804, 102] width 21 height 11
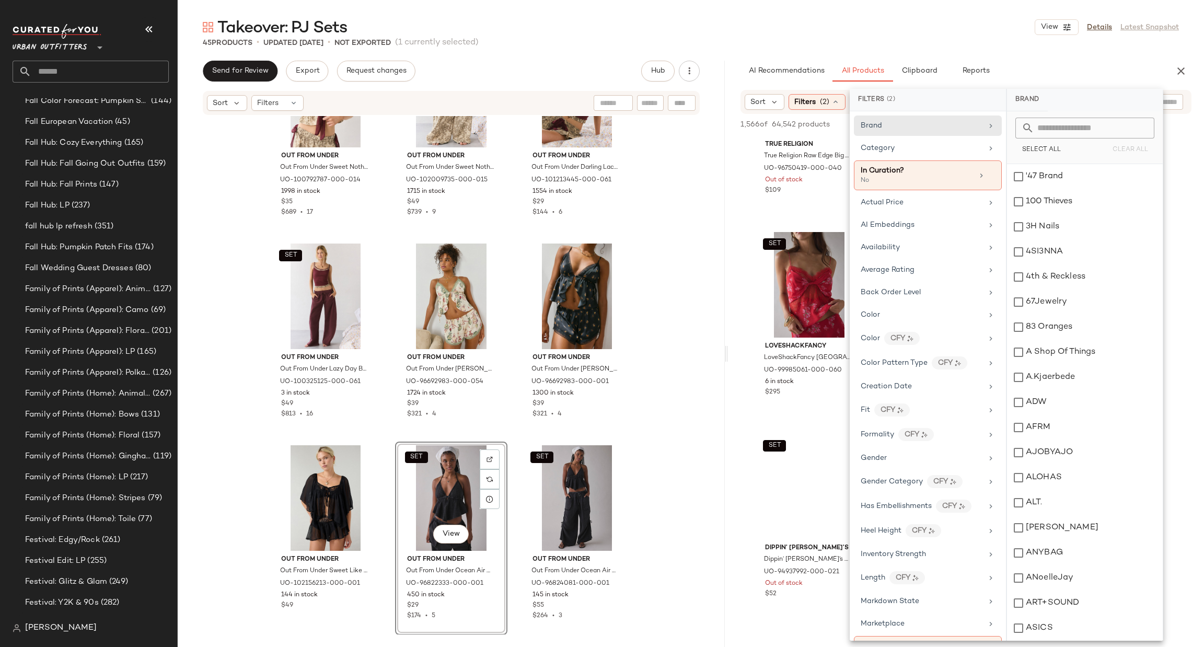
scroll to position [557, 0]
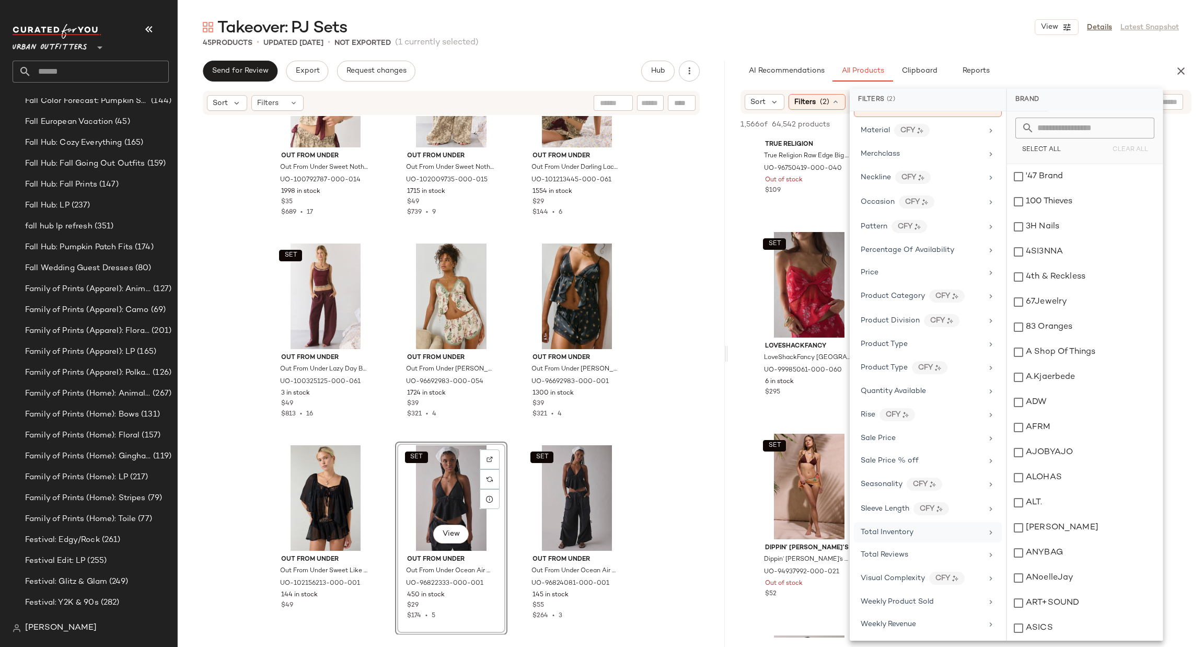
click at [903, 544] on div "Total Inventory" at bounding box center [928, 554] width 148 height 20
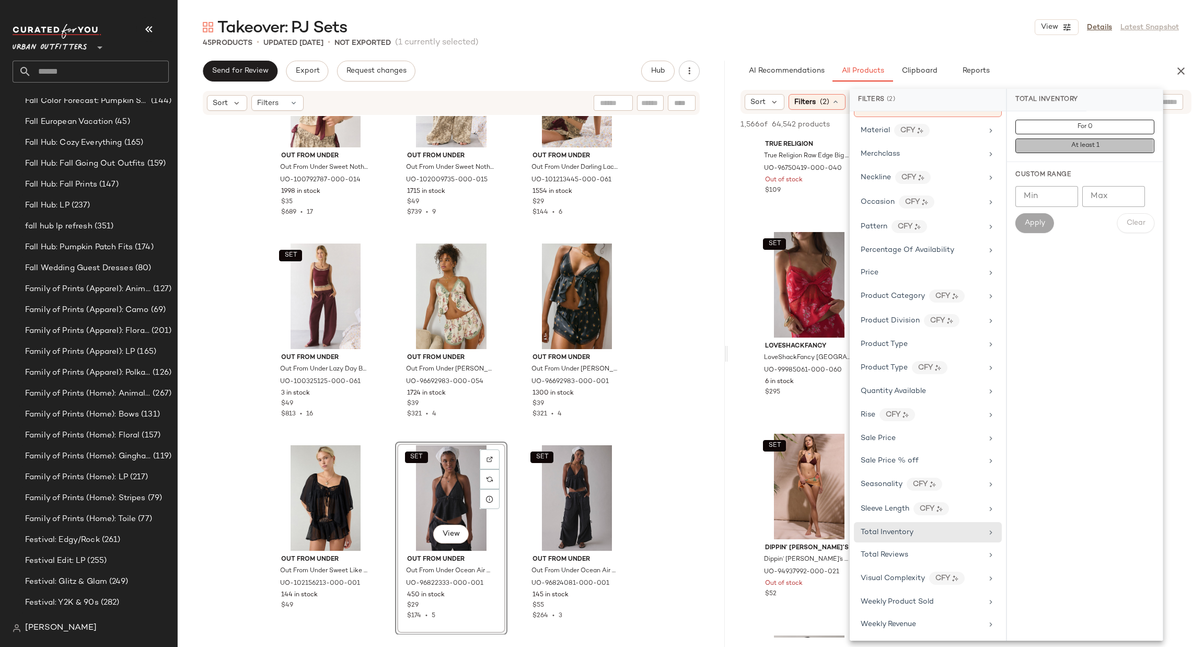
click at [1136, 141] on button "At least 1" at bounding box center [1084, 145] width 139 height 15
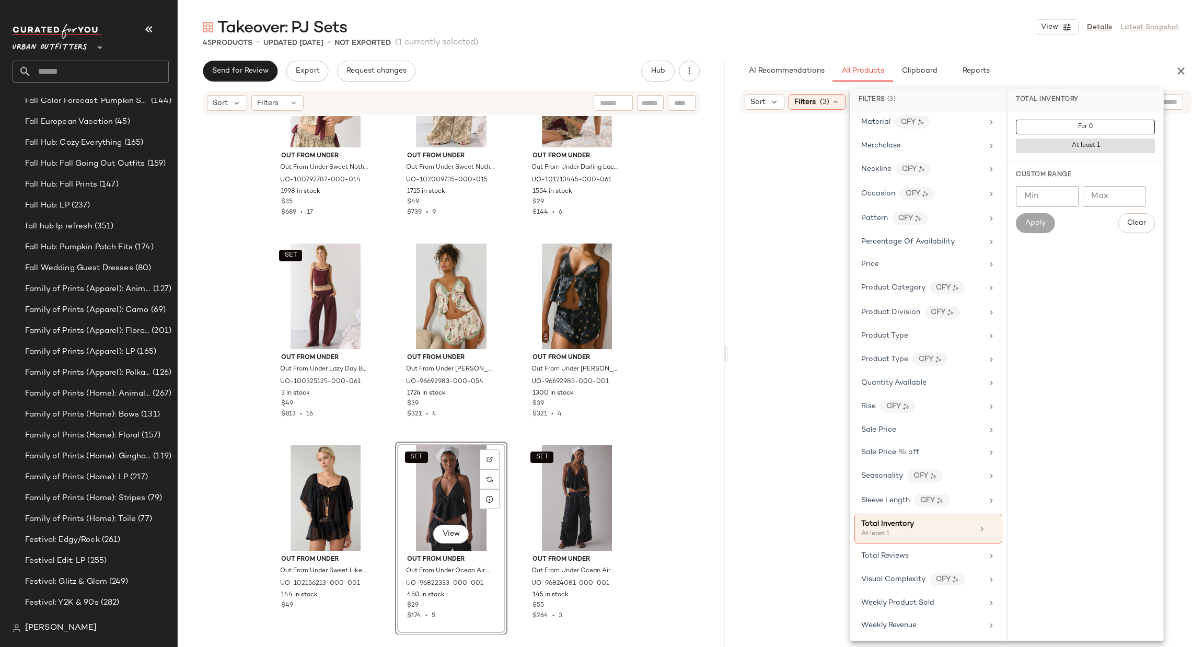
click at [1174, 161] on div at bounding box center [966, 392] width 472 height 553
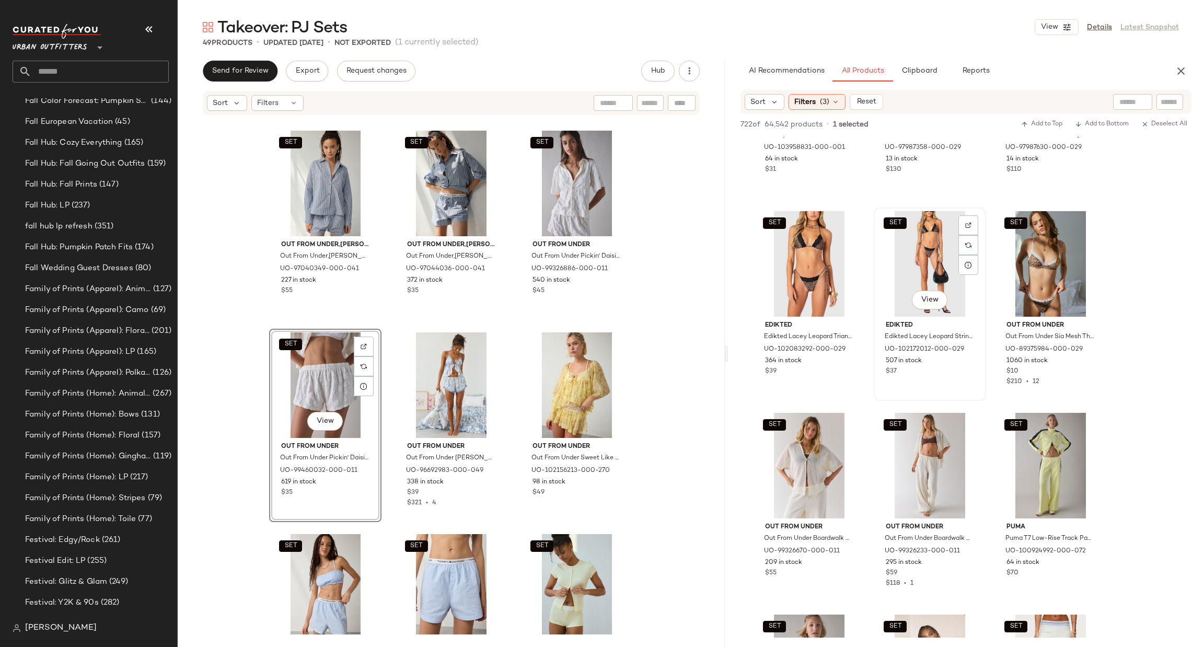
scroll to position [3918, 0]
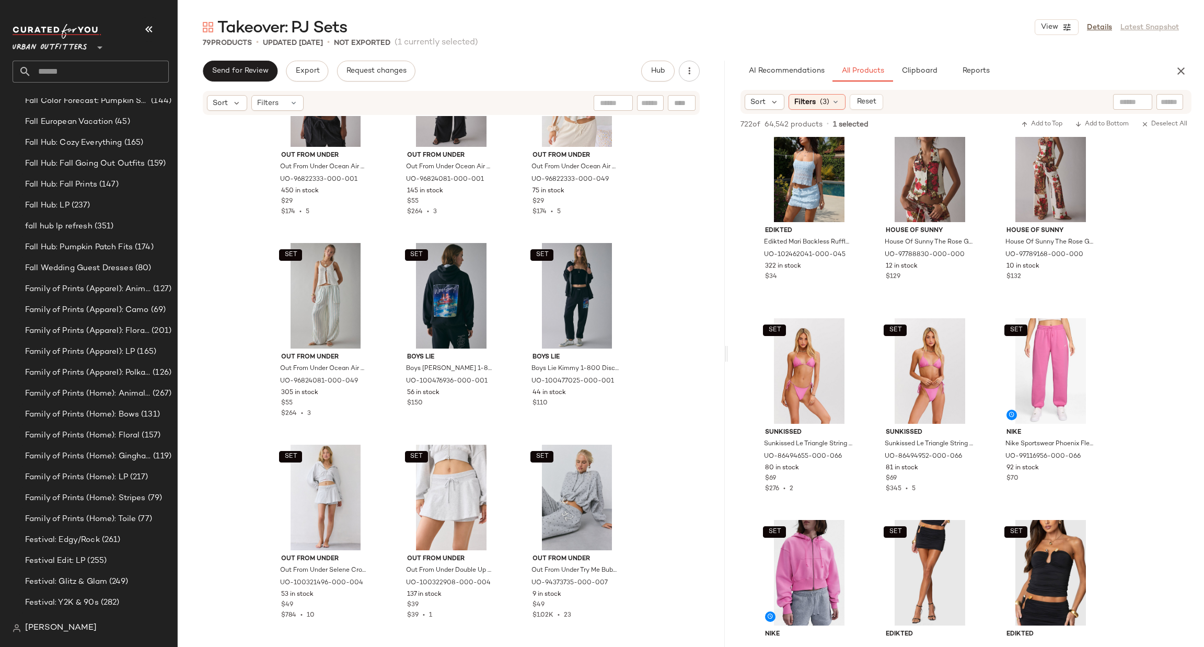
scroll to position [46390, 0]
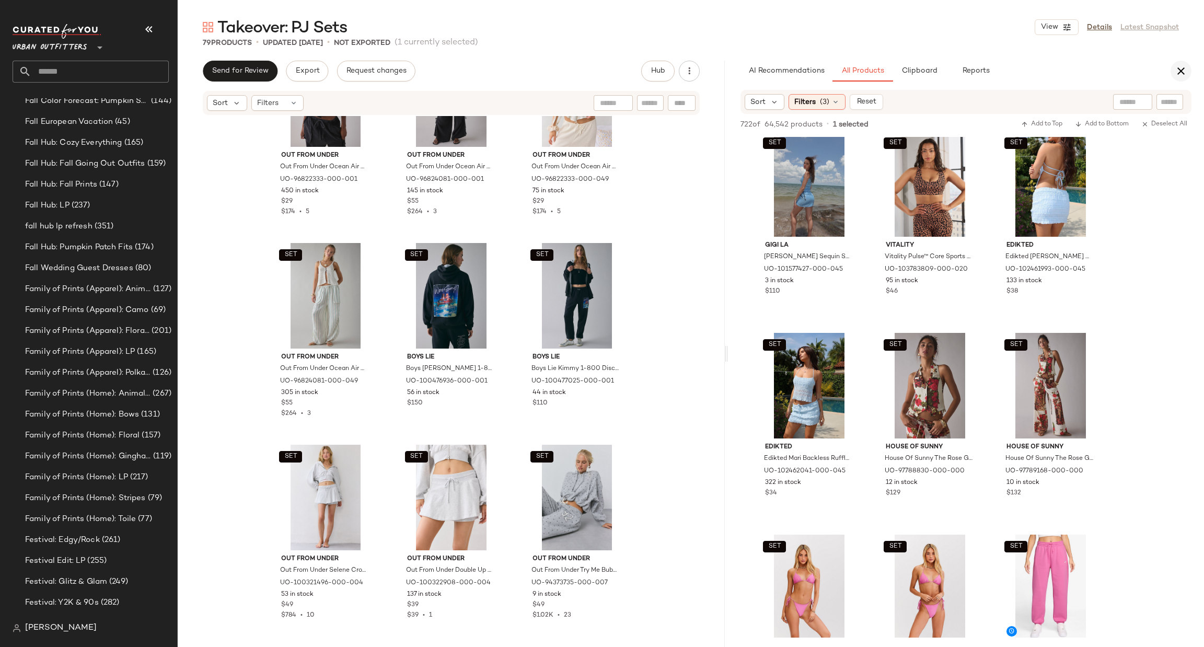
click at [1177, 65] on icon "button" at bounding box center [1180, 71] width 13 height 13
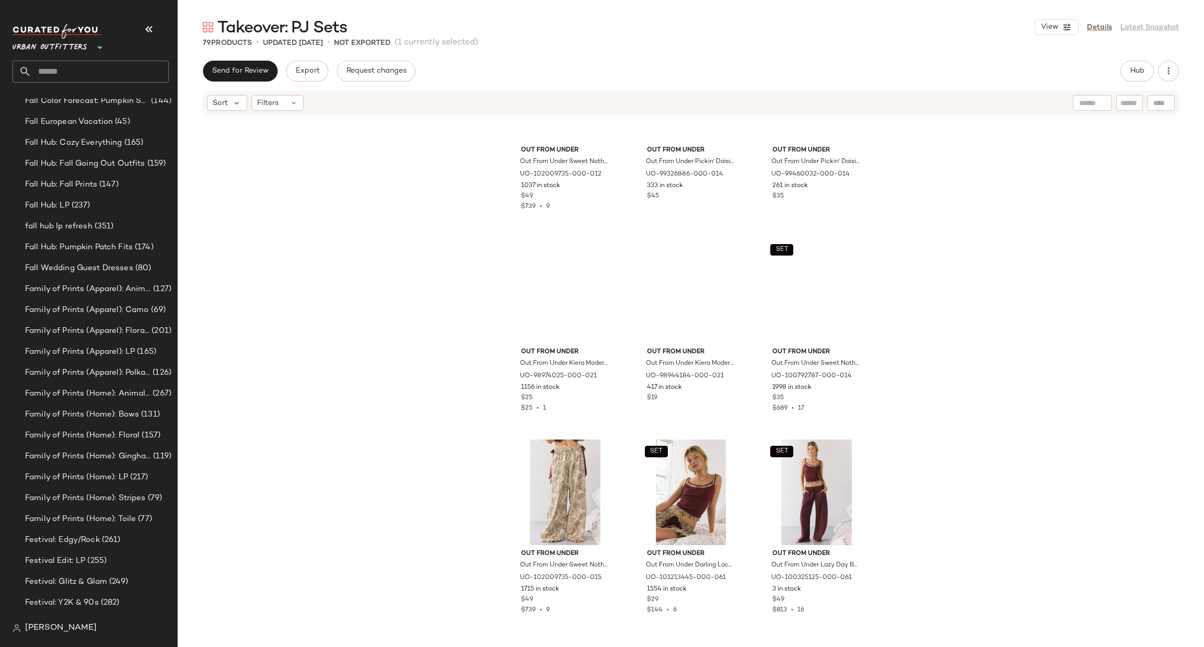
scroll to position [3473, 0]
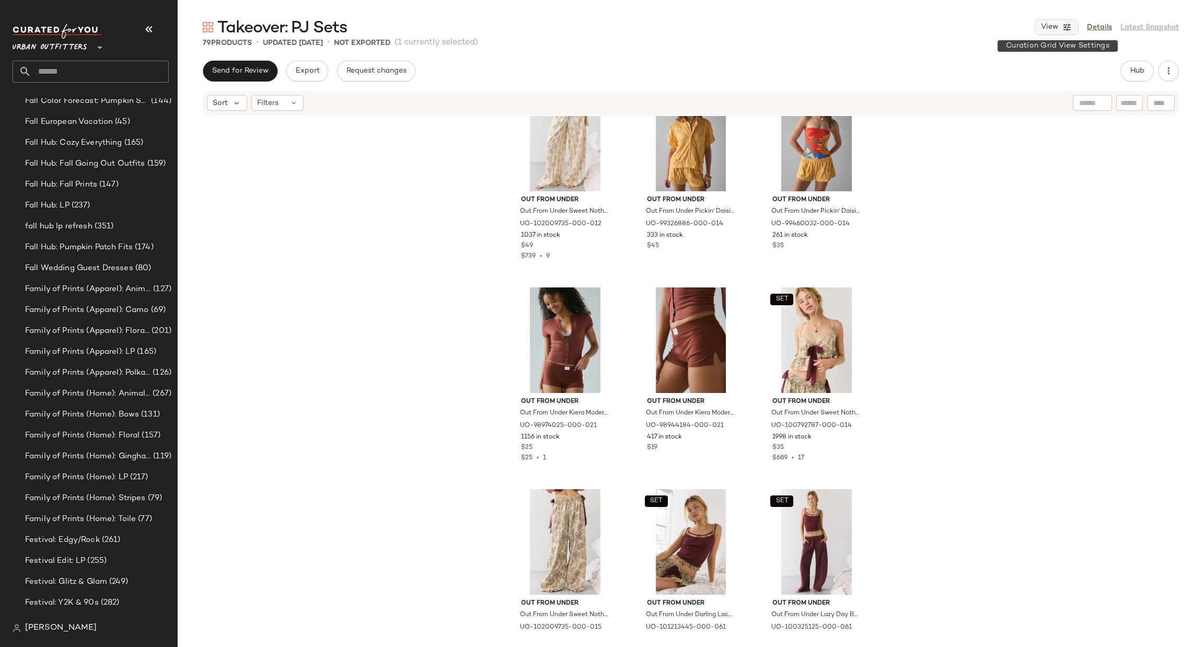
click at [1070, 22] on icon "button" at bounding box center [1066, 26] width 9 height 9
click at [989, 86] on label "Mobile (2 Grid)" at bounding box center [998, 89] width 60 height 21
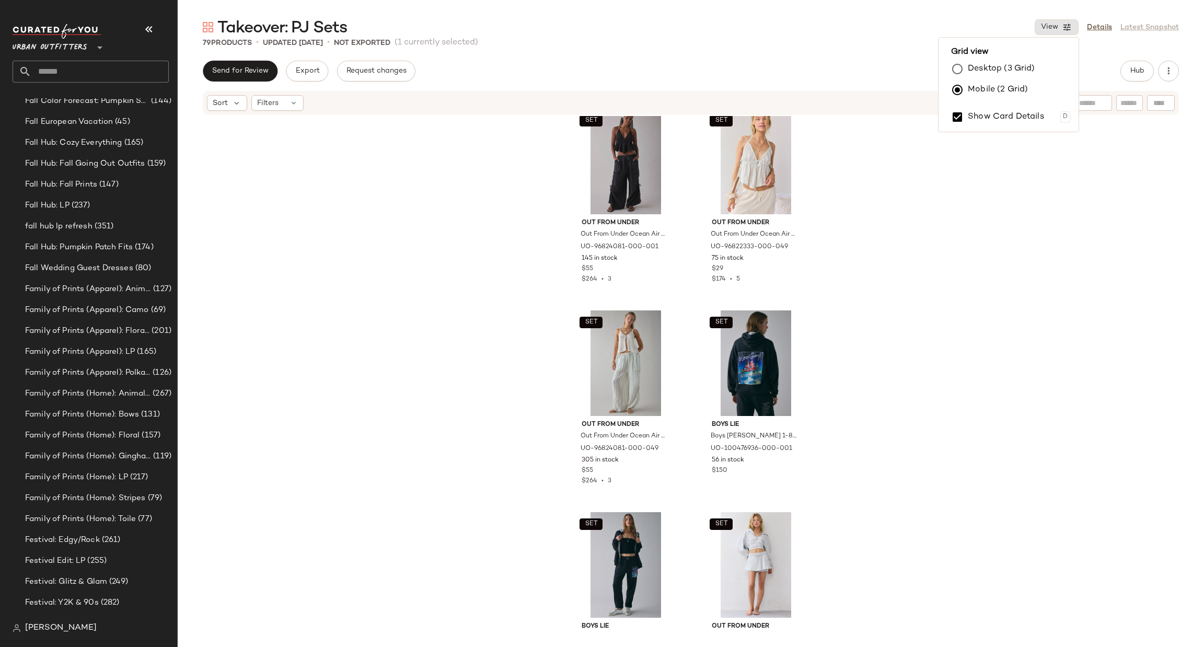
scroll to position [6609, 0]
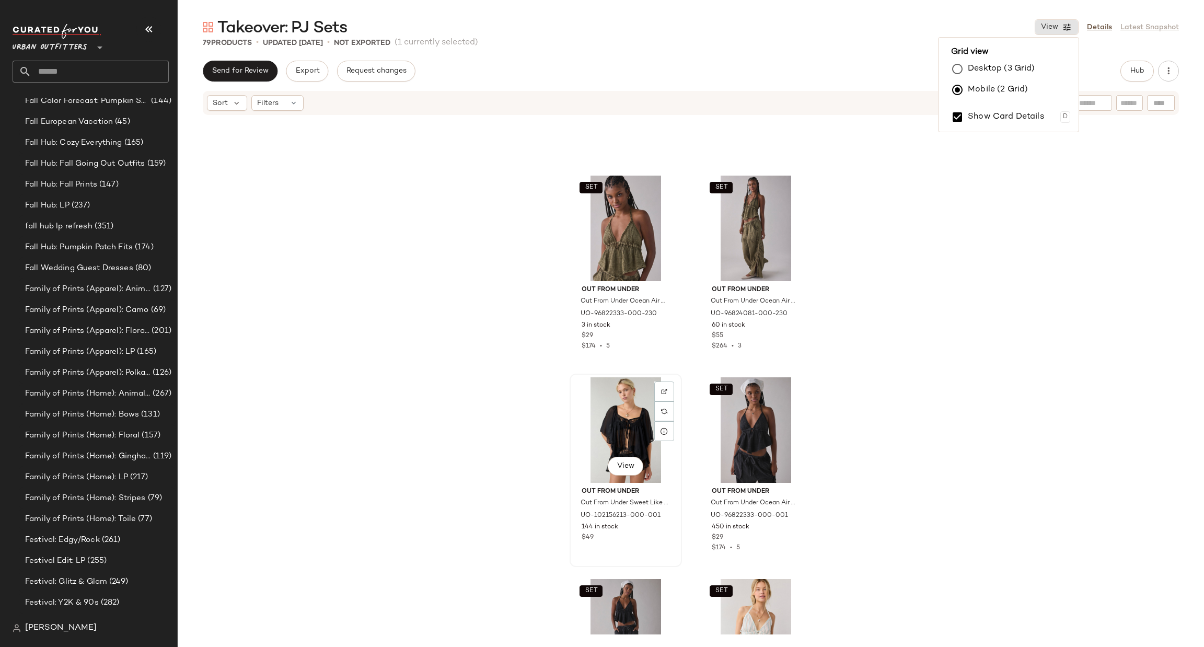
click at [632, 432] on div "View" at bounding box center [625, 430] width 105 height 106
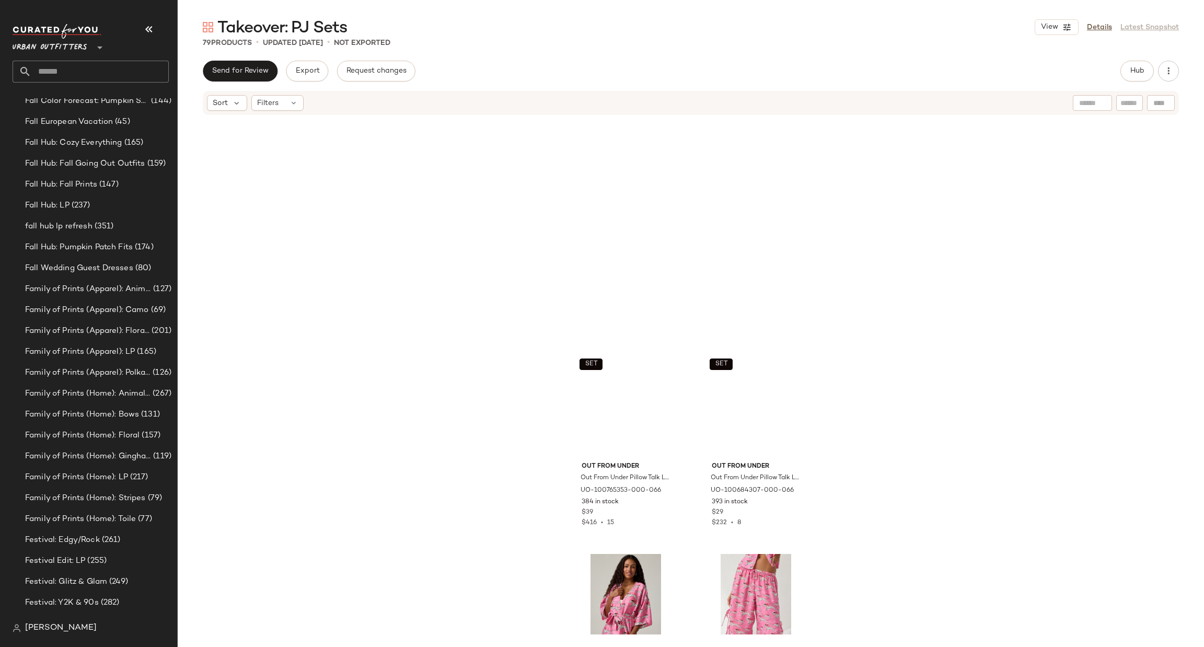
scroll to position [1, 0]
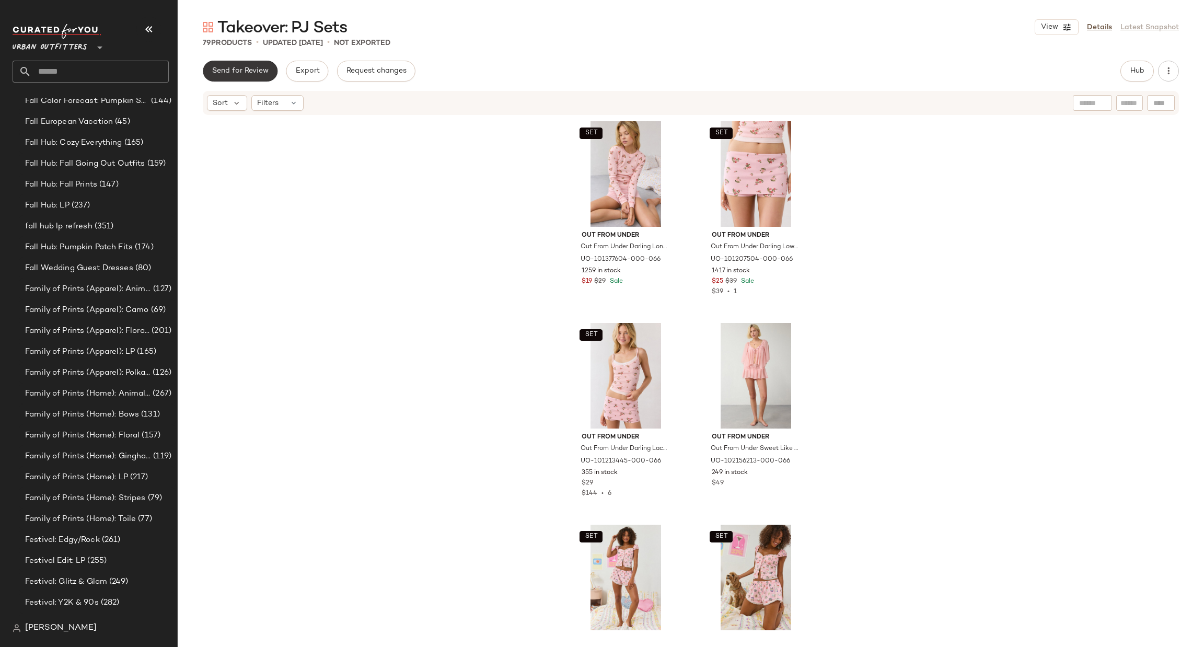
click at [237, 69] on span "Send for Review" at bounding box center [240, 71] width 57 height 8
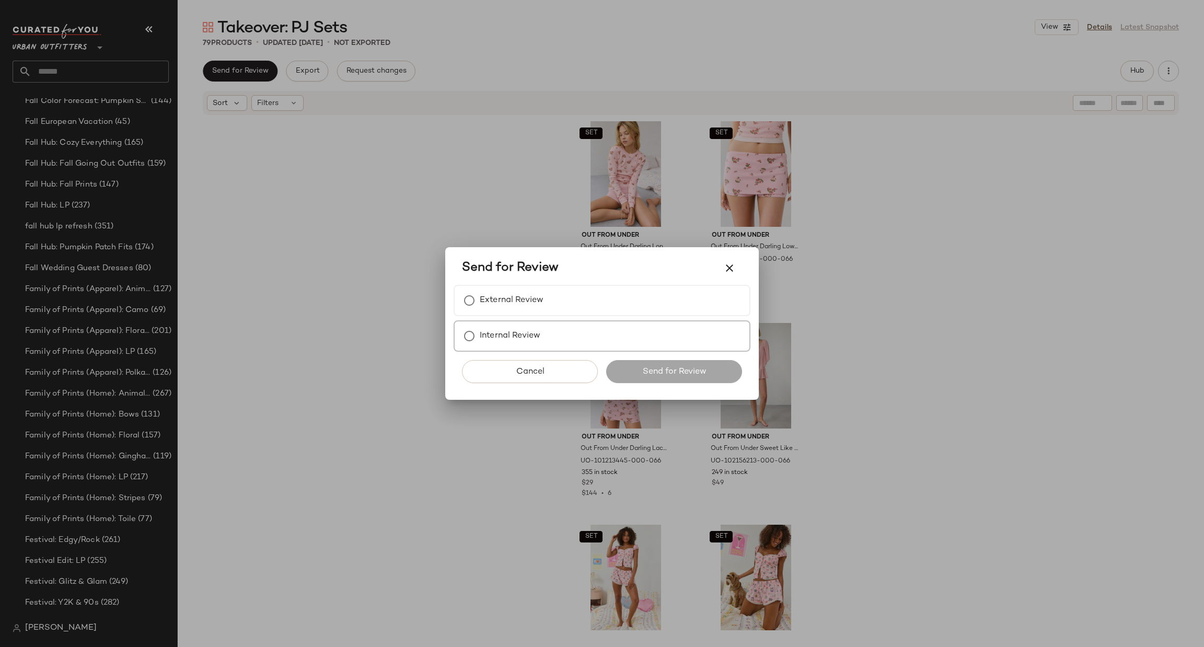
click at [585, 327] on div "Internal Review" at bounding box center [601, 335] width 297 height 31
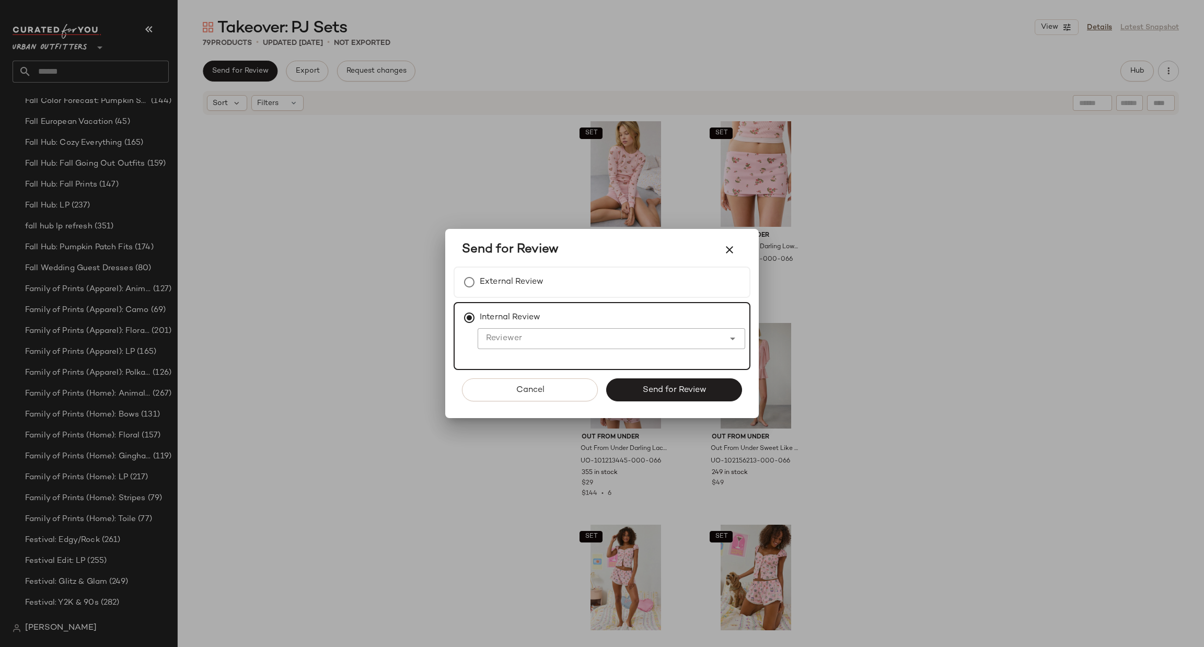
click at [569, 341] on input "Reviewer" at bounding box center [600, 338] width 247 height 13
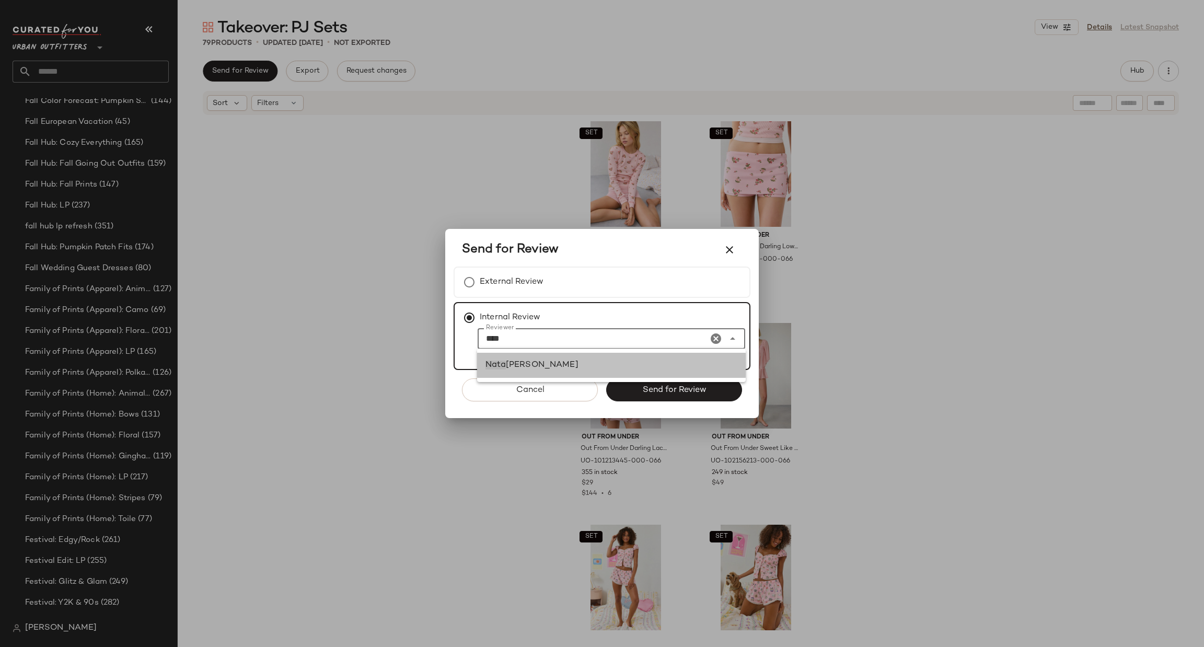
click at [586, 360] on div "Nata sha Burns" at bounding box center [611, 365] width 252 height 13
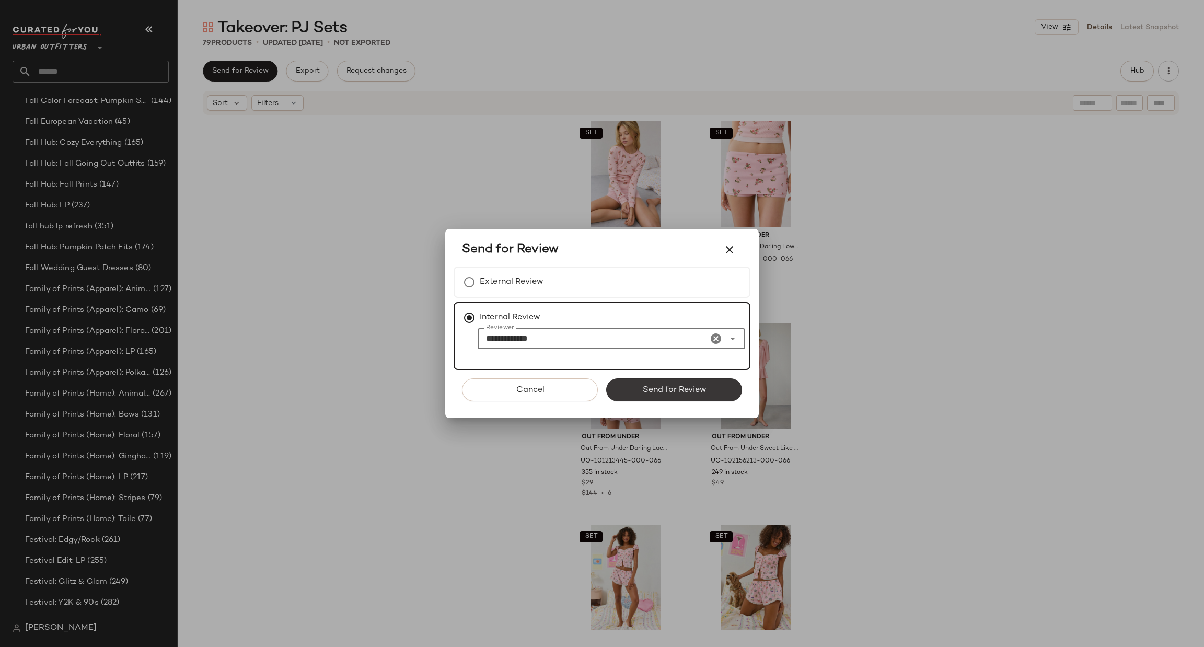
type input "**********"
click at [656, 385] on span "Send for Review" at bounding box center [674, 390] width 64 height 10
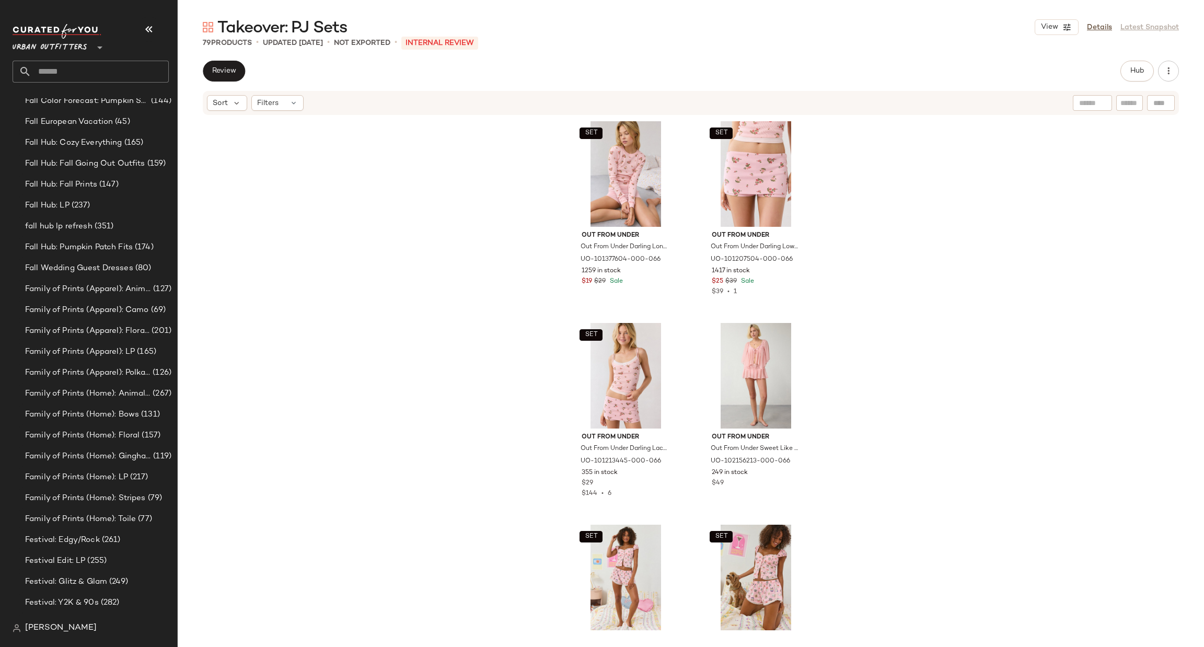
click at [143, 72] on input "text" at bounding box center [99, 72] width 137 height 22
type input "***"
click at [142, 103] on div "Men's Gameday: MLB" at bounding box center [90, 101] width 139 height 11
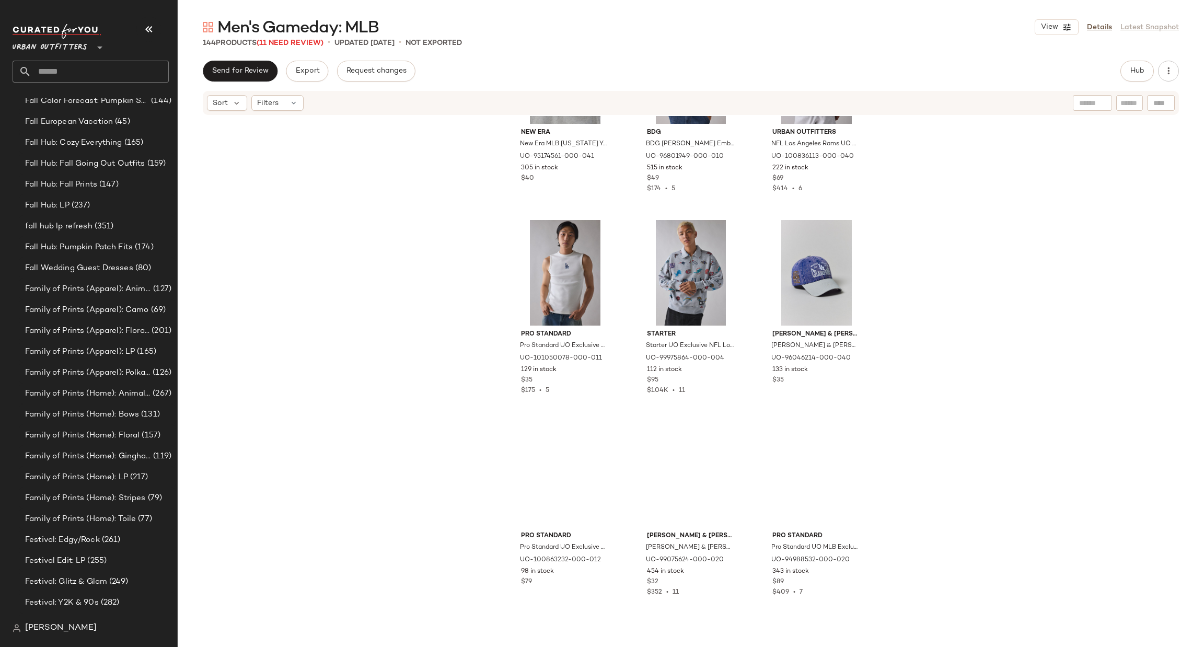
scroll to position [321, 0]
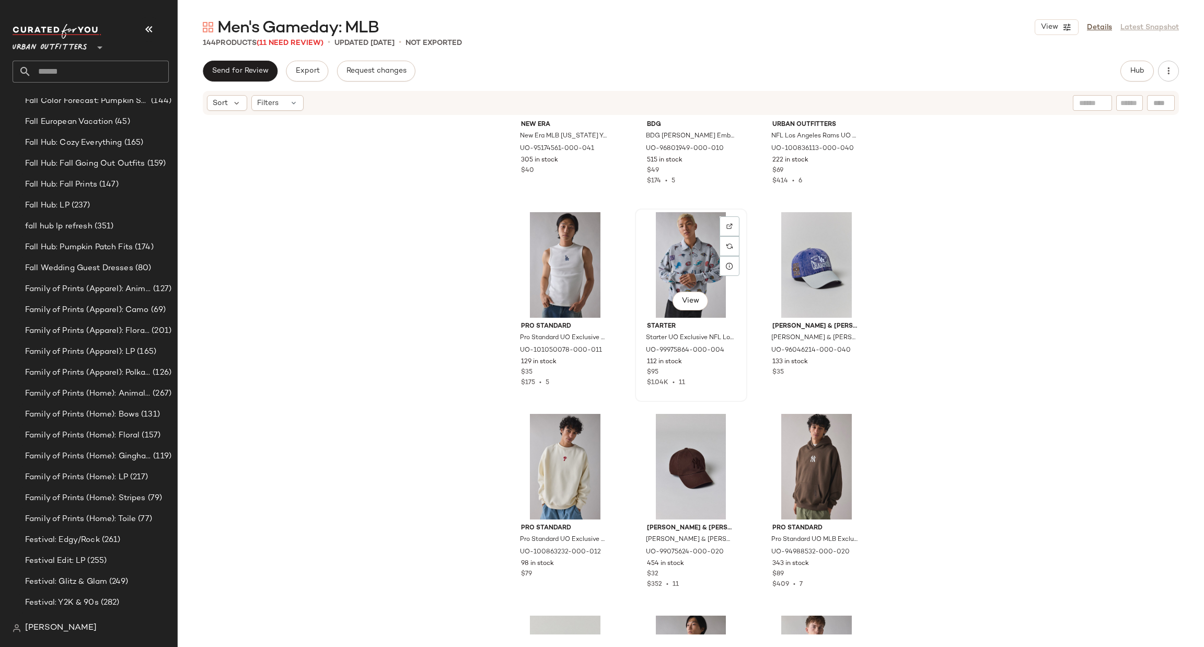
click at [697, 279] on div "View" at bounding box center [690, 265] width 105 height 106
click at [1131, 73] on span "Hub" at bounding box center [1136, 71] width 15 height 8
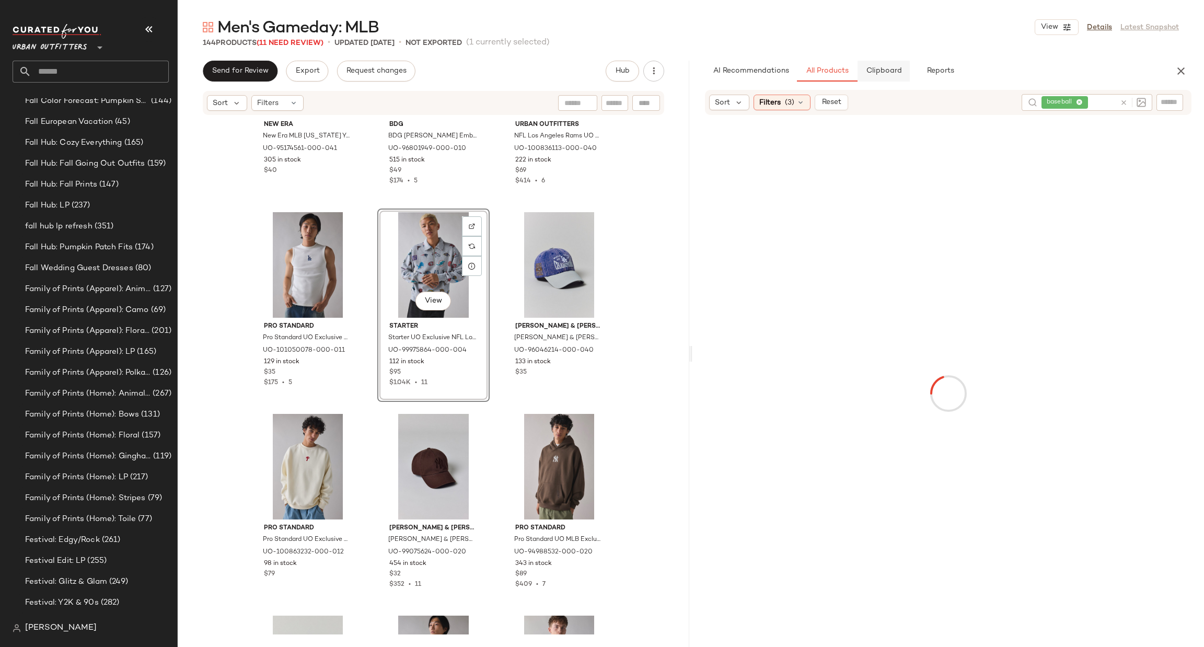
click at [894, 77] on button "Clipboard" at bounding box center [883, 71] width 52 height 21
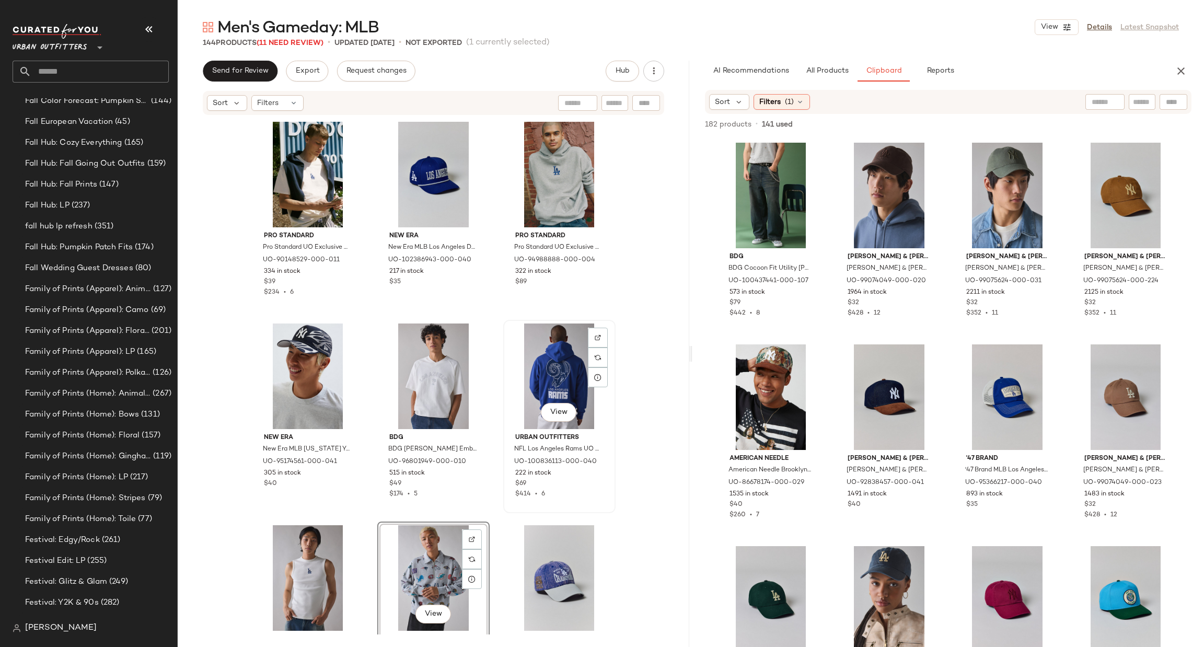
click at [543, 365] on div "View" at bounding box center [559, 376] width 105 height 106
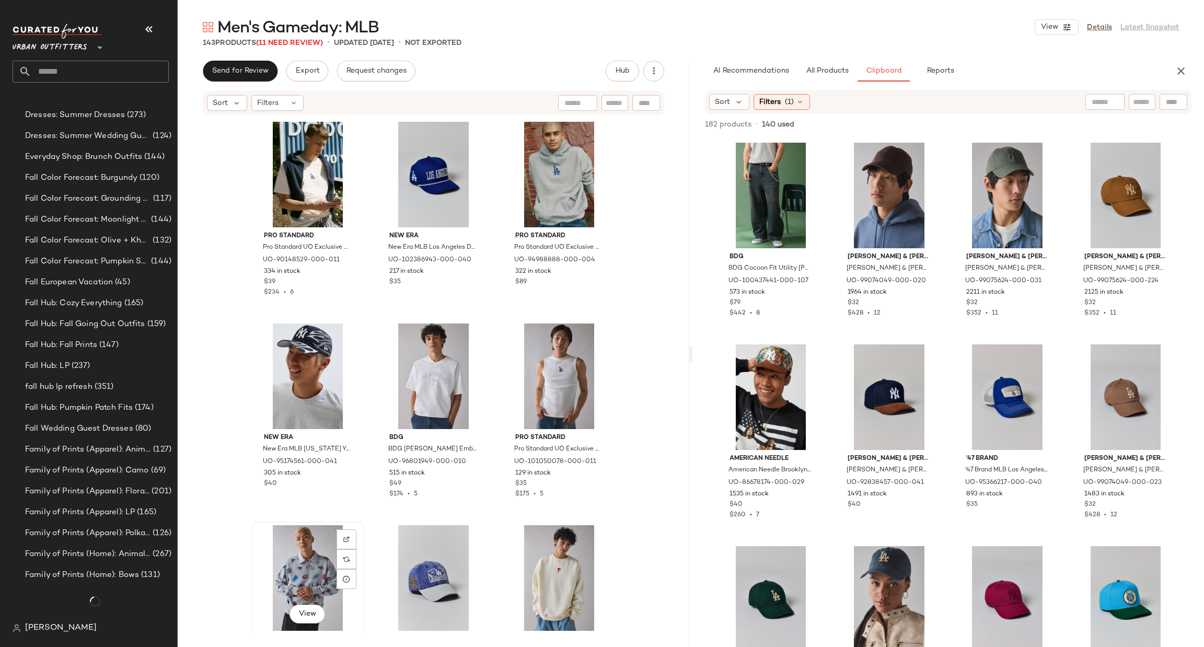
click at [306, 555] on div "View" at bounding box center [307, 578] width 105 height 106
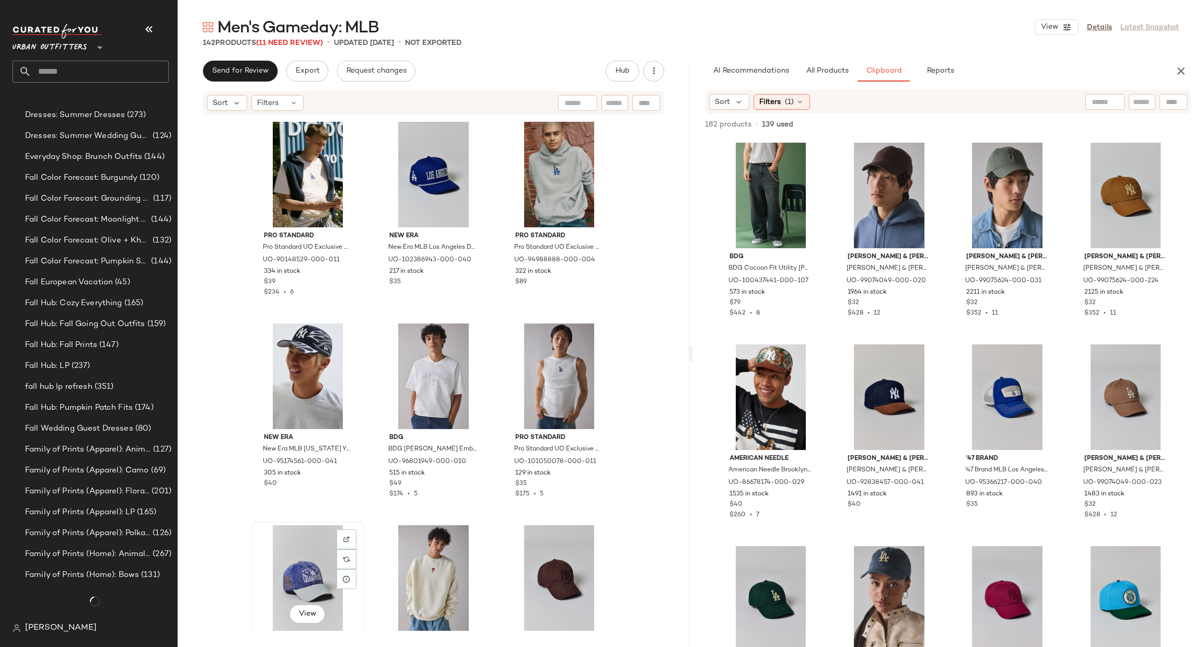
scroll to position [802, 0]
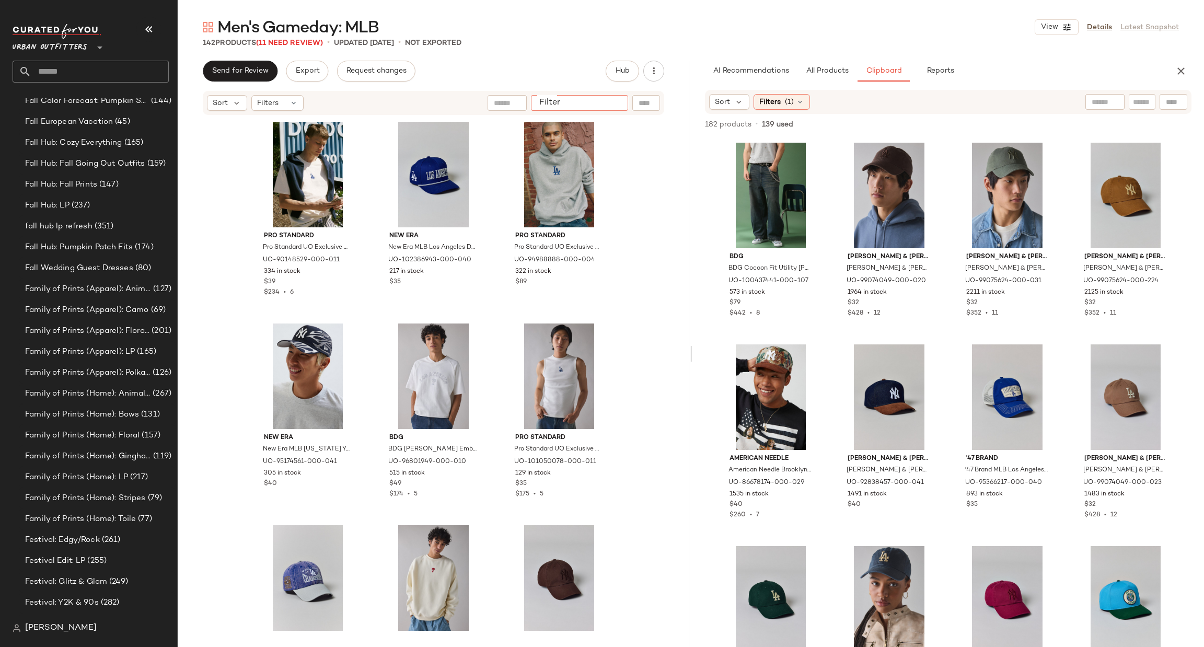
click at [614, 108] on input "Filter" at bounding box center [579, 103] width 89 height 11
type input "**"
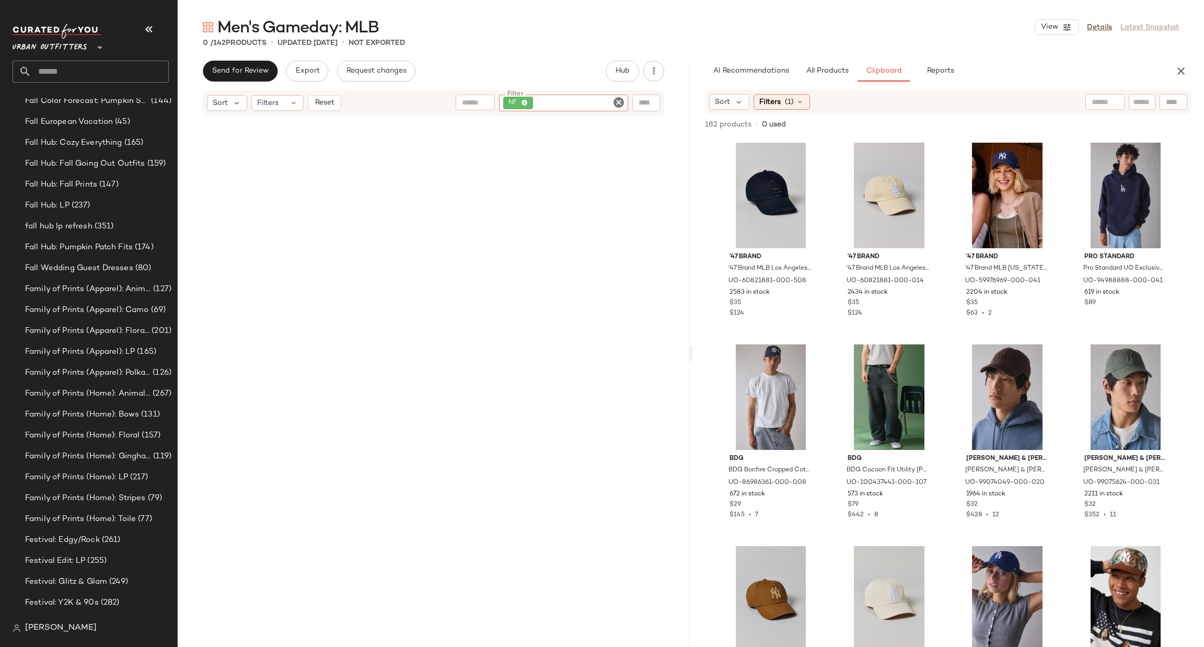
click at [615, 108] on icon "Clear Filter" at bounding box center [618, 102] width 13 height 13
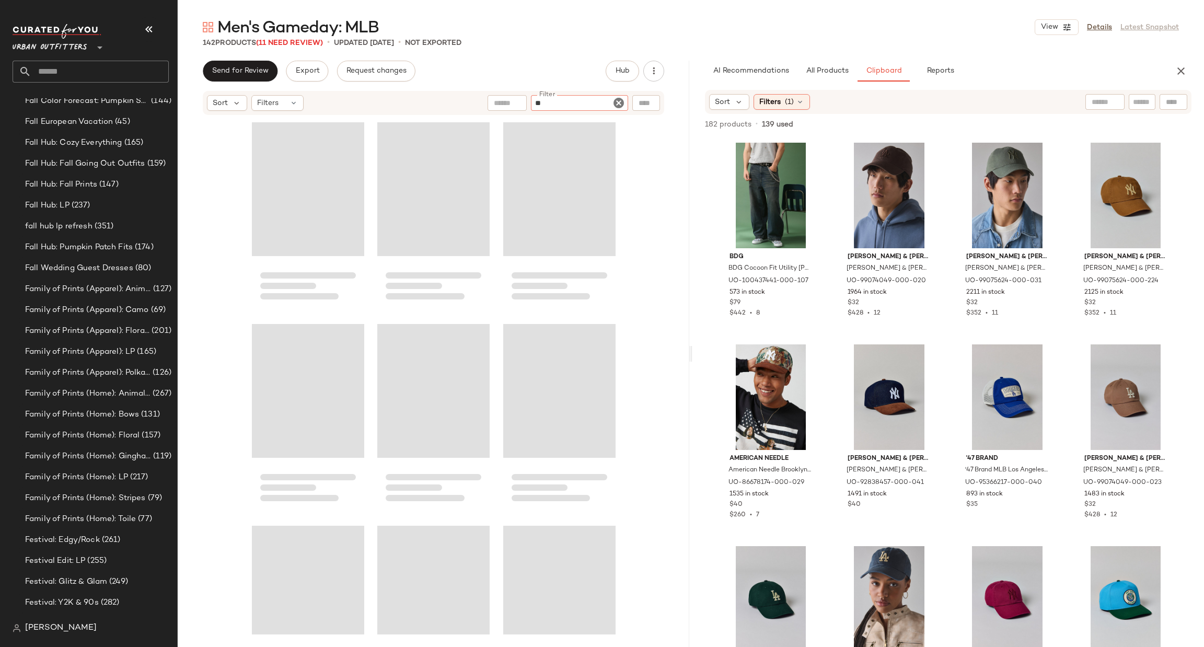
type input "***"
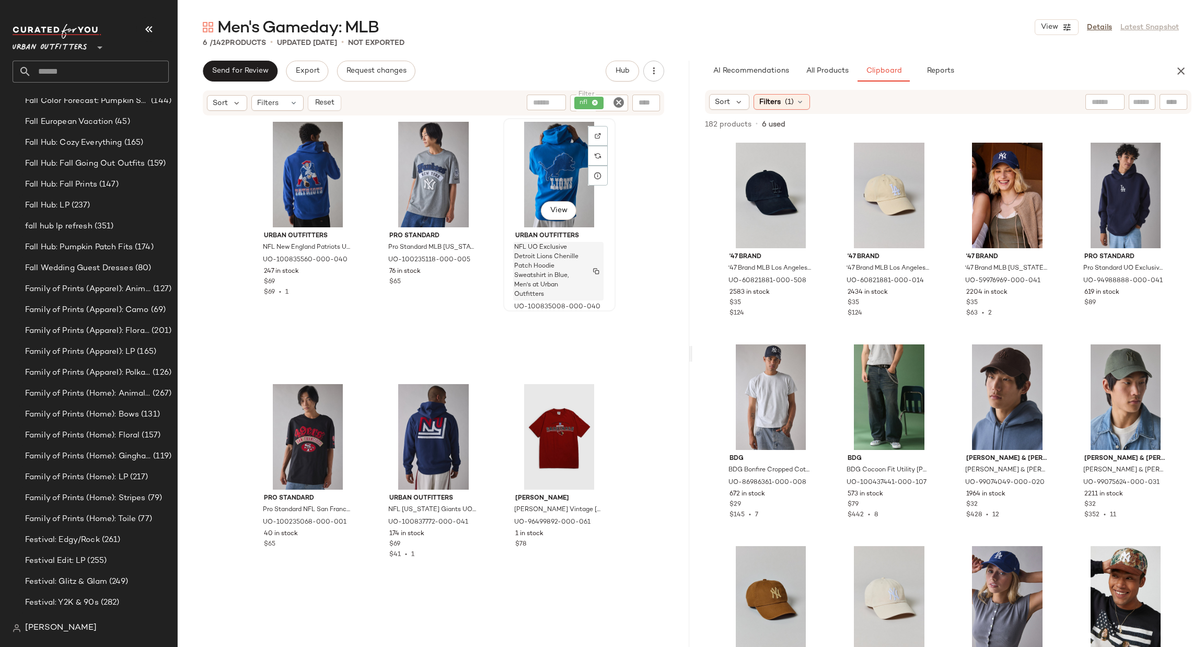
click at [555, 253] on span "NFL UO Exclusive Detroit Lions Chenille Patch Hoodie Sweatshirt in Blue, Men's …" at bounding box center [548, 271] width 68 height 56
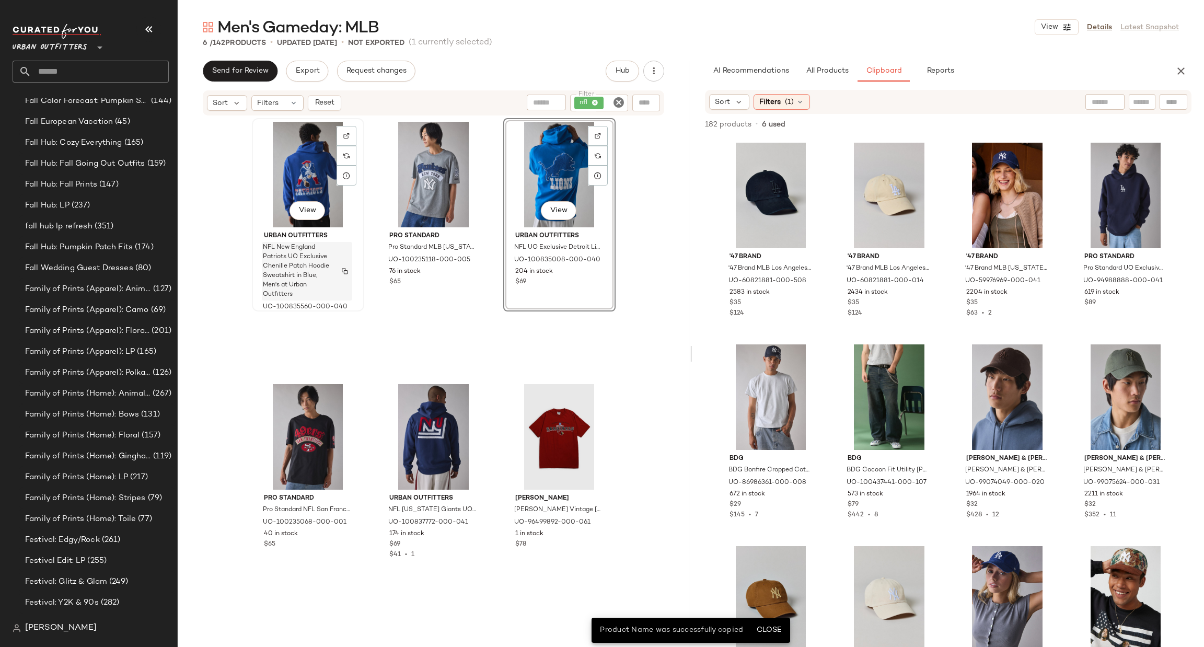
click at [310, 246] on span "NFL New England Patriots UO Exclusive Chenille Patch Hoodie Sweatshirt in Blue,…" at bounding box center [297, 271] width 68 height 56
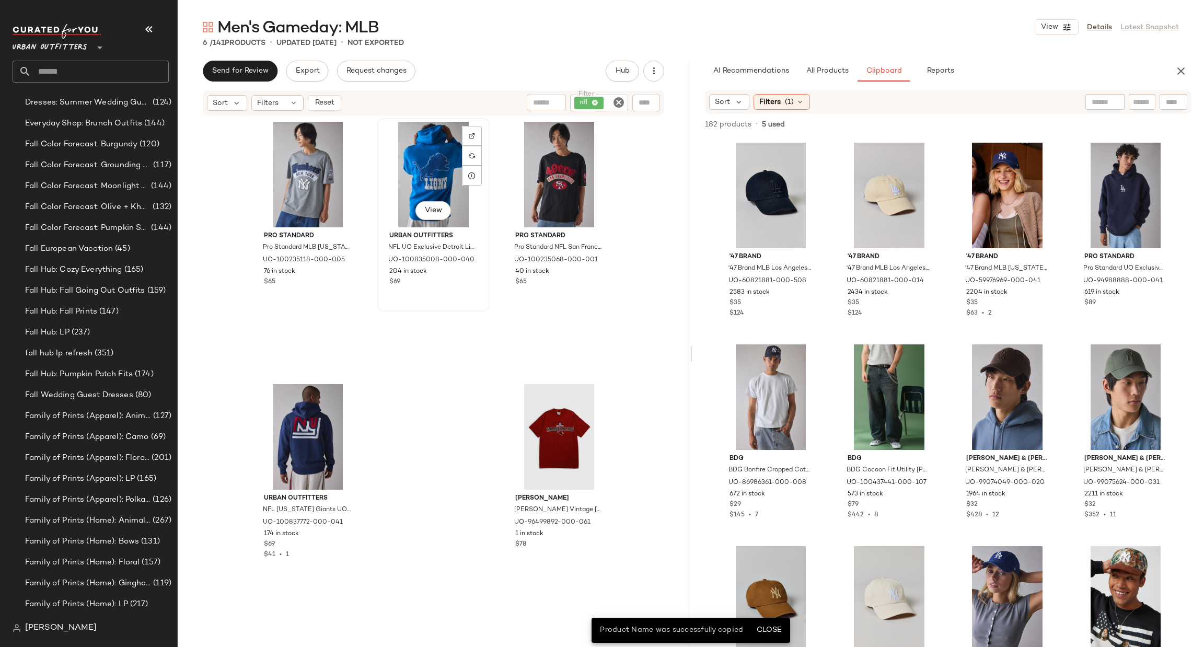
scroll to position [802, 0]
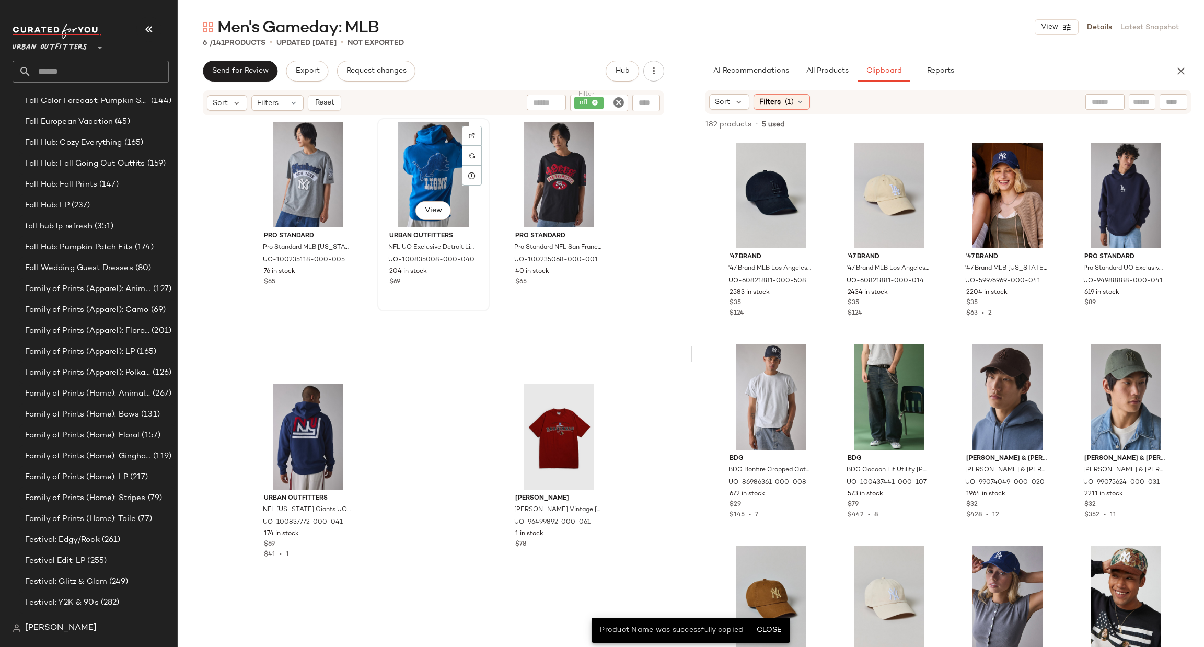
click at [416, 162] on div "View" at bounding box center [433, 175] width 105 height 106
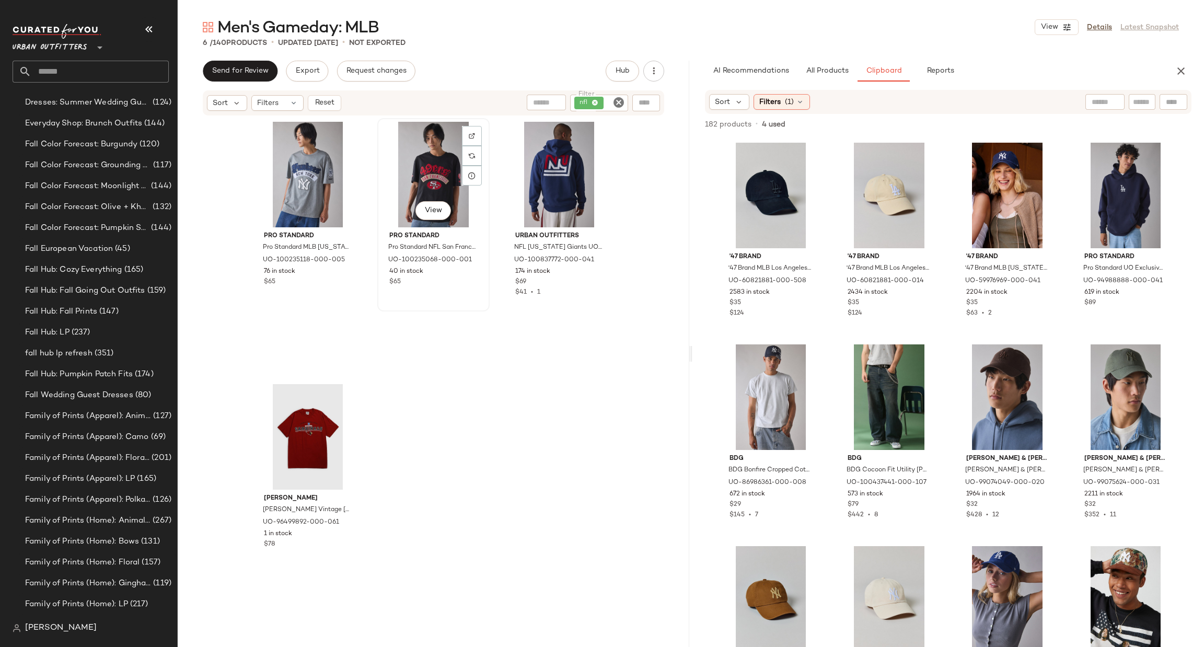
scroll to position [802, 0]
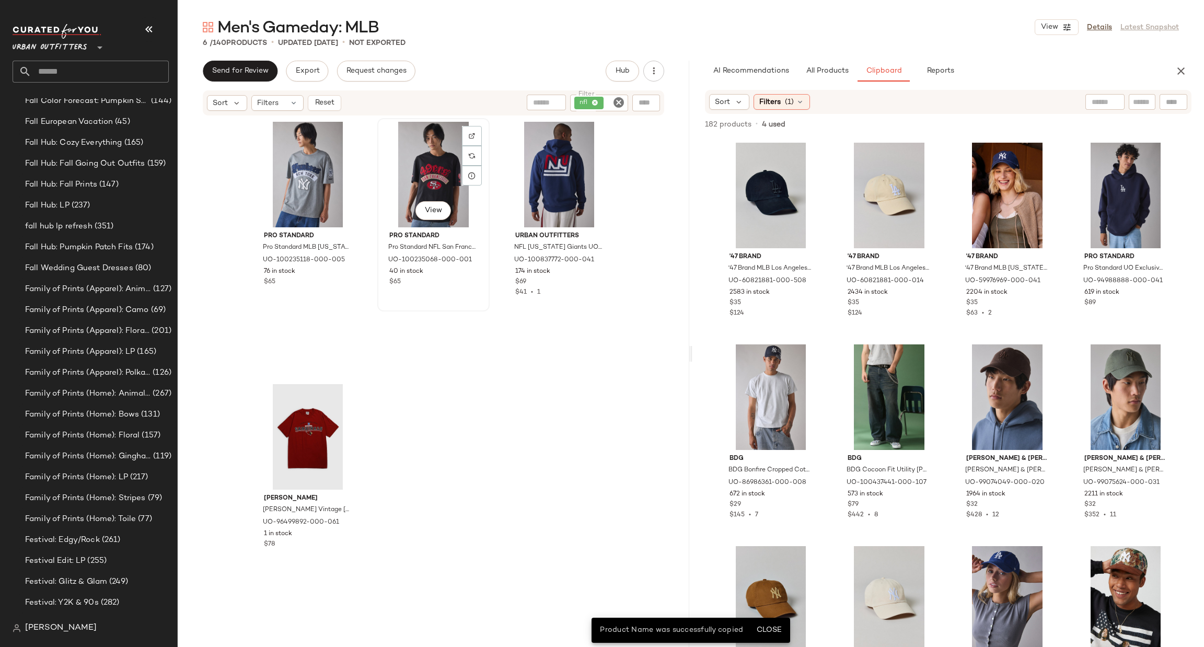
click at [437, 179] on div "View" at bounding box center [433, 175] width 105 height 106
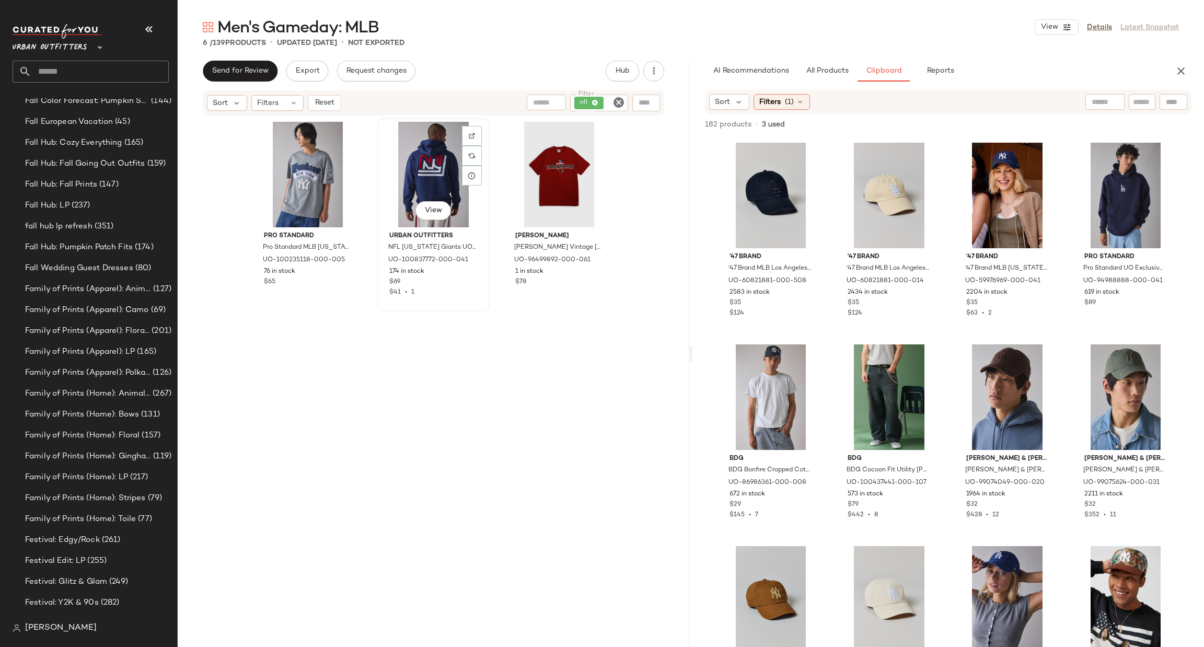
click at [442, 183] on div "View" at bounding box center [433, 175] width 105 height 106
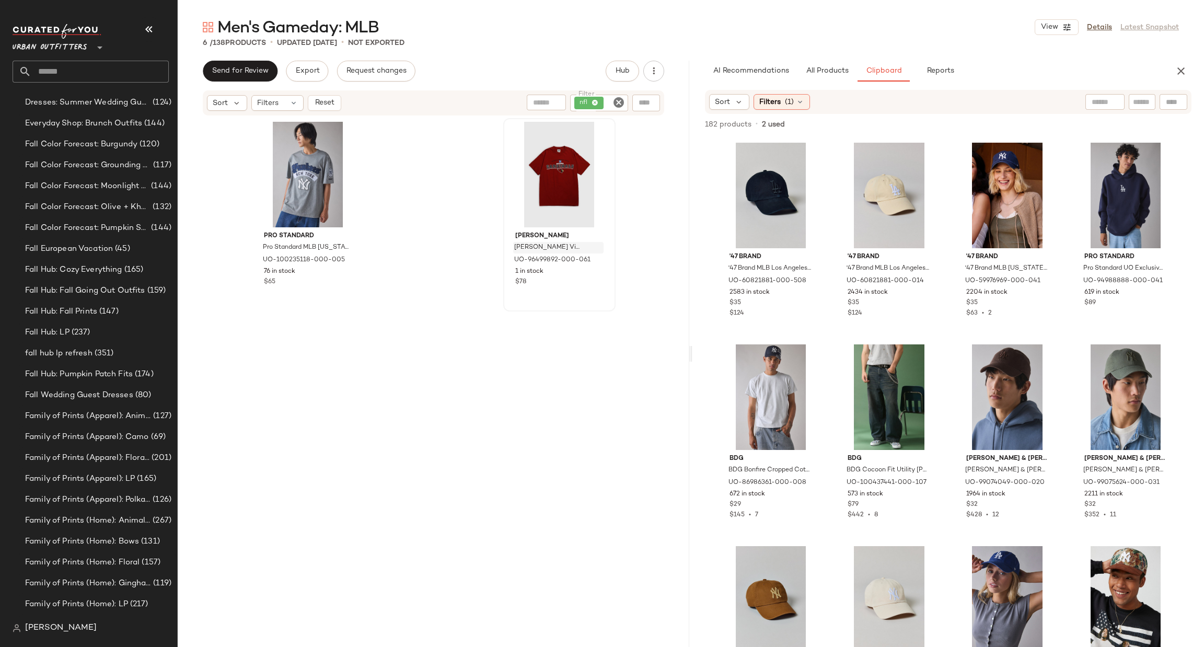
scroll to position [802, 0]
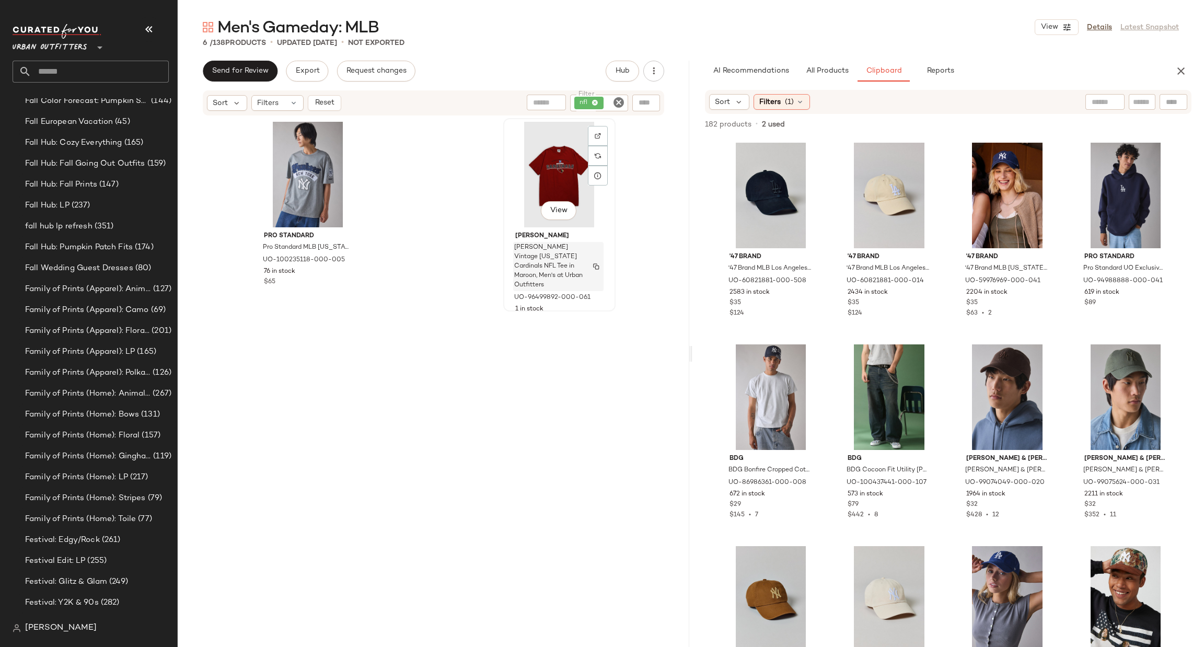
click at [565, 260] on span "[PERSON_NAME] Vintage [US_STATE] Cardinals NFL Tee in Maroon, Men's at Urban Ou…" at bounding box center [548, 266] width 68 height 47
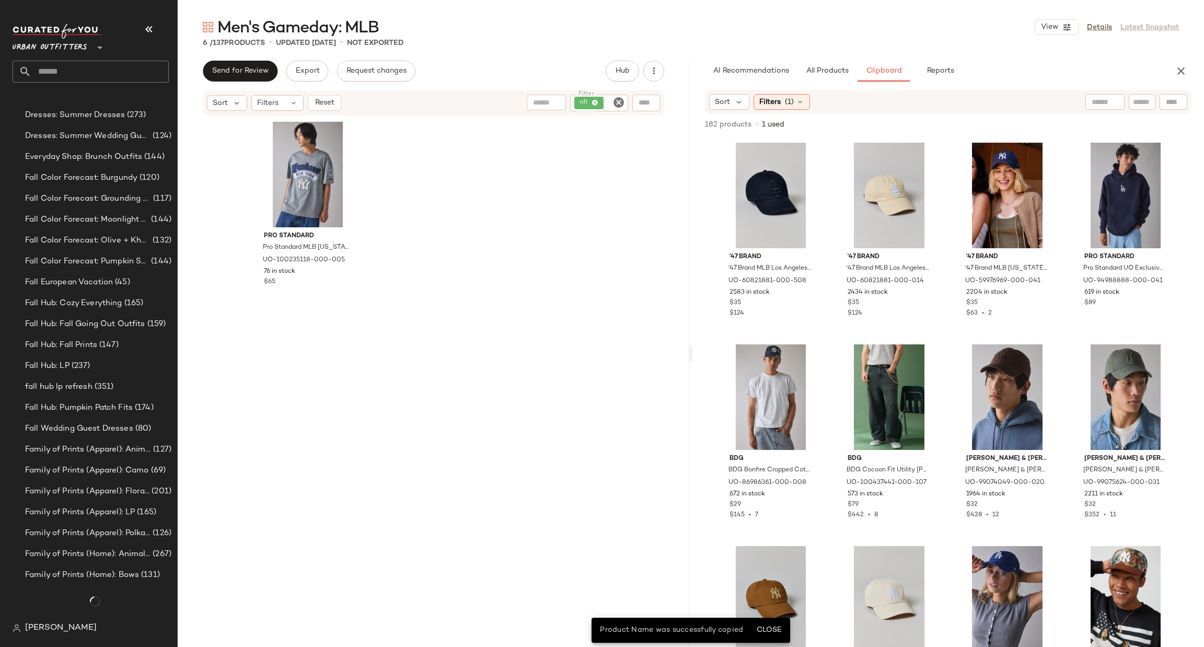
scroll to position [802, 0]
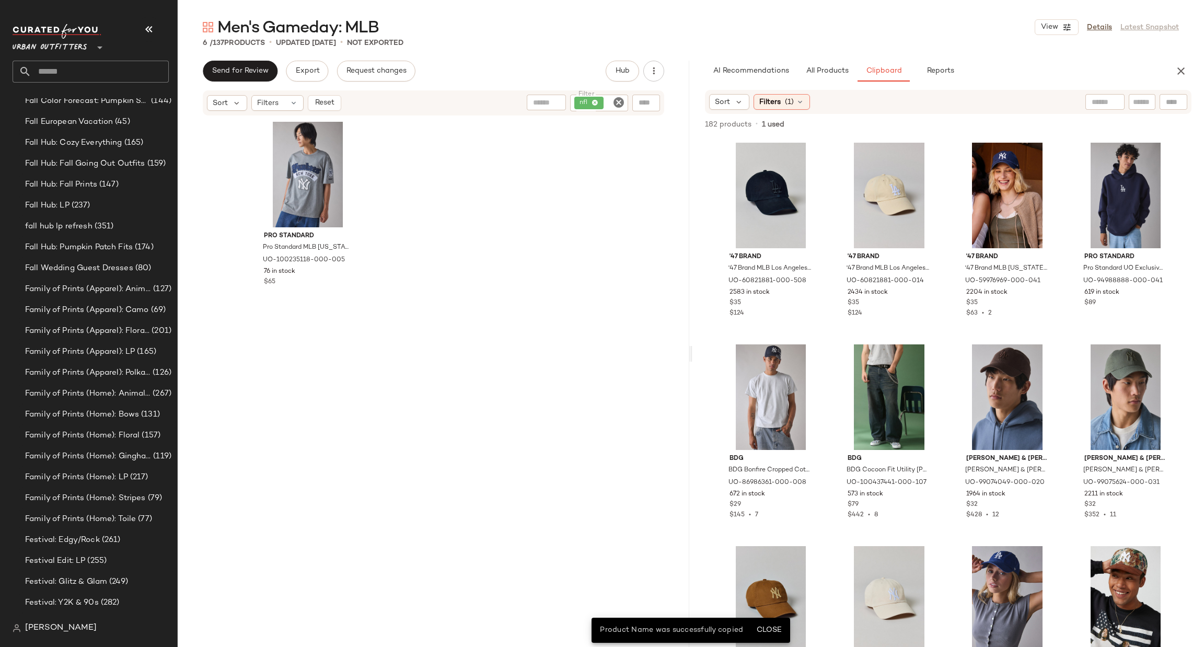
click at [611, 105] on input "Filter" at bounding box center [614, 103] width 18 height 11
click at [636, 97] on div at bounding box center [646, 103] width 28 height 17
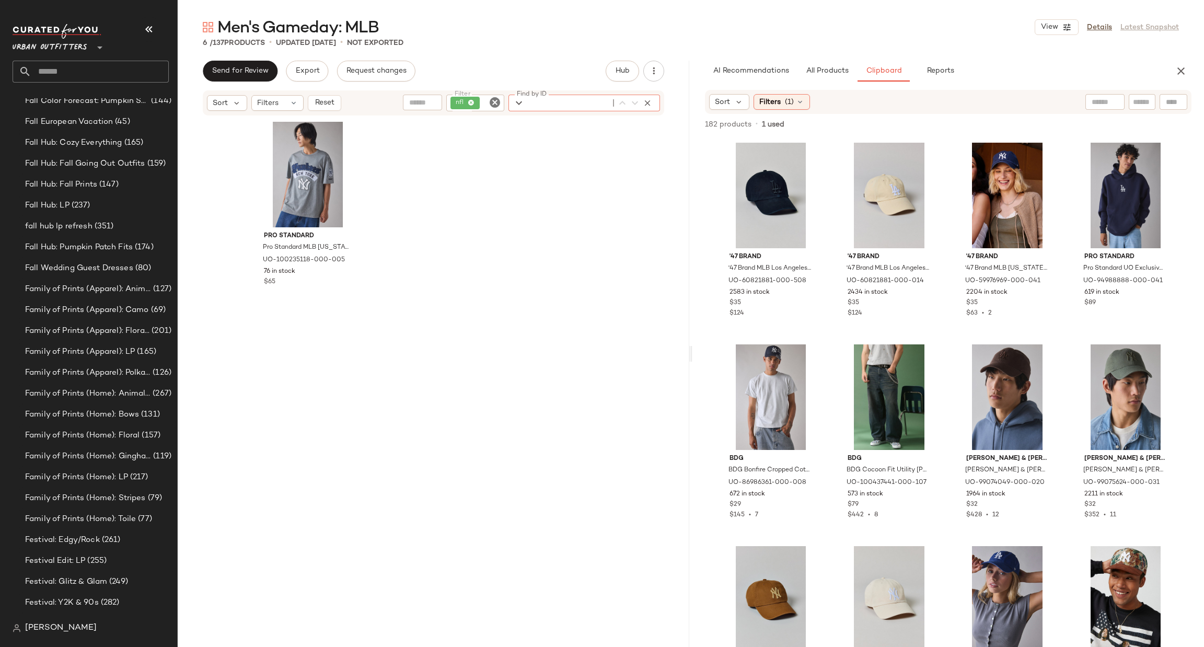
click at [490, 100] on icon "Clear Filter" at bounding box center [494, 102] width 13 height 13
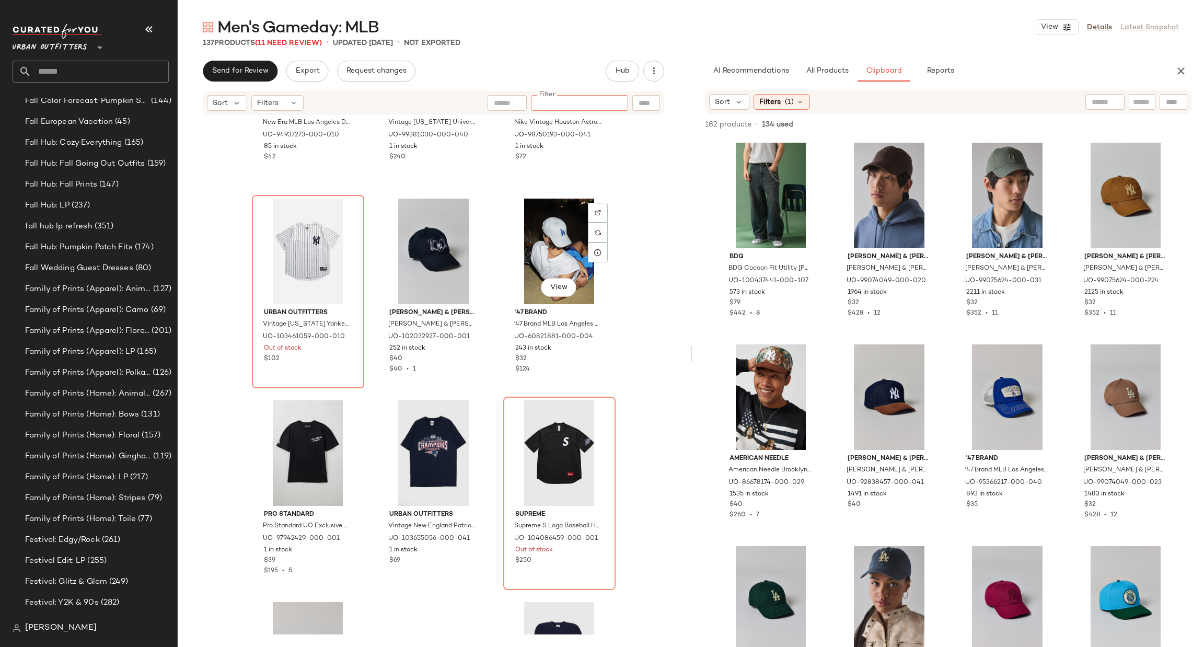
scroll to position [8759, 0]
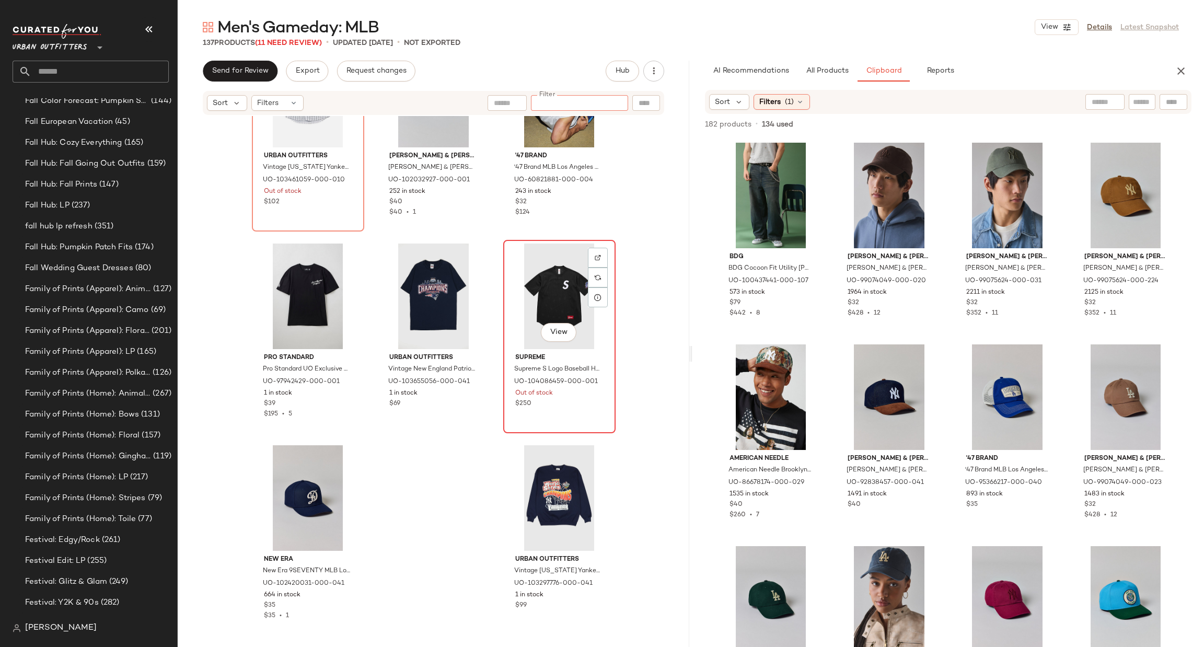
click at [558, 261] on div "View" at bounding box center [559, 296] width 105 height 106
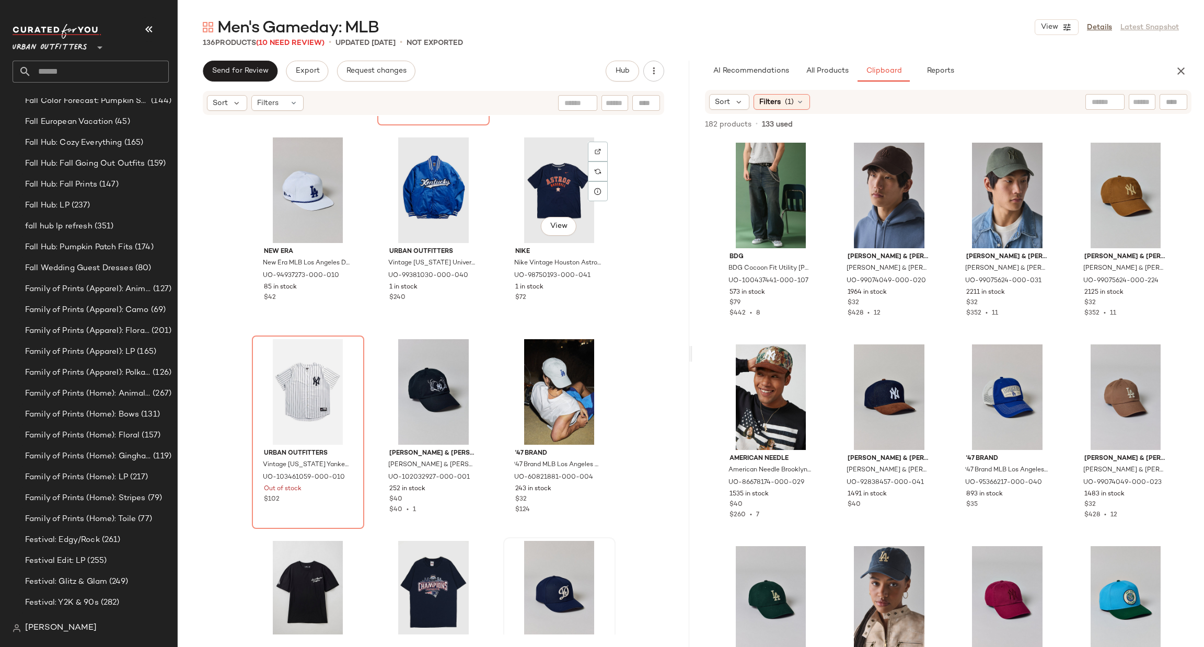
scroll to position [8446, 0]
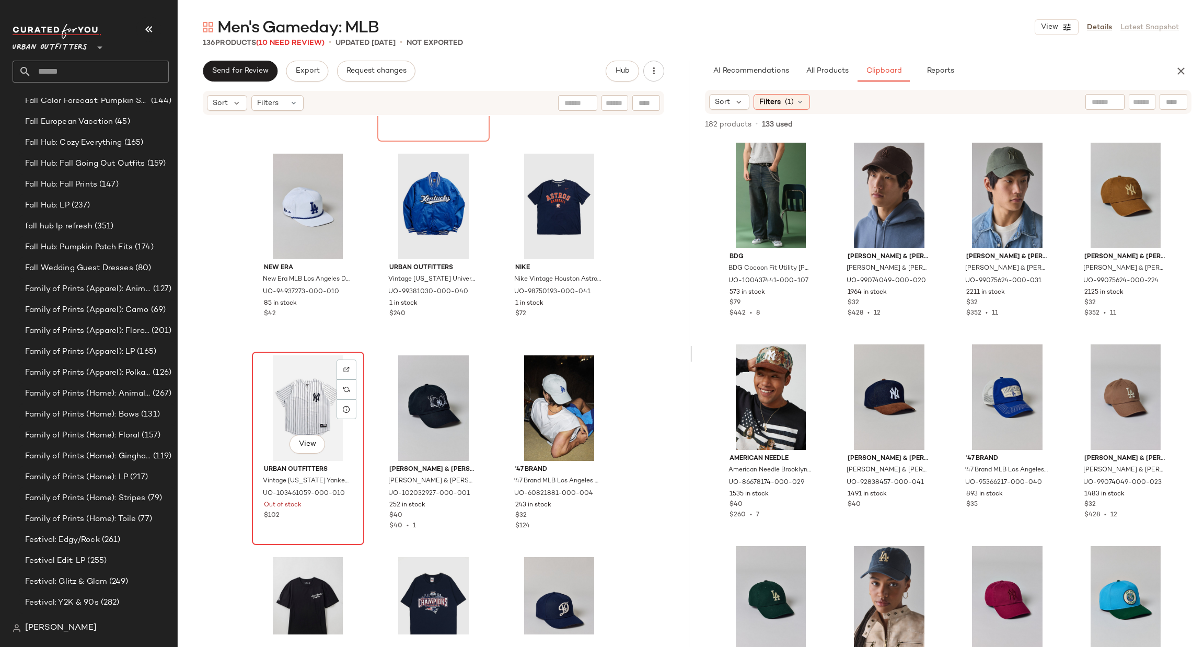
click at [287, 396] on div "View" at bounding box center [307, 408] width 105 height 106
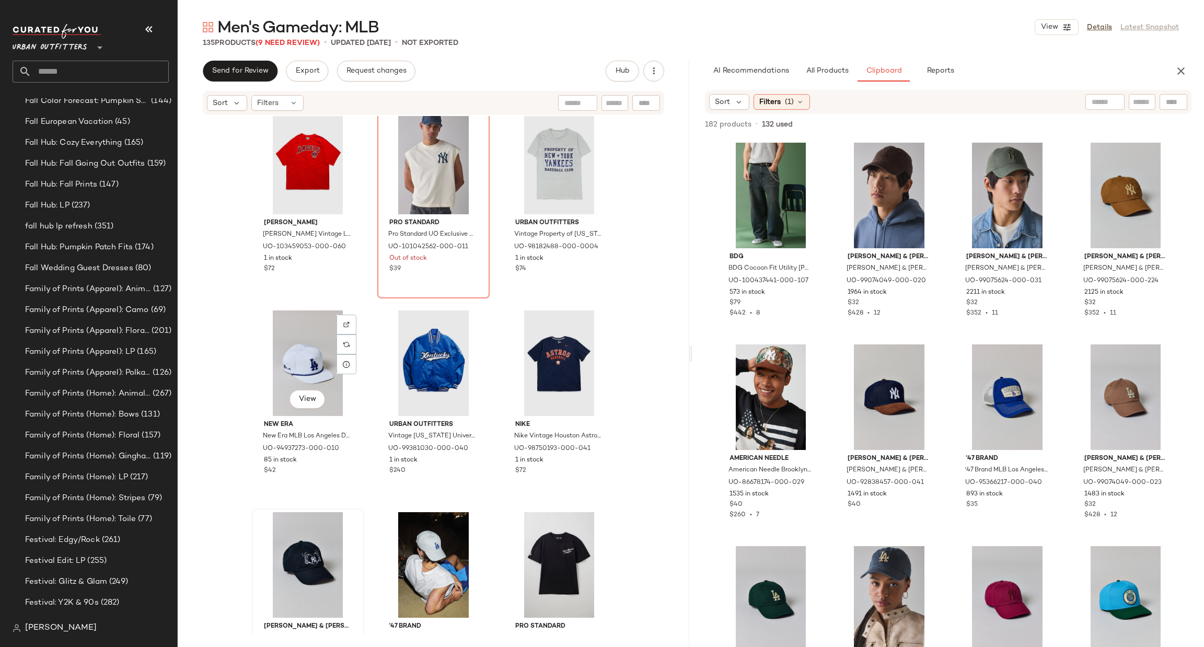
scroll to position [7976, 0]
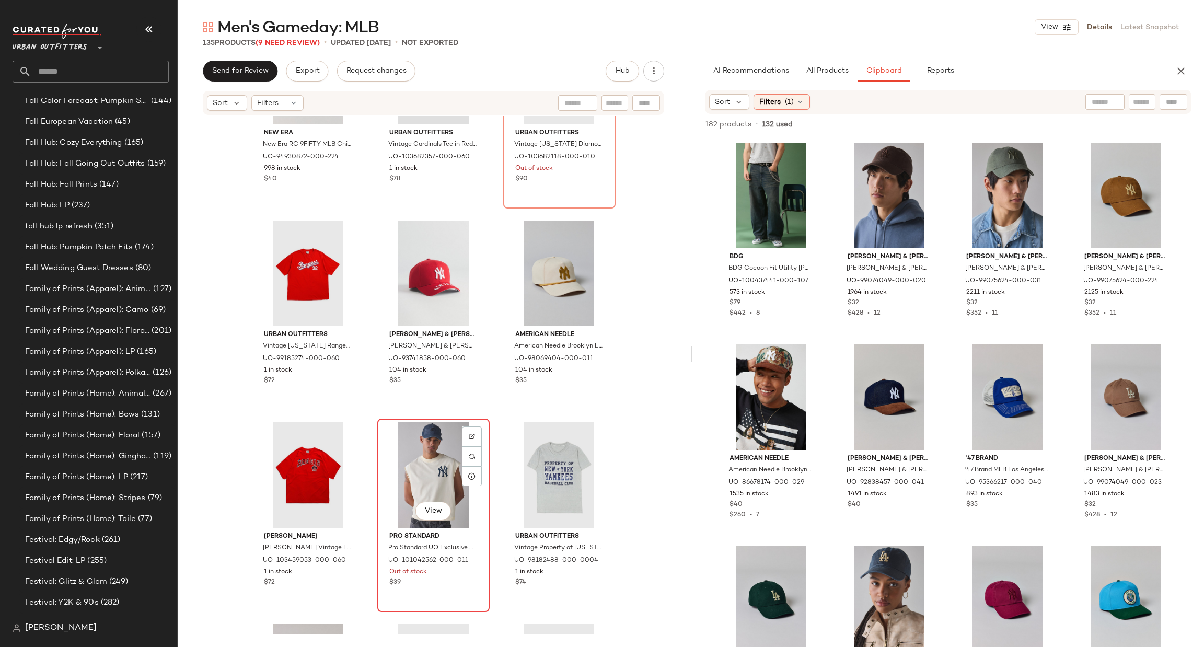
click at [416, 474] on div "View" at bounding box center [433, 475] width 105 height 106
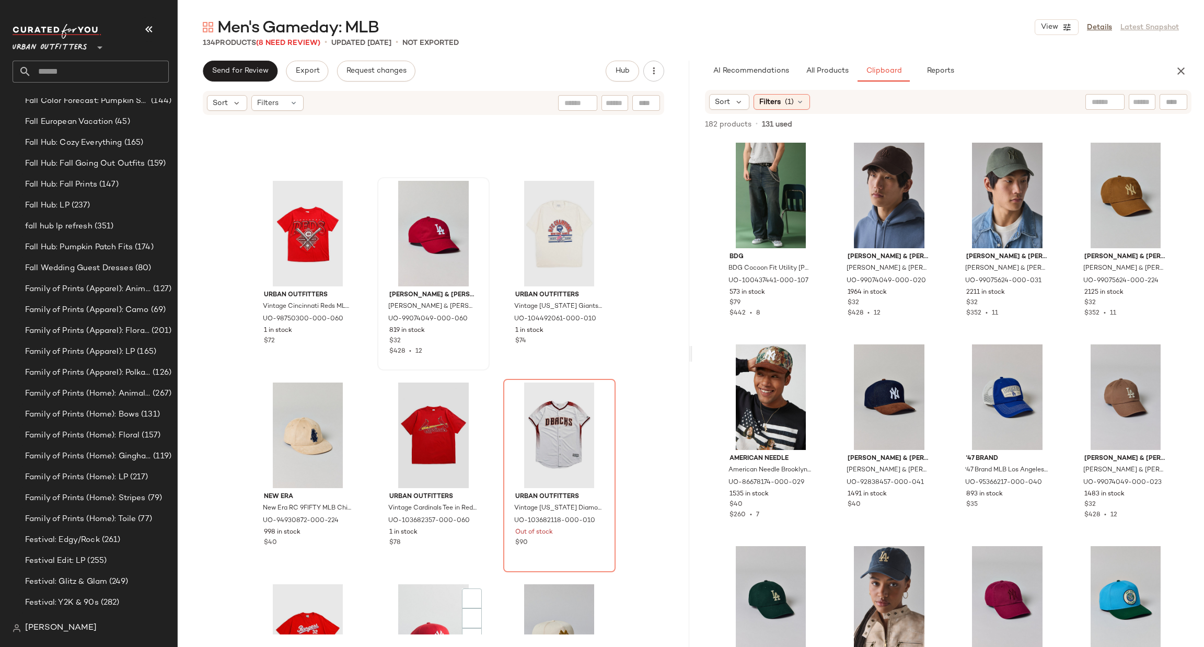
scroll to position [7774, 0]
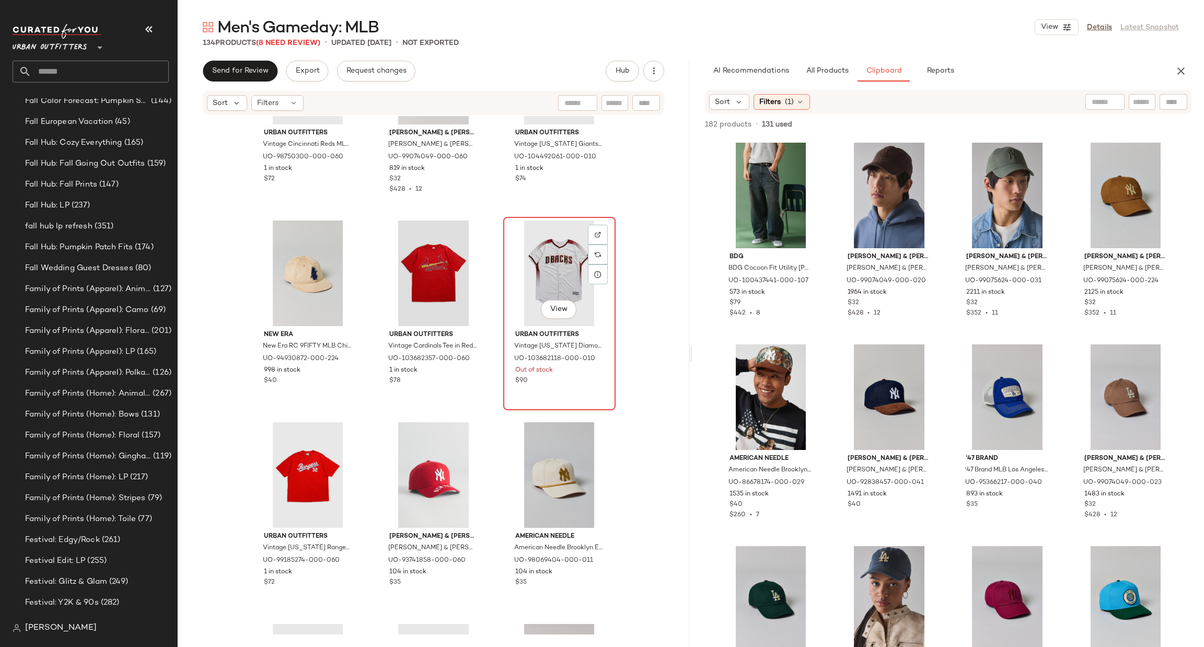
click at [546, 277] on div "View" at bounding box center [559, 273] width 105 height 106
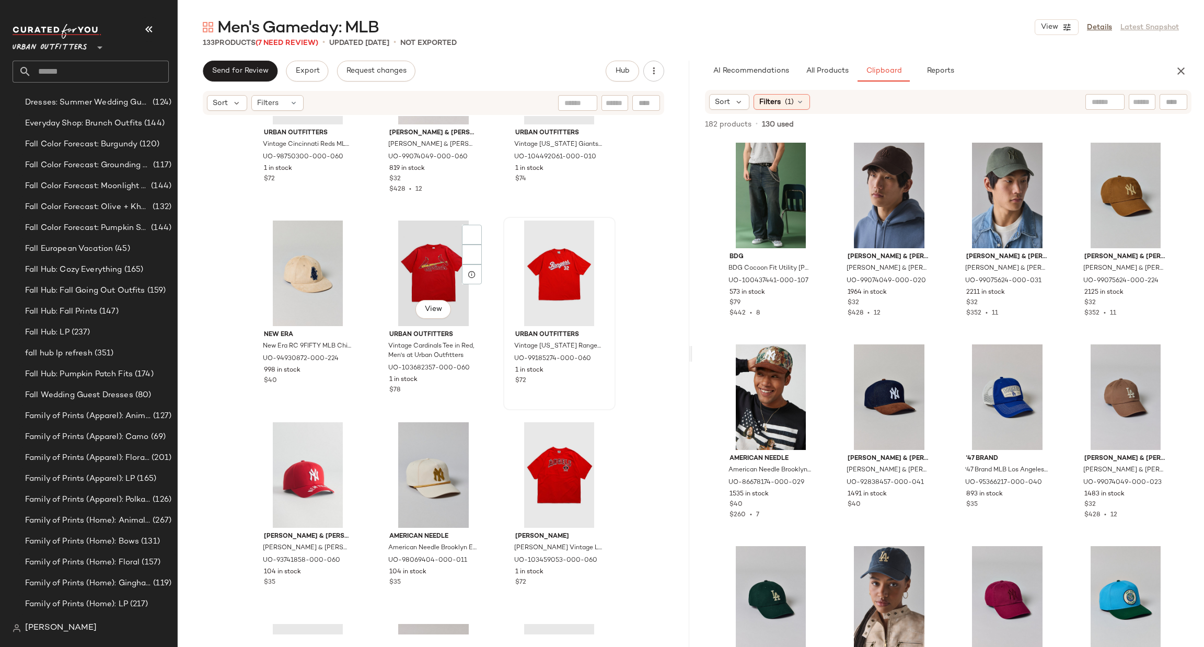
scroll to position [802, 0]
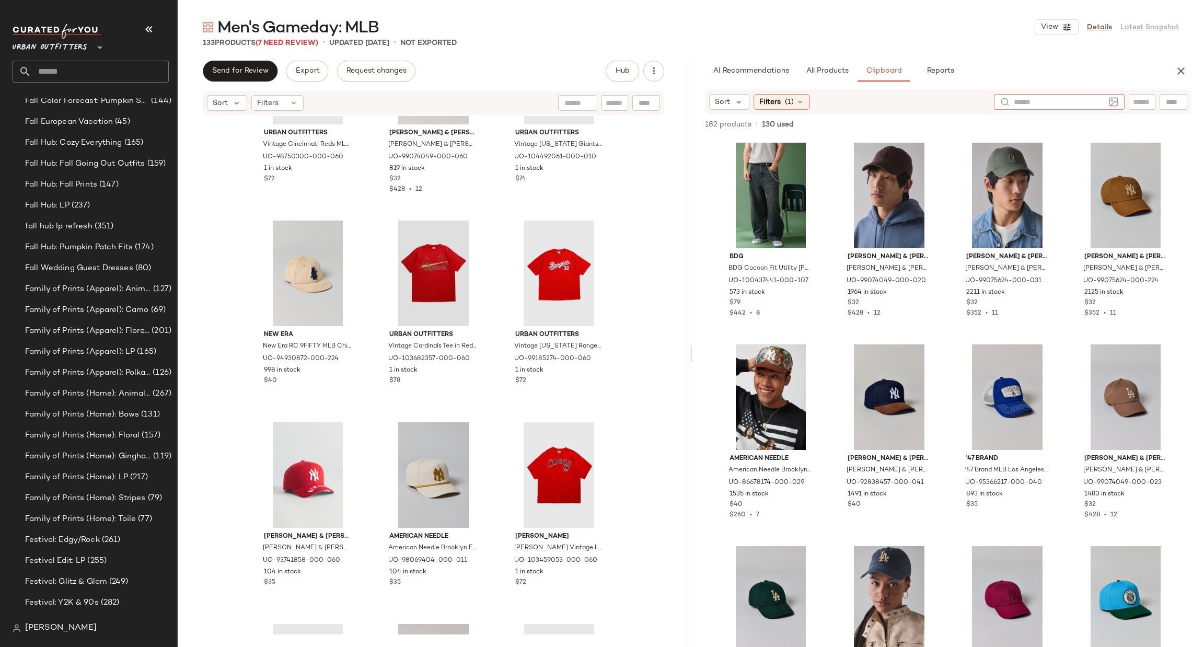
click at [1093, 104] on input "text" at bounding box center [1059, 102] width 91 height 11
type input "***"
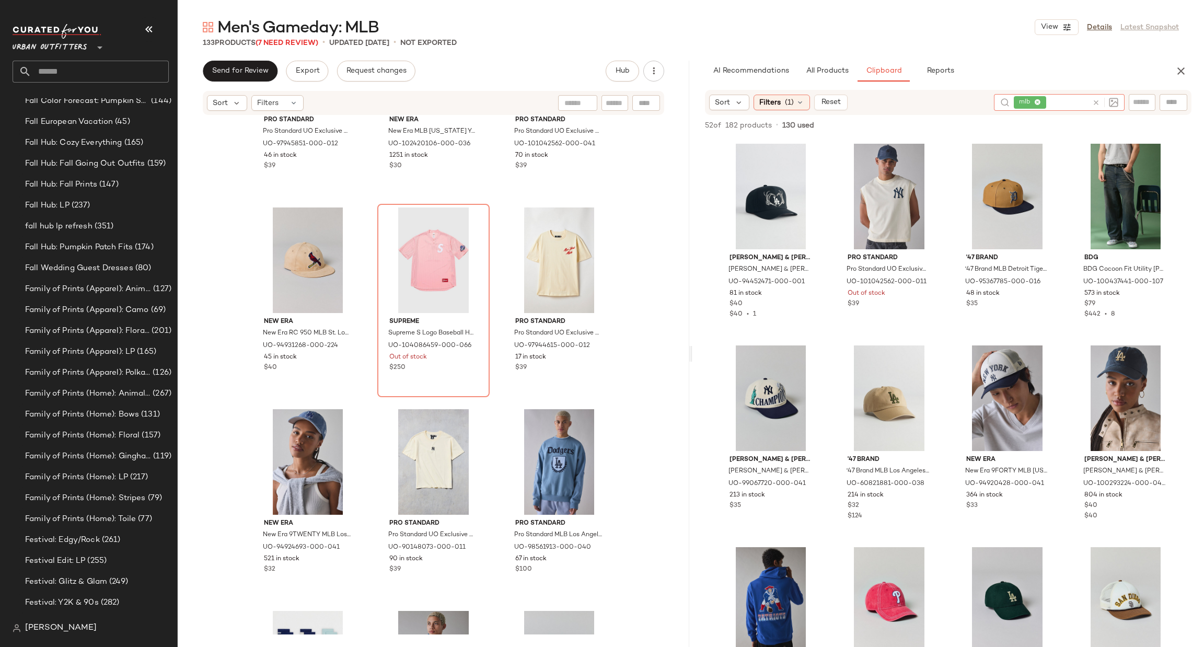
scroll to position [6050, 0]
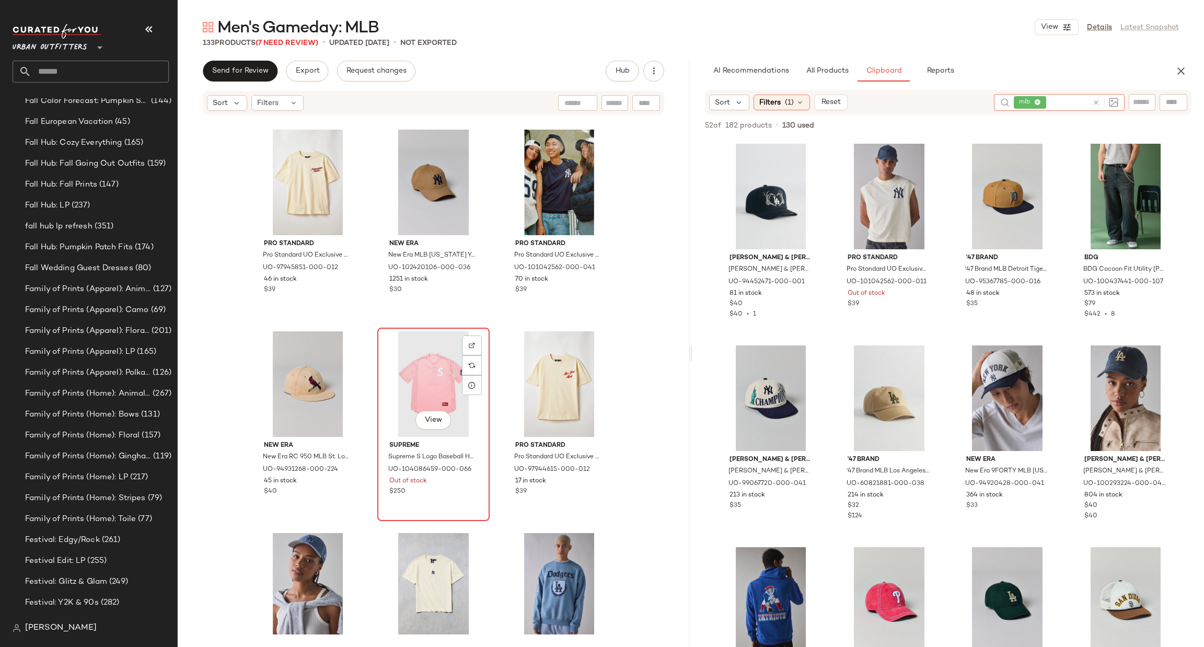
click at [429, 377] on div "View" at bounding box center [433, 384] width 105 height 106
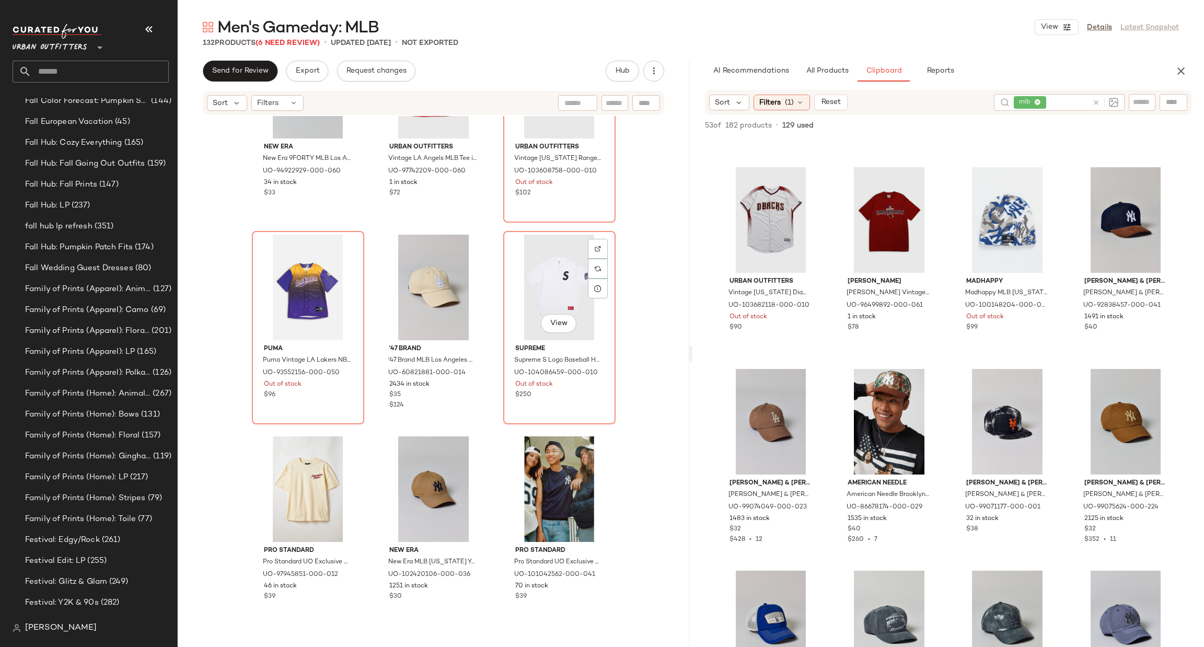
scroll to position [5737, 0]
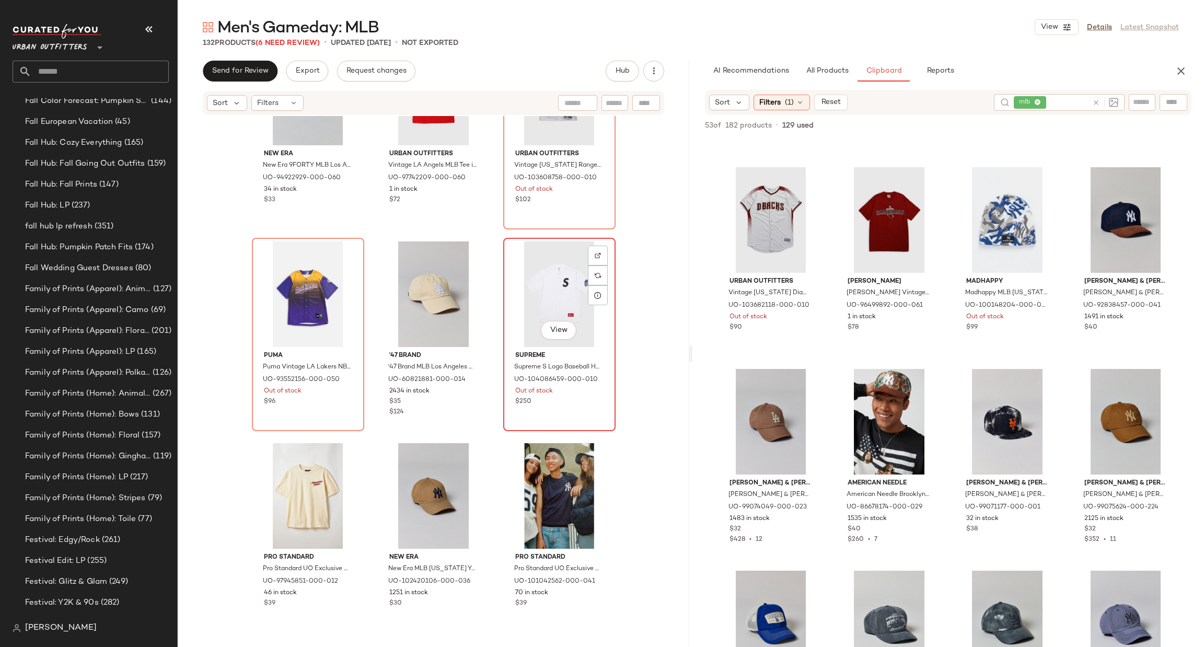
click at [544, 308] on div "View" at bounding box center [559, 294] width 105 height 106
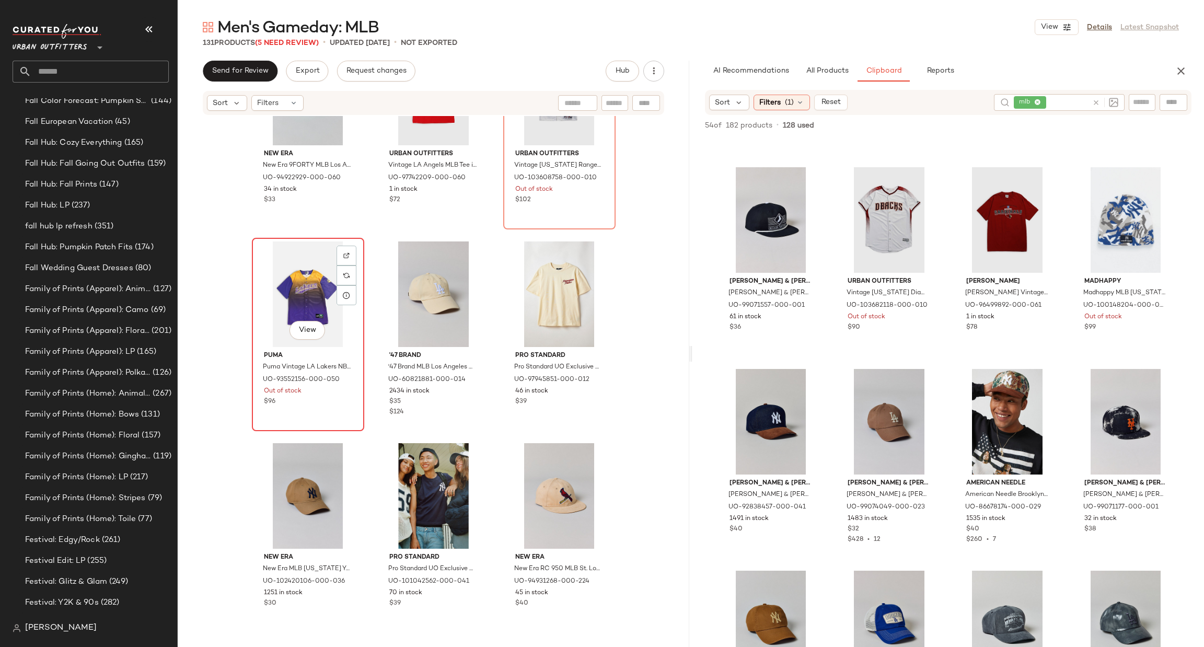
click at [311, 285] on div "View" at bounding box center [307, 294] width 105 height 106
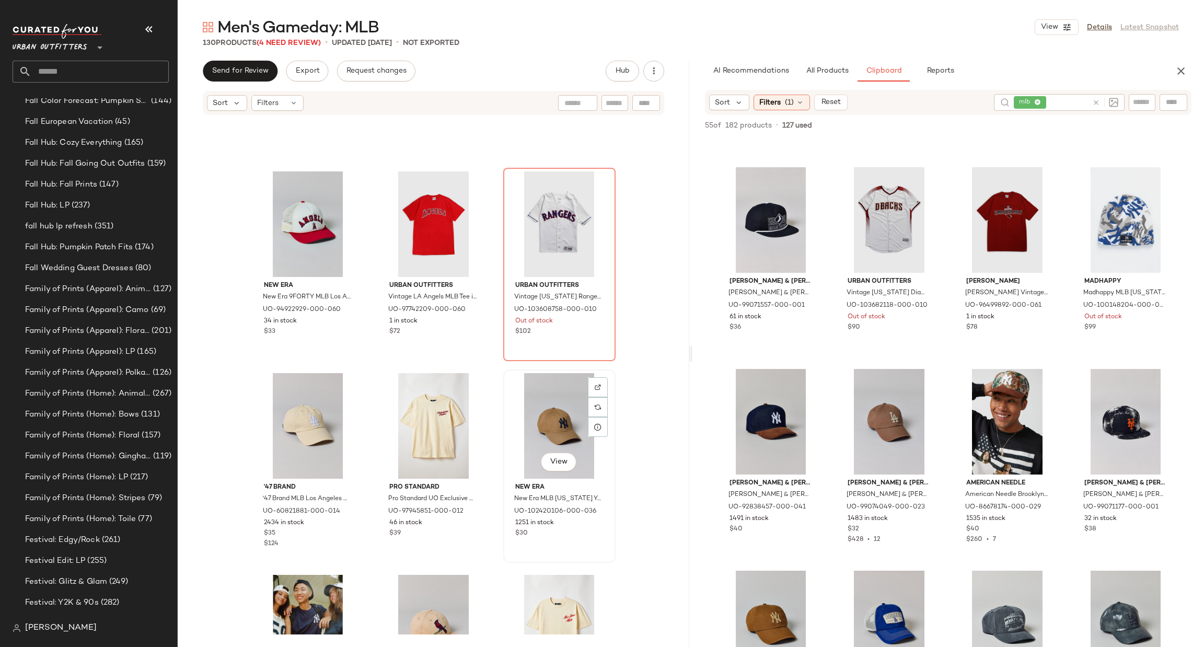
scroll to position [5580, 0]
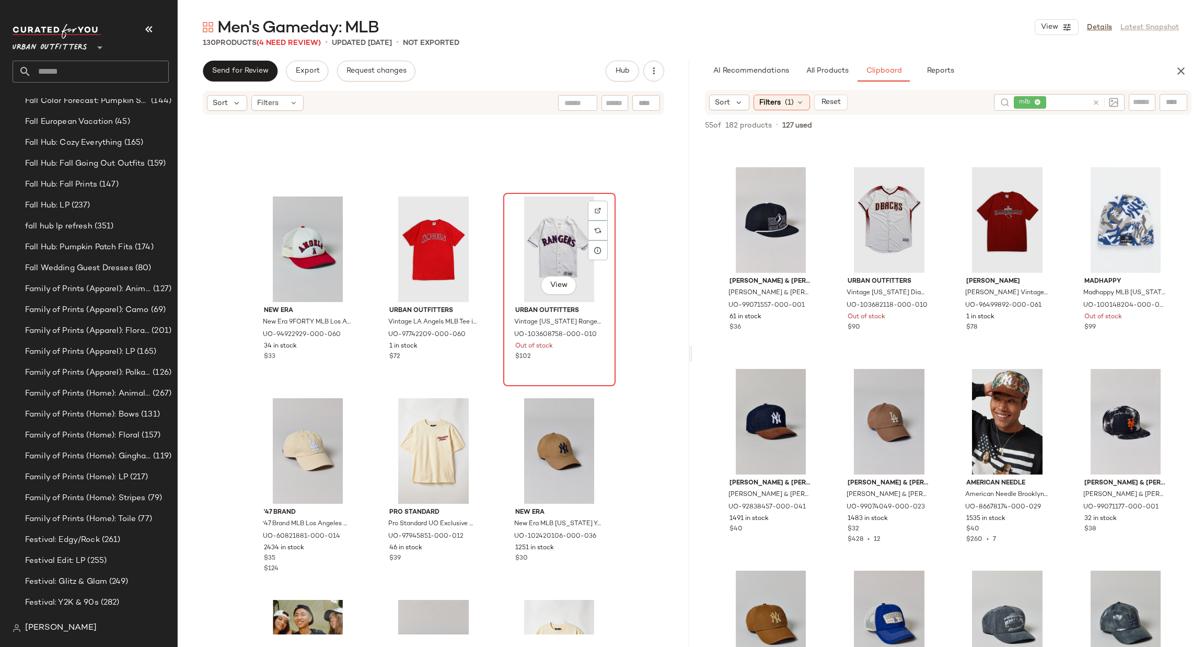
click at [550, 262] on div "View" at bounding box center [559, 249] width 105 height 106
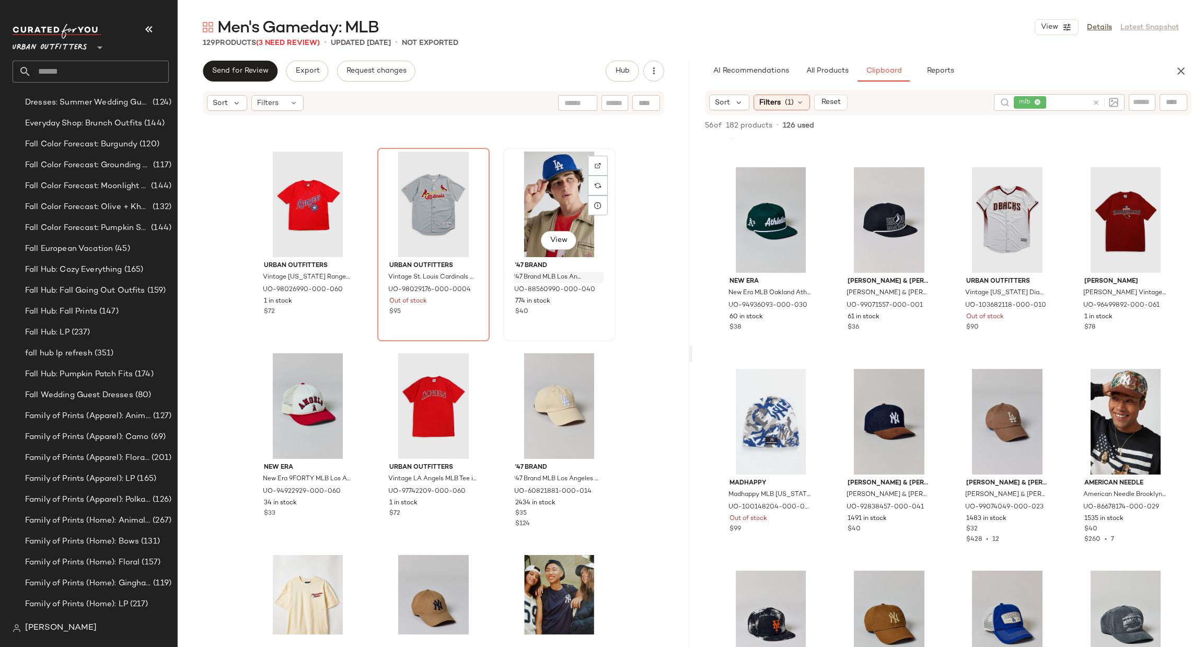
scroll to position [802, 0]
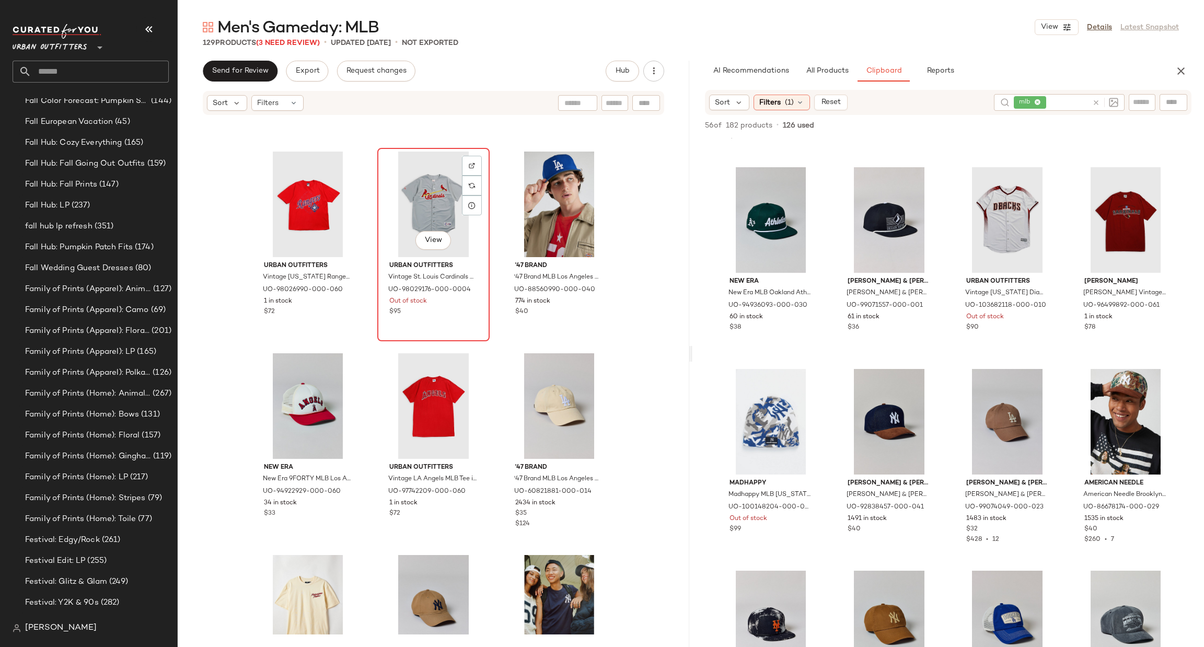
click at [419, 225] on div "View" at bounding box center [433, 205] width 105 height 106
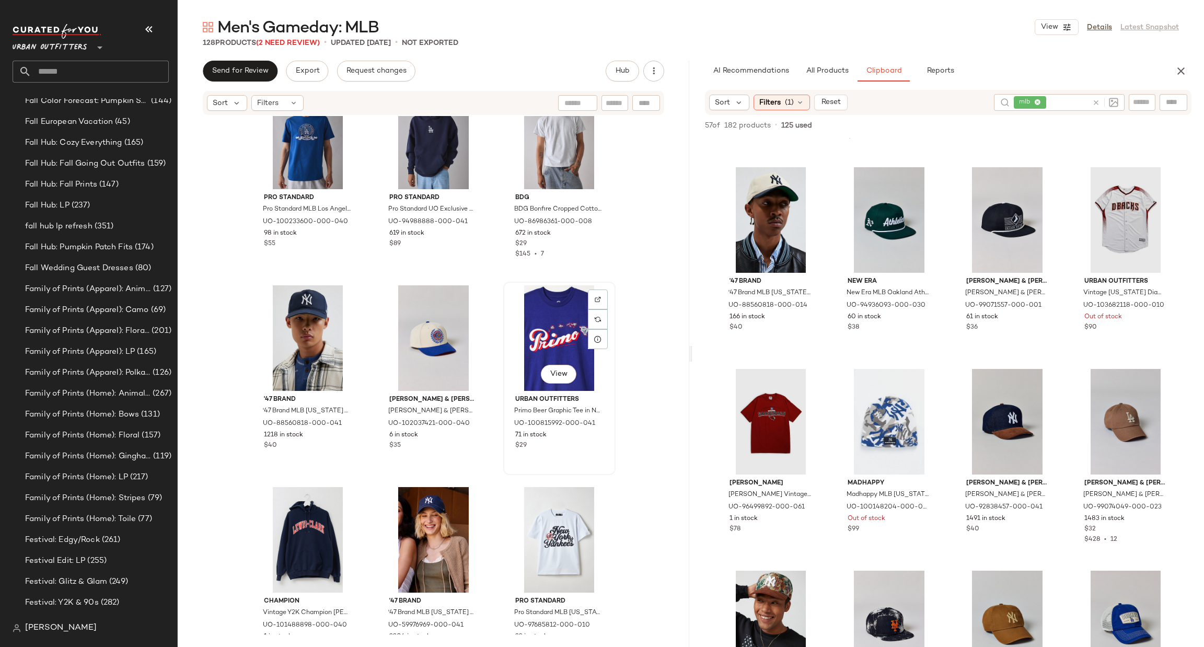
scroll to position [4169, 0]
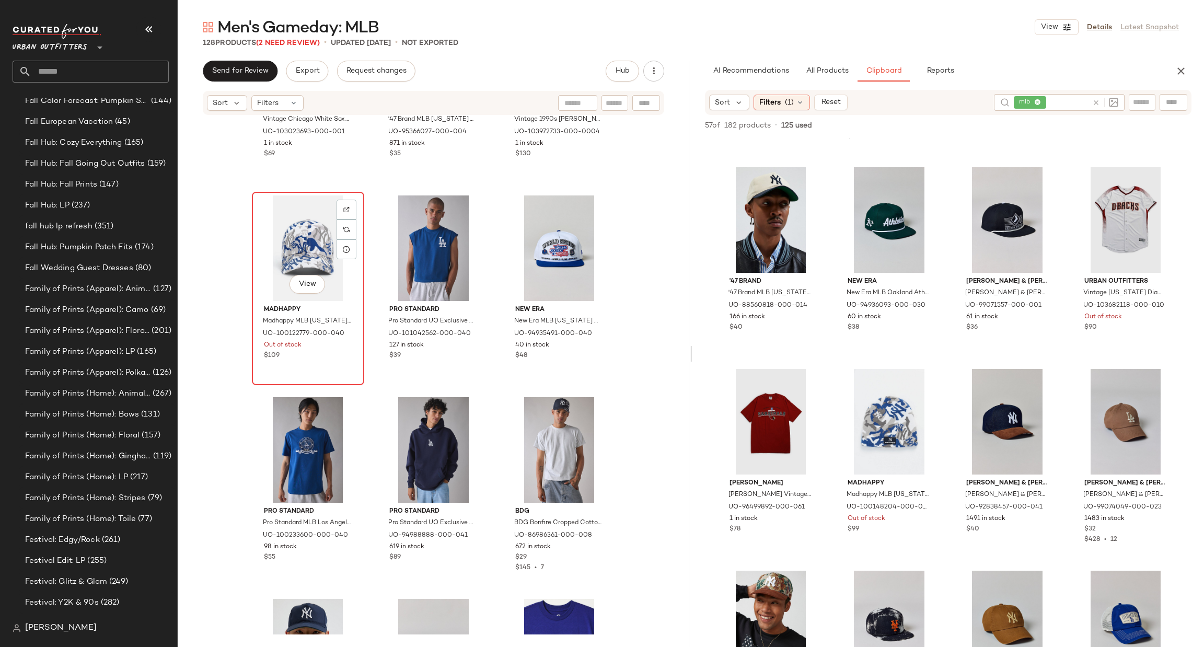
click at [290, 241] on div "View" at bounding box center [307, 248] width 105 height 106
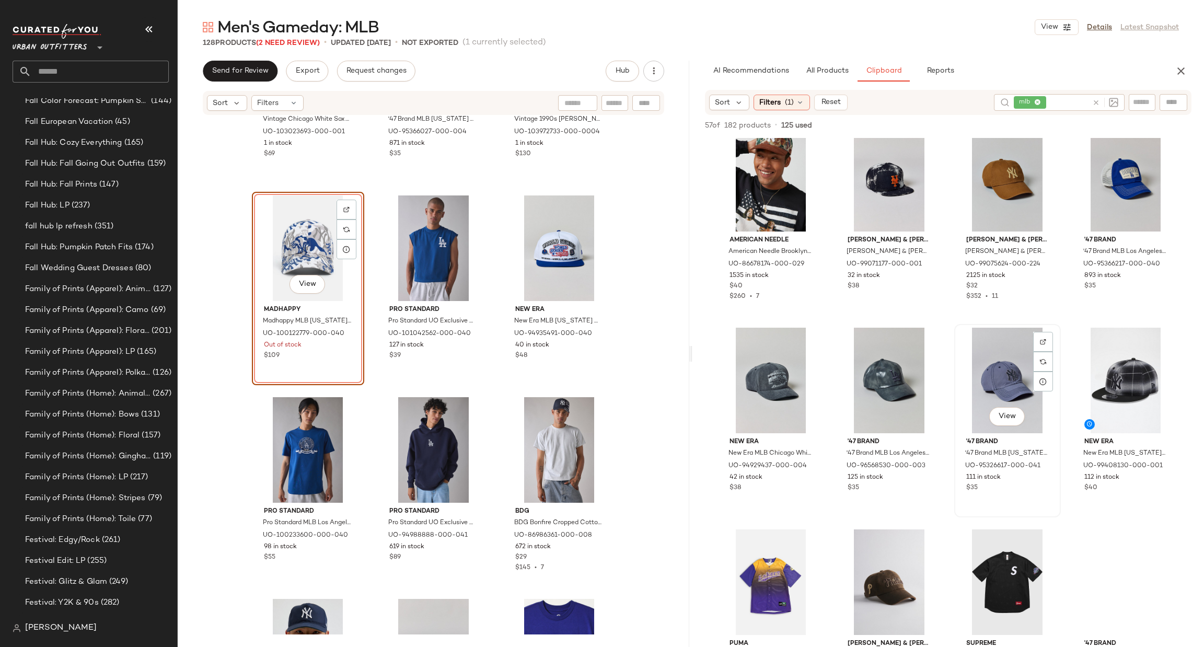
scroll to position [1262, 0]
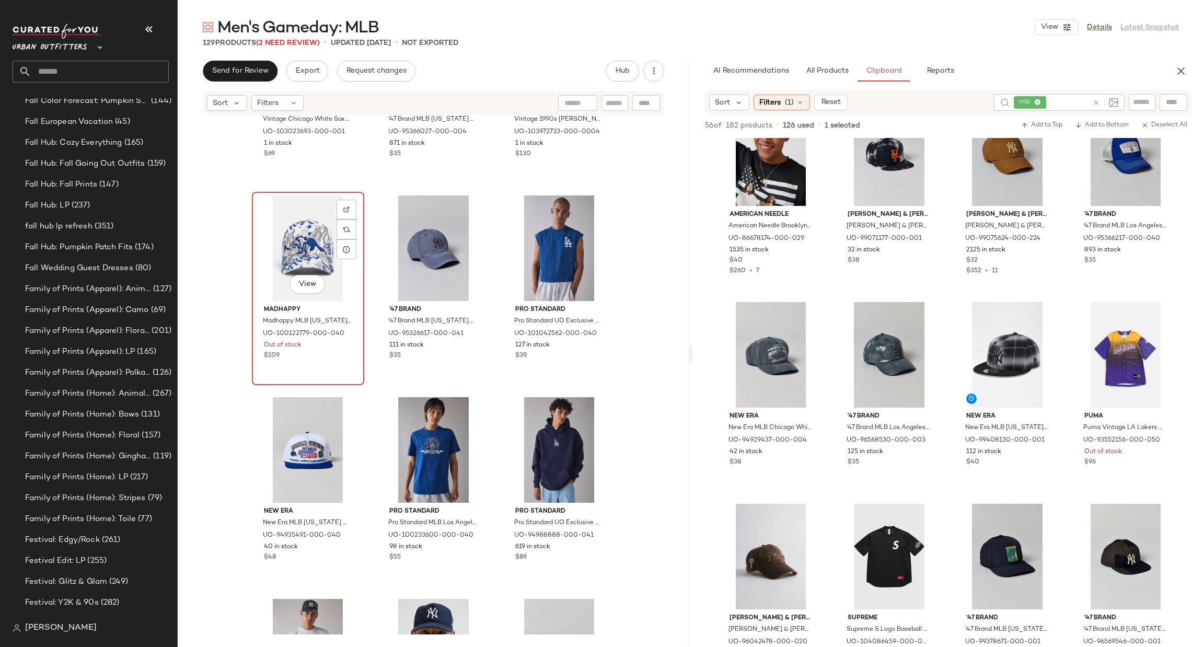
click at [284, 235] on div "View" at bounding box center [307, 248] width 105 height 106
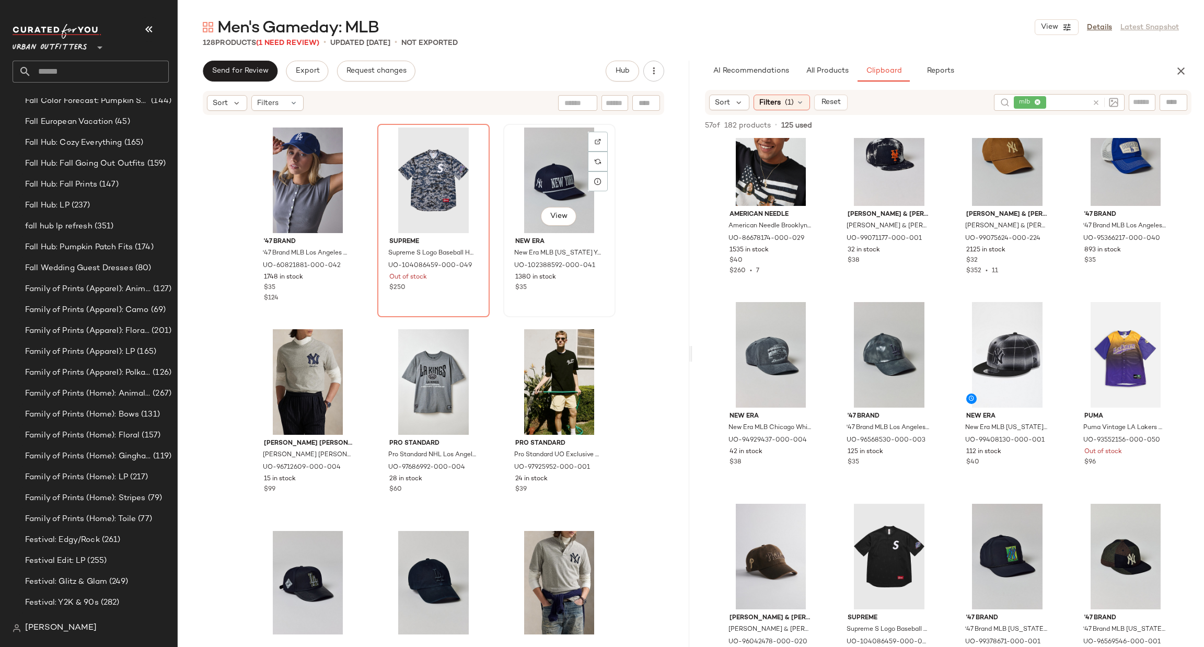
scroll to position [2916, 0]
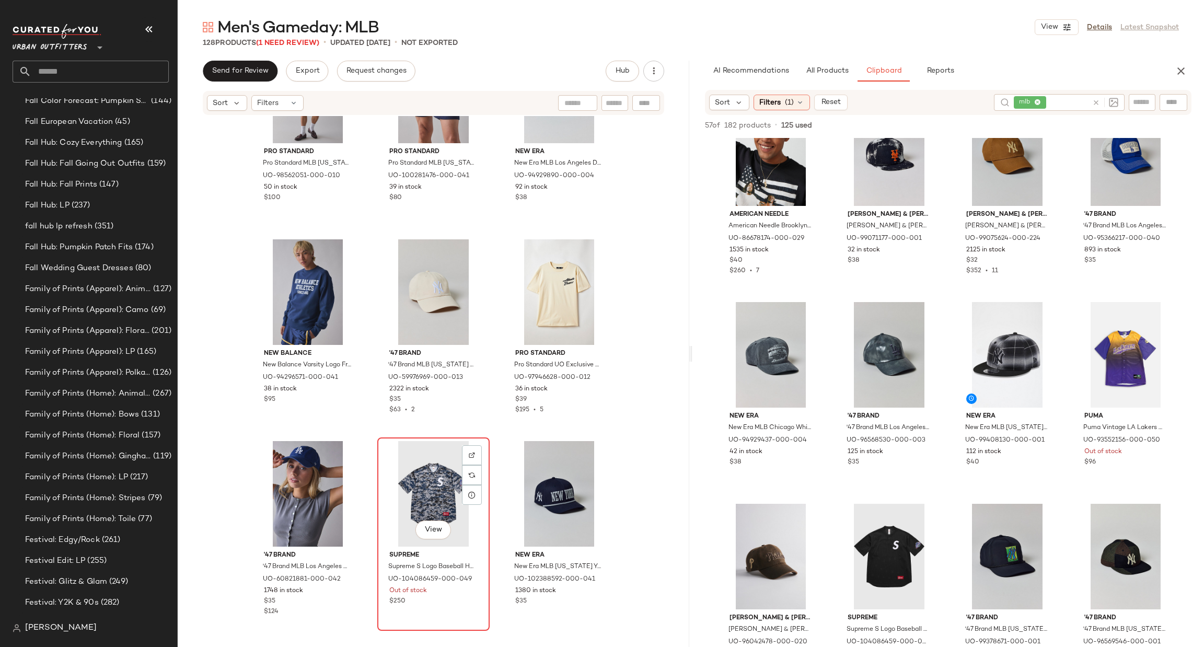
click at [435, 496] on div "View" at bounding box center [433, 494] width 105 height 106
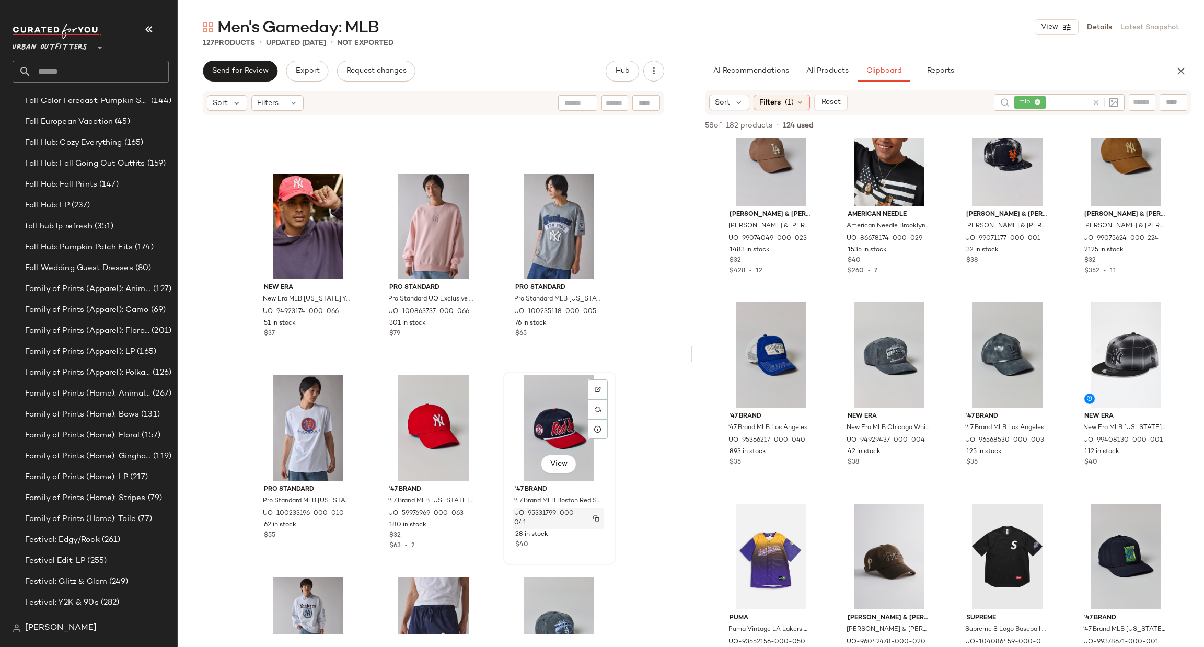
scroll to position [2356, 0]
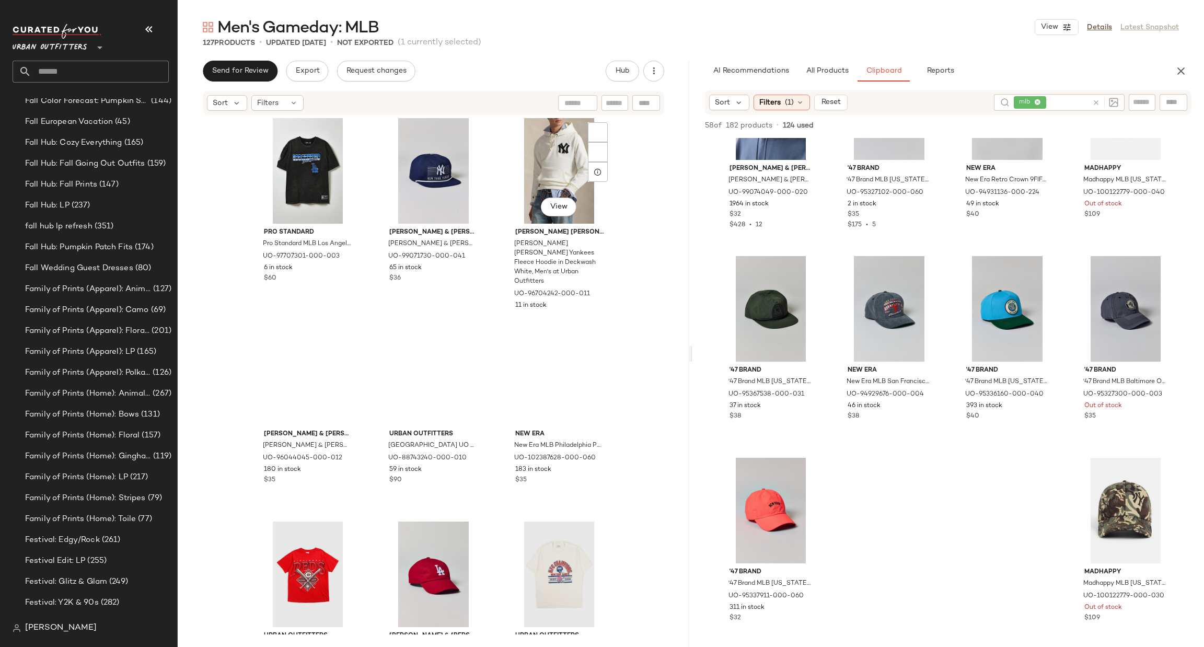
scroll to position [6744, 0]
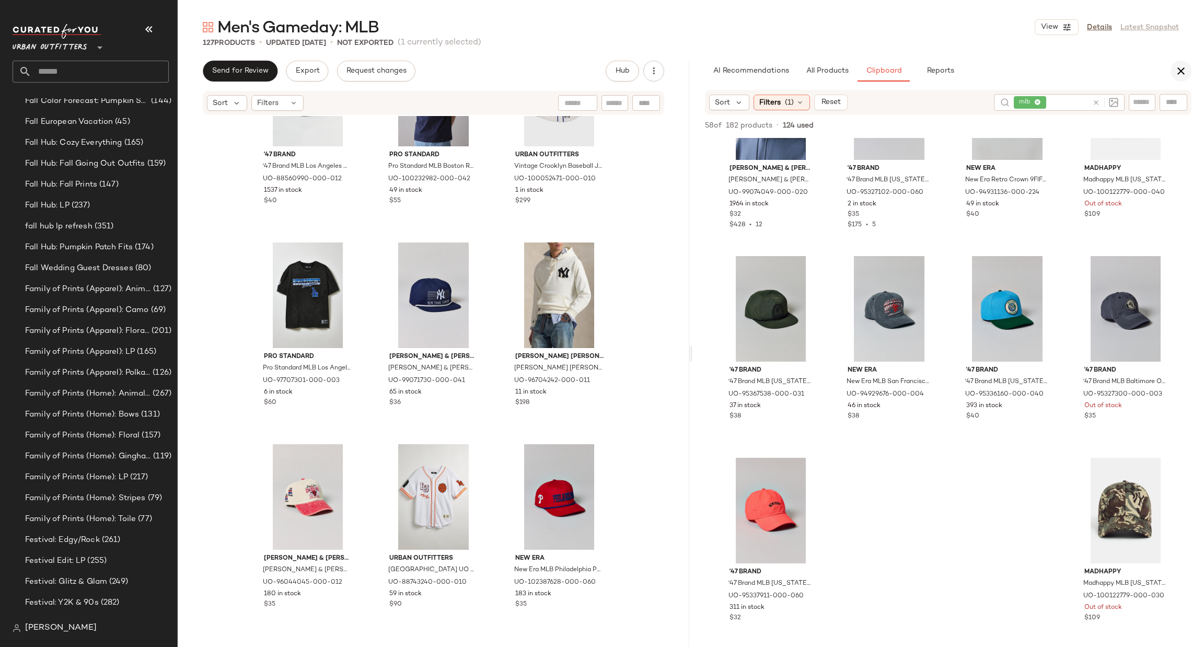
click at [1184, 71] on icon "button" at bounding box center [1180, 71] width 13 height 13
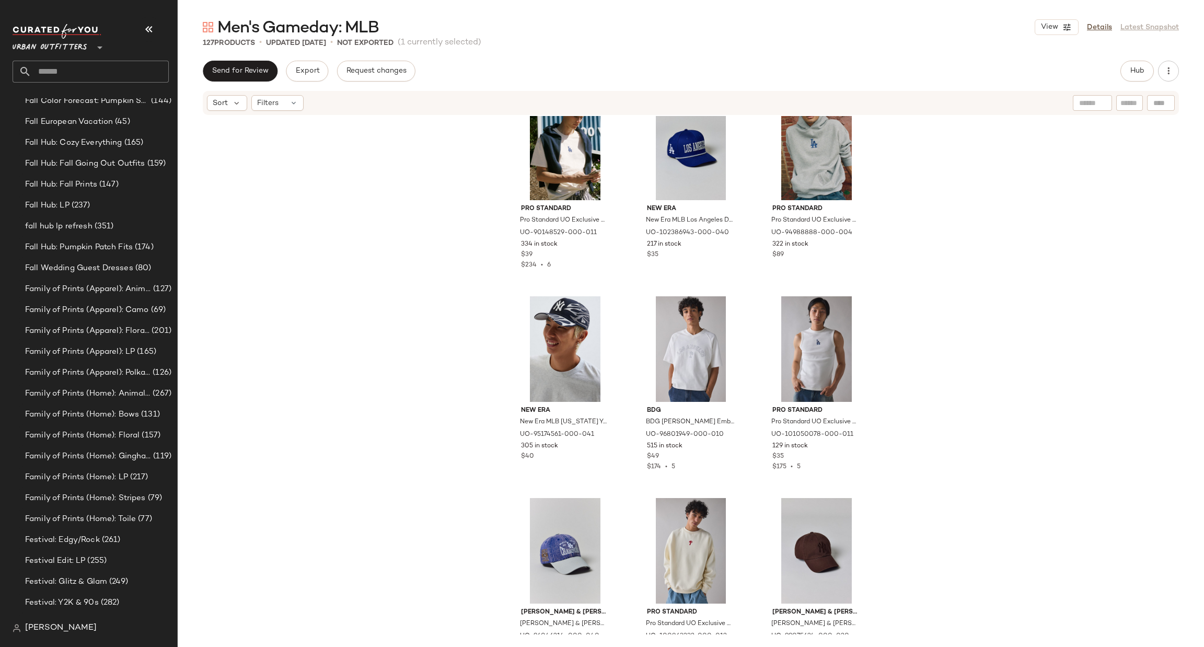
scroll to position [0, 0]
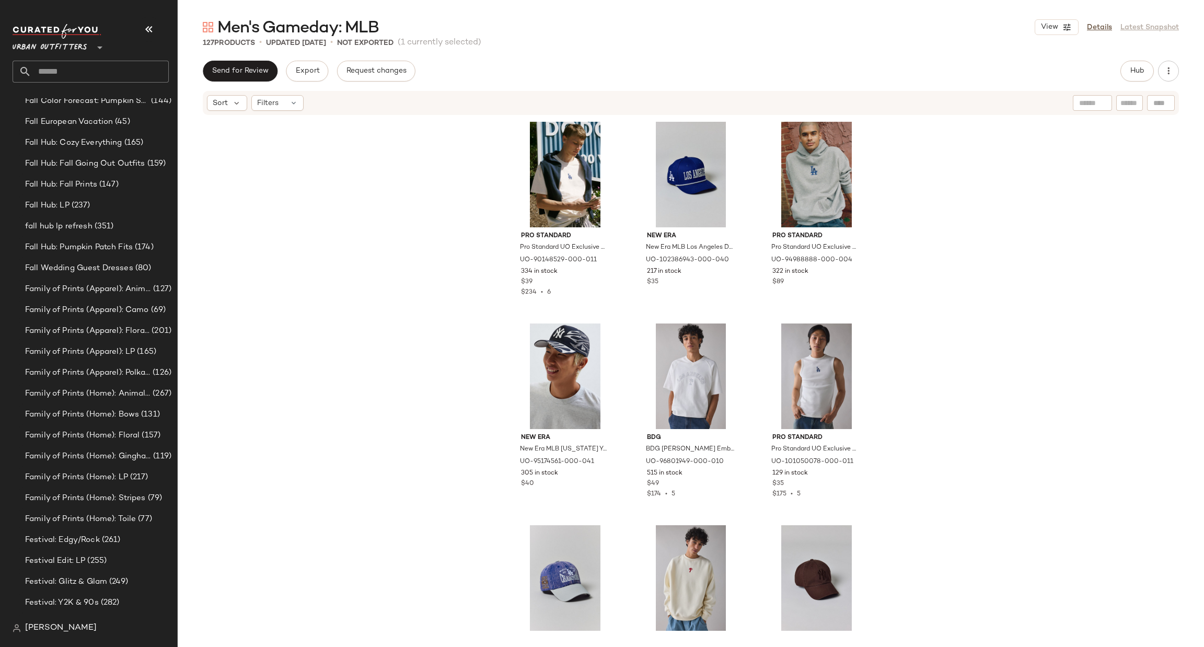
click at [992, 294] on div "Pro Standard Pro Standard UO Exclusive MLB Los Angeles Dodgers Team Logo Tee in…" at bounding box center [691, 375] width 1026 height 518
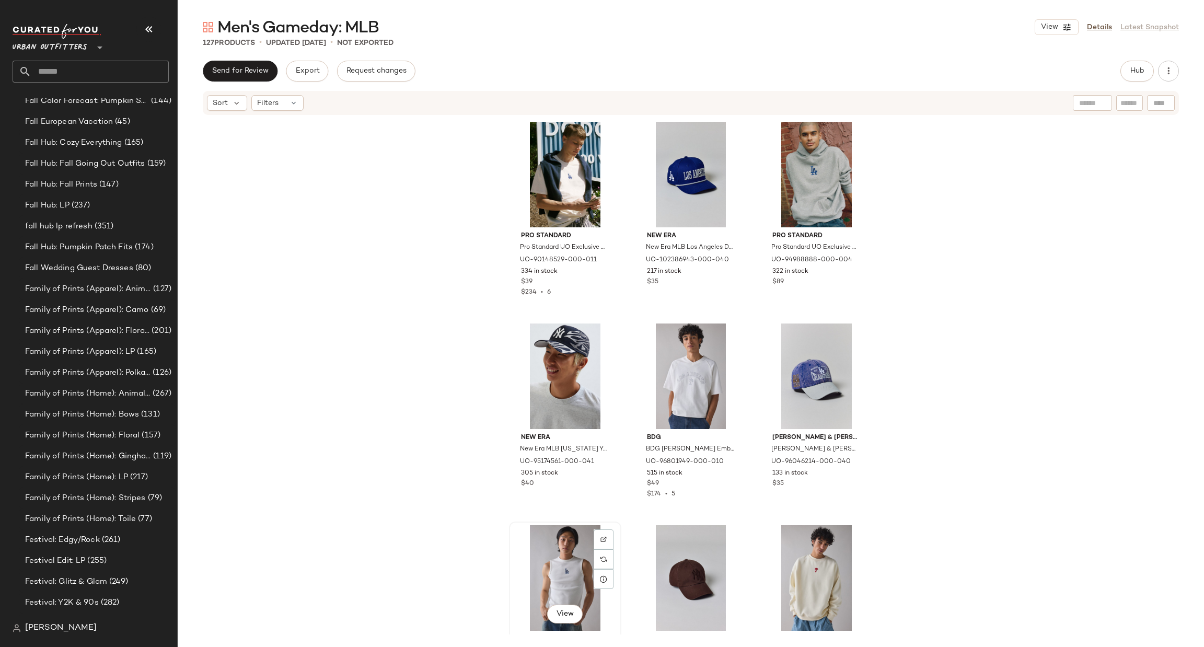
scroll to position [1, 0]
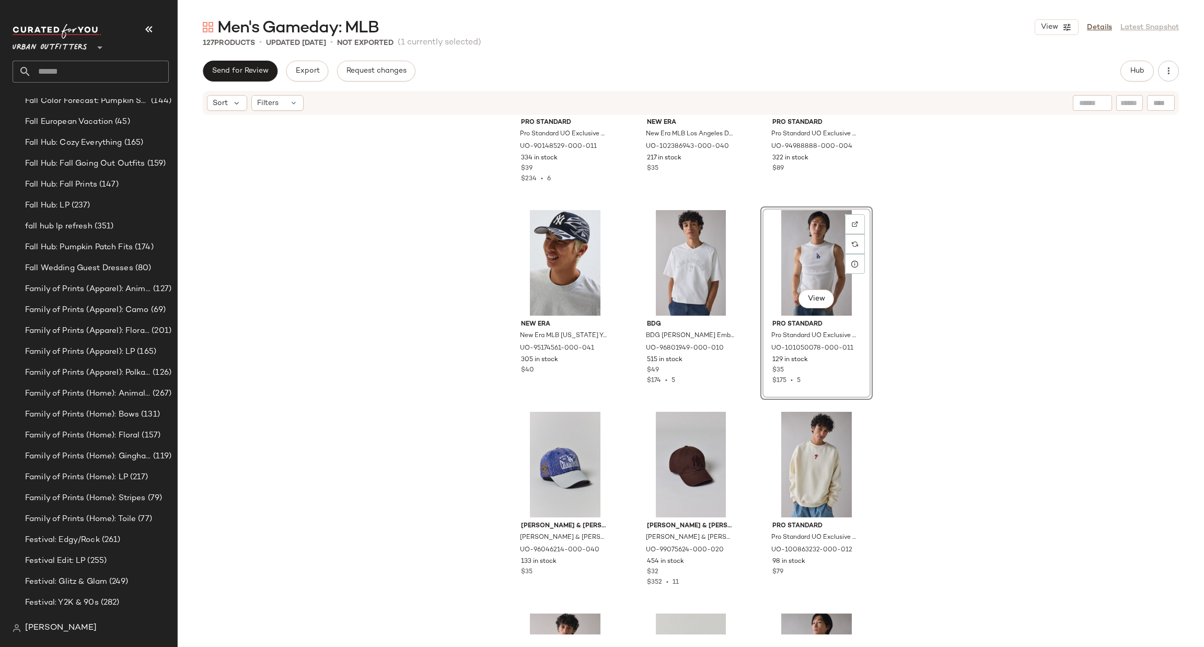
scroll to position [157, 0]
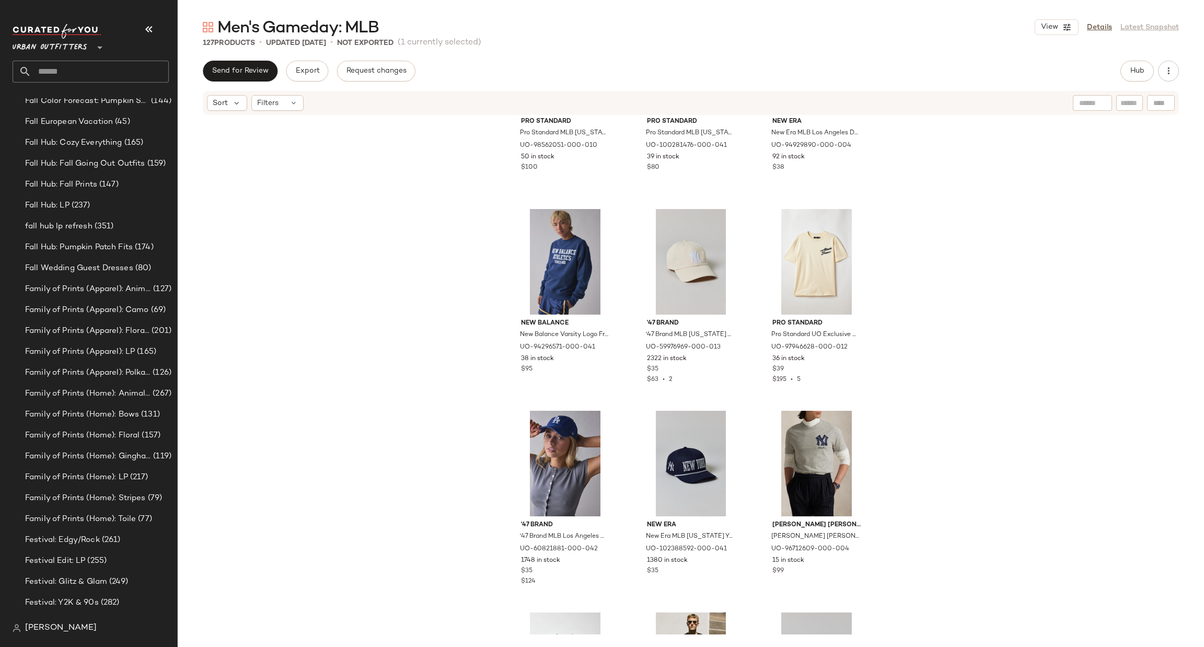
scroll to position [2986, 0]
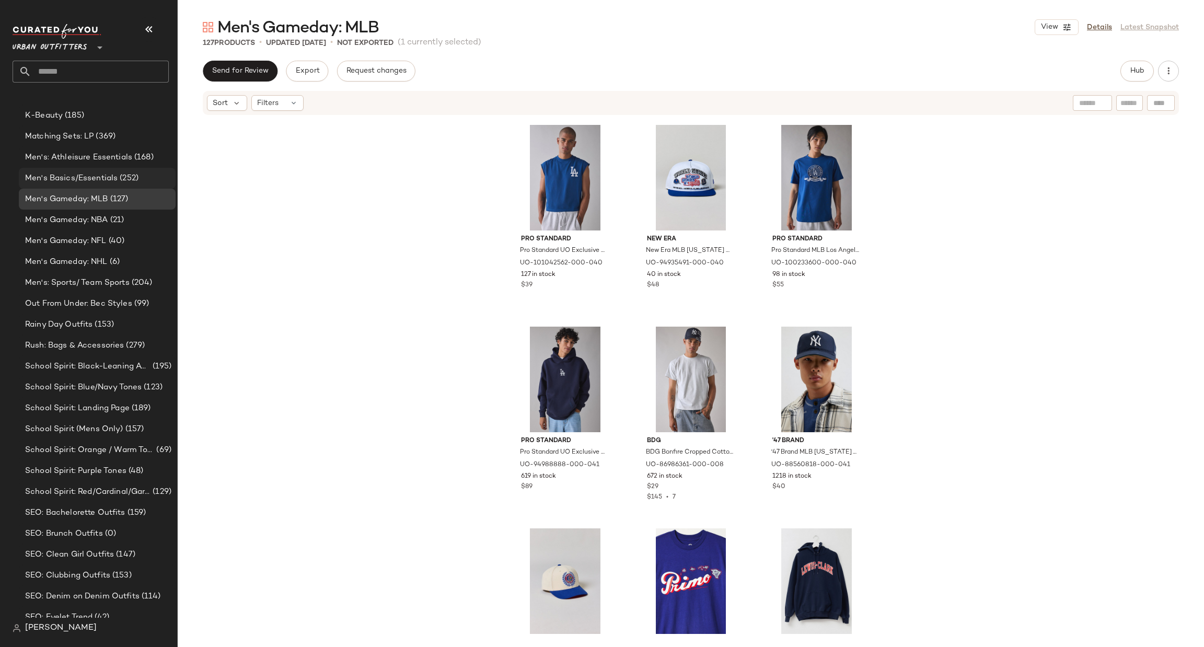
scroll to position [1362, 0]
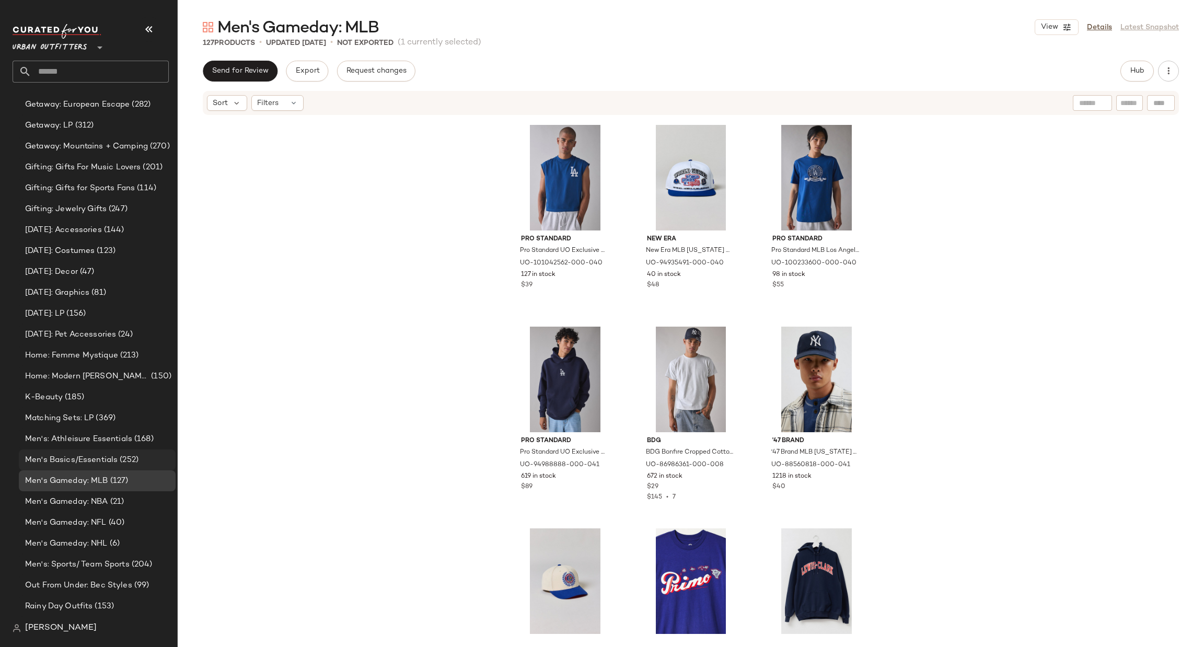
click at [130, 461] on span "(252)" at bounding box center [128, 460] width 21 height 12
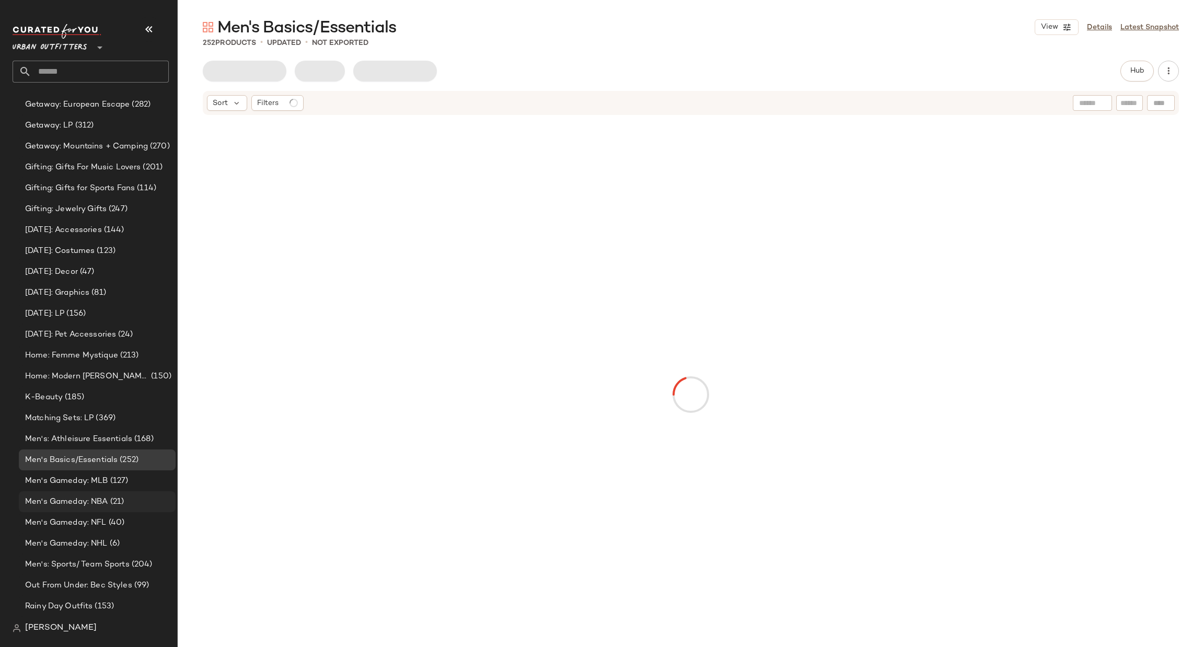
click at [144, 496] on div "Men's Gameday: NBA (21)" at bounding box center [96, 502] width 149 height 12
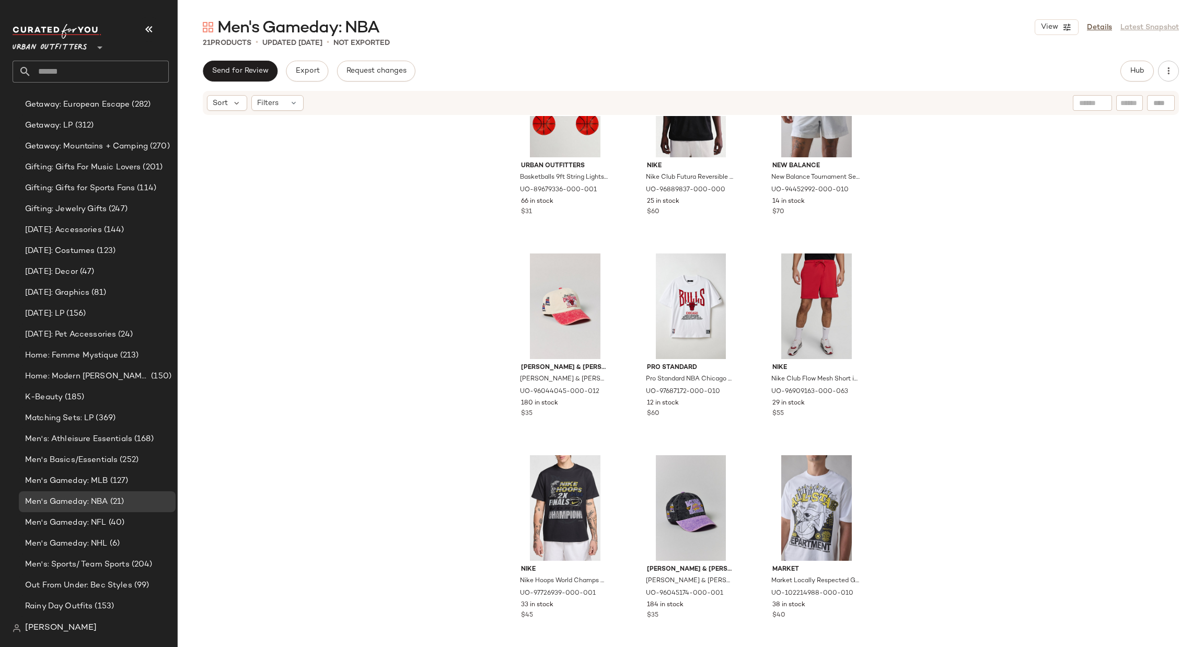
scroll to position [268, 0]
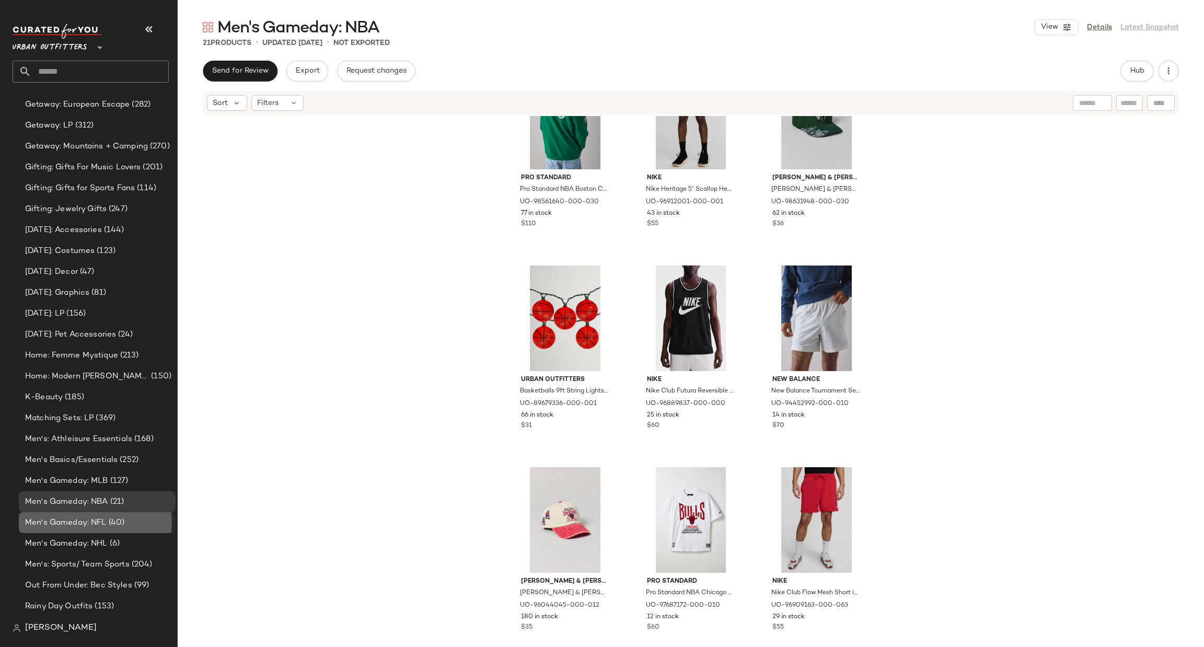
click at [135, 526] on div "Men's Gameday: NFL (40)" at bounding box center [96, 523] width 149 height 12
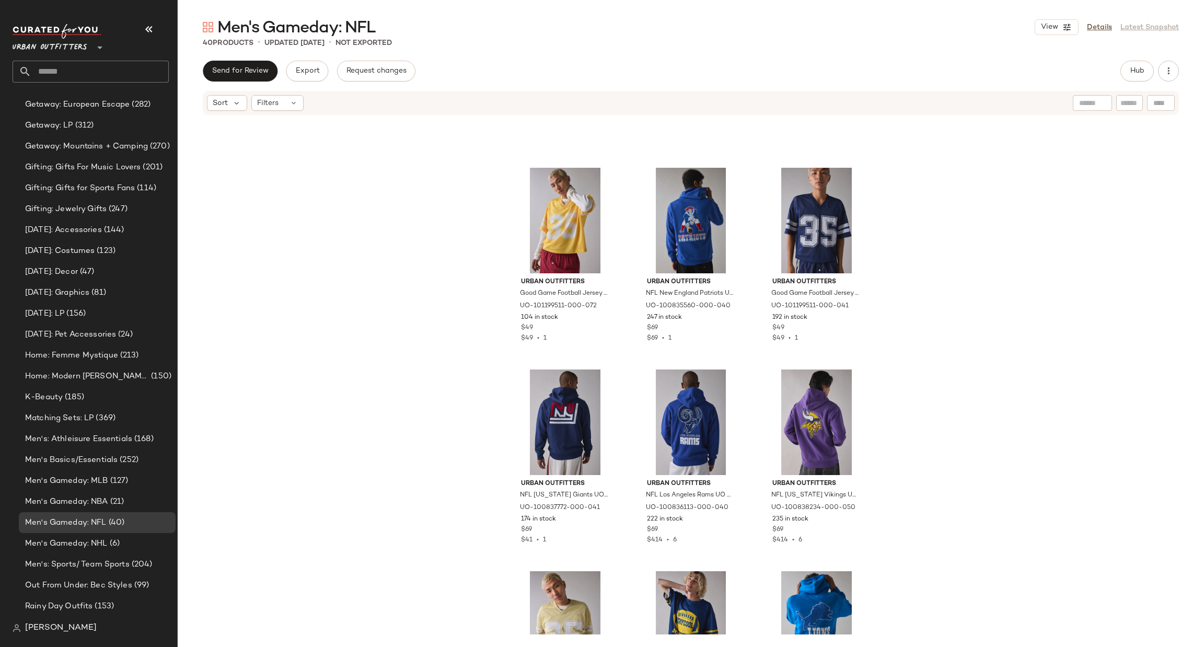
scroll to position [2307, 0]
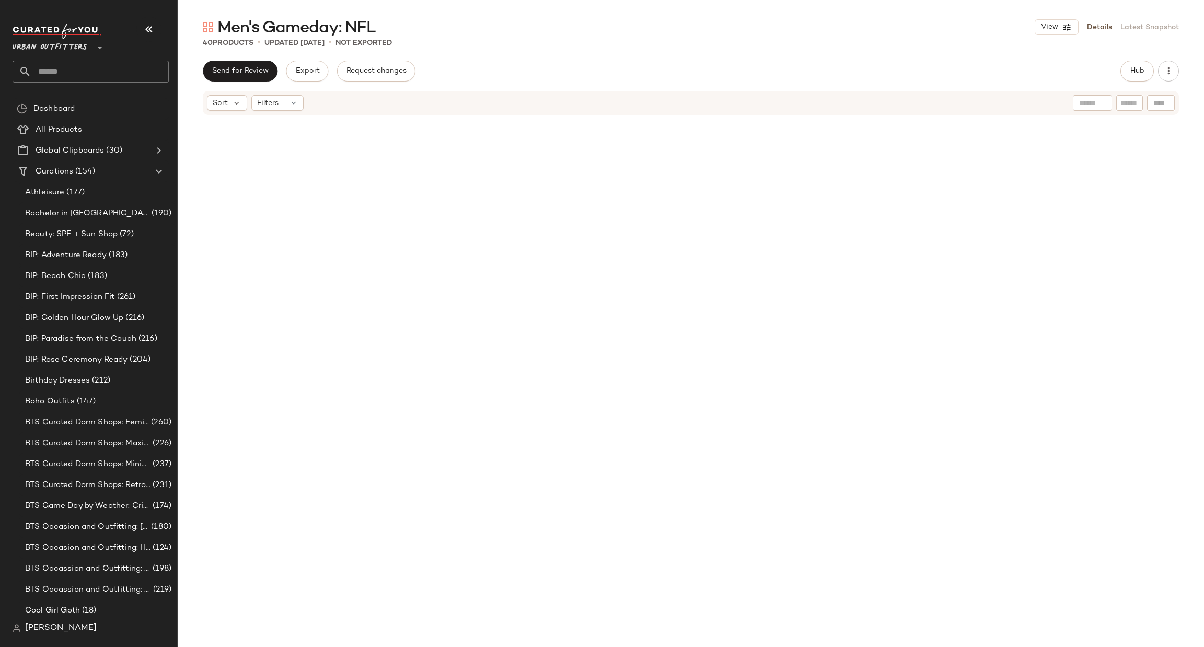
scroll to position [2307, 0]
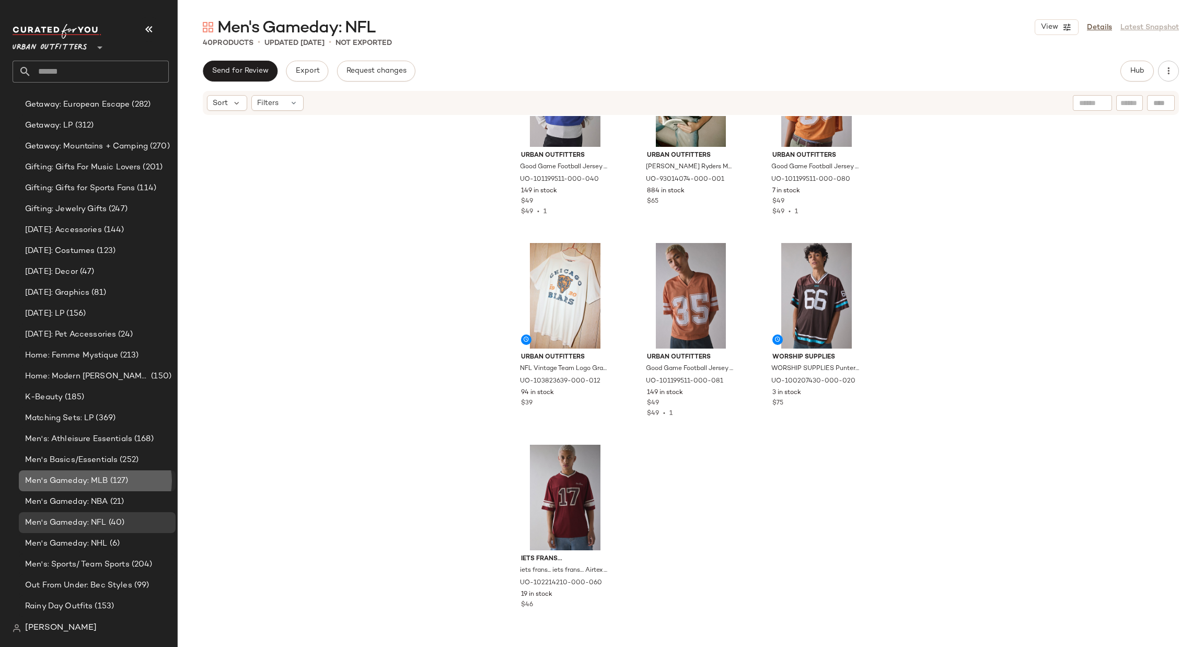
click at [147, 479] on div "Men's Gameday: MLB (127)" at bounding box center [96, 481] width 149 height 12
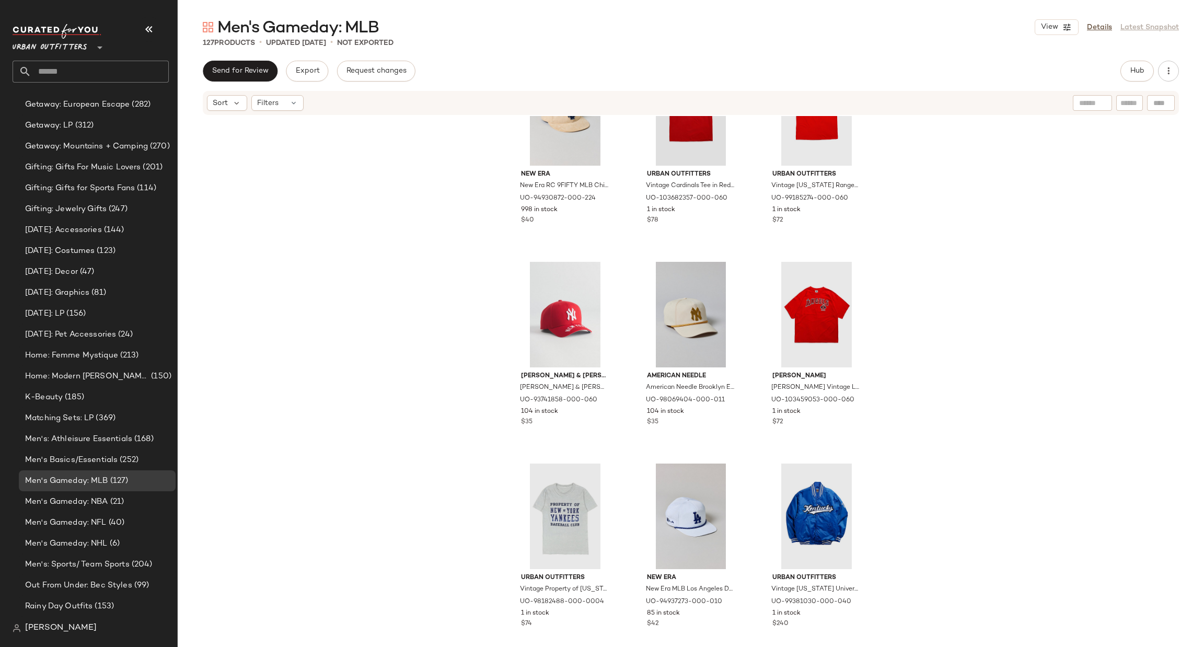
scroll to position [8154, 0]
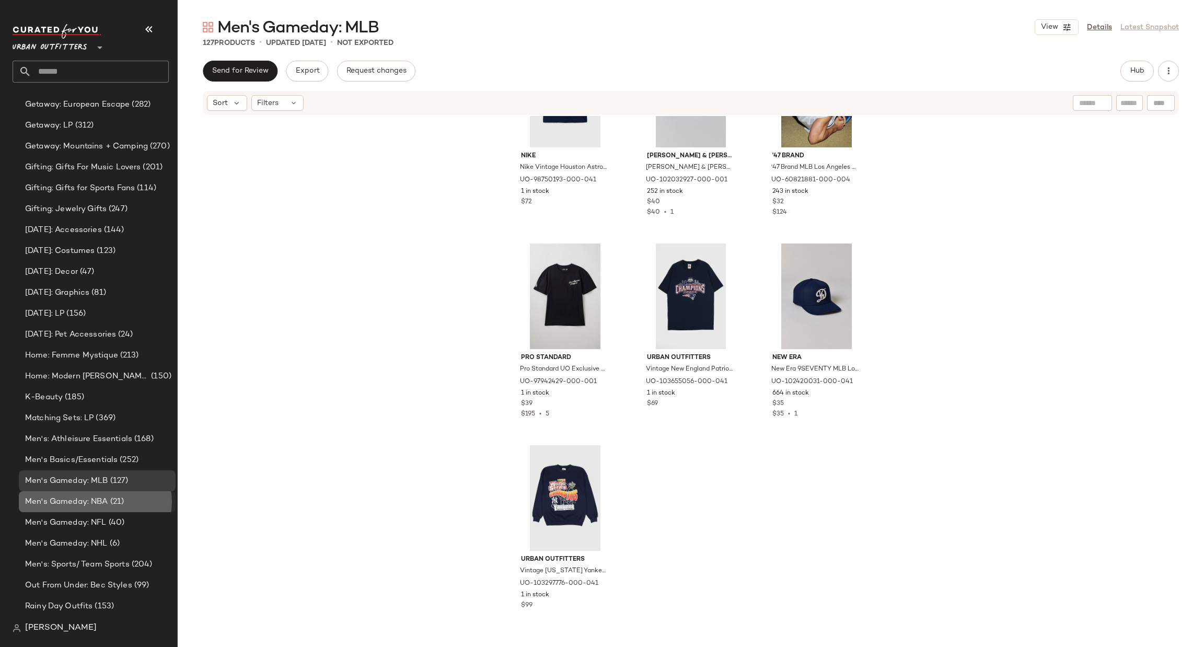
click at [134, 506] on div "Men's Gameday: NBA (21)" at bounding box center [97, 501] width 157 height 21
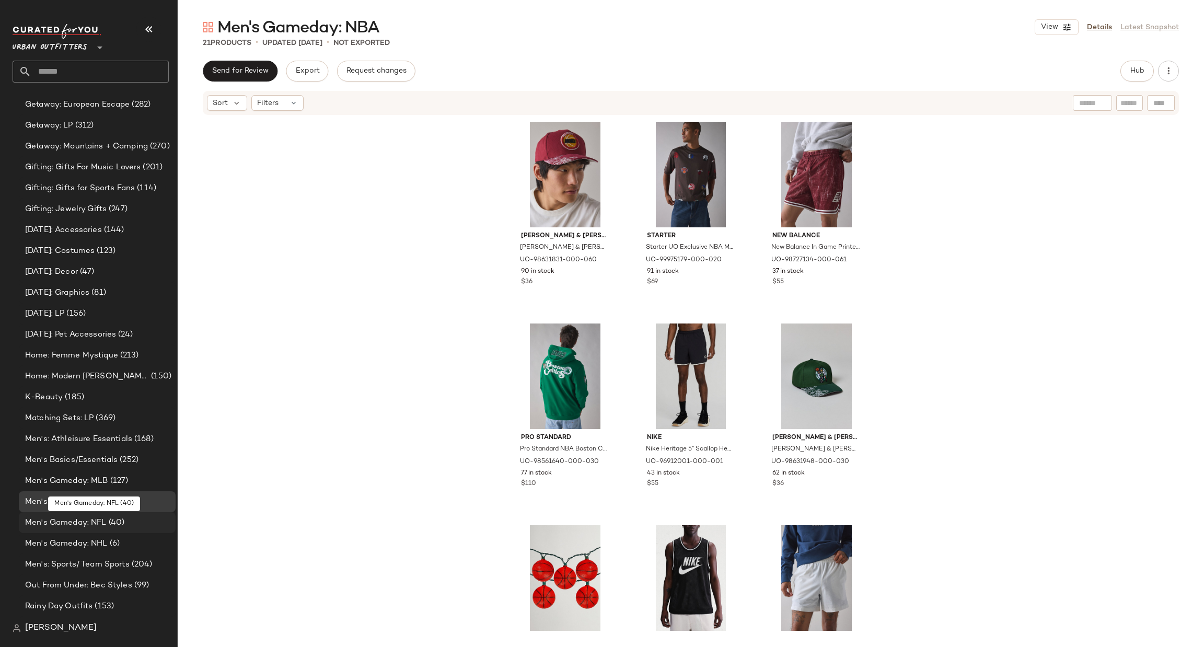
click at [123, 524] on span "(40)" at bounding box center [116, 523] width 18 height 12
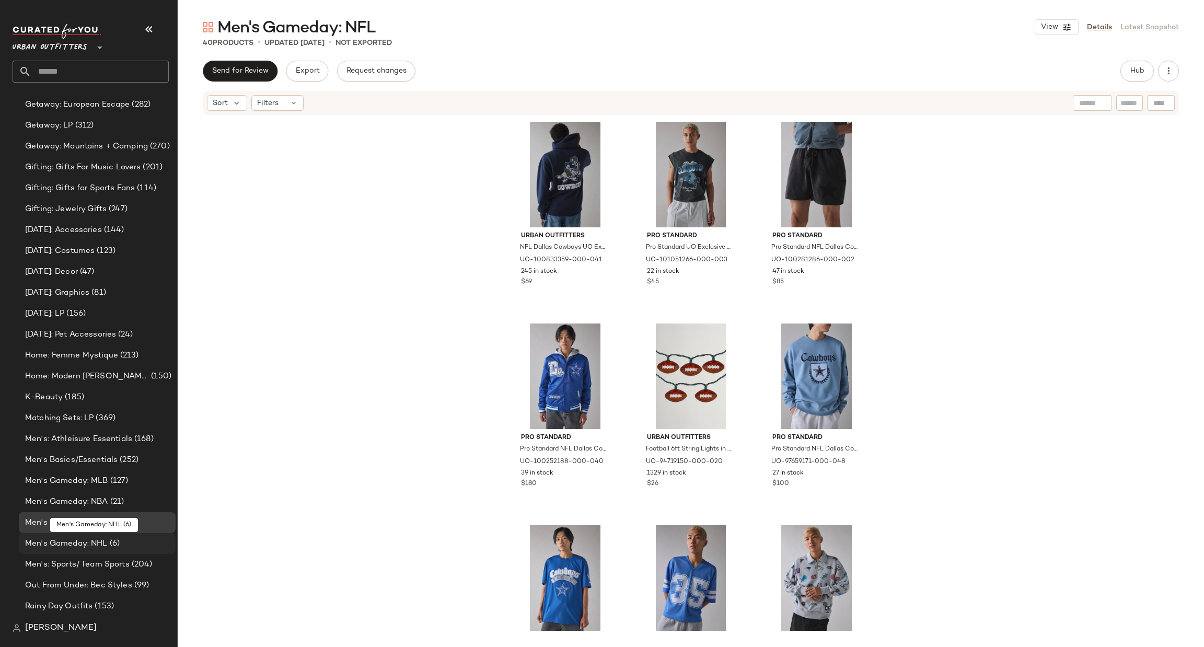
click at [121, 543] on div "Men's Gameday: NHL (6)" at bounding box center [96, 544] width 149 height 12
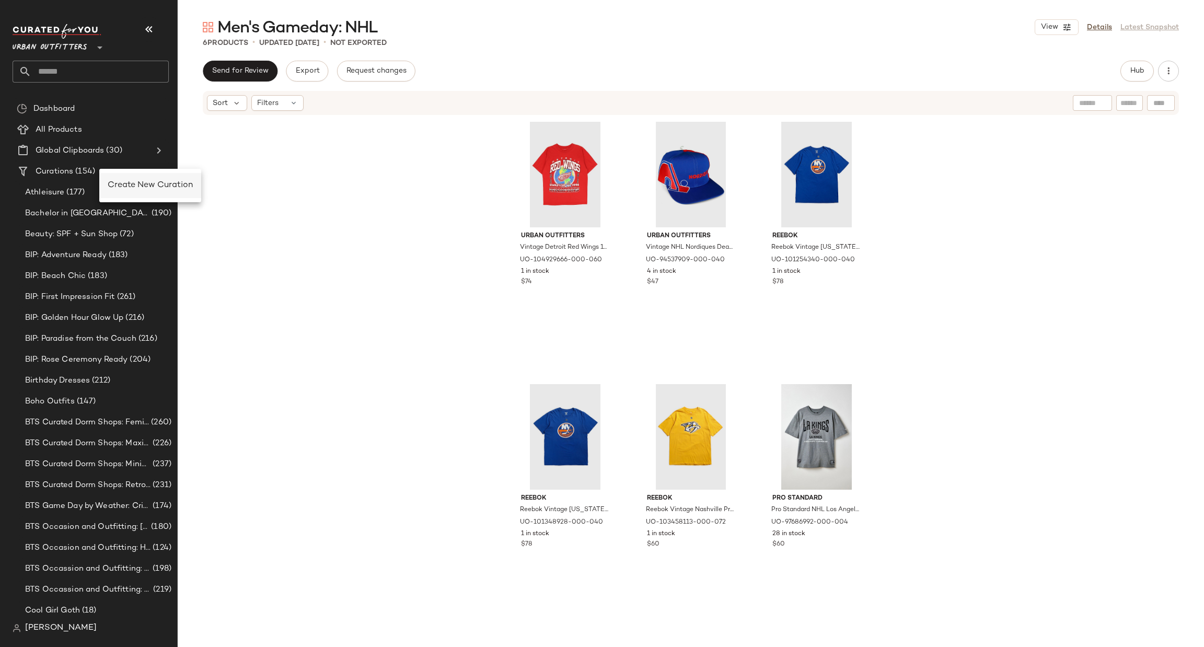
click at [124, 191] on div "Create New Curation" at bounding box center [150, 185] width 85 height 13
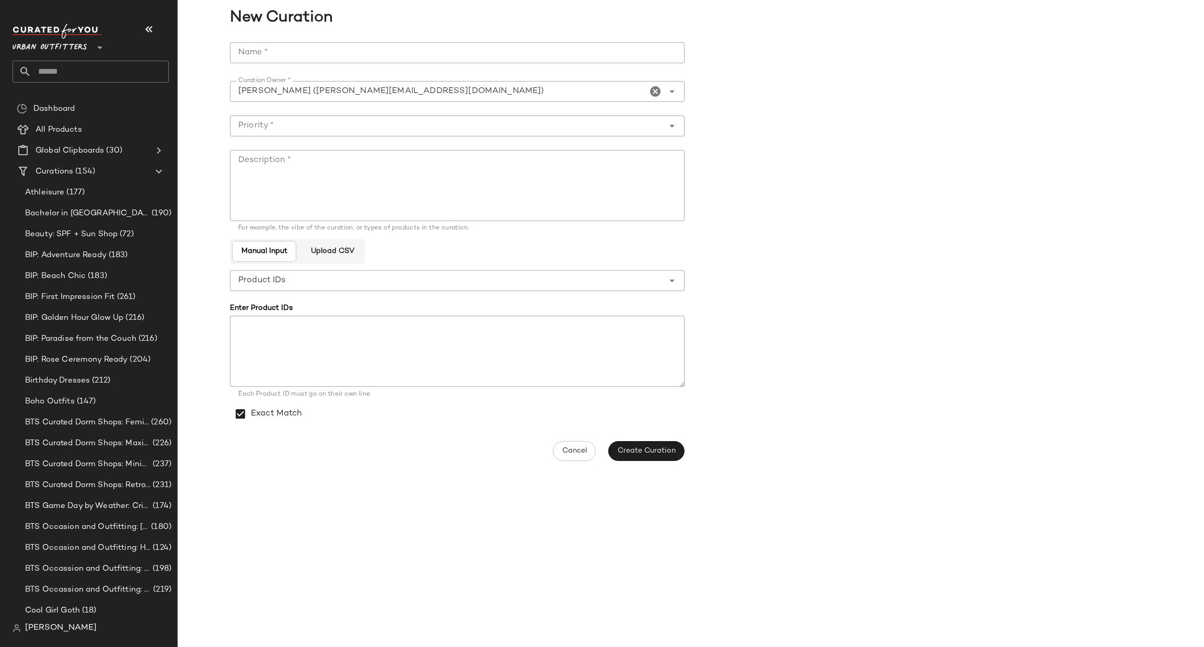
click at [335, 35] on div "New Curation" at bounding box center [691, 18] width 1026 height 36
click at [334, 38] on div "**********" at bounding box center [460, 251] width 461 height 431
drag, startPoint x: 335, startPoint y: 46, endPoint x: 526, endPoint y: 131, distance: 209.1
click at [333, 44] on input "Name *" at bounding box center [457, 52] width 455 height 21
type input "**********"
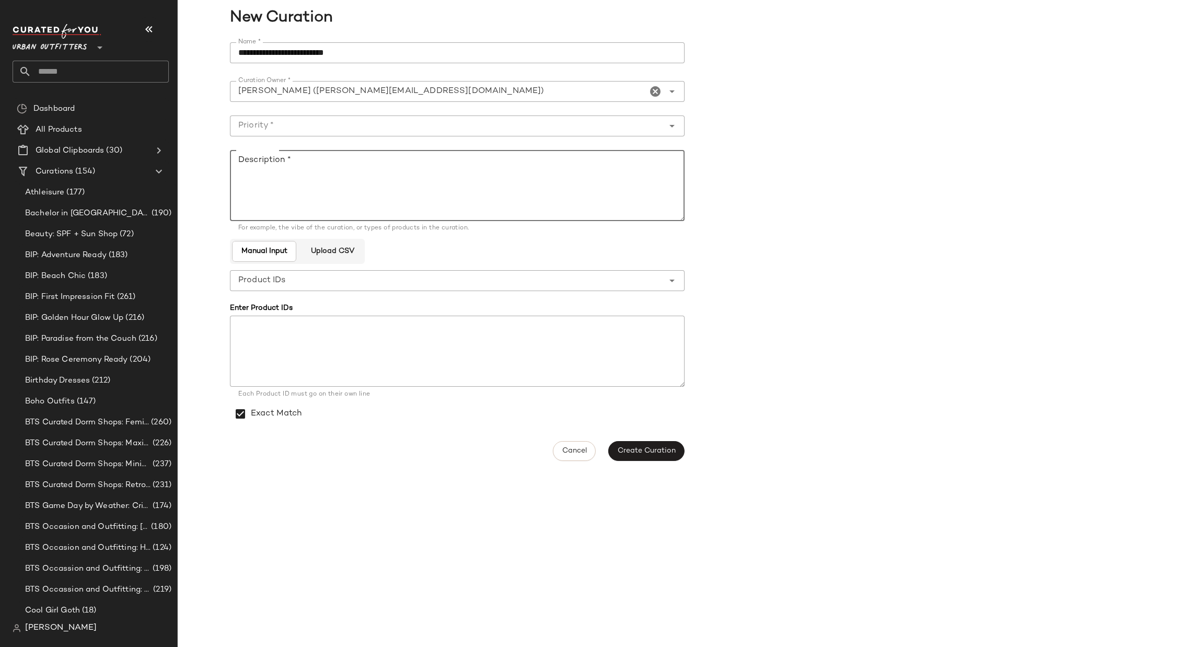
click at [352, 204] on textarea "Description *" at bounding box center [457, 185] width 455 height 71
drag, startPoint x: 1203, startPoint y: 392, endPoint x: 1203, endPoint y: 634, distance: 241.4
click at [1203, 578] on div "**********" at bounding box center [691, 311] width 1026 height 622
click at [664, 211] on textarea "**********" at bounding box center [457, 185] width 455 height 71
click at [694, 213] on form "**********" at bounding box center [691, 251] width 922 height 431
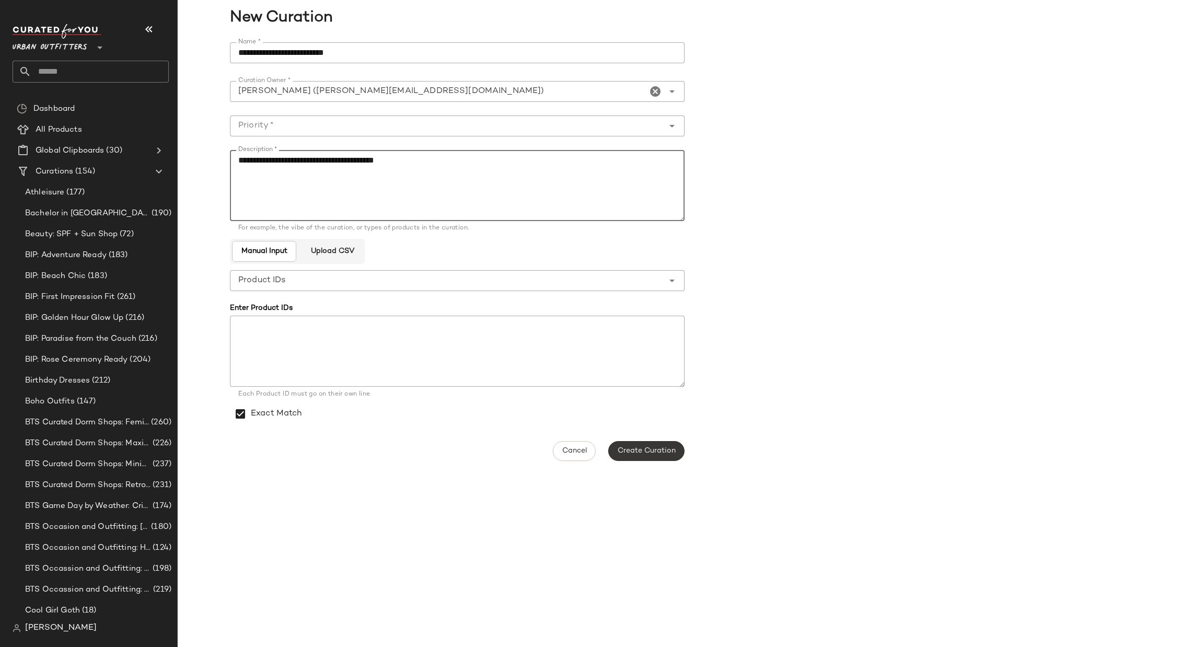
type textarea "**********"
click at [668, 452] on span "Create Curation" at bounding box center [646, 451] width 59 height 8
click at [448, 128] on input "Priority *" at bounding box center [447, 126] width 434 height 13
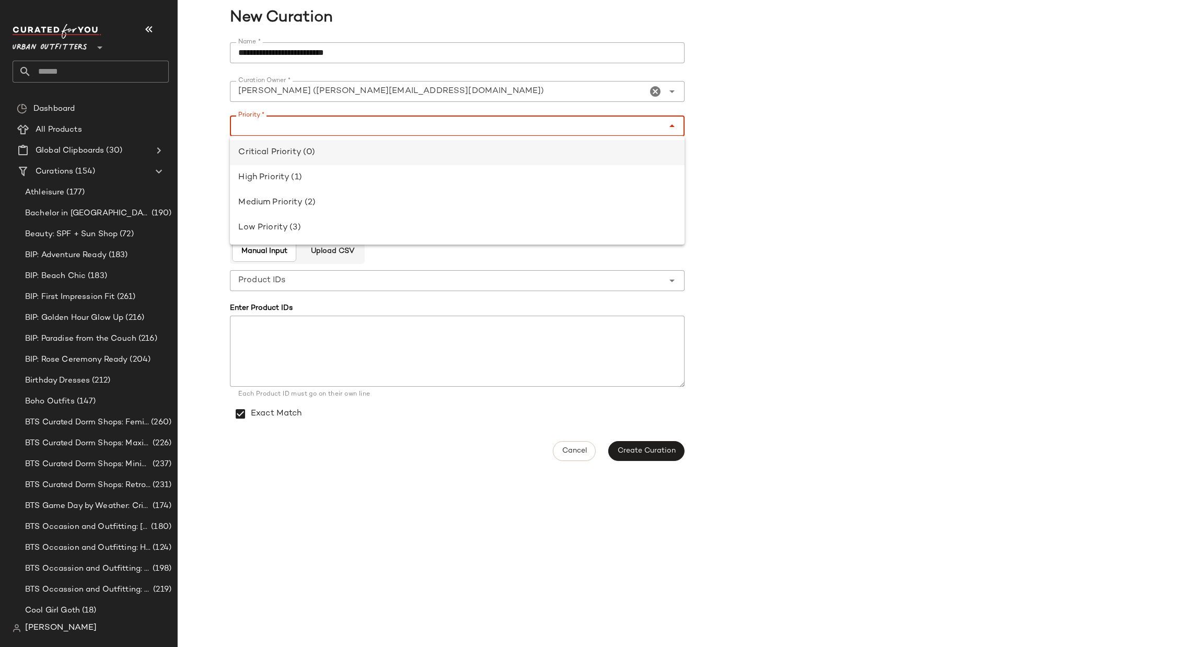
click at [428, 145] on div "Critical Priority (0)" at bounding box center [457, 152] width 455 height 25
type input "**********"
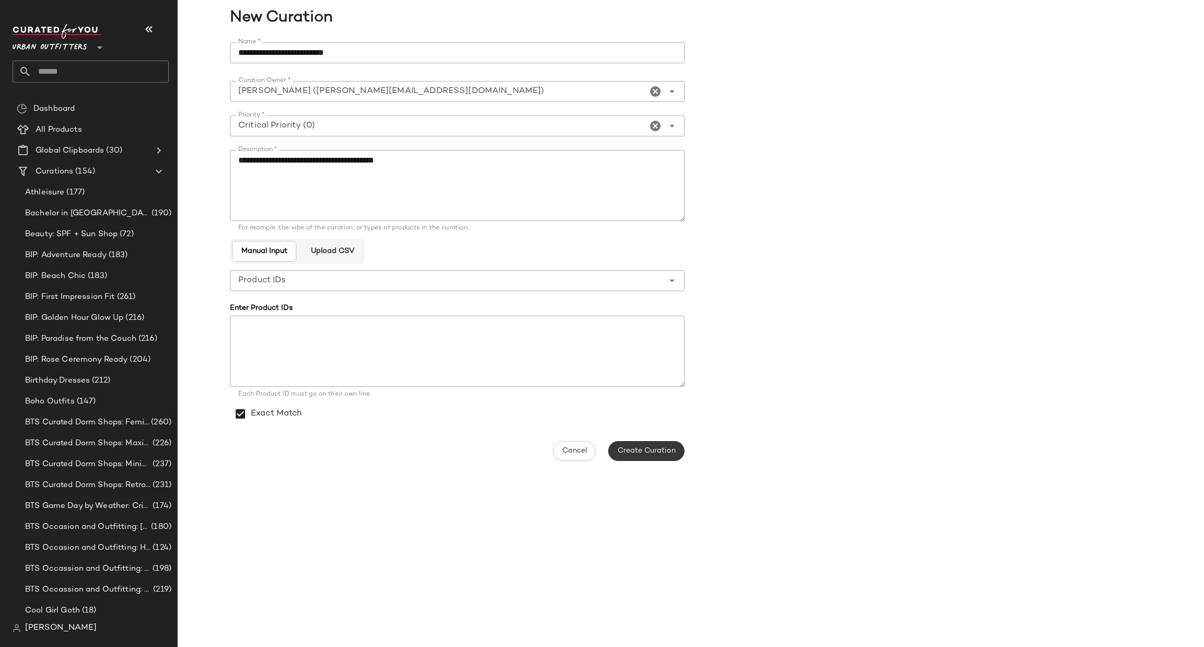
click at [648, 448] on span "Create Curation" at bounding box center [646, 451] width 59 height 8
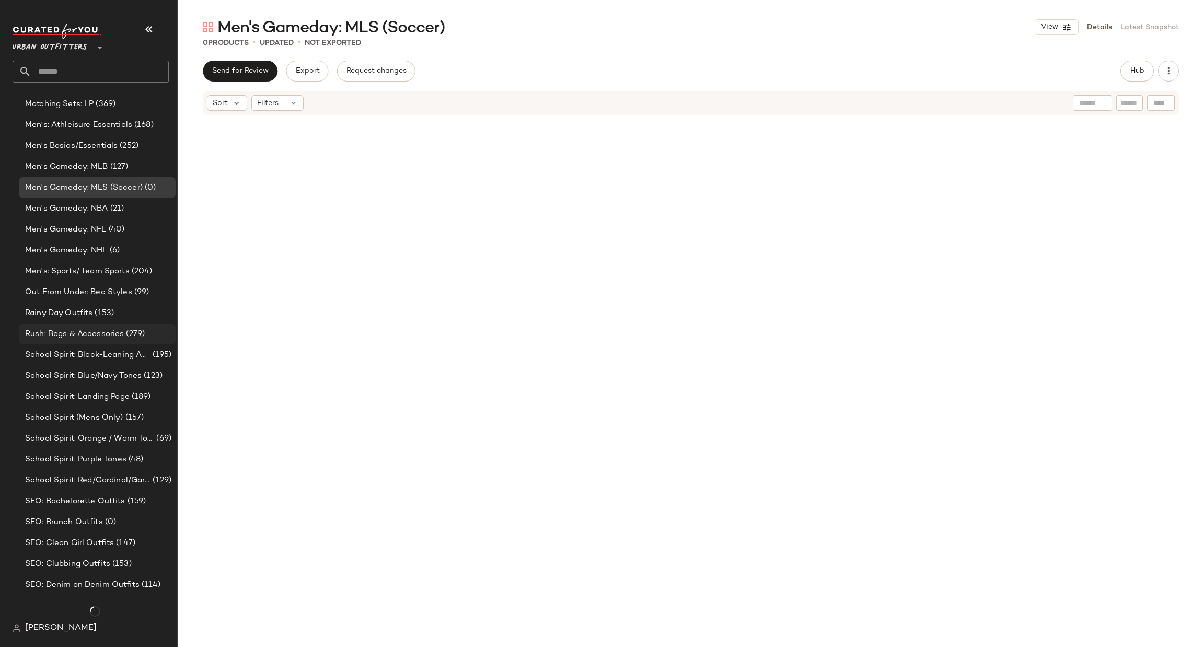
scroll to position [1676, 0]
click at [108, 173] on div "Men's Gameday: MLB (127)" at bounding box center [97, 167] width 157 height 21
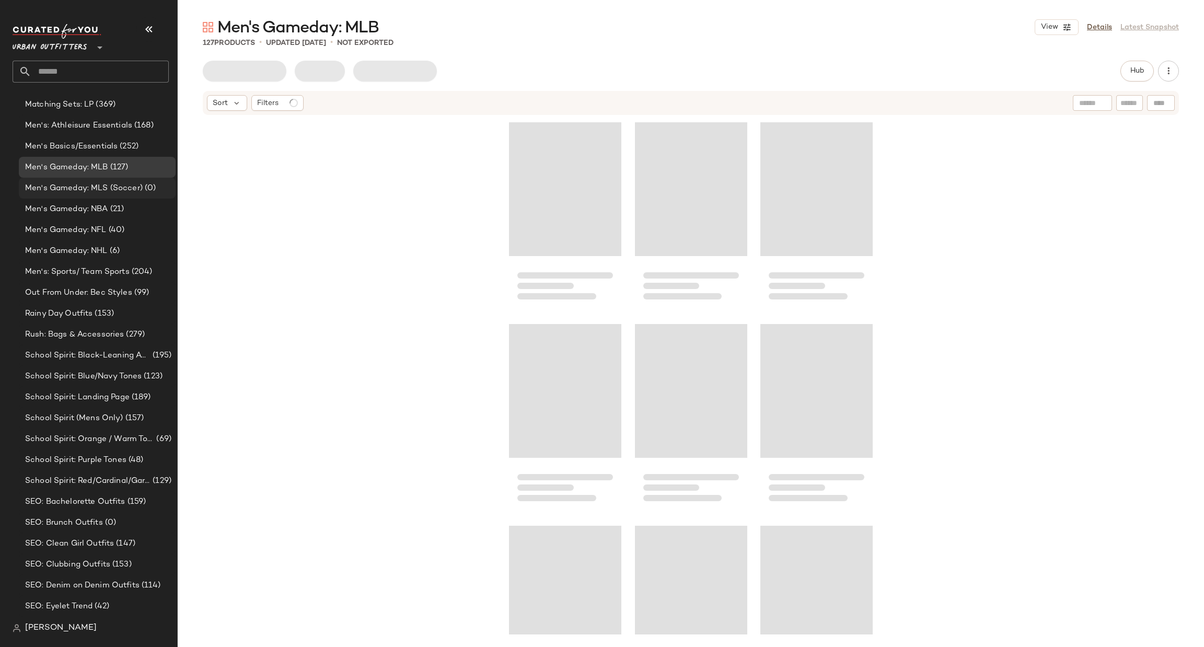
click at [124, 189] on span "Men's Gameday: MLS (Soccer)" at bounding box center [84, 188] width 118 height 12
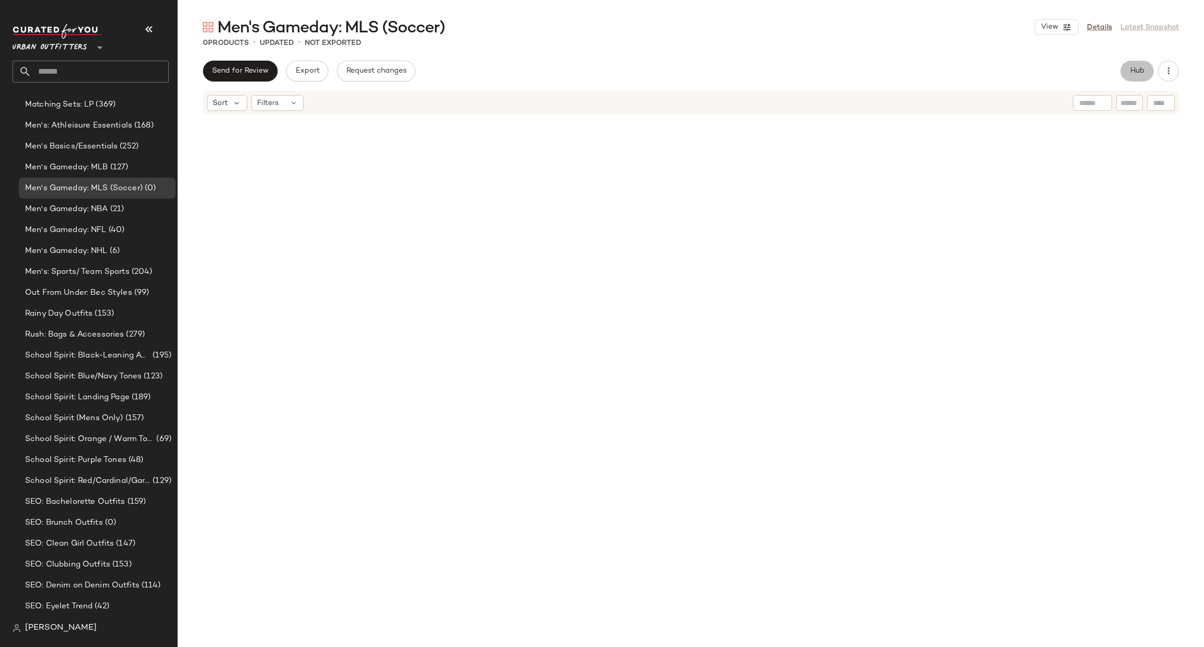
click at [1134, 72] on span "Hub" at bounding box center [1136, 71] width 15 height 8
click at [1115, 102] on div at bounding box center [1132, 102] width 39 height 16
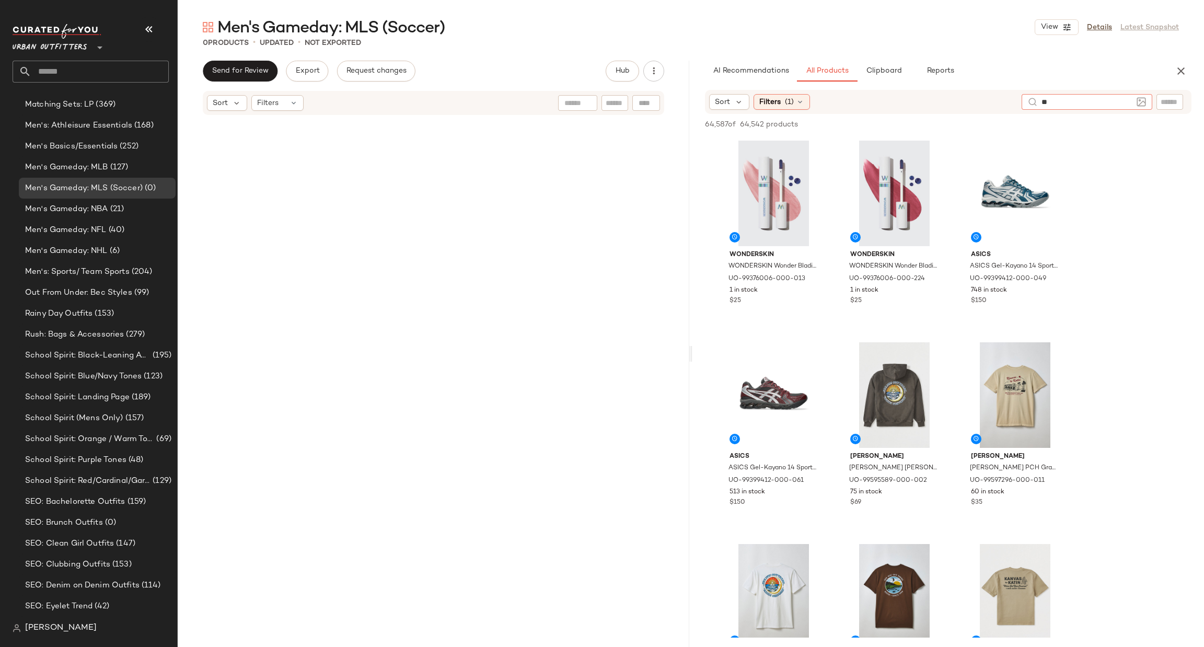
type input "***"
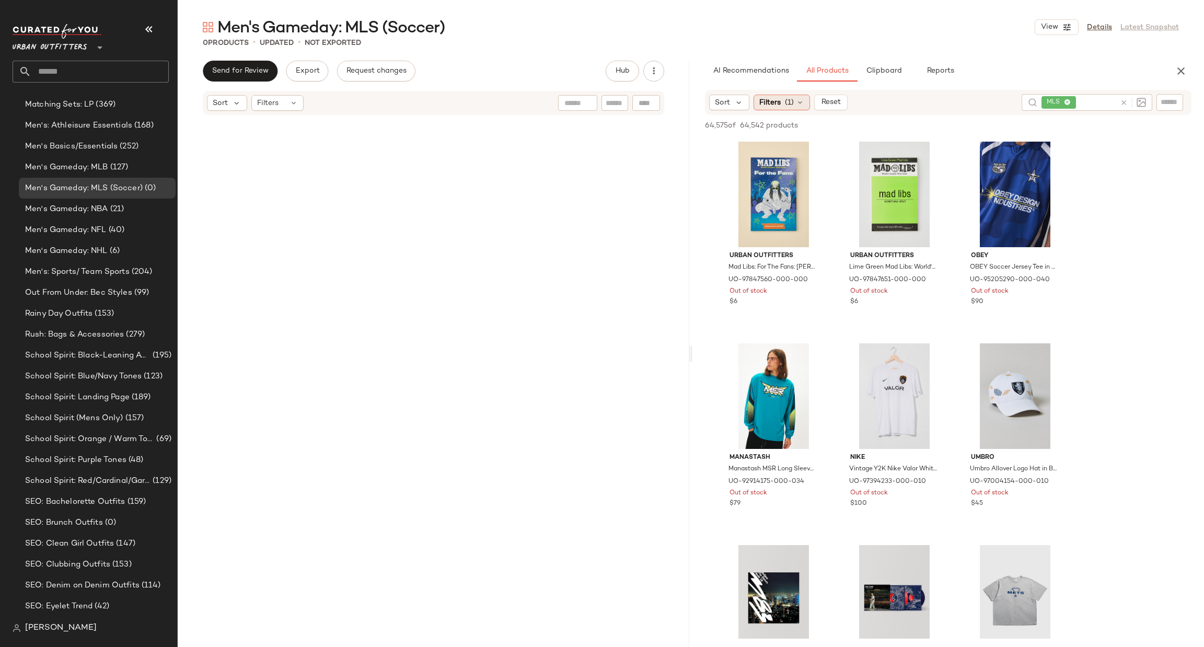
click at [777, 102] on span "Filters" at bounding box center [769, 102] width 21 height 11
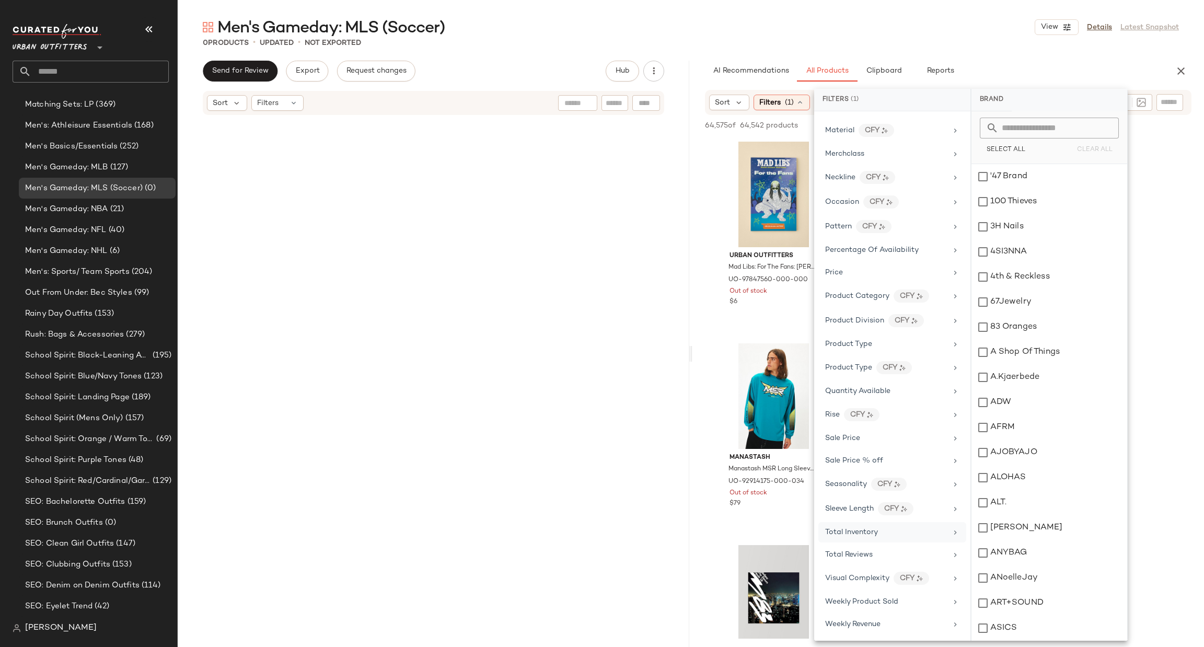
click at [930, 527] on div "Total Inventory" at bounding box center [886, 532] width 122 height 11
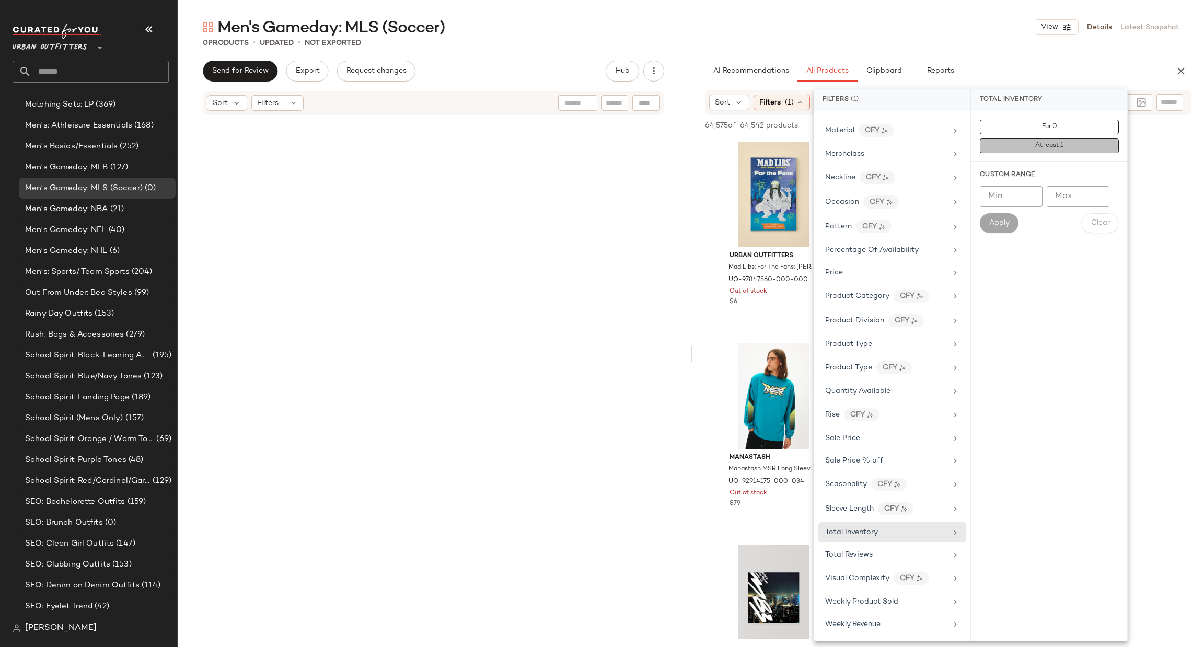
click at [1101, 139] on button "At least 1" at bounding box center [1049, 145] width 139 height 15
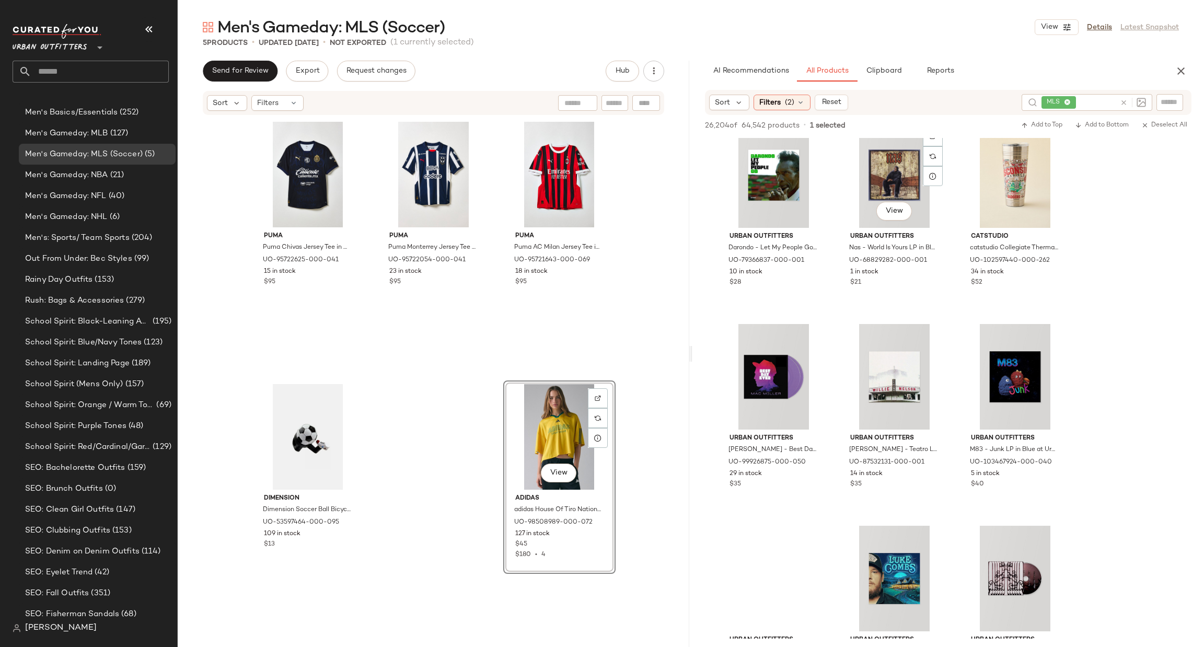
scroll to position [3918, 0]
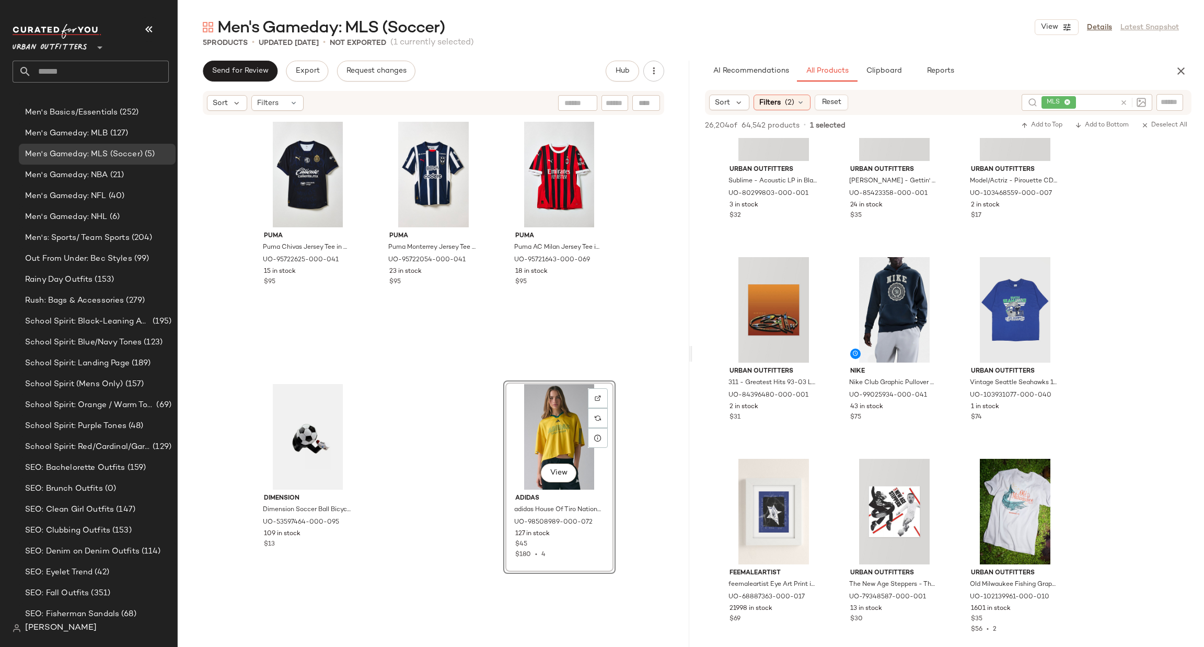
click at [1127, 101] on div at bounding box center [1133, 102] width 26 height 9
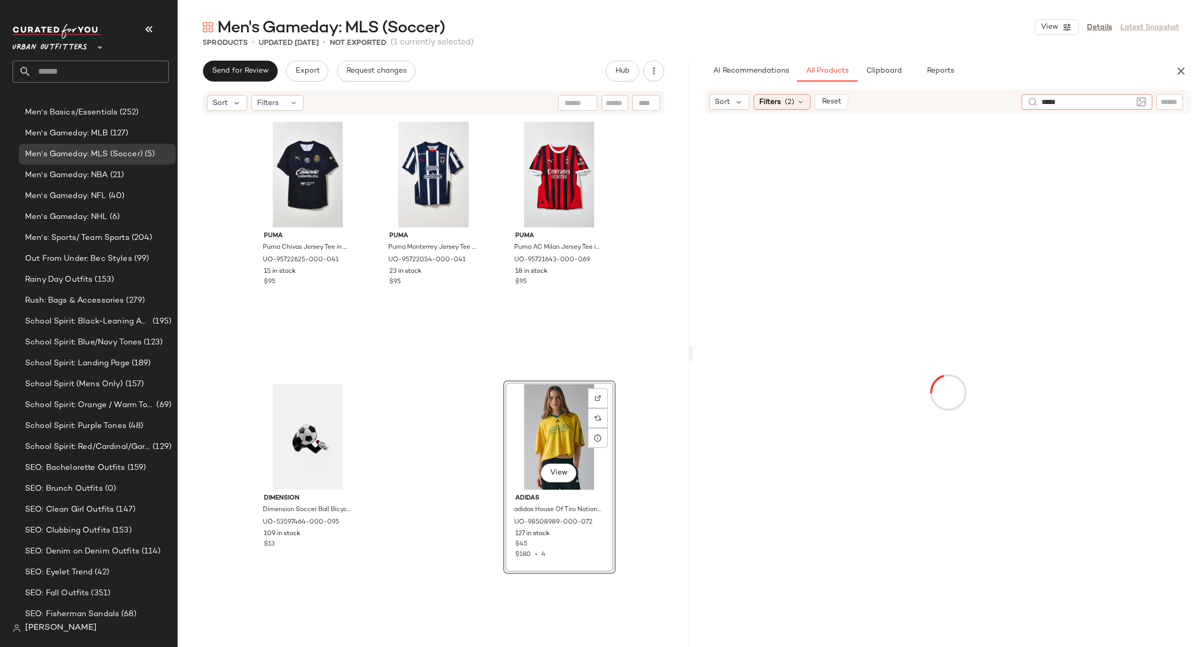
type input "******"
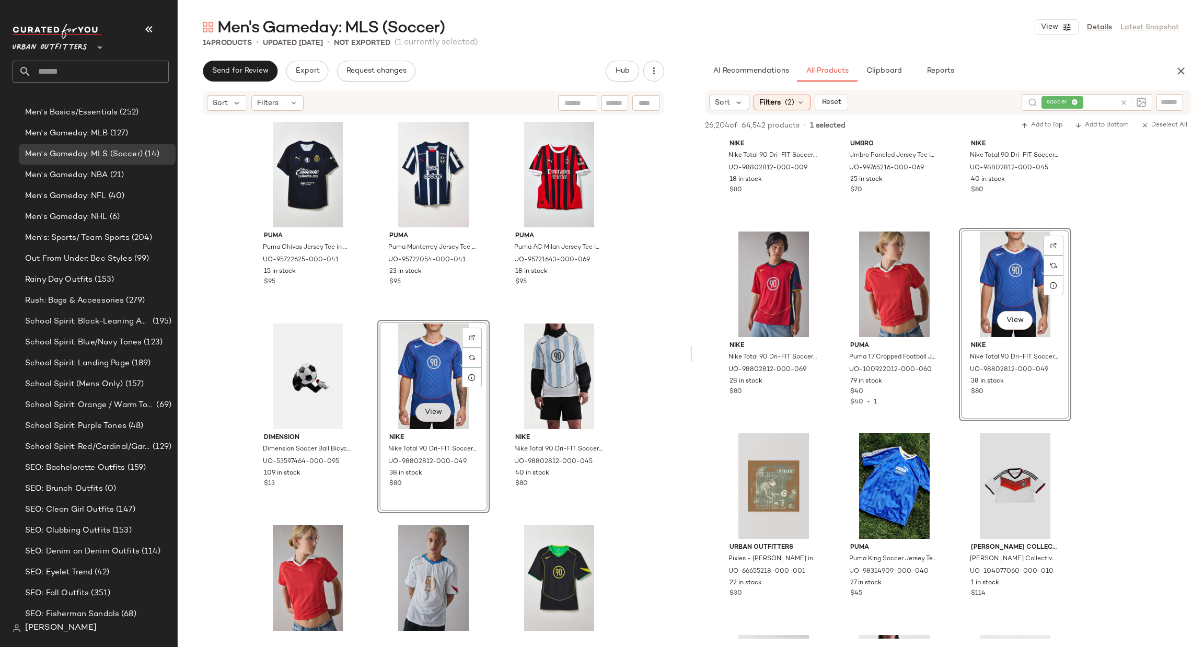
scroll to position [321, 0]
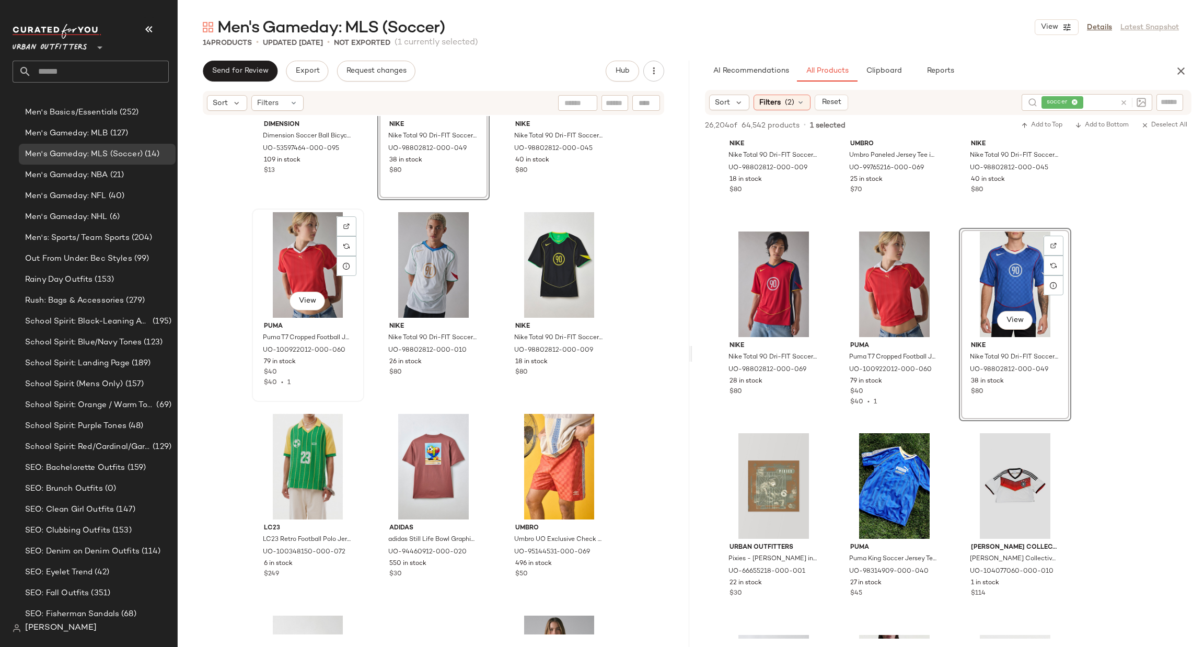
click at [285, 244] on div "View" at bounding box center [307, 265] width 105 height 106
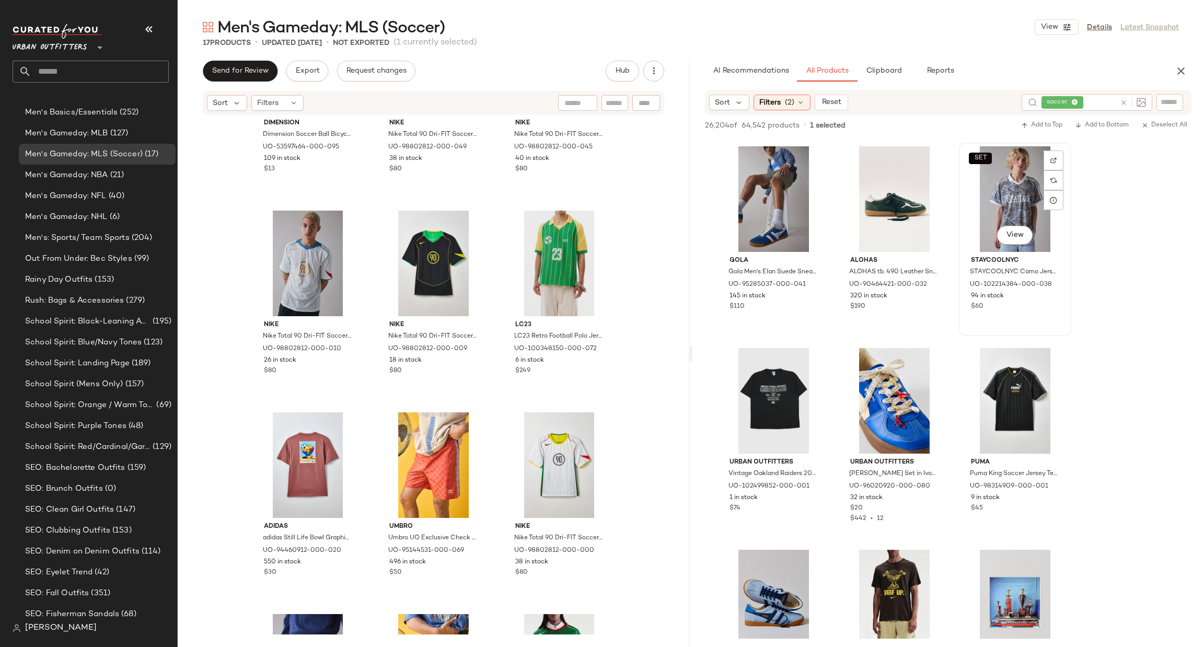
click at [1033, 194] on div "SET View" at bounding box center [1014, 199] width 105 height 106
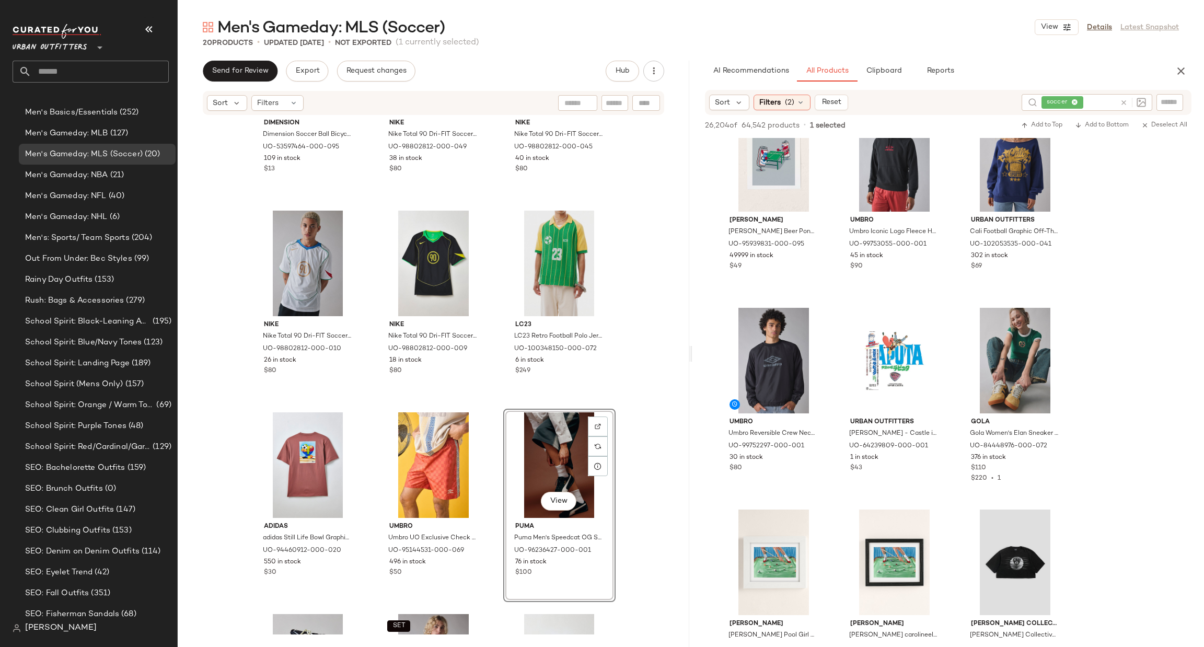
scroll to position [6604, 0]
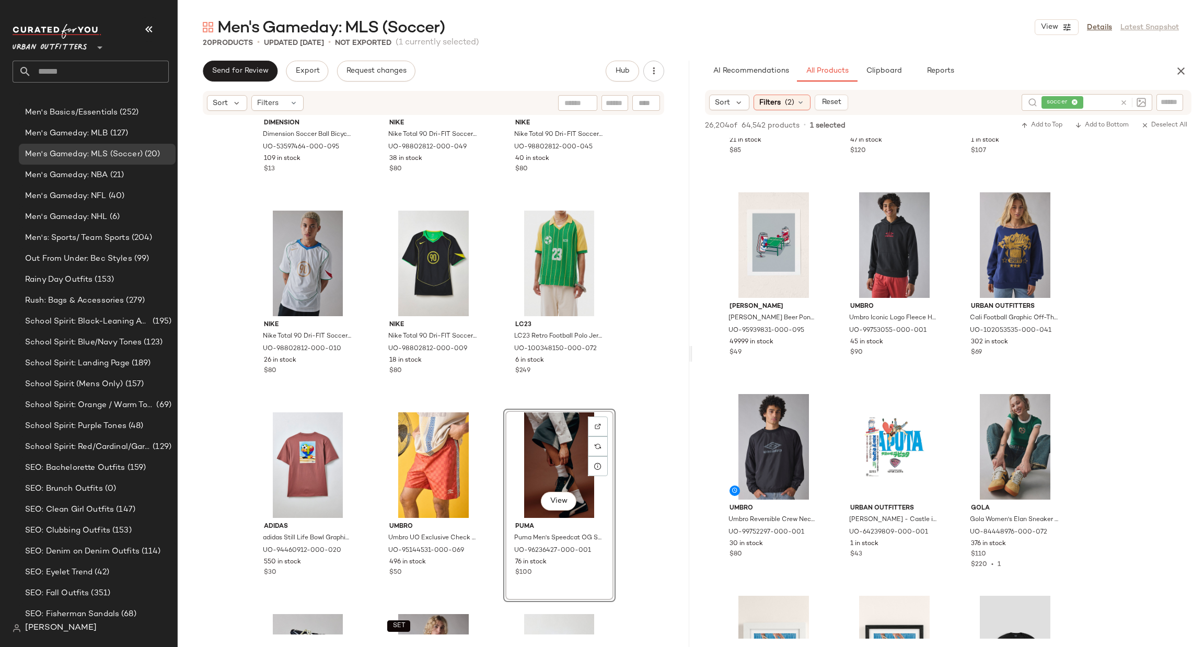
click at [1172, 78] on div "AI Recommendations All Products Clipboard Reports" at bounding box center [947, 71] width 511 height 21
click at [1183, 67] on icon "button" at bounding box center [1180, 71] width 13 height 13
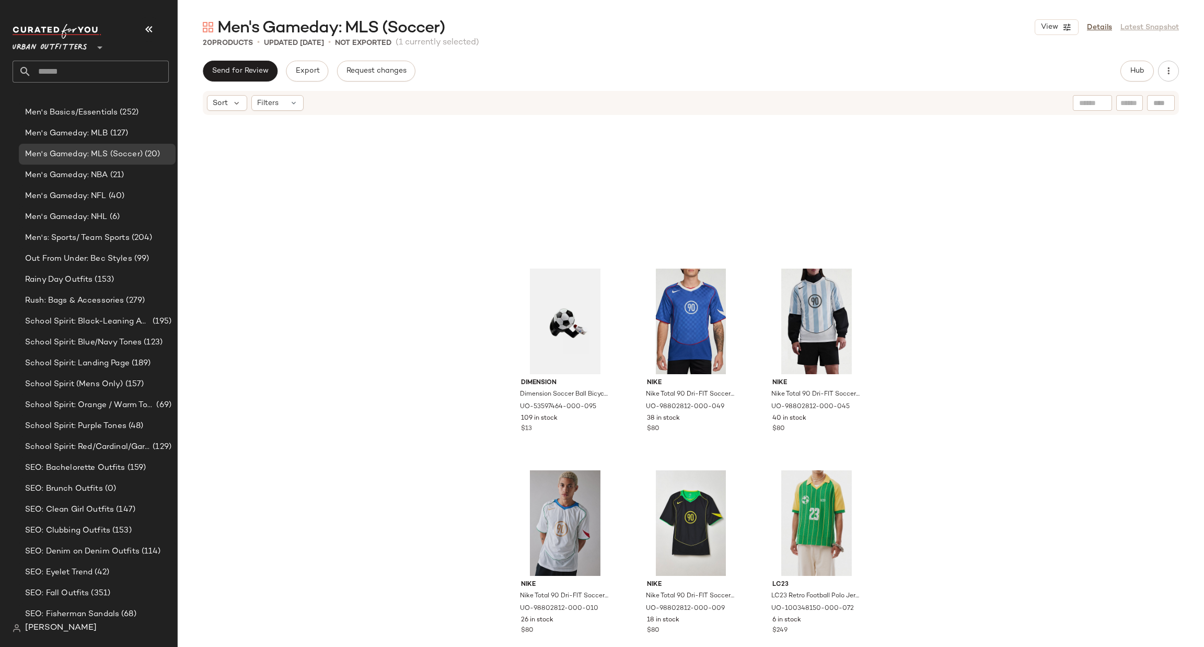
scroll to position [0, 0]
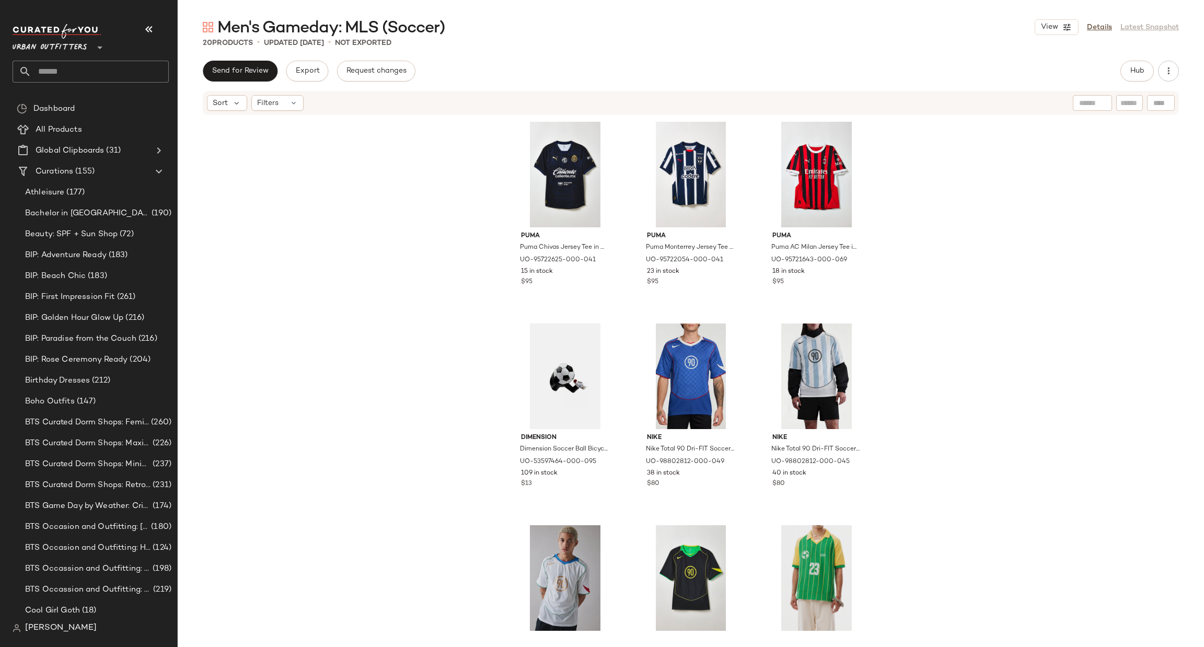
click at [64, 66] on input "text" at bounding box center [99, 72] width 137 height 22
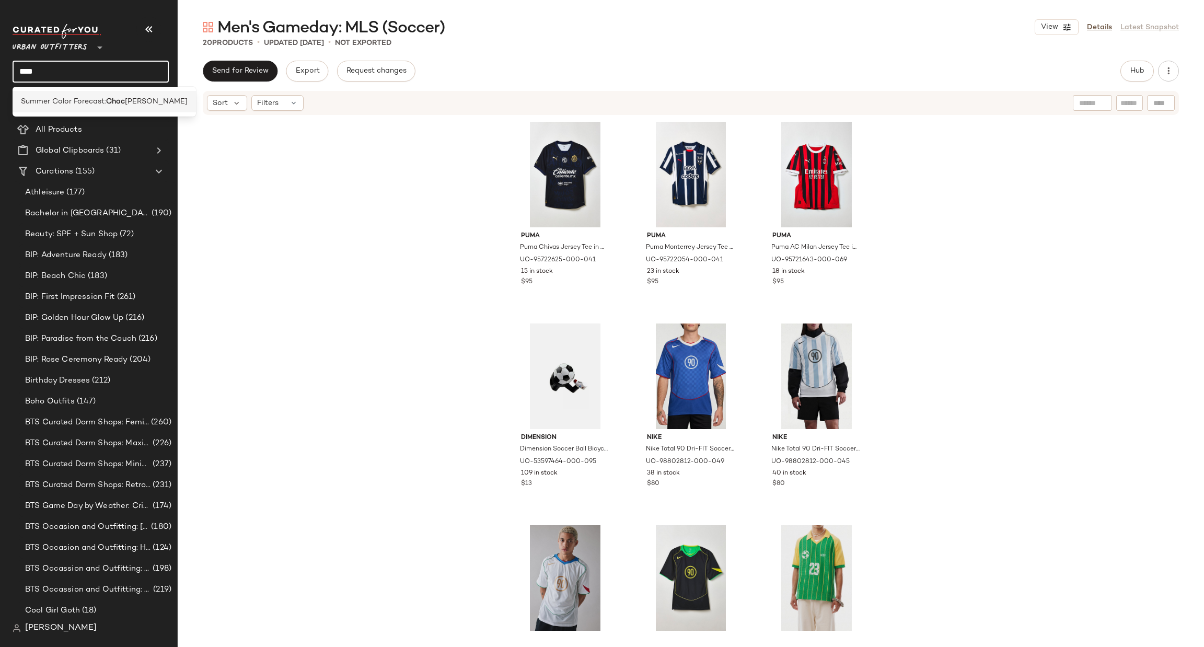
type input "****"
click at [117, 95] on div "Summer Color Forecast: Choc [PERSON_NAME]" at bounding box center [104, 101] width 183 height 21
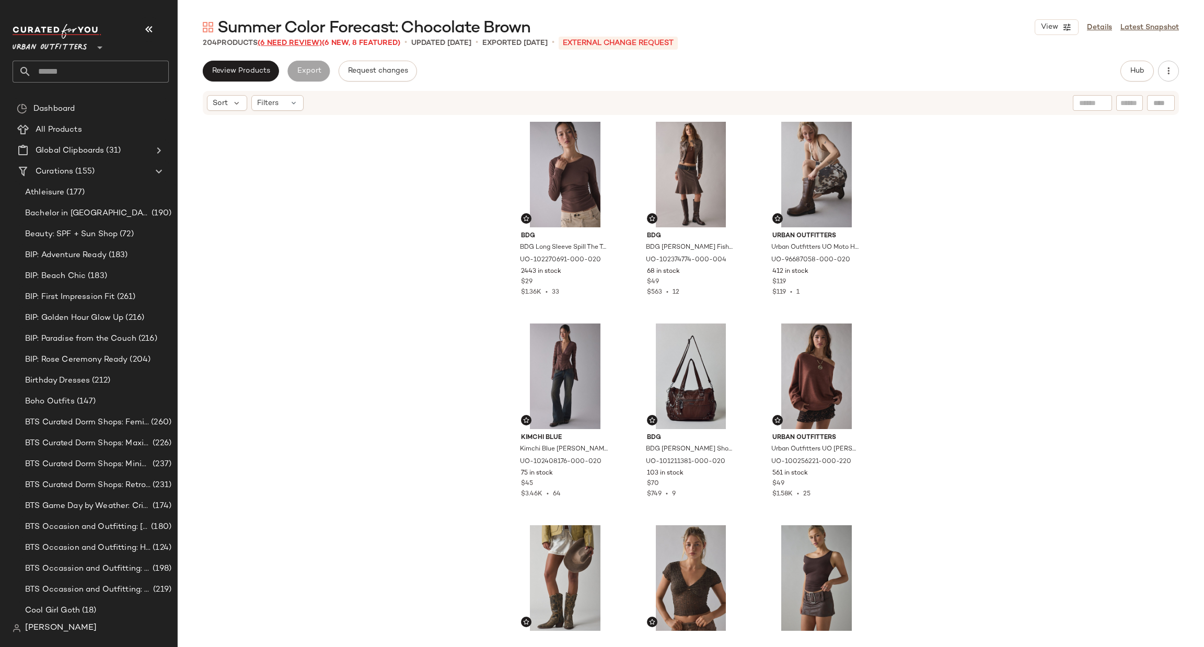
click at [283, 45] on span "(6 Need Review)" at bounding box center [290, 43] width 64 height 8
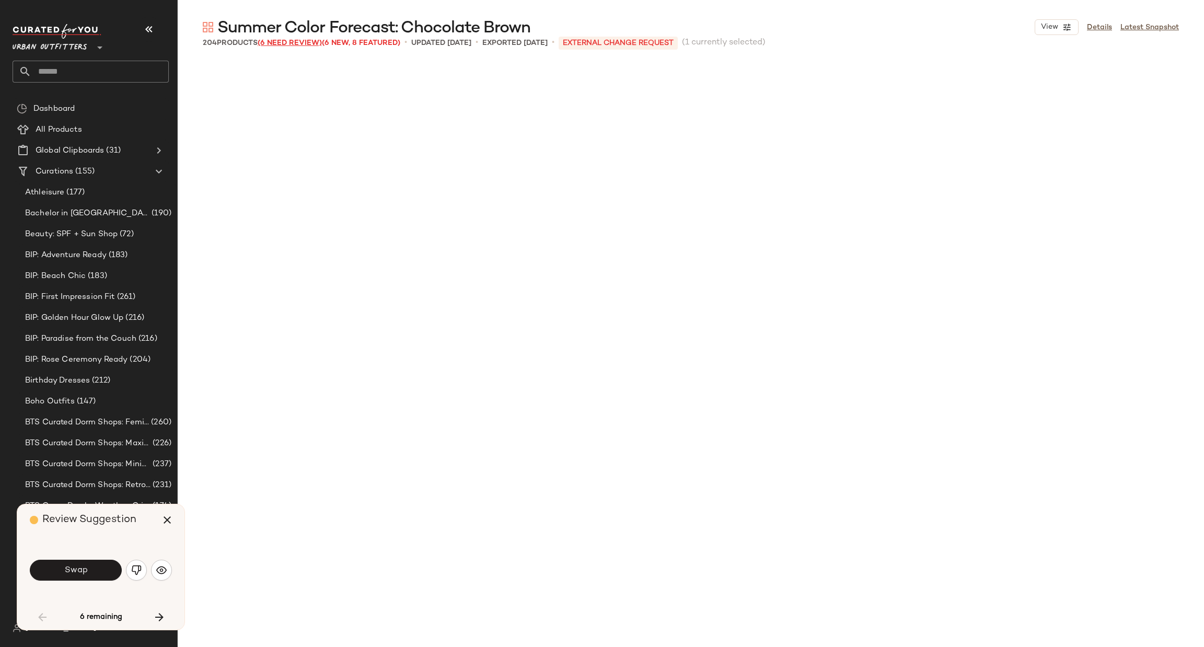
scroll to position [613, 0]
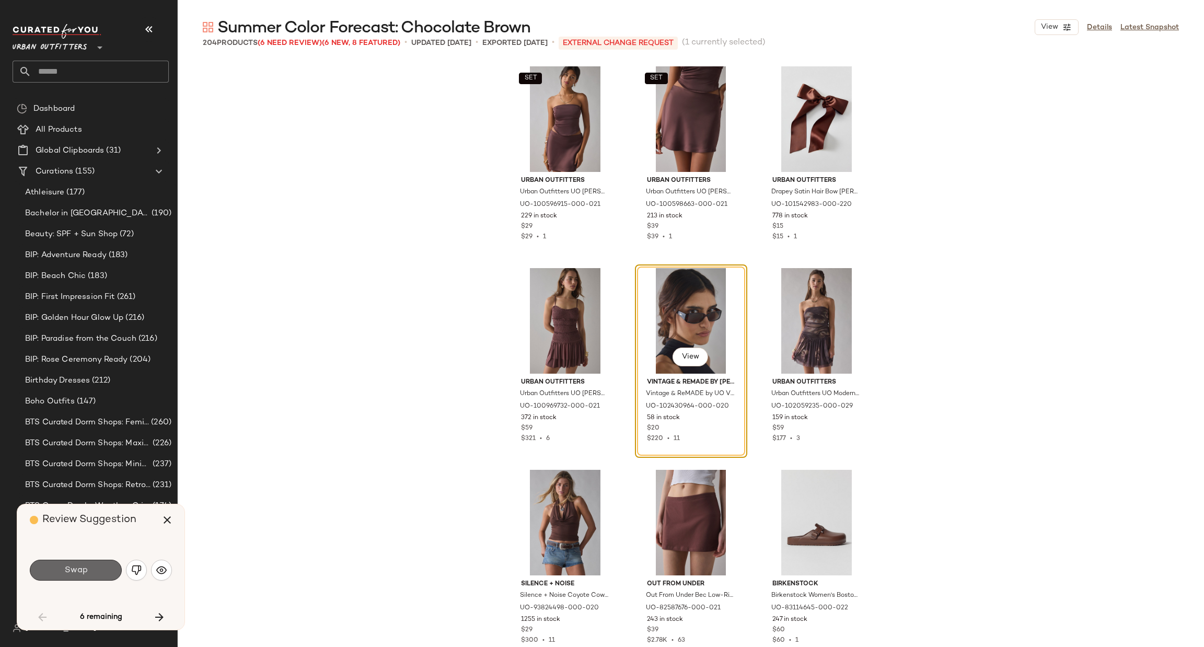
click at [80, 568] on span "Swap" at bounding box center [76, 570] width 24 height 10
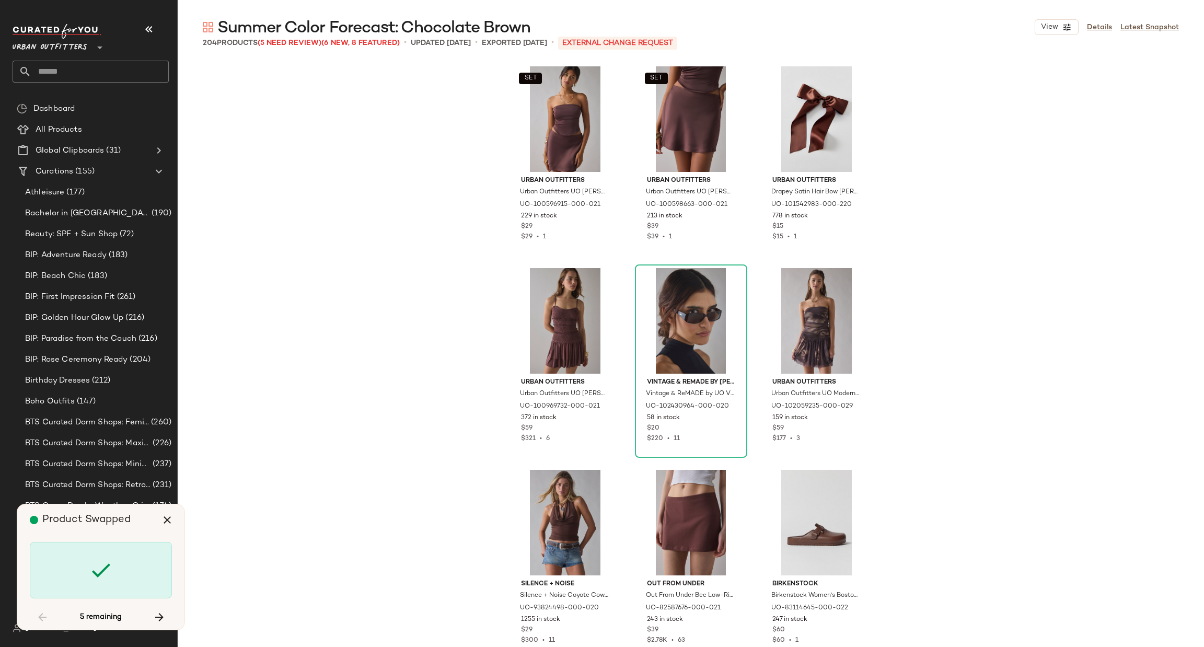
scroll to position [4234, 0]
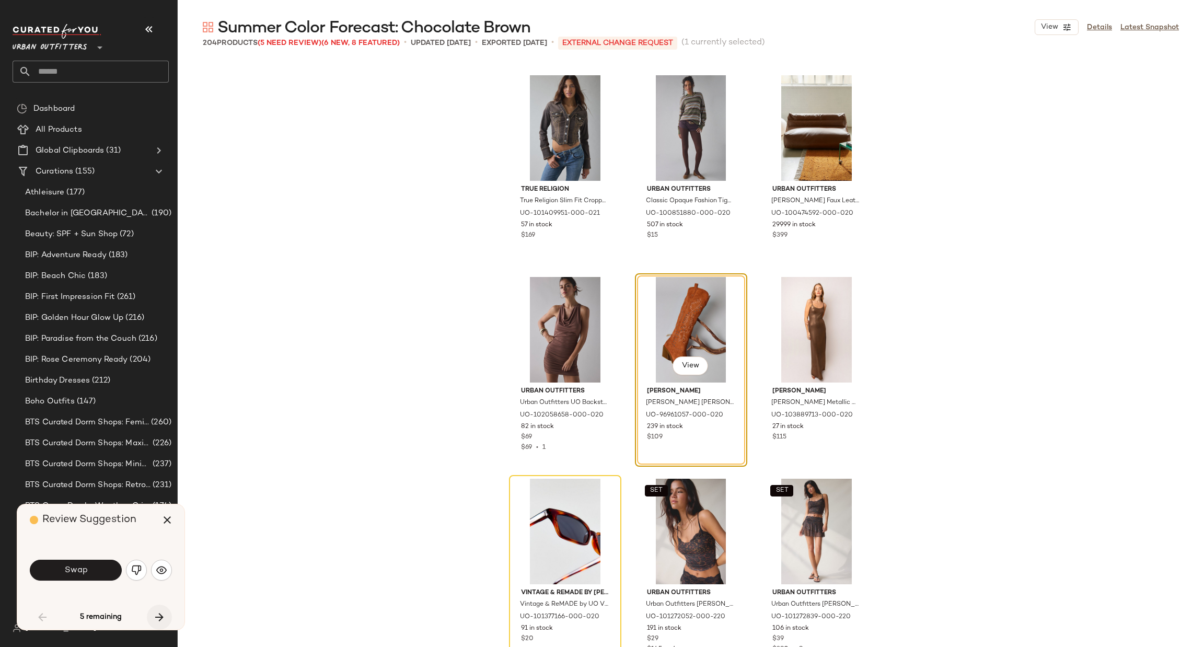
click at [161, 618] on icon "button" at bounding box center [159, 617] width 13 height 13
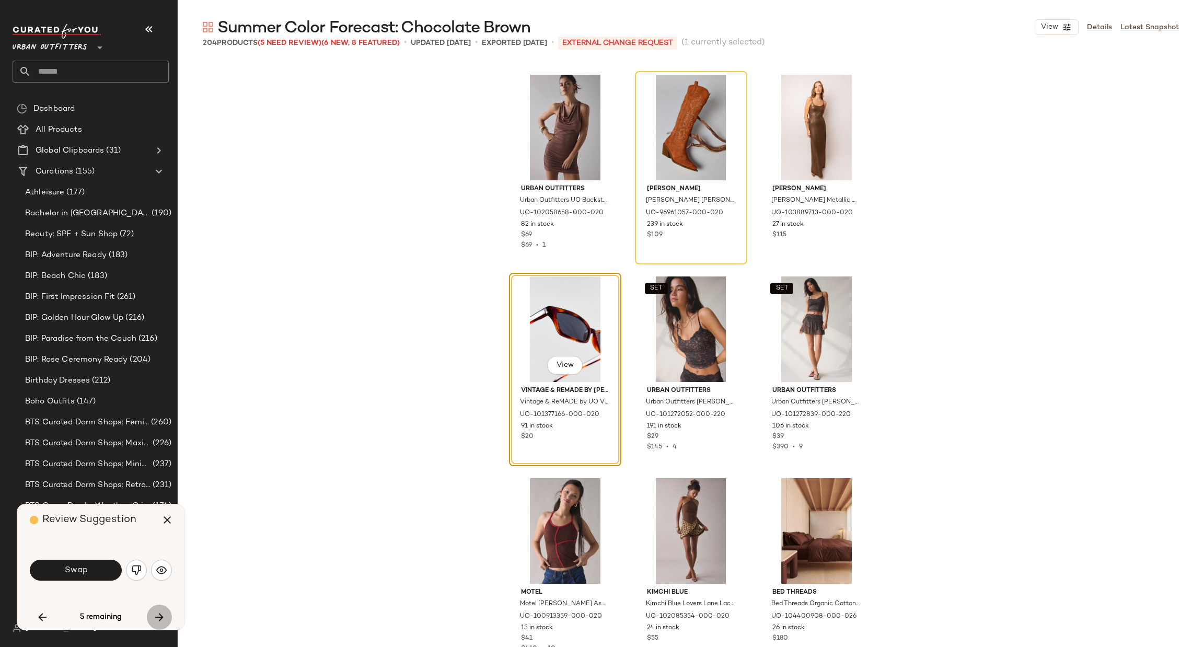
click at [161, 618] on icon "button" at bounding box center [159, 617] width 13 height 13
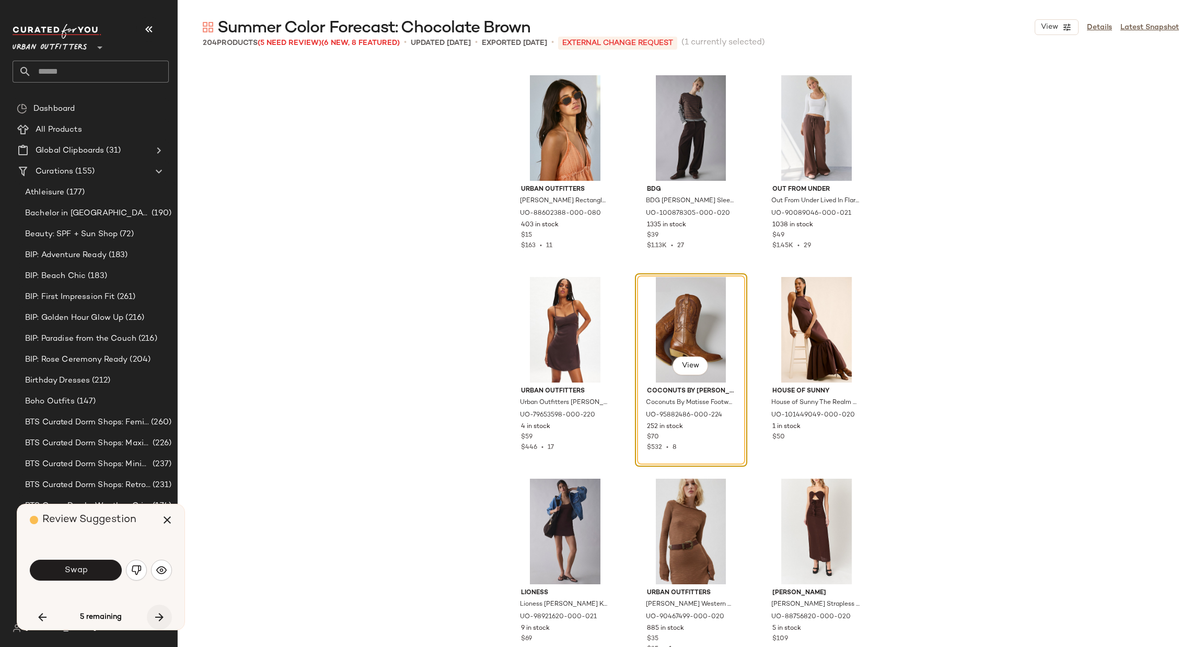
click at [161, 618] on icon "button" at bounding box center [159, 617] width 13 height 13
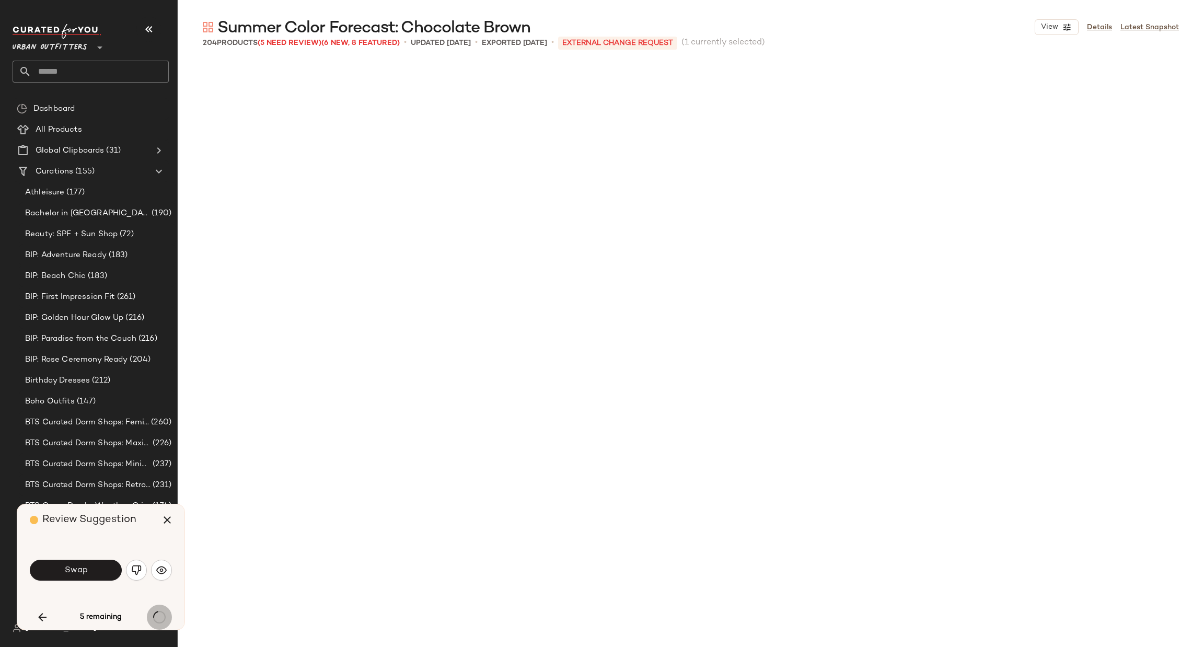
scroll to position [9679, 0]
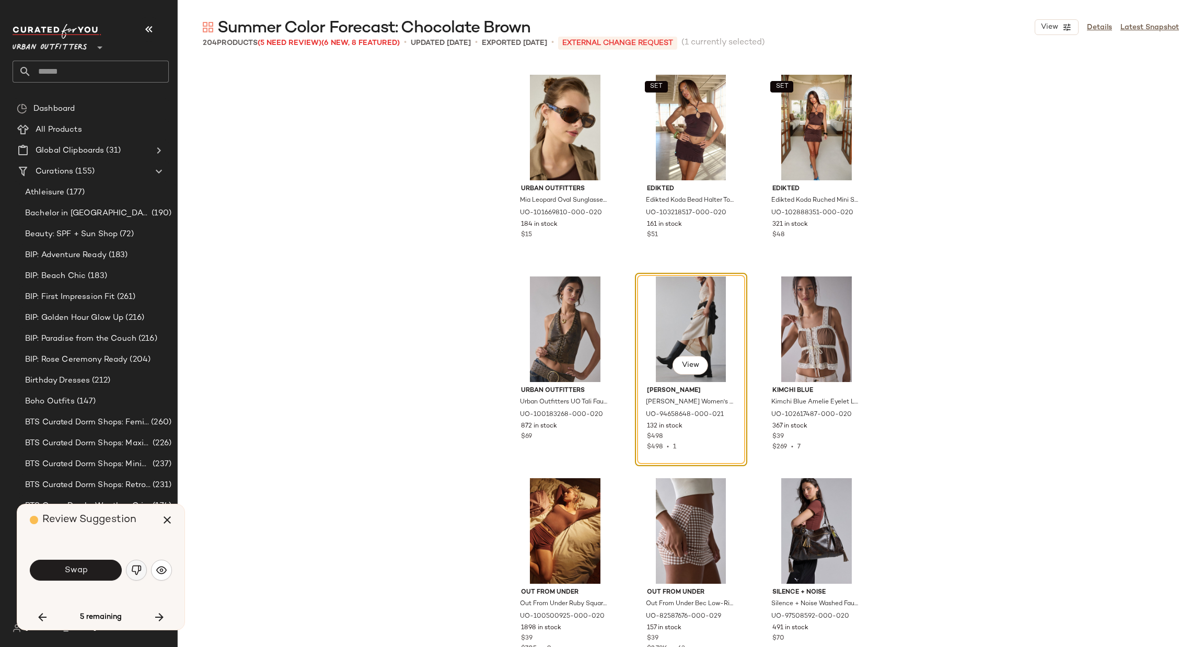
click at [136, 572] on img "button" at bounding box center [136, 570] width 10 height 10
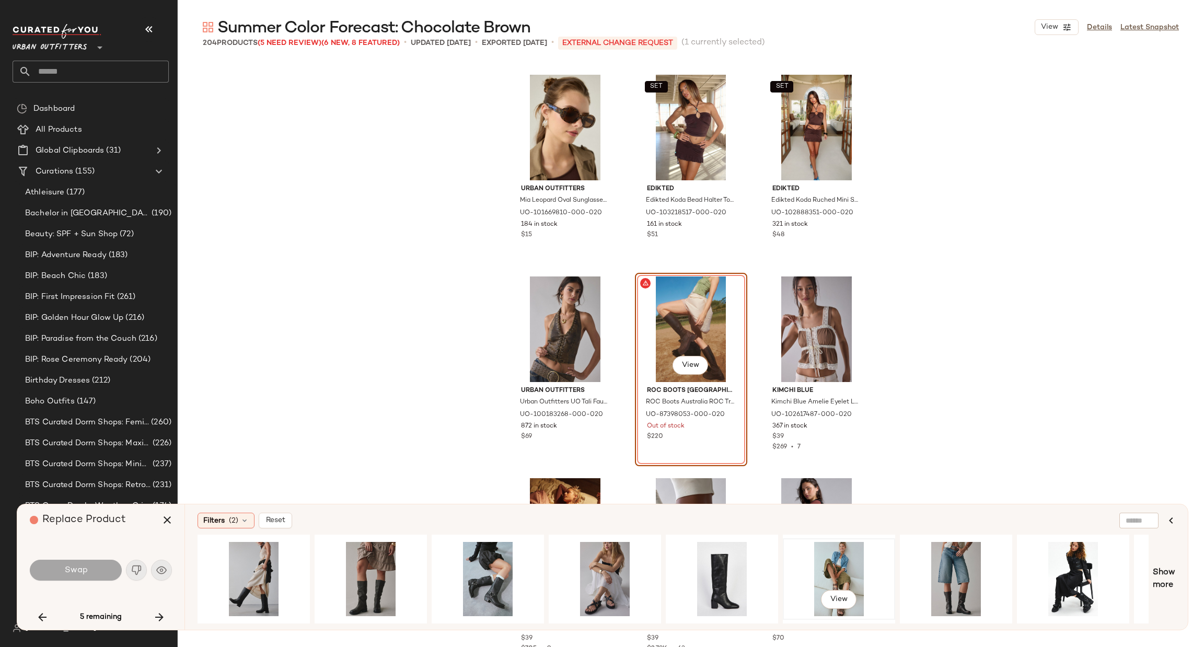
click at [843, 577] on div "View" at bounding box center [838, 579] width 105 height 74
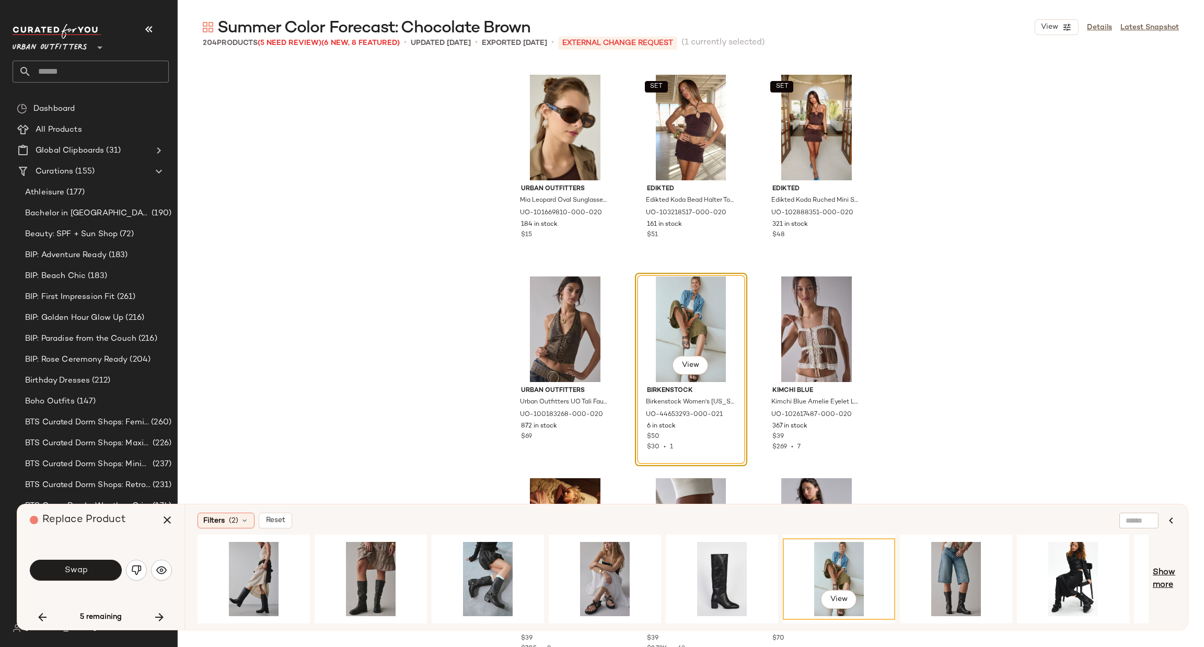
click at [1171, 586] on span "Show more" at bounding box center [1163, 578] width 22 height 25
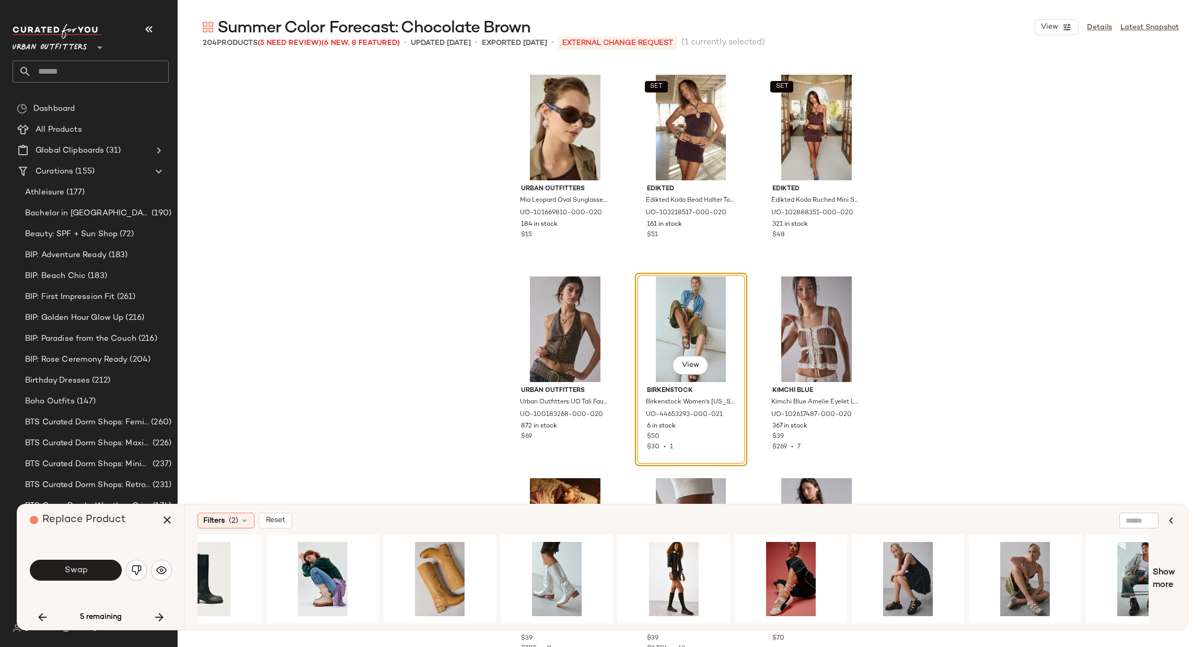
scroll to position [0, 1634]
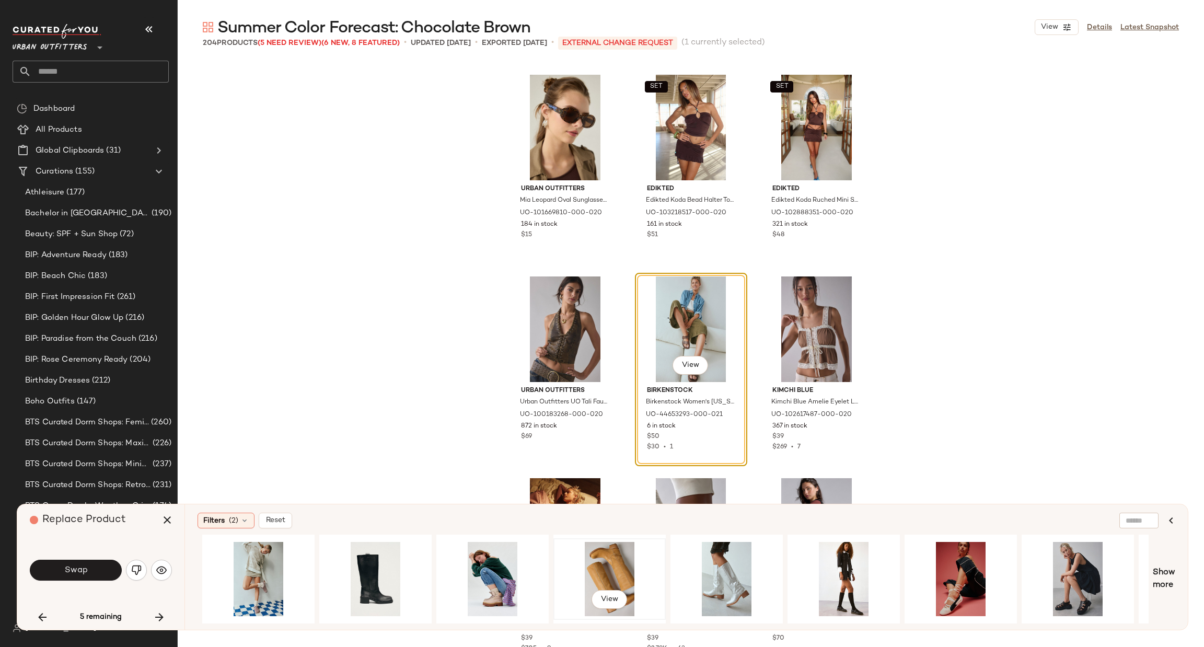
click at [610, 567] on div "View" at bounding box center [609, 579] width 105 height 74
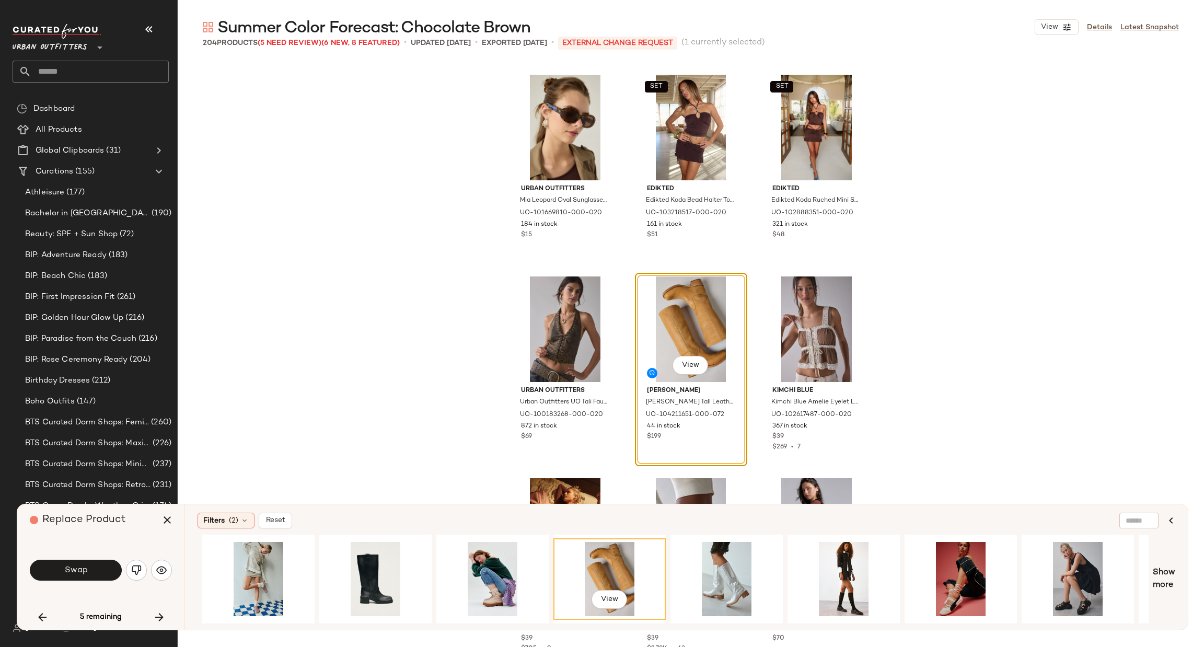
drag, startPoint x: 703, startPoint y: 616, endPoint x: 635, endPoint y: 625, distance: 68.5
click at [635, 625] on div "Filters (2) Reset View Show more" at bounding box center [685, 566] width 1003 height 125
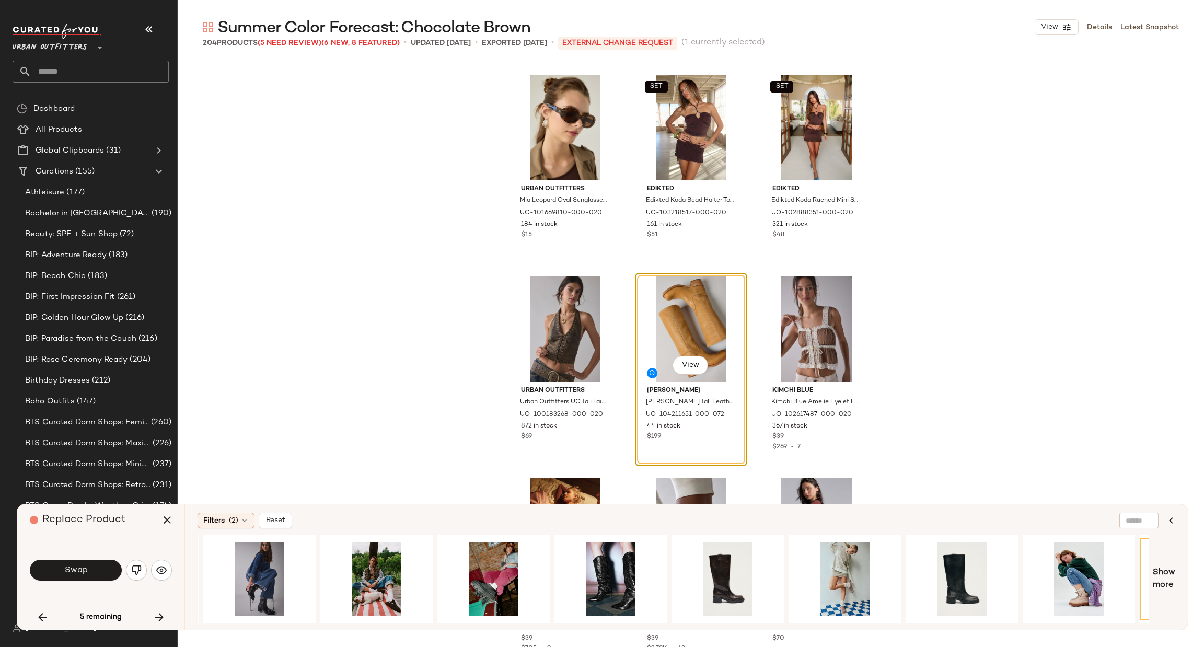
scroll to position [0, 752]
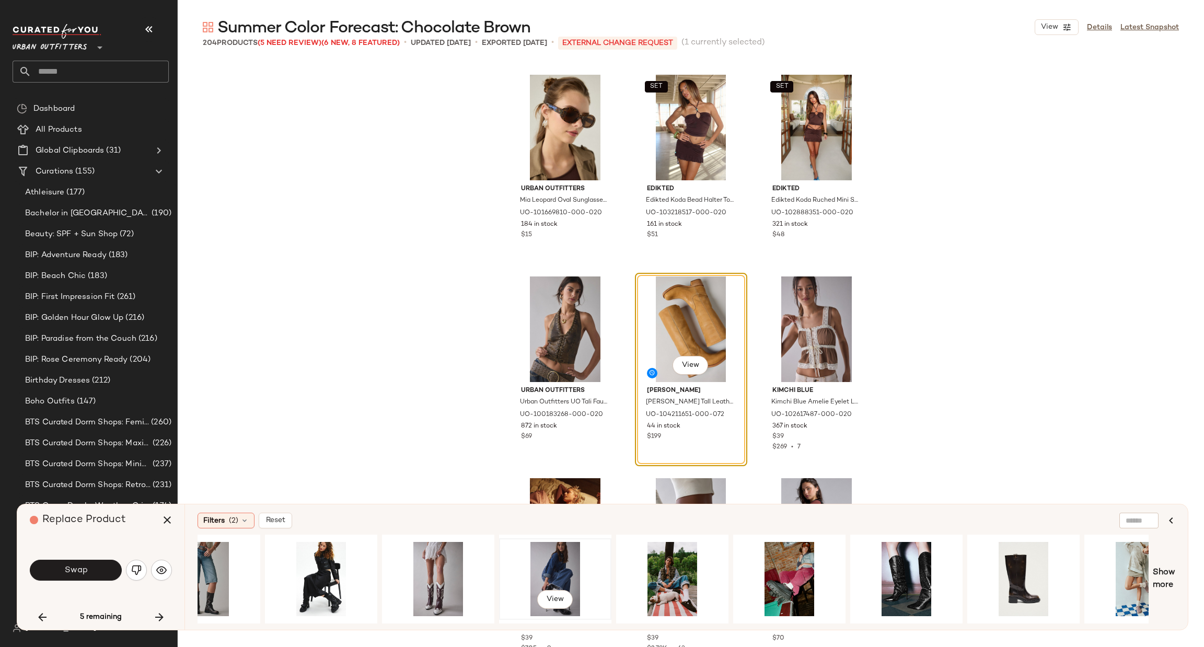
click at [551, 557] on div "View" at bounding box center [555, 579] width 105 height 74
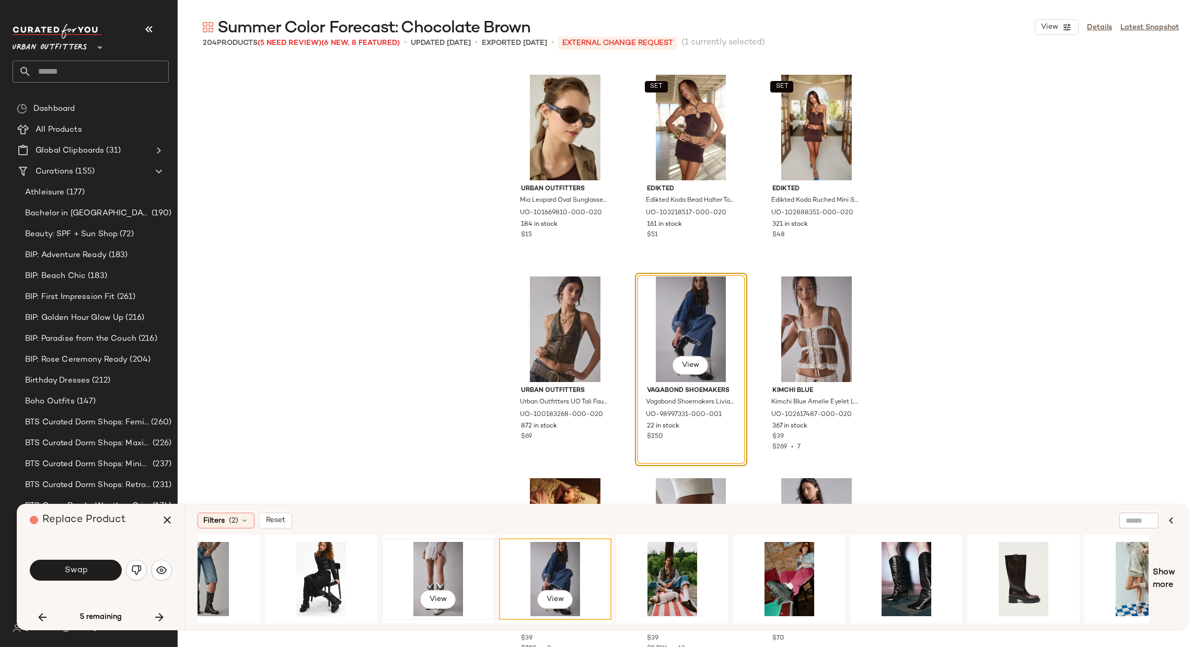
click at [436, 575] on div "View" at bounding box center [438, 579] width 105 height 74
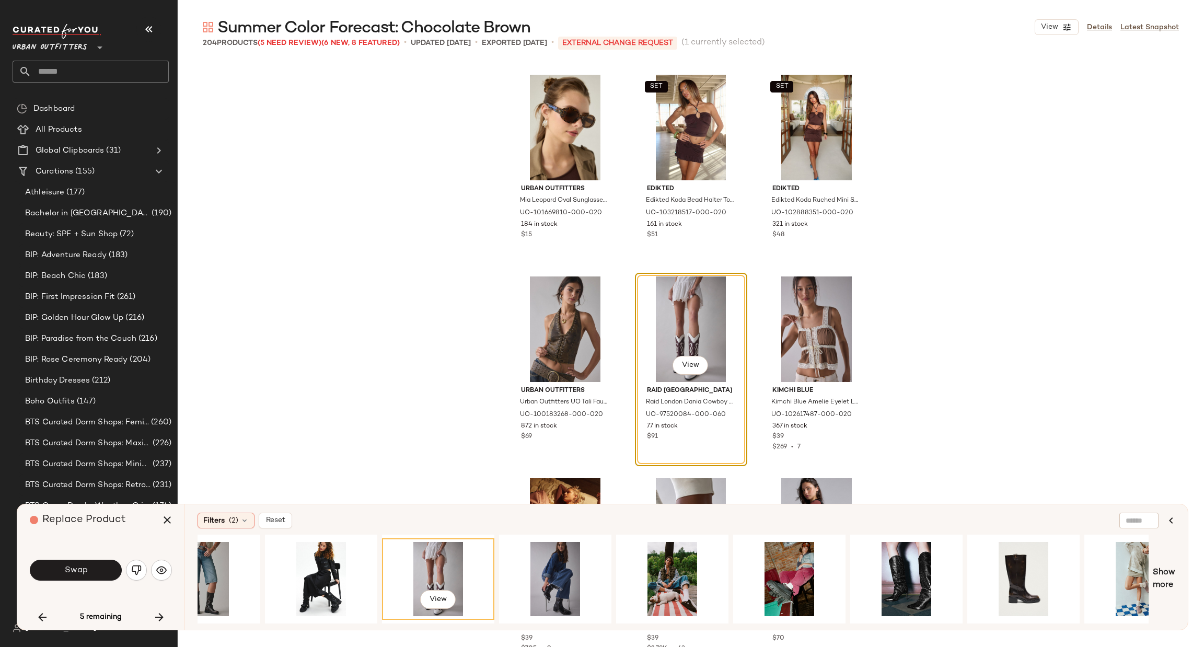
click at [102, 564] on button "Swap" at bounding box center [76, 570] width 92 height 21
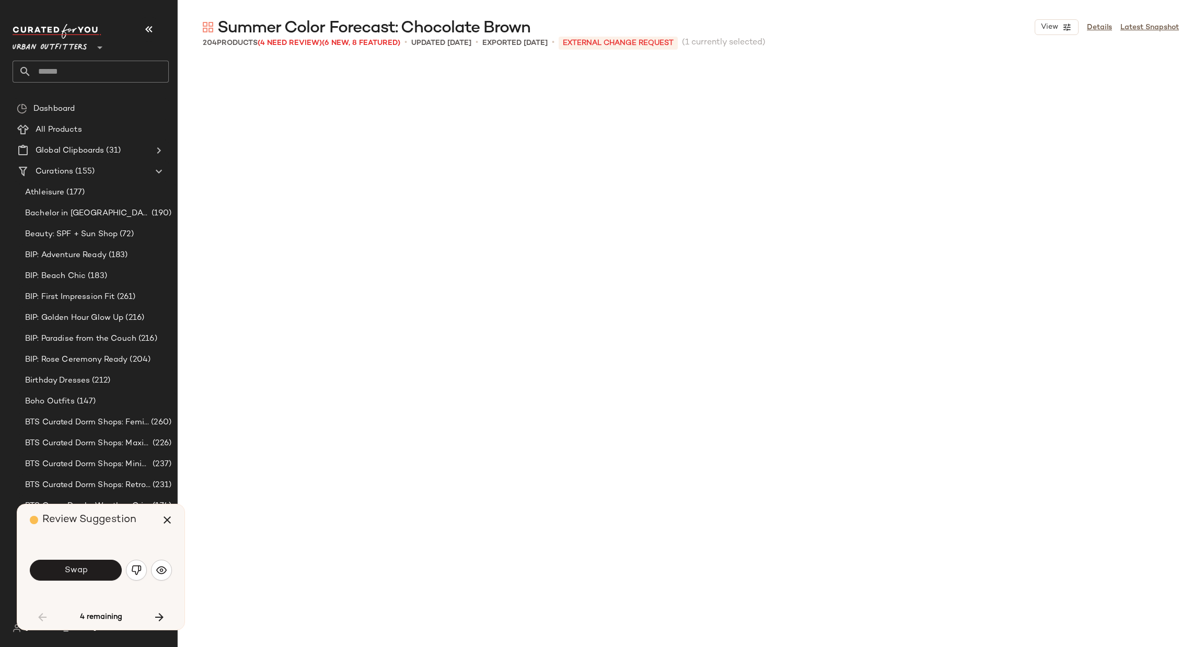
scroll to position [4234, 0]
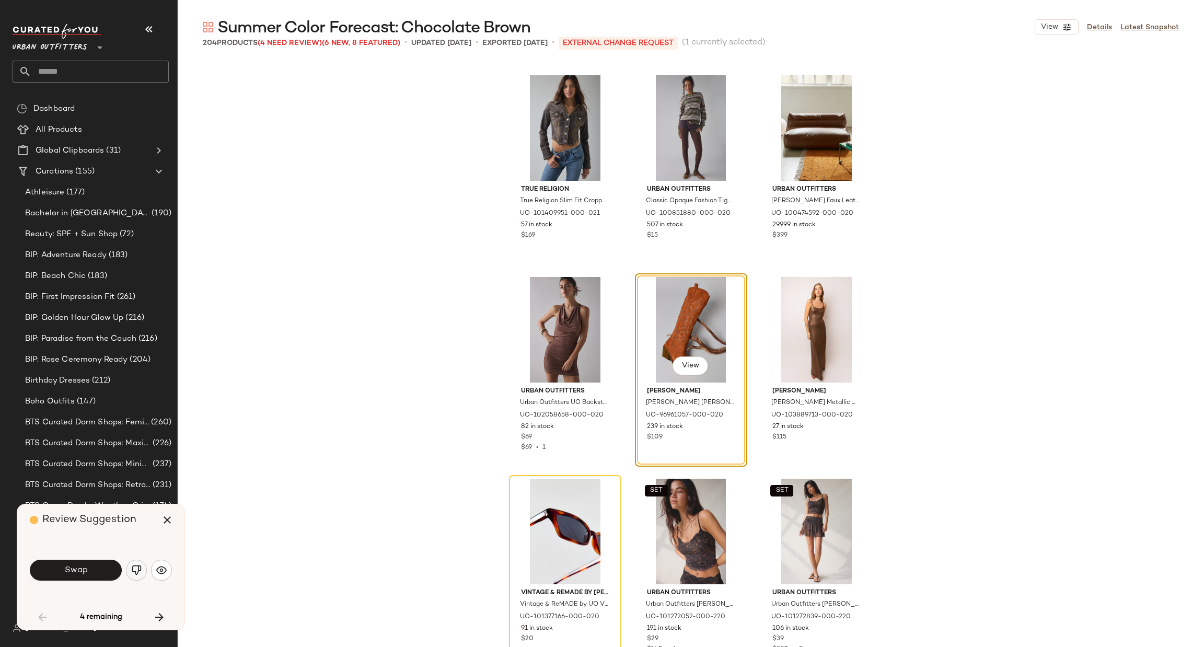
click at [137, 570] on img "button" at bounding box center [136, 570] width 10 height 10
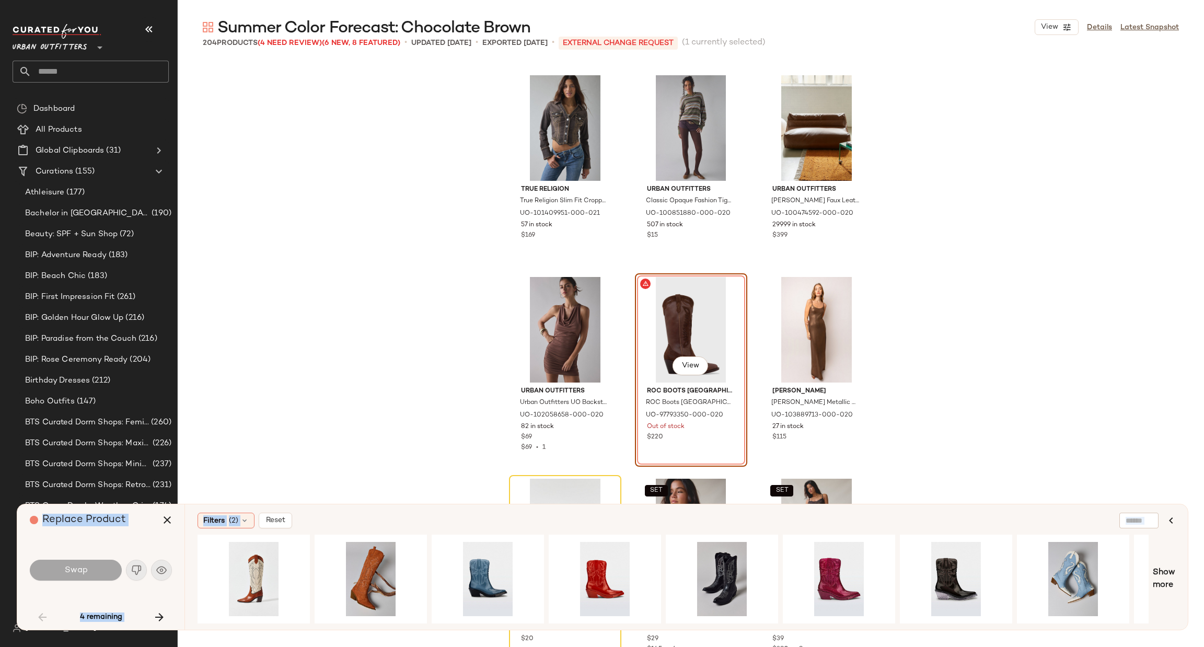
drag, startPoint x: 378, startPoint y: 619, endPoint x: 453, endPoint y: 631, distance: 75.8
click at [453, 631] on div "Summer Color Forecast: Chocolate Brown View Details Latest Snapshot 204 Product…" at bounding box center [691, 332] width 1026 height 630
click at [1183, 574] on div "Filters (2) Reset Show more" at bounding box center [685, 566] width 1003 height 125
click at [1171, 580] on span "Show more" at bounding box center [1163, 578] width 22 height 25
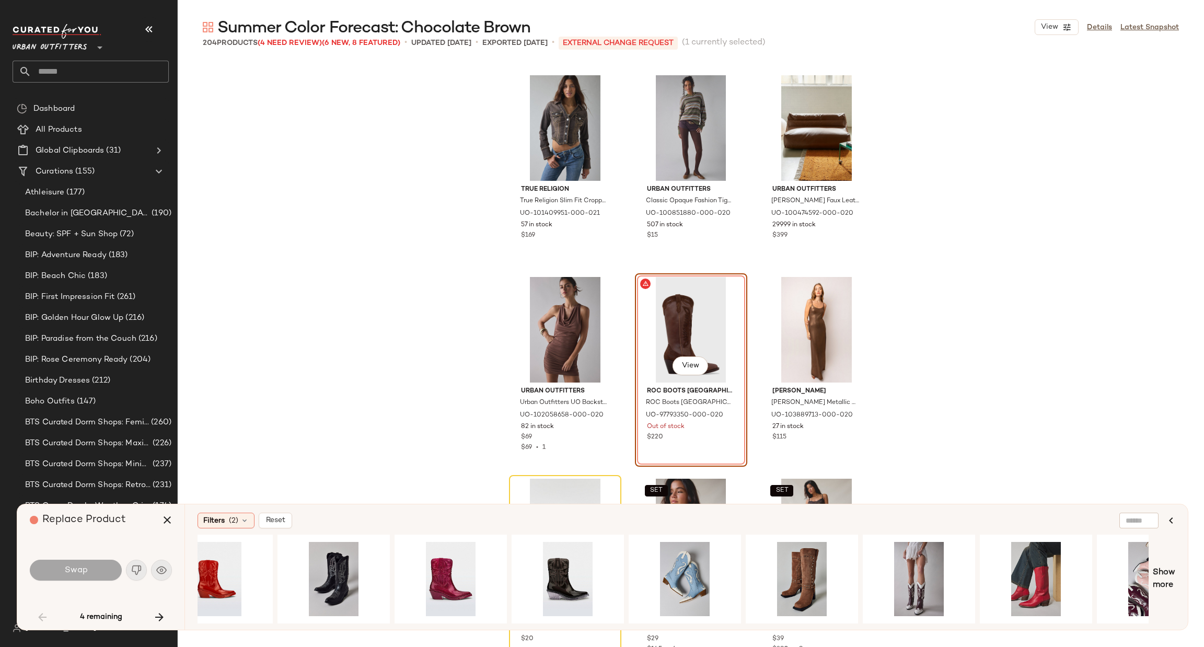
scroll to position [0, 406]
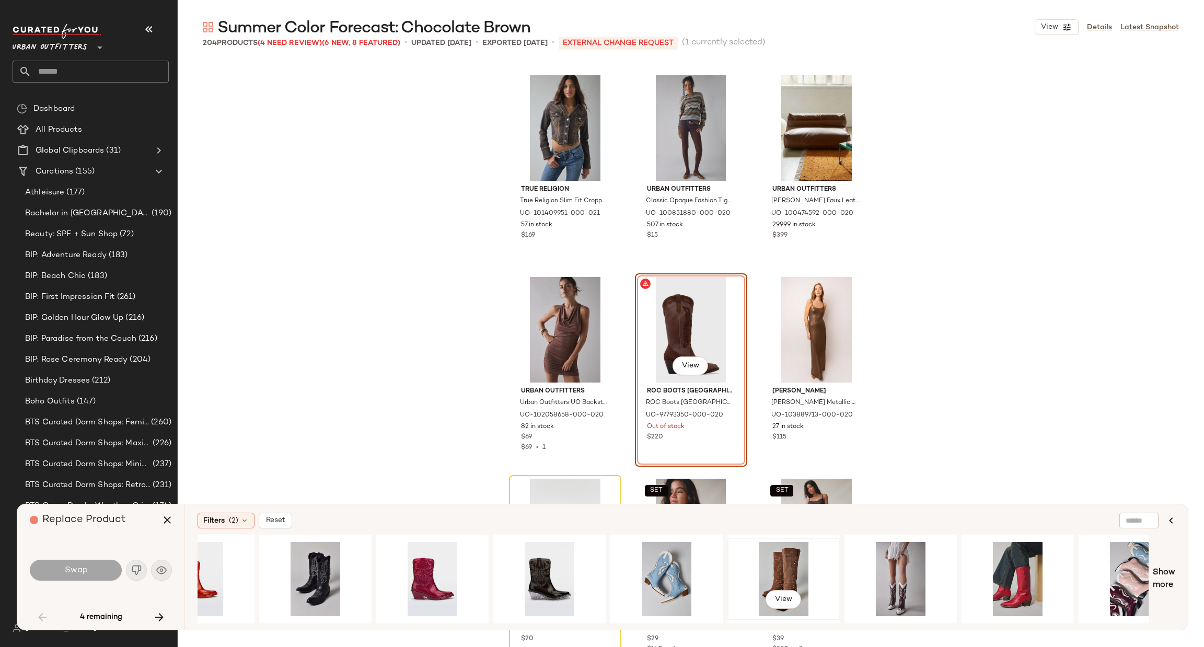
click at [796, 569] on div "View" at bounding box center [783, 579] width 105 height 74
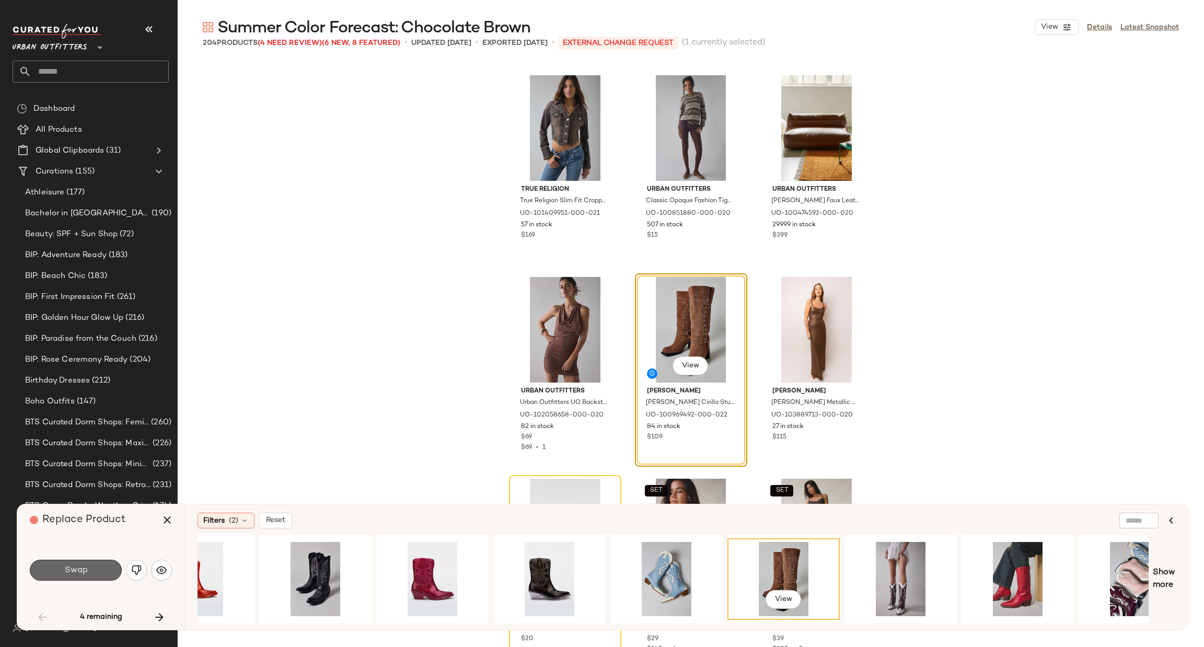
click at [96, 571] on button "Swap" at bounding box center [76, 570] width 92 height 21
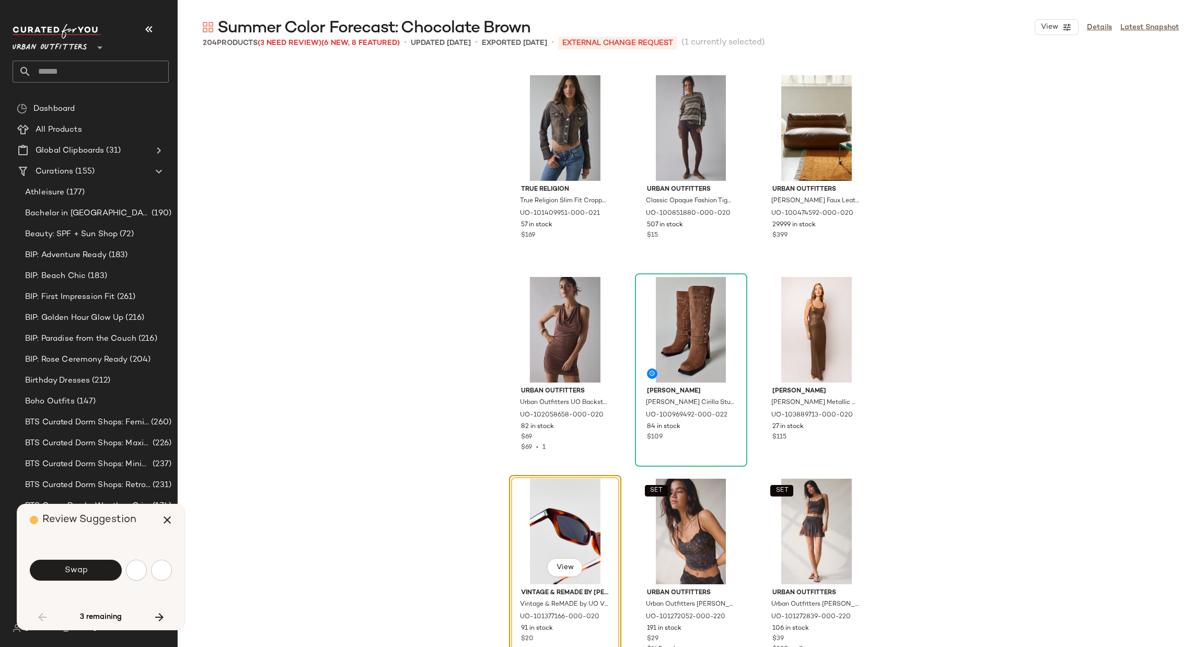
scroll to position [4436, 0]
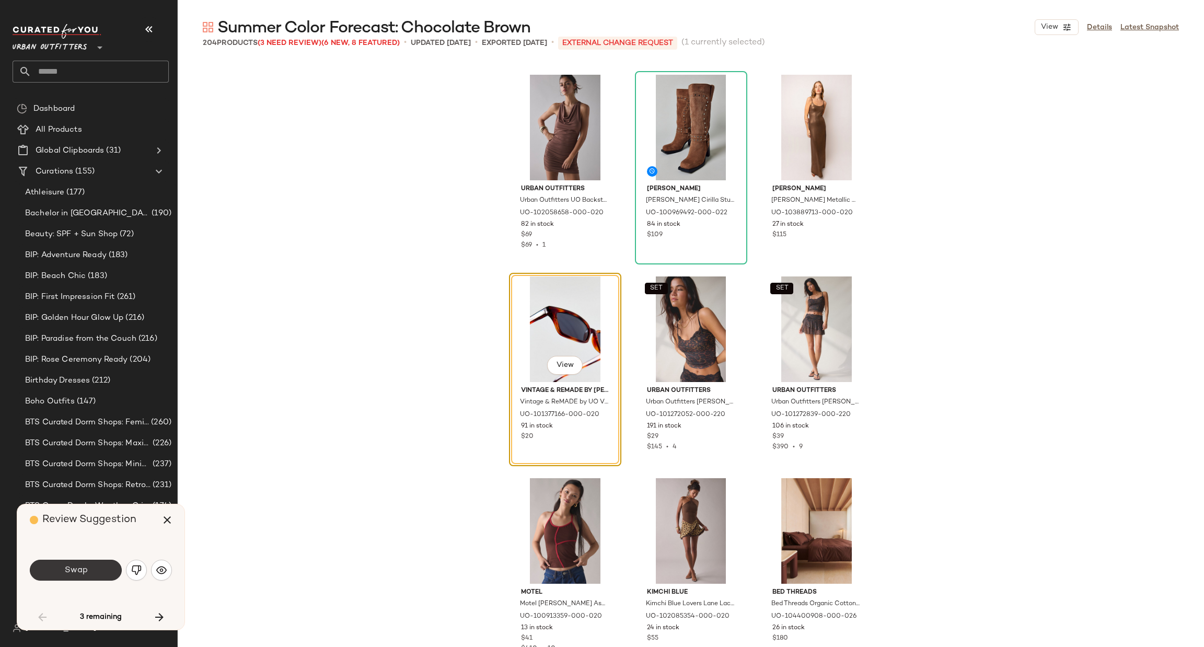
click at [83, 573] on span "Swap" at bounding box center [76, 570] width 24 height 10
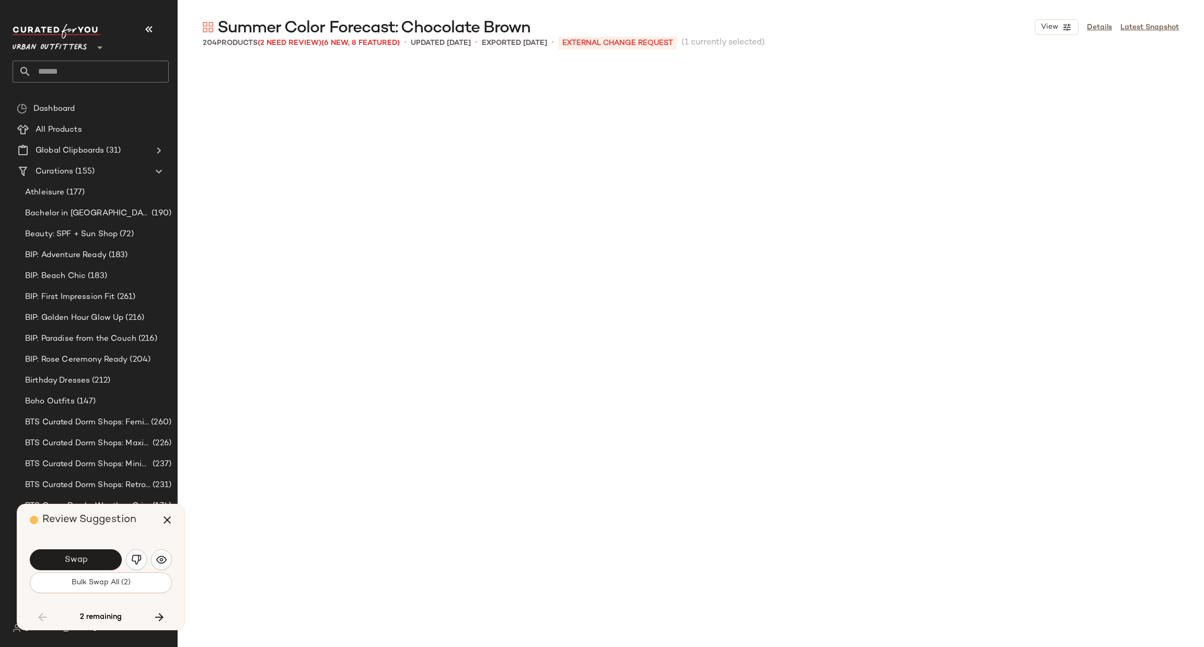
scroll to position [7662, 0]
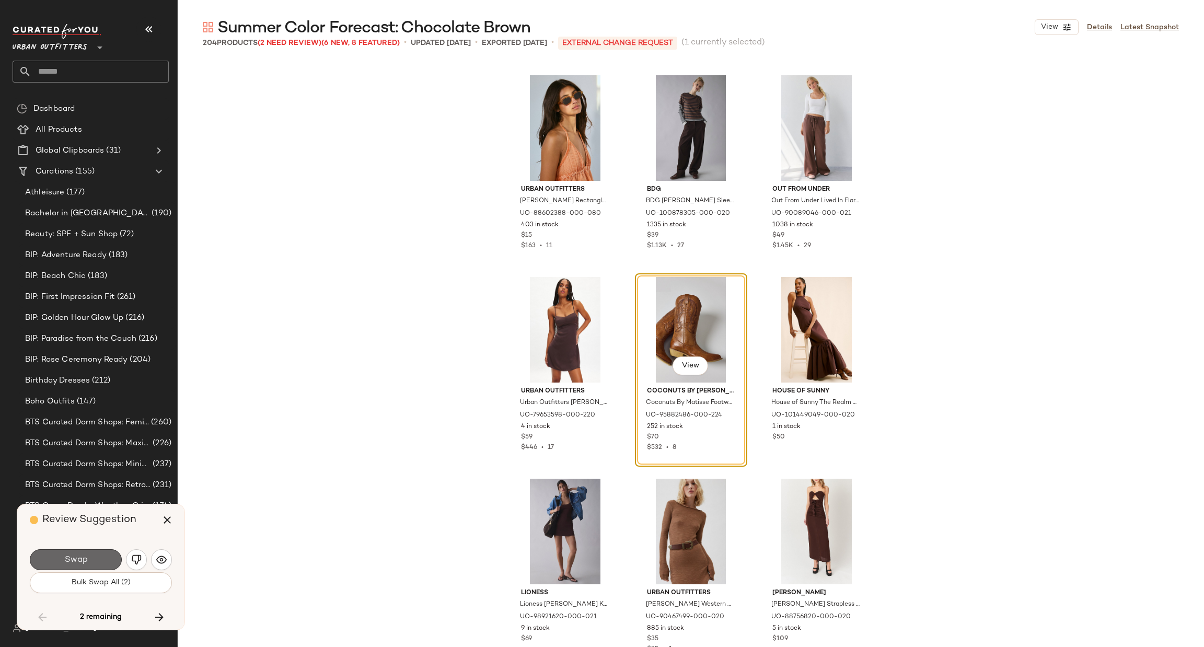
click at [77, 562] on span "Swap" at bounding box center [76, 560] width 24 height 10
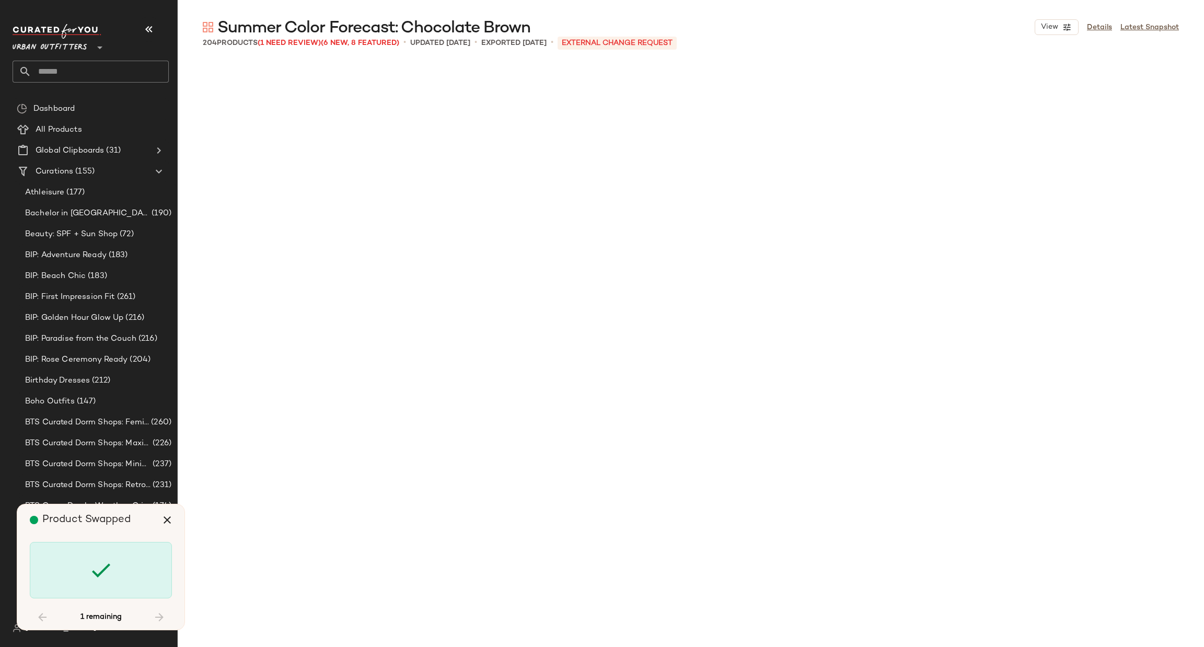
scroll to position [11696, 0]
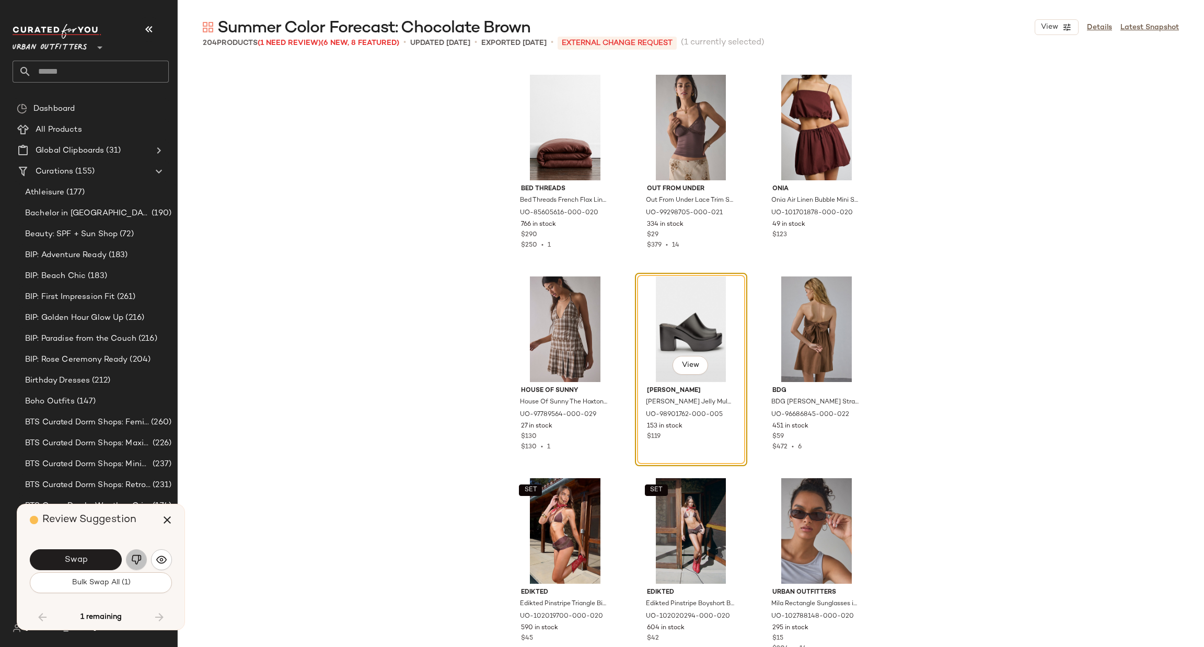
click at [136, 552] on button "button" at bounding box center [136, 559] width 21 height 21
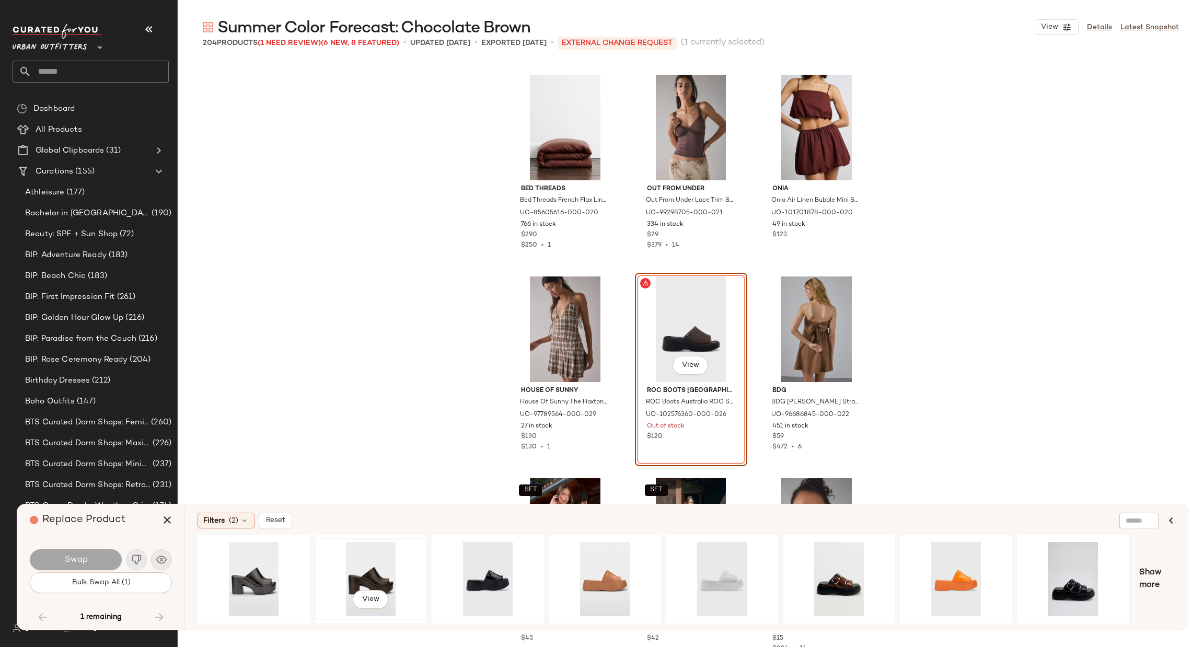
click at [369, 575] on div "View" at bounding box center [370, 579] width 105 height 74
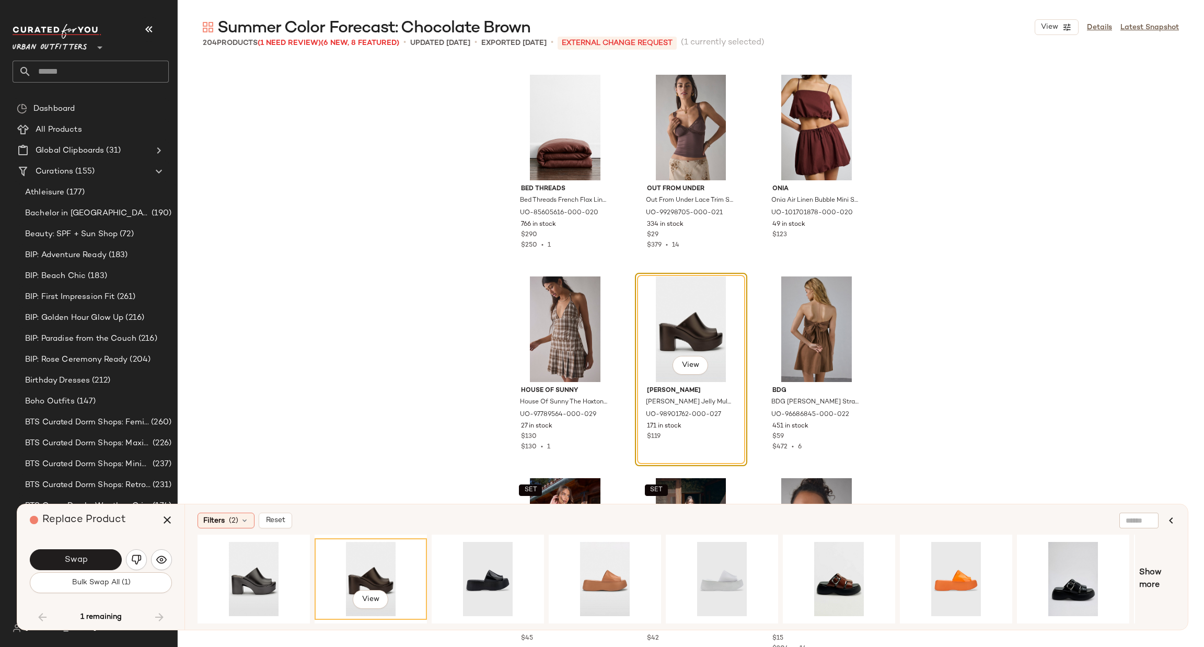
drag, startPoint x: 84, startPoint y: 553, endPoint x: 90, endPoint y: 553, distance: 5.7
click at [86, 555] on span "Swap" at bounding box center [76, 560] width 24 height 10
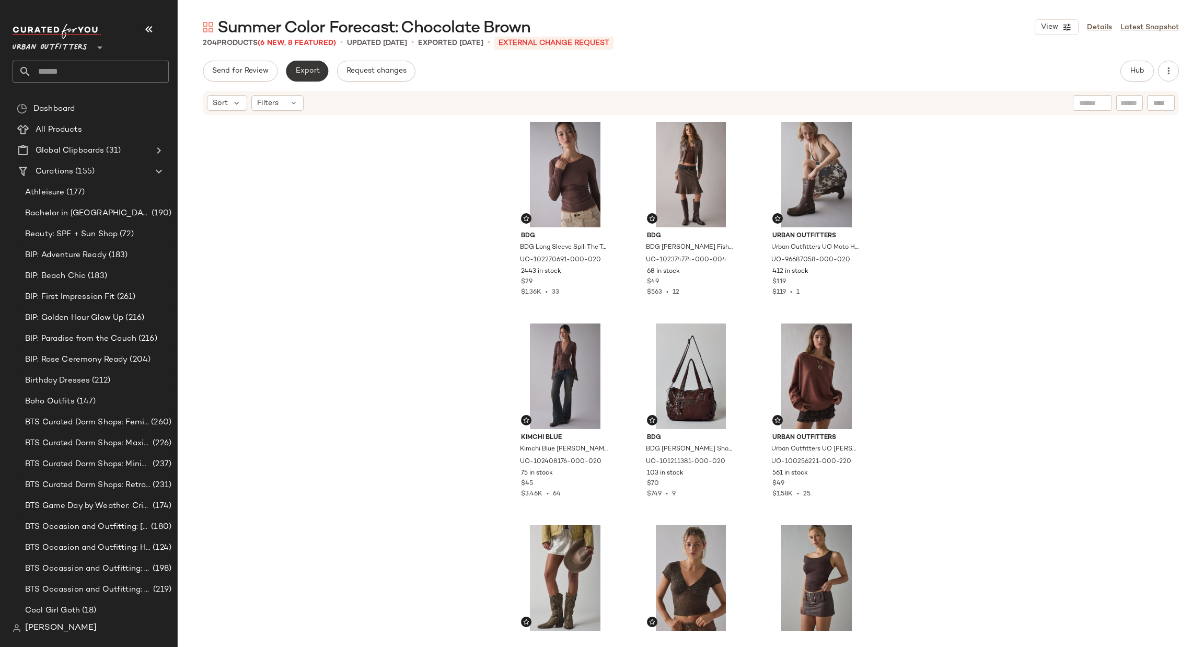
click at [312, 71] on span "Export" at bounding box center [307, 71] width 25 height 8
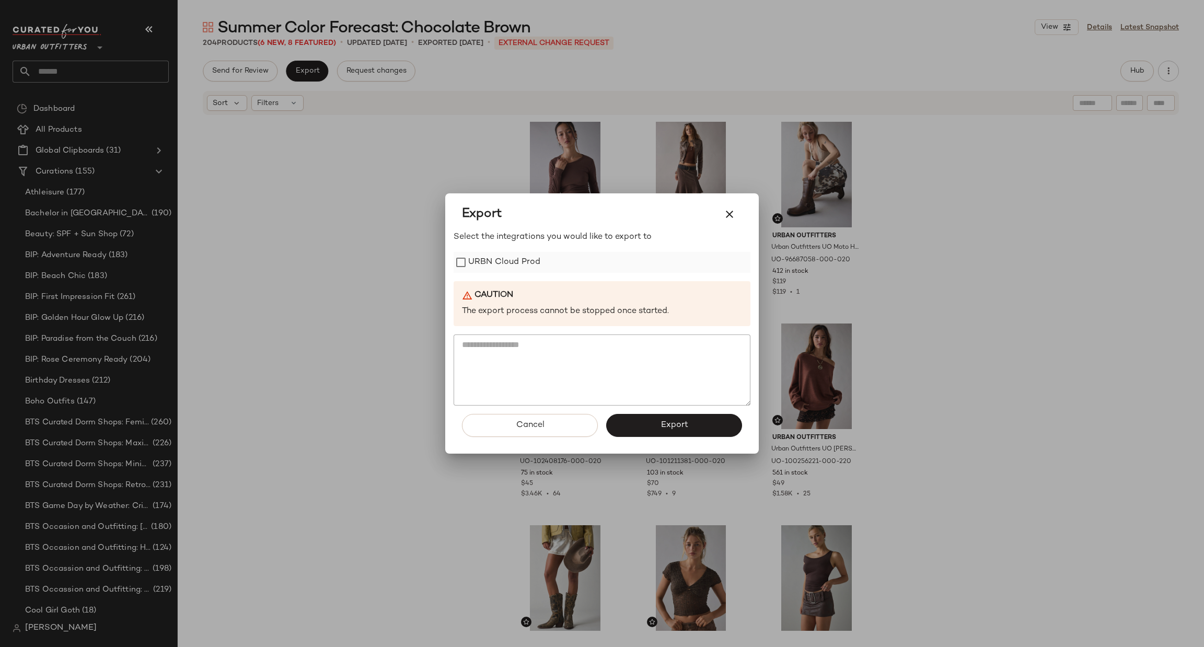
click at [488, 252] on label "URBN Cloud Prod" at bounding box center [504, 262] width 72 height 21
click at [675, 431] on button "Export" at bounding box center [674, 425] width 136 height 23
